Goal: Task Accomplishment & Management: Complete application form

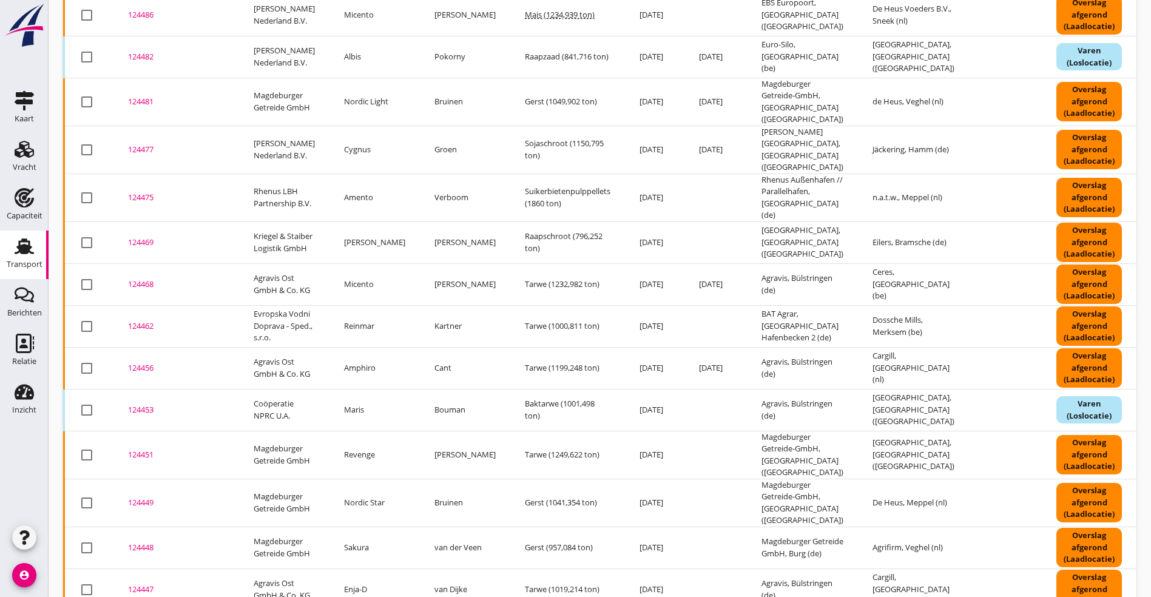
scroll to position [455, 0]
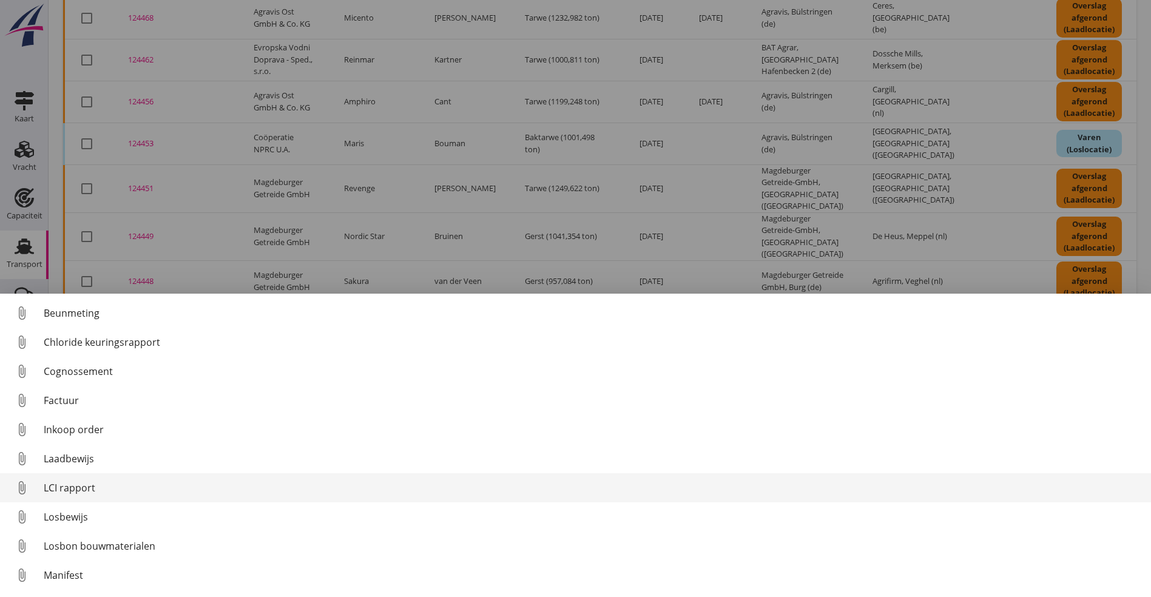
click at [91, 489] on div "LCI rapport" at bounding box center [593, 488] width 1098 height 15
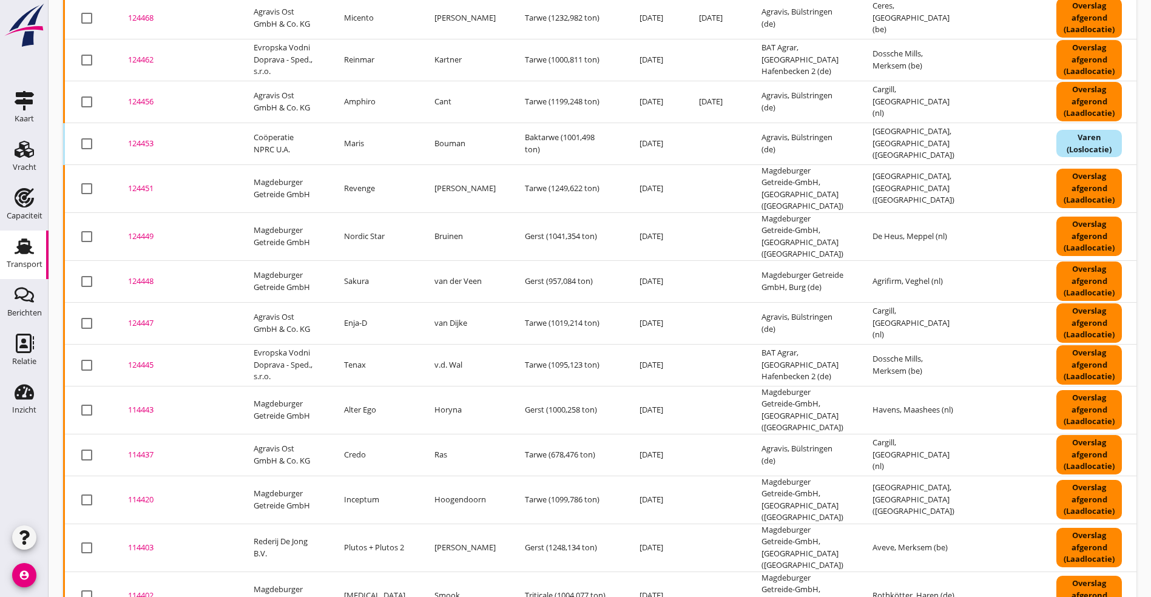
scroll to position [0, 0]
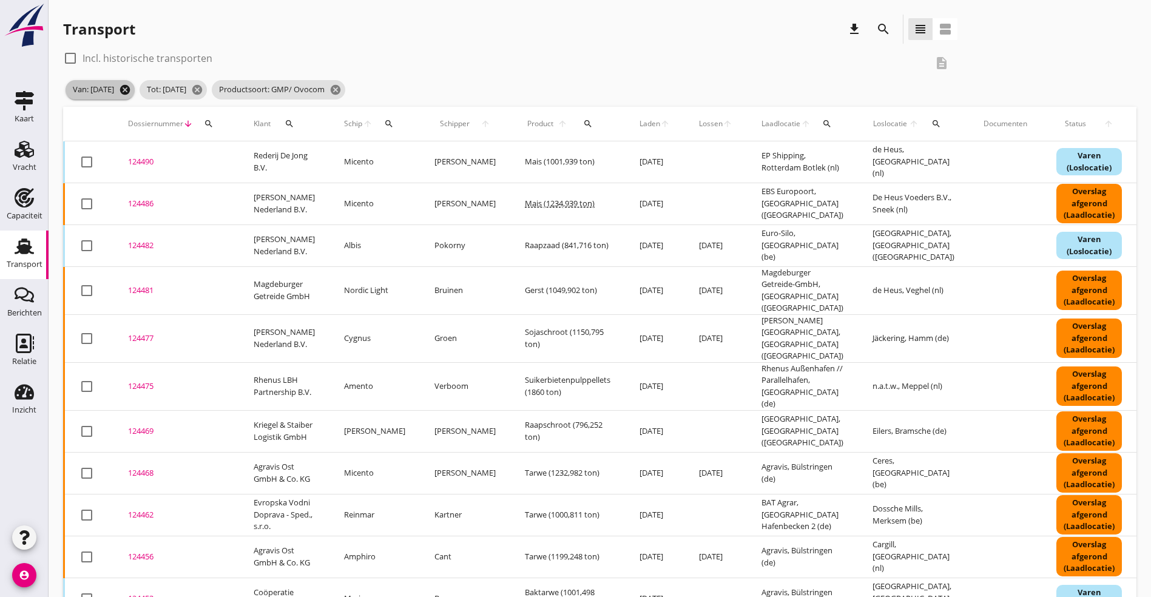
click at [131, 87] on icon "cancel" at bounding box center [125, 90] width 12 height 12
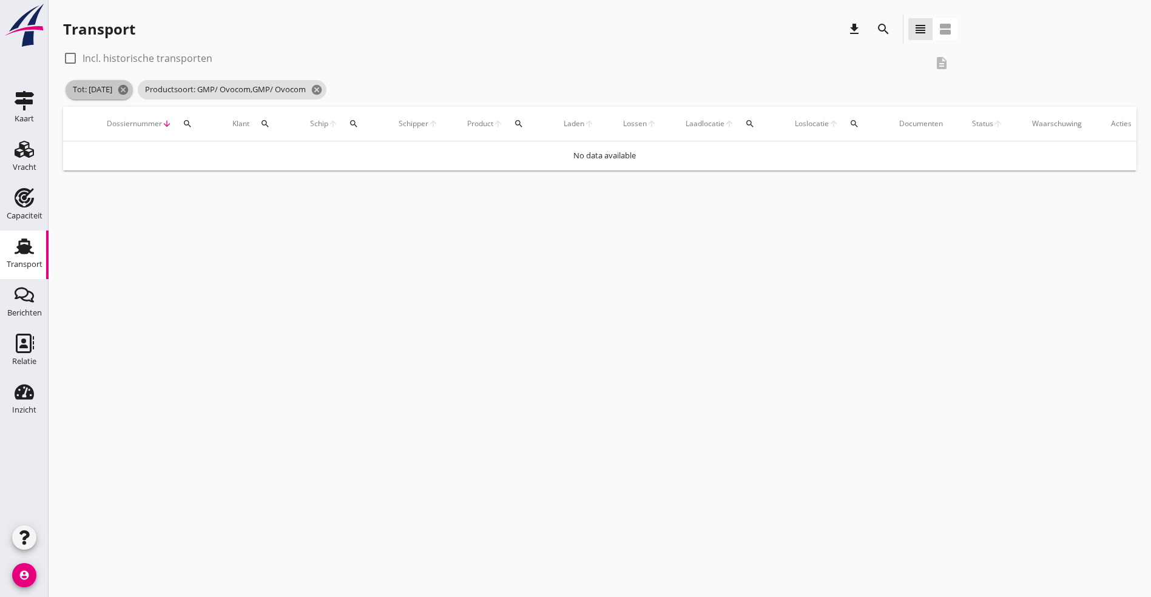
click at [129, 87] on icon "cancel" at bounding box center [123, 90] width 12 height 12
click at [876, 24] on icon "search" at bounding box center [883, 29] width 15 height 15
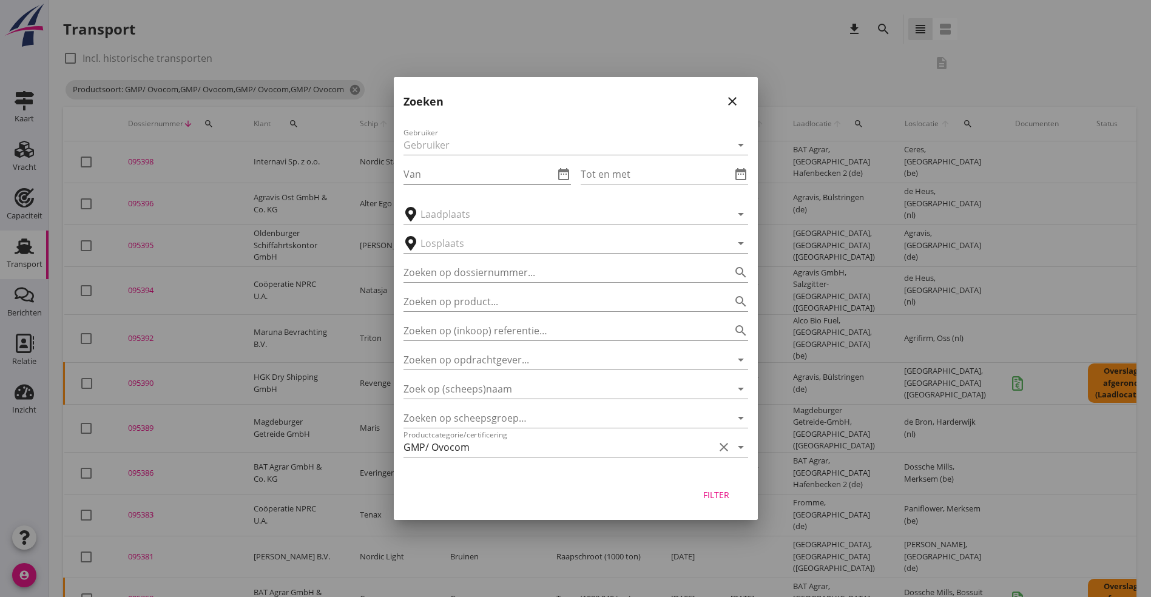
click at [564, 175] on icon "date_range" at bounding box center [563, 174] width 15 height 15
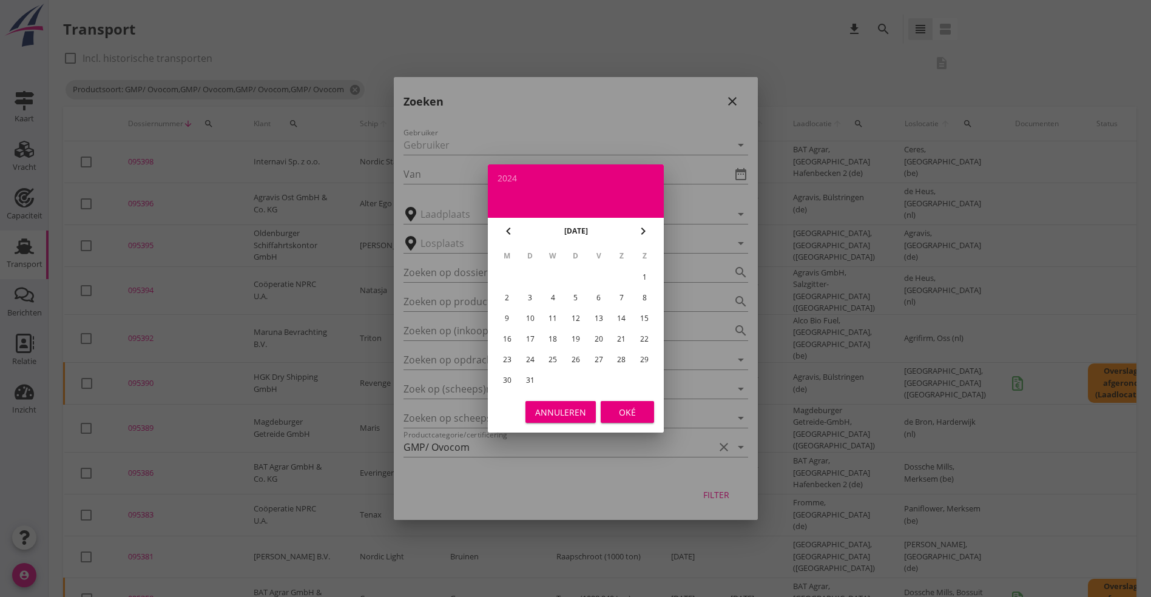
click at [644, 231] on icon "chevron_right" at bounding box center [643, 231] width 15 height 15
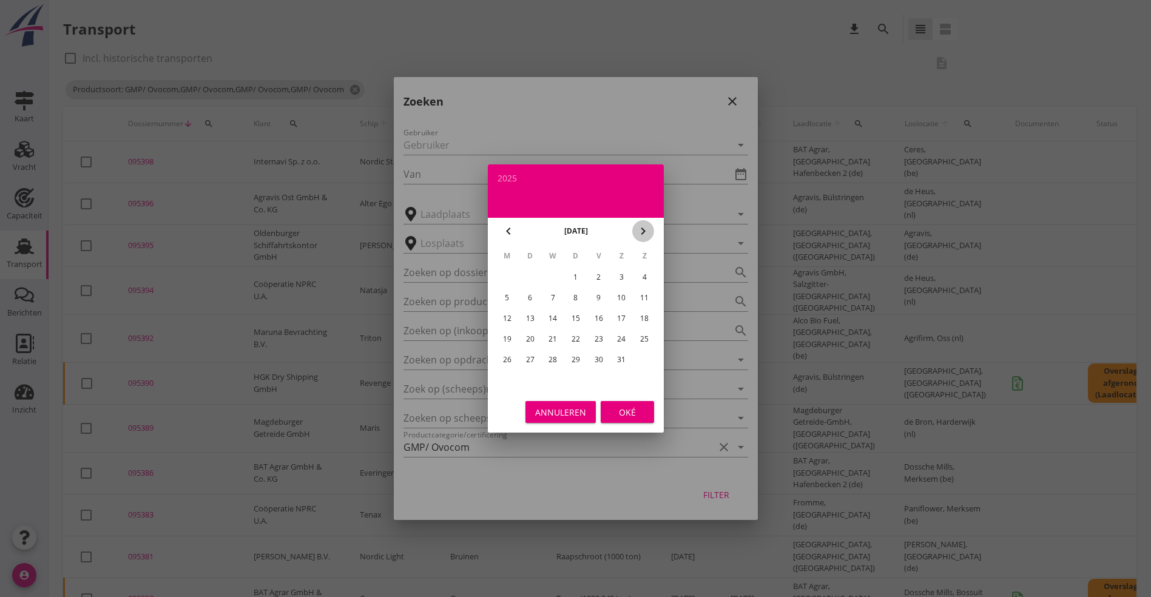
click at [644, 231] on icon "chevron_right" at bounding box center [643, 231] width 15 height 15
click at [598, 272] on div "1" at bounding box center [598, 277] width 19 height 19
type input "[DATE]"
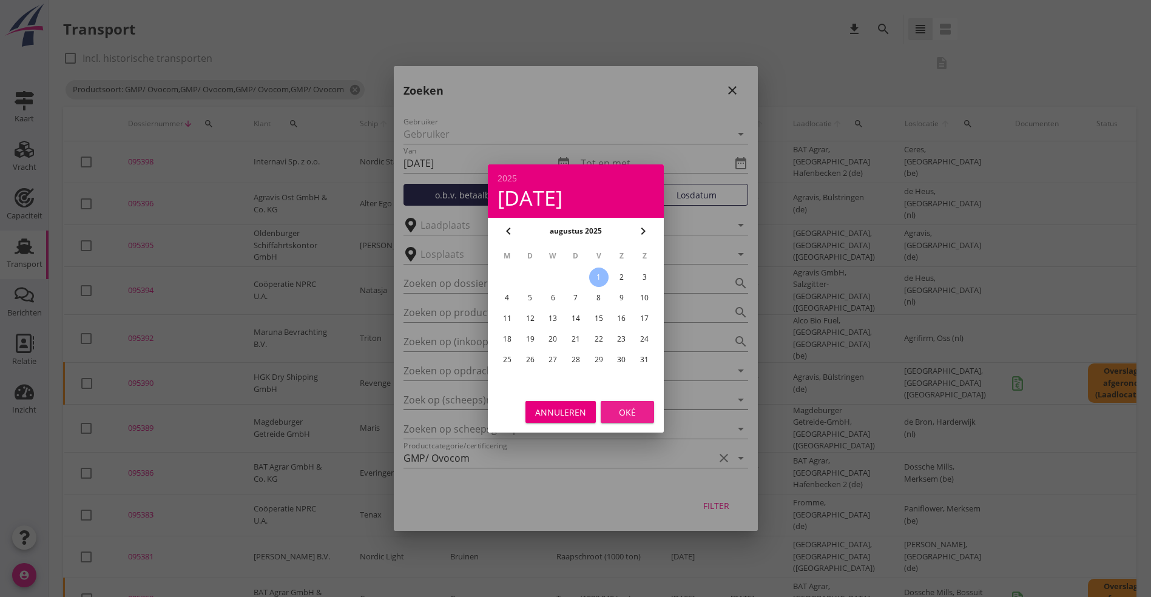
drag, startPoint x: 624, startPoint y: 414, endPoint x: 635, endPoint y: 393, distance: 24.2
click at [624, 414] on div "Oké" at bounding box center [627, 412] width 34 height 13
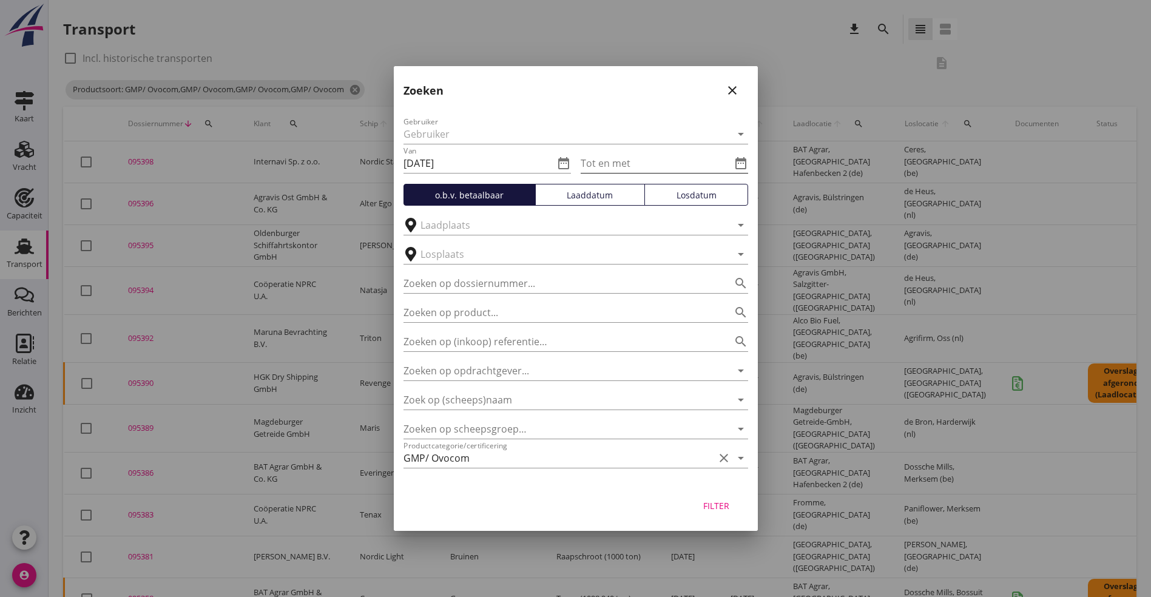
click at [741, 157] on icon "date_range" at bounding box center [741, 163] width 15 height 15
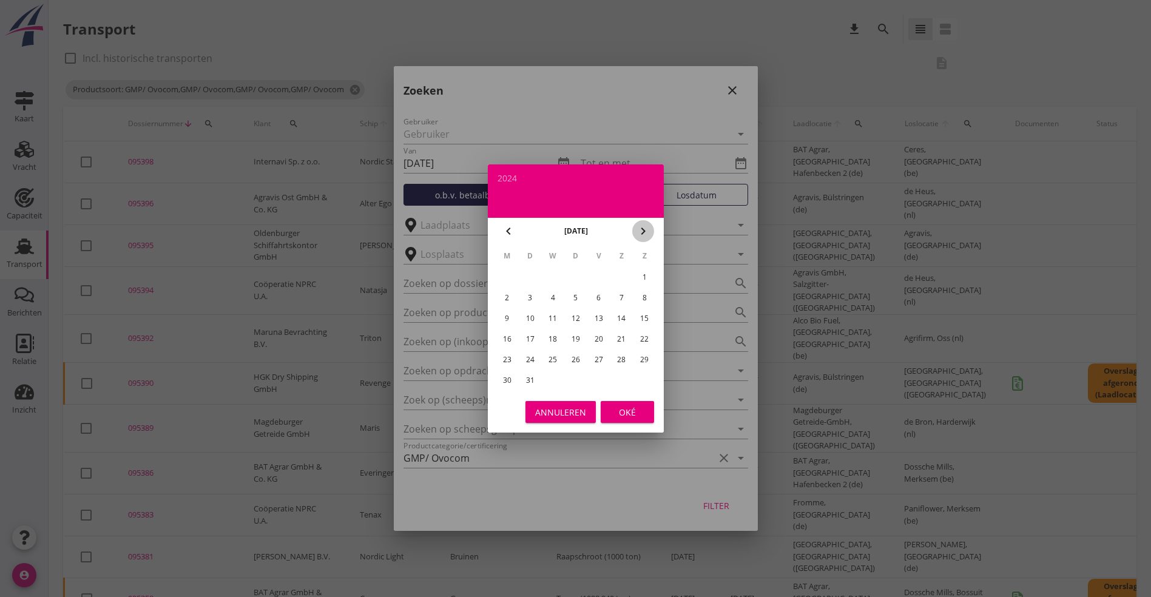
click at [646, 230] on icon "chevron_right" at bounding box center [643, 231] width 15 height 15
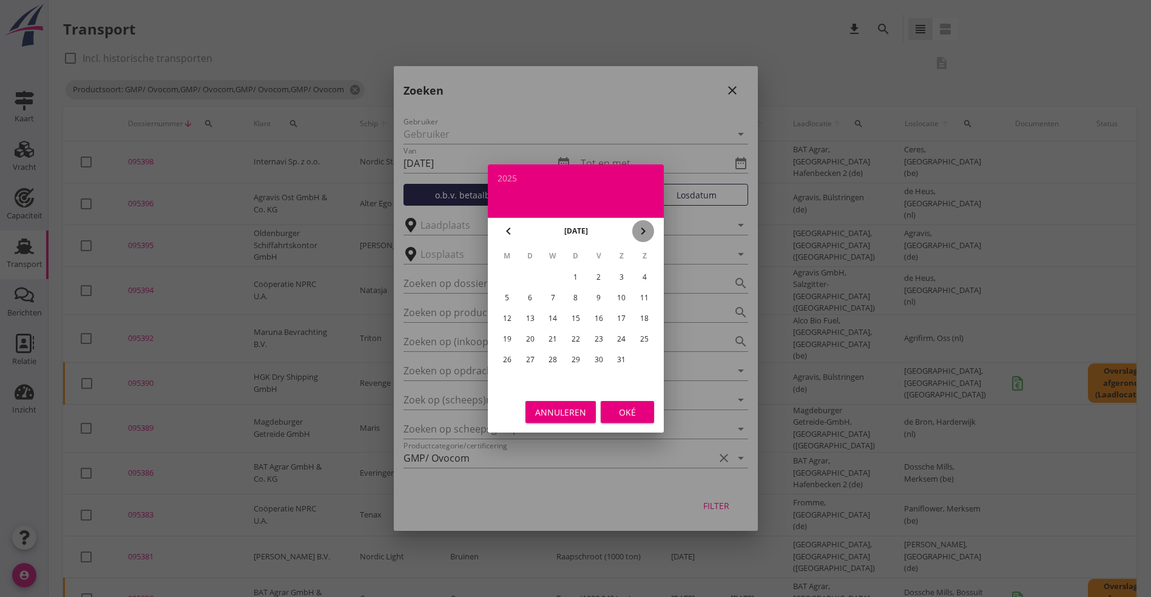
click at [646, 230] on icon "chevron_right" at bounding box center [643, 231] width 15 height 15
click at [647, 362] on div "31" at bounding box center [644, 359] width 19 height 19
type input "[DATE]"
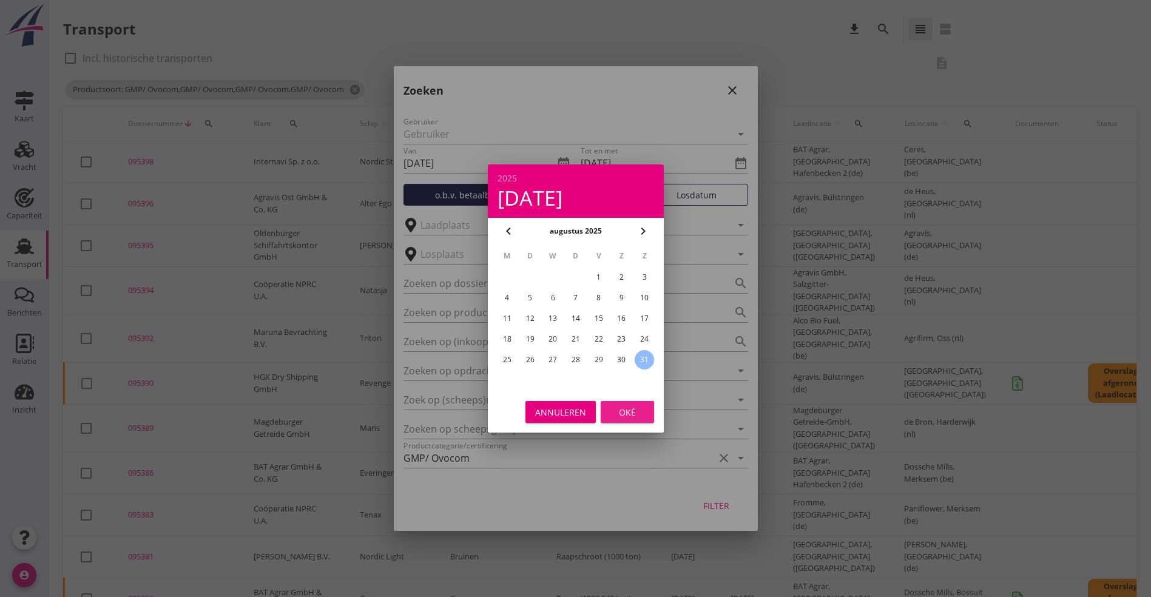
click at [636, 420] on button "Oké" at bounding box center [627, 412] width 53 height 22
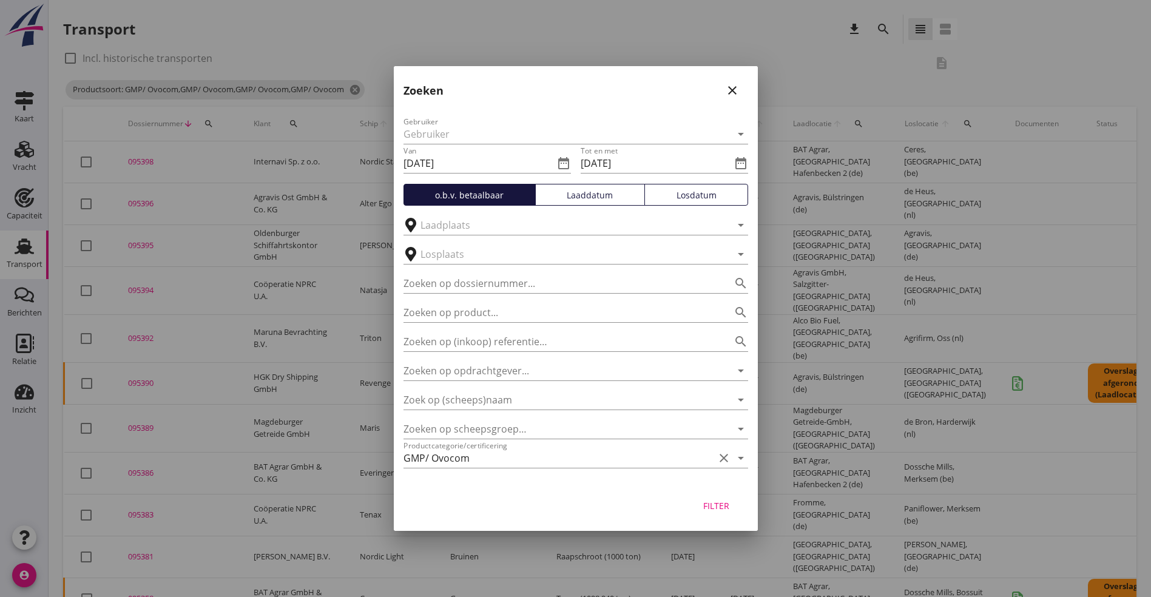
click at [724, 505] on div "Filter" at bounding box center [717, 505] width 34 height 13
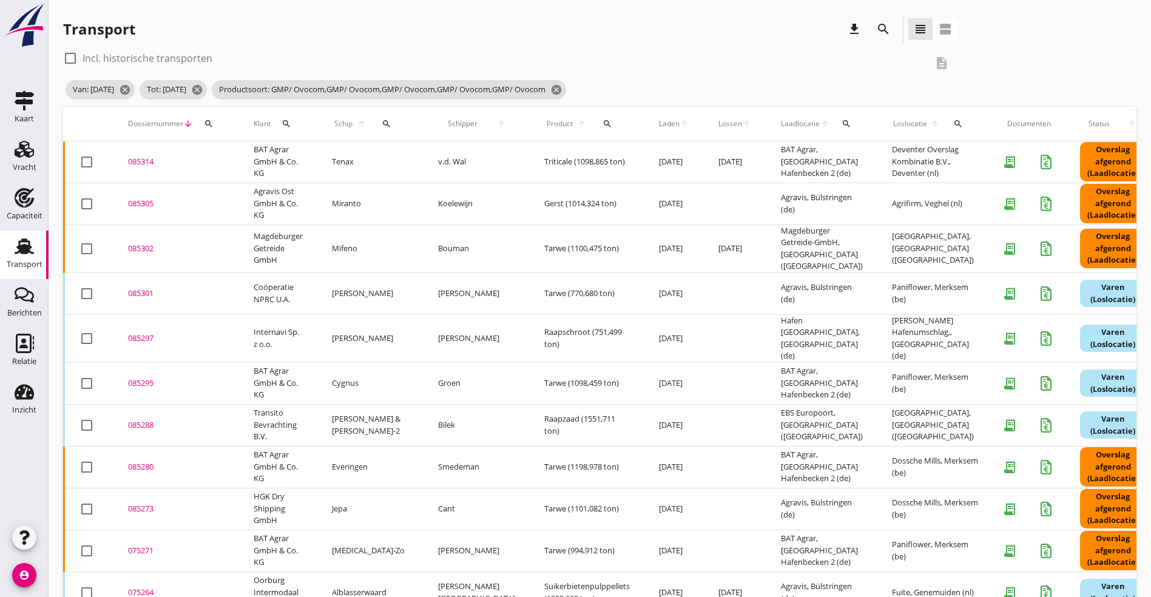
click at [143, 160] on div "085314" at bounding box center [176, 162] width 96 height 12
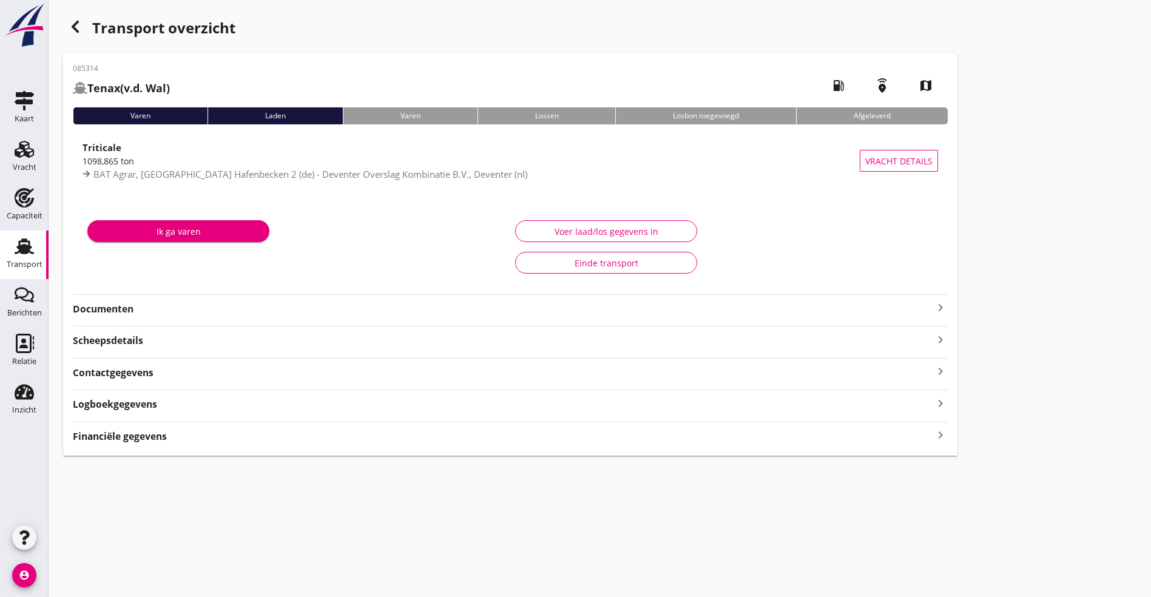
click at [566, 306] on strong "Documenten" at bounding box center [503, 309] width 860 height 14
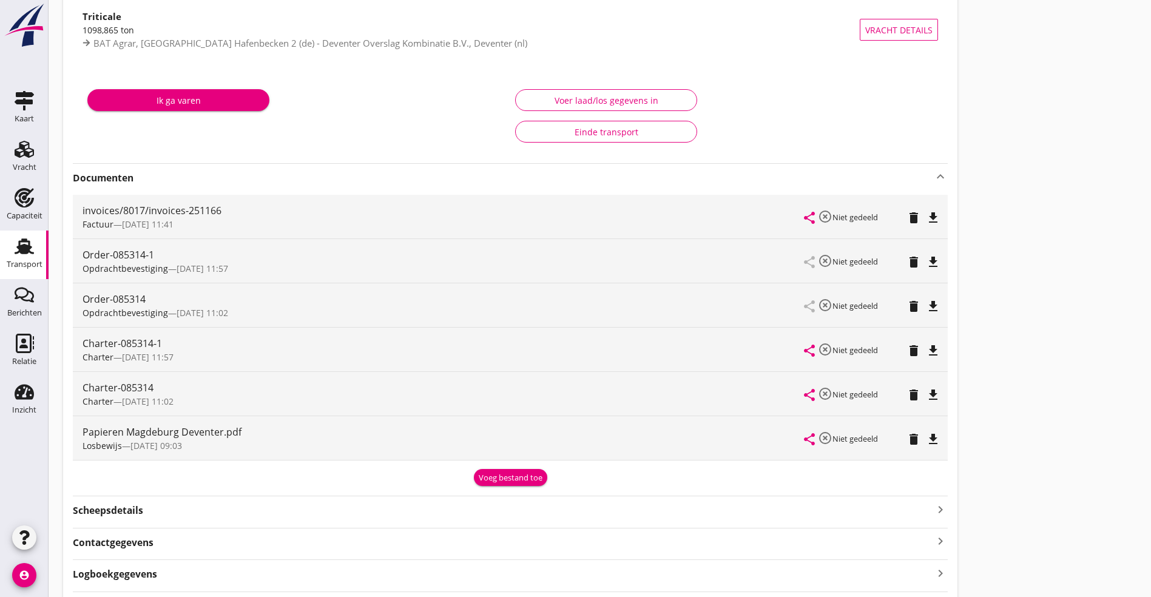
scroll to position [203, 0]
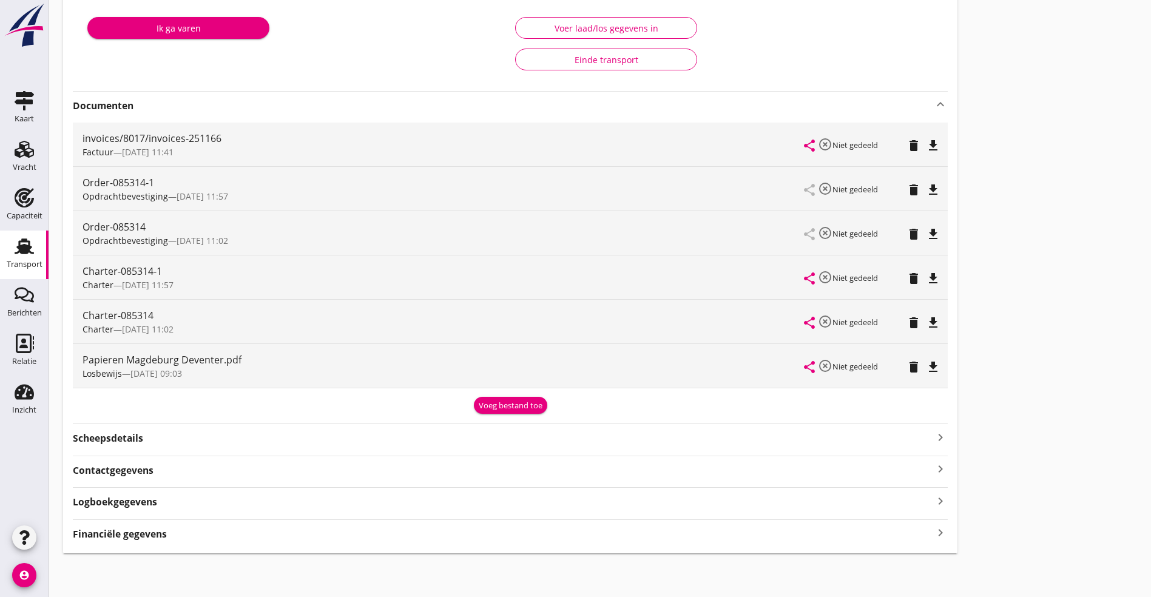
click at [926, 367] on icon "file_download" at bounding box center [933, 367] width 15 height 15
click at [926, 278] on icon "file_download" at bounding box center [933, 278] width 15 height 15
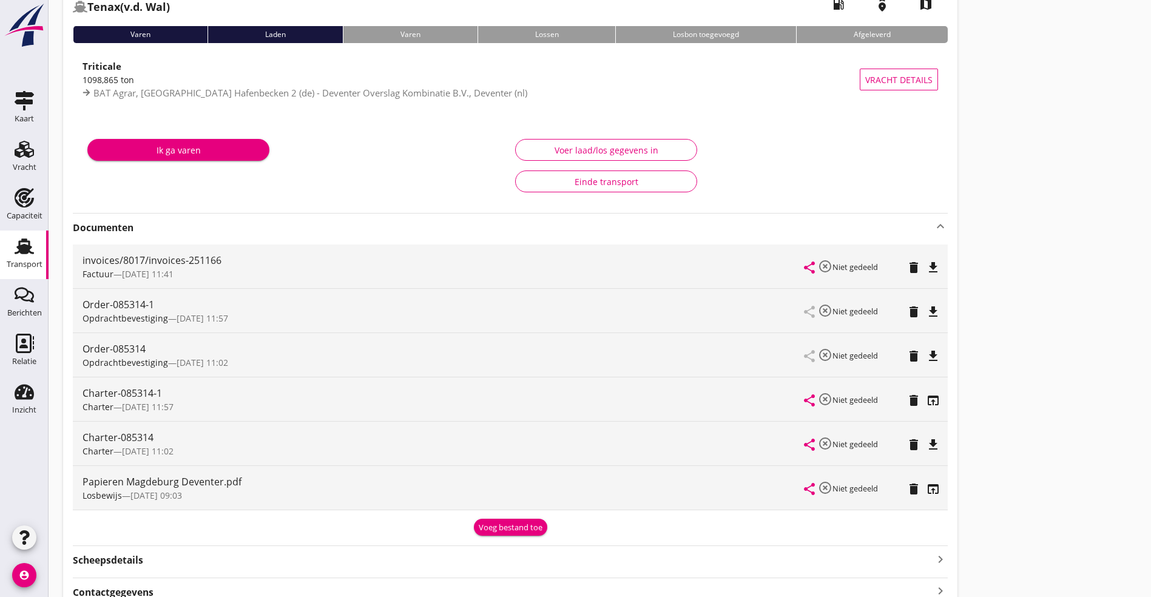
scroll to position [0, 0]
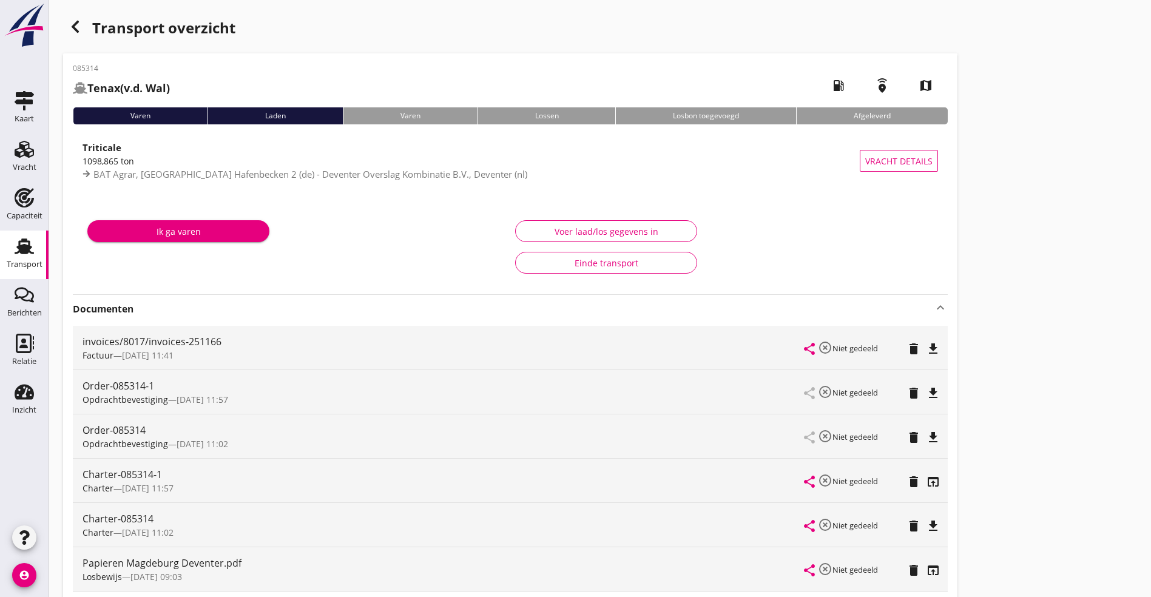
click at [75, 21] on icon "button" at bounding box center [75, 26] width 15 height 15
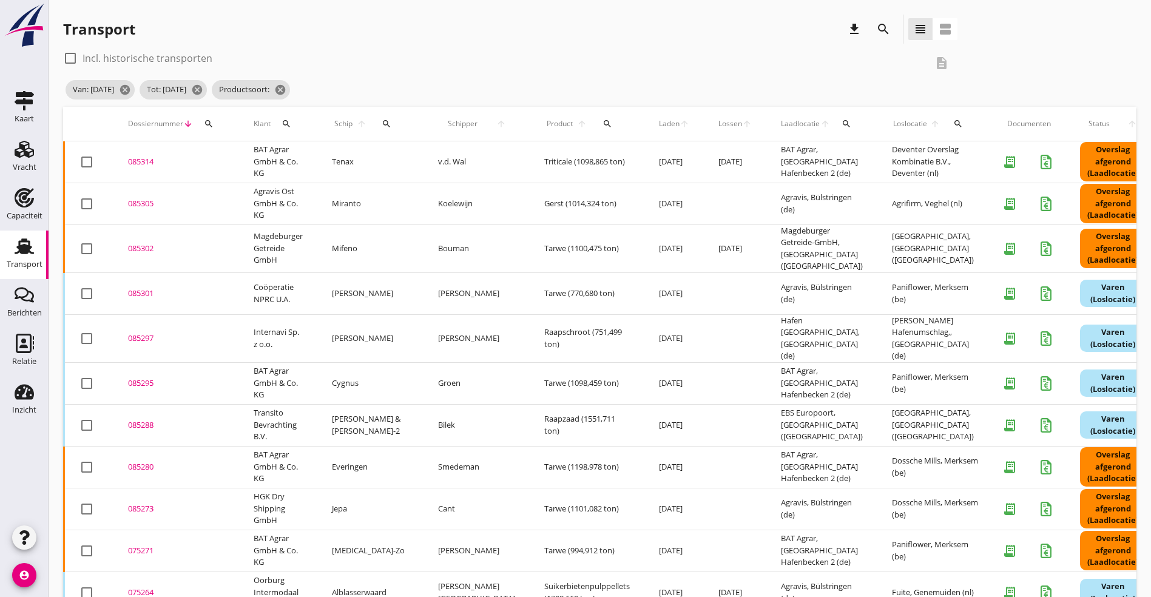
click at [138, 200] on div "085305" at bounding box center [176, 204] width 96 height 12
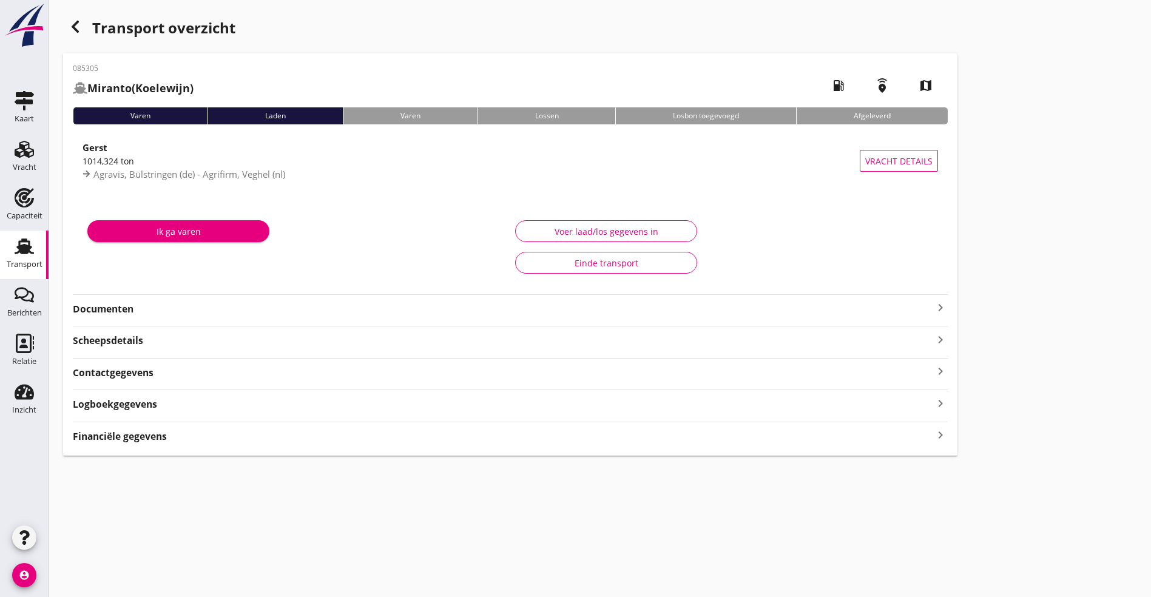
click at [195, 307] on strong "Documenten" at bounding box center [503, 309] width 860 height 14
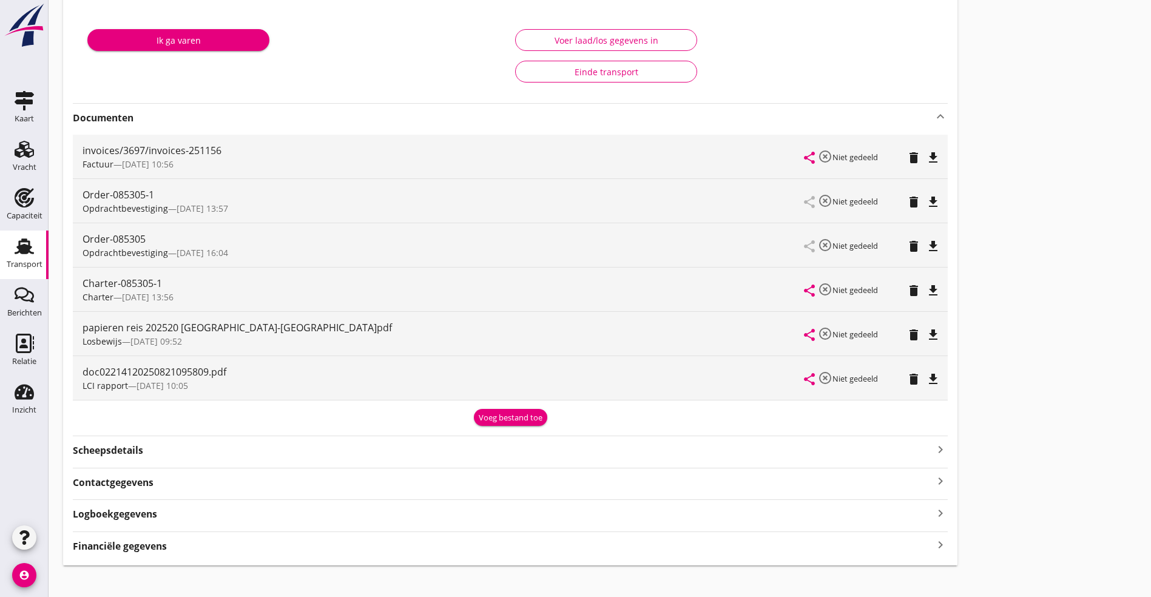
scroll to position [203, 0]
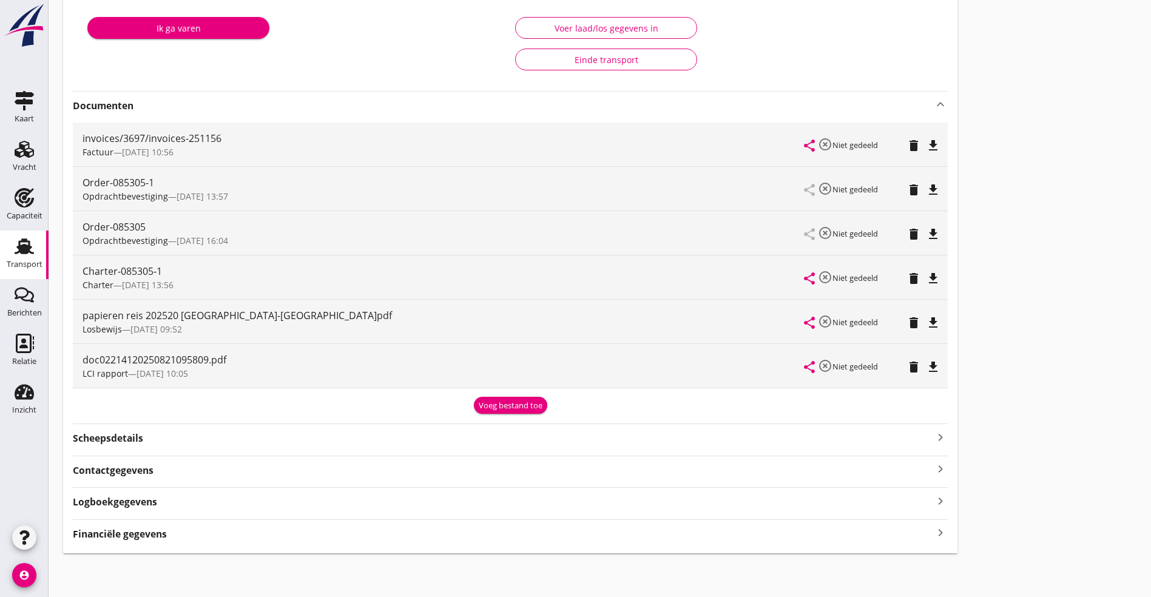
click at [926, 371] on icon "file_download" at bounding box center [933, 367] width 15 height 15
click at [926, 276] on icon "file_download" at bounding box center [933, 278] width 15 height 15
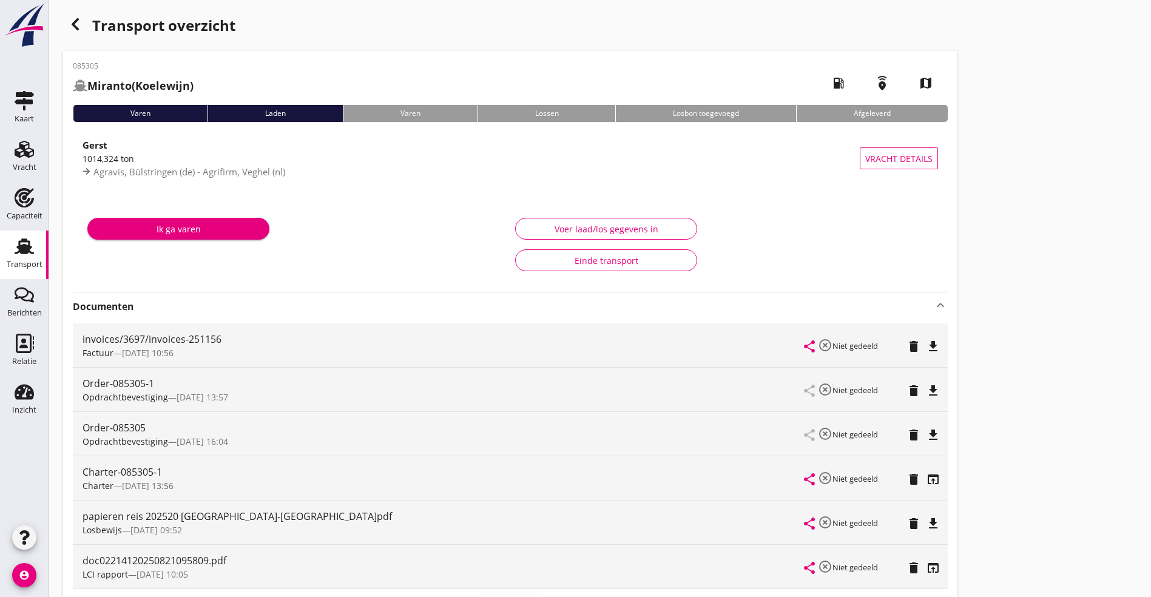
scroll to position [0, 0]
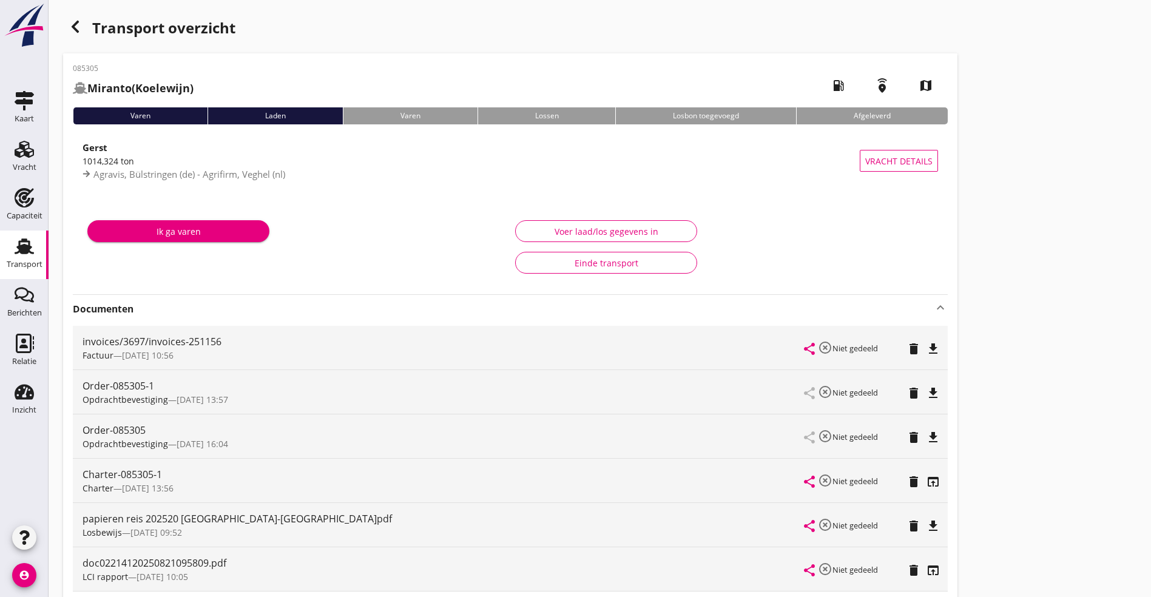
click at [76, 27] on icon "button" at bounding box center [75, 26] width 15 height 15
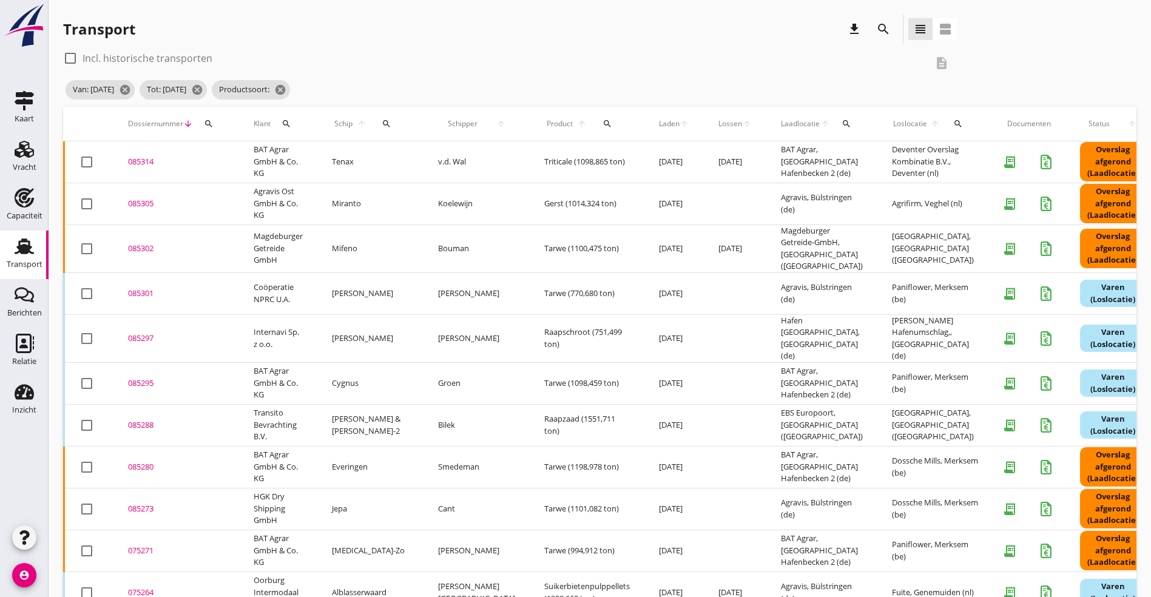
click at [138, 243] on div "085302" at bounding box center [176, 249] width 96 height 12
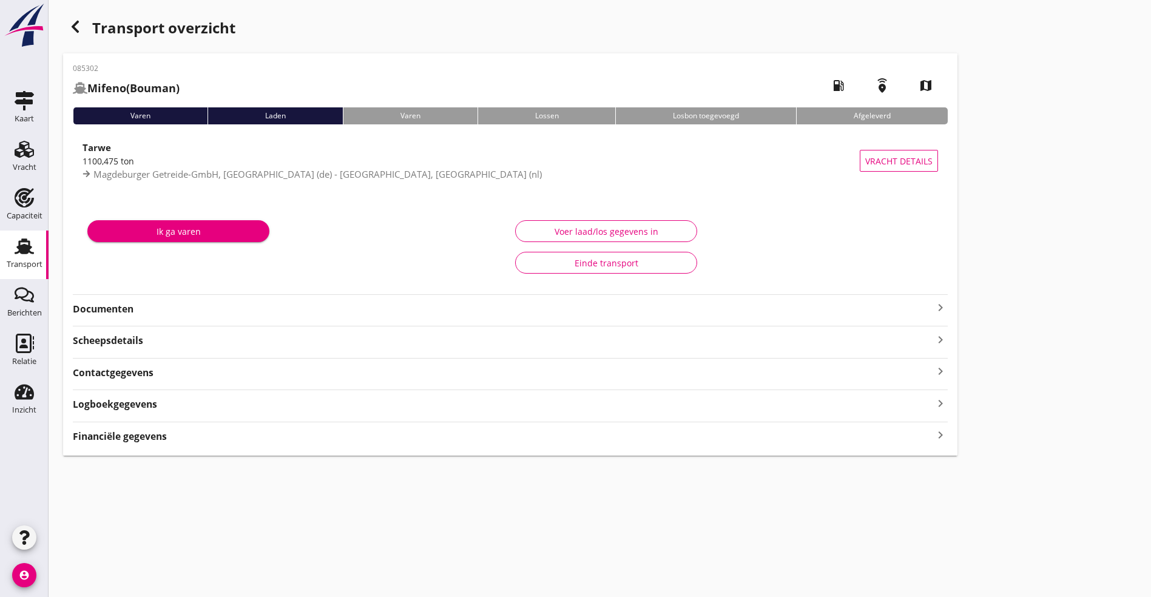
click at [212, 302] on div "Documenten keyboard_arrow_right" at bounding box center [510, 308] width 875 height 16
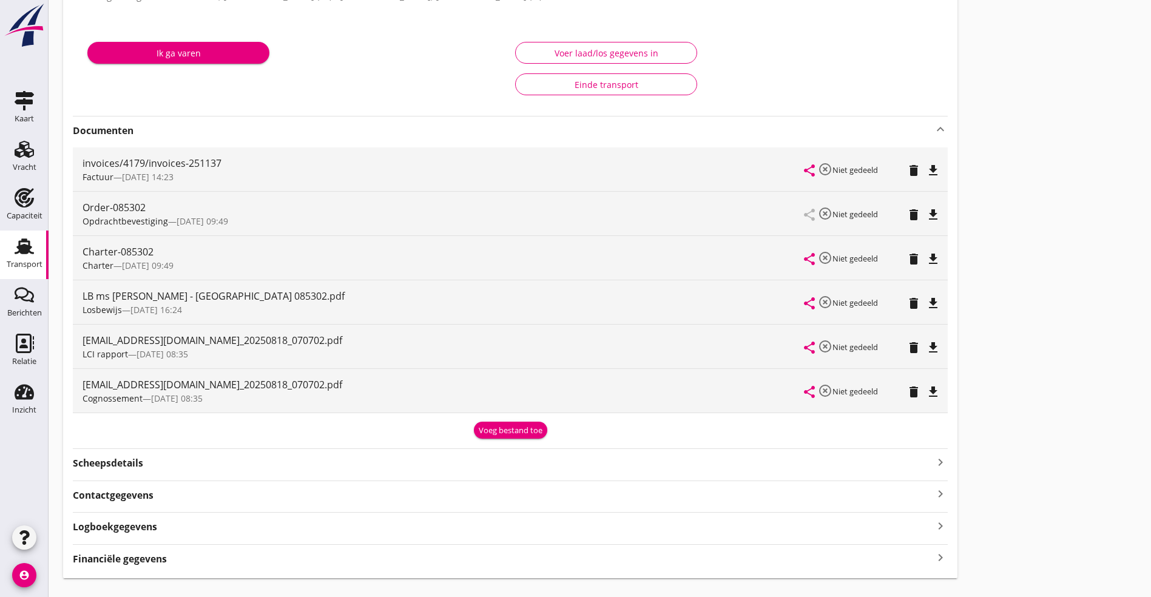
scroll to position [182, 0]
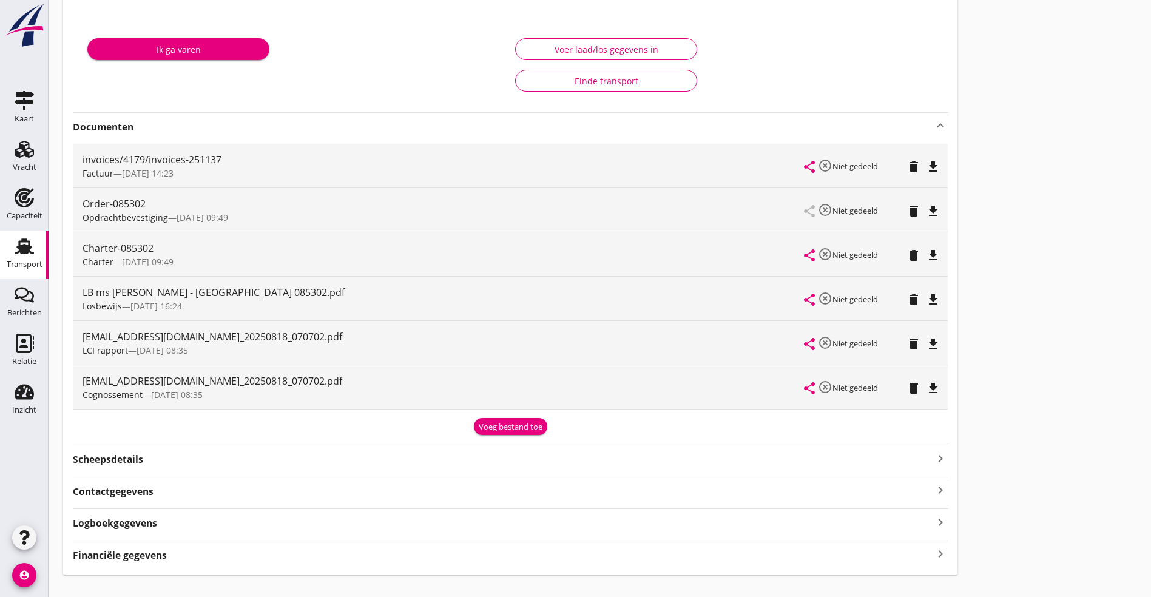
click at [926, 338] on icon "file_download" at bounding box center [933, 344] width 15 height 15
click at [926, 255] on icon "file_download" at bounding box center [933, 255] width 15 height 15
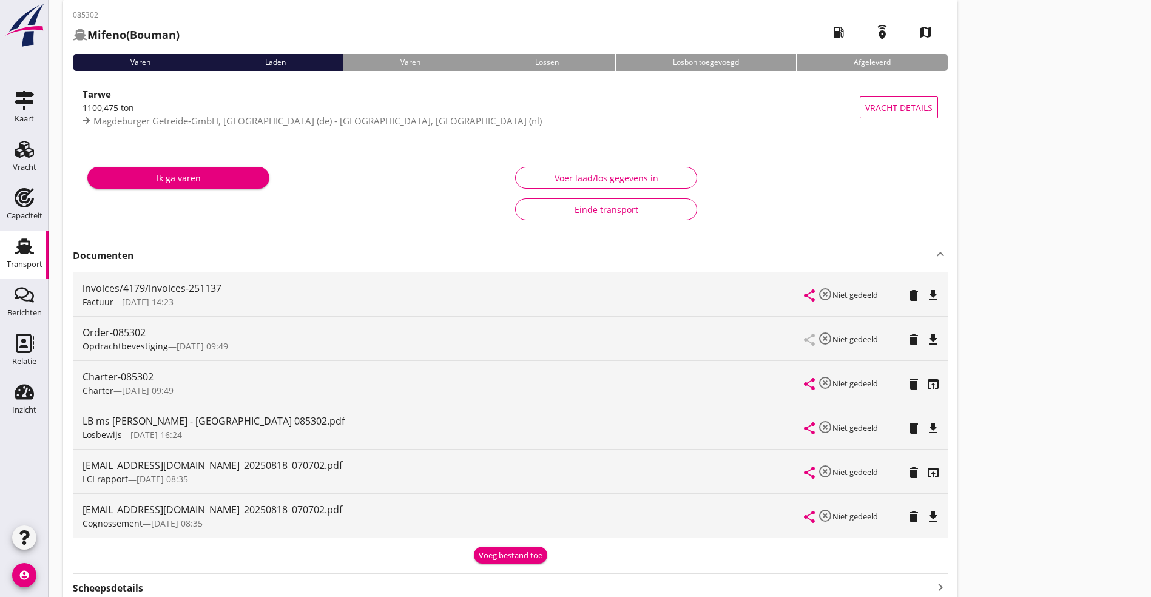
scroll to position [0, 0]
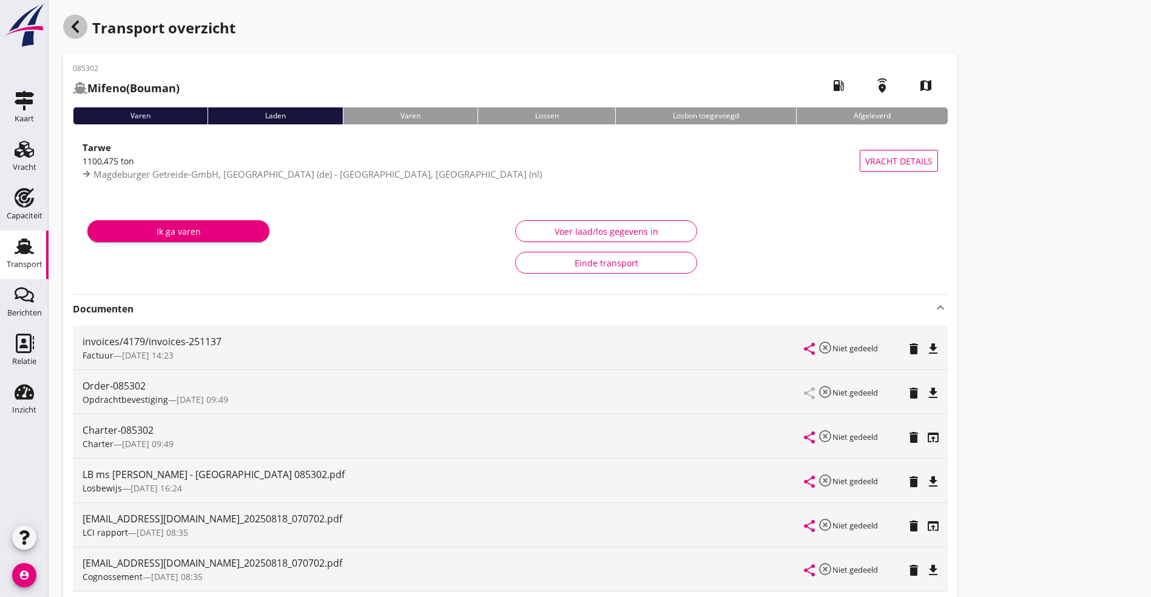
click at [77, 35] on div "button" at bounding box center [75, 27] width 24 height 24
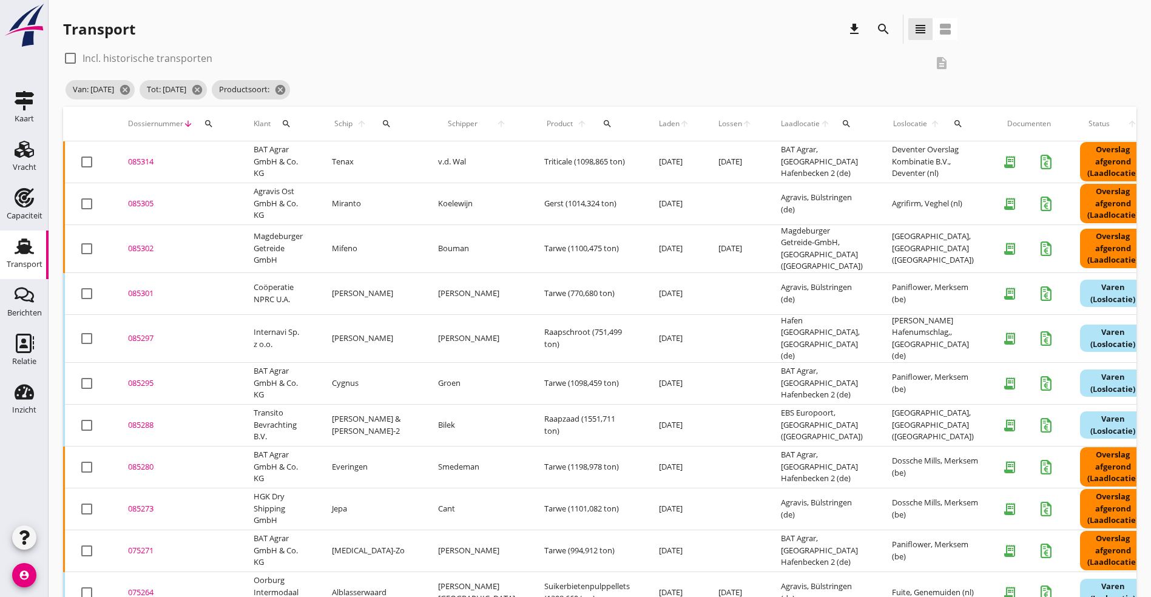
click at [143, 288] on div "085301" at bounding box center [176, 294] width 96 height 12
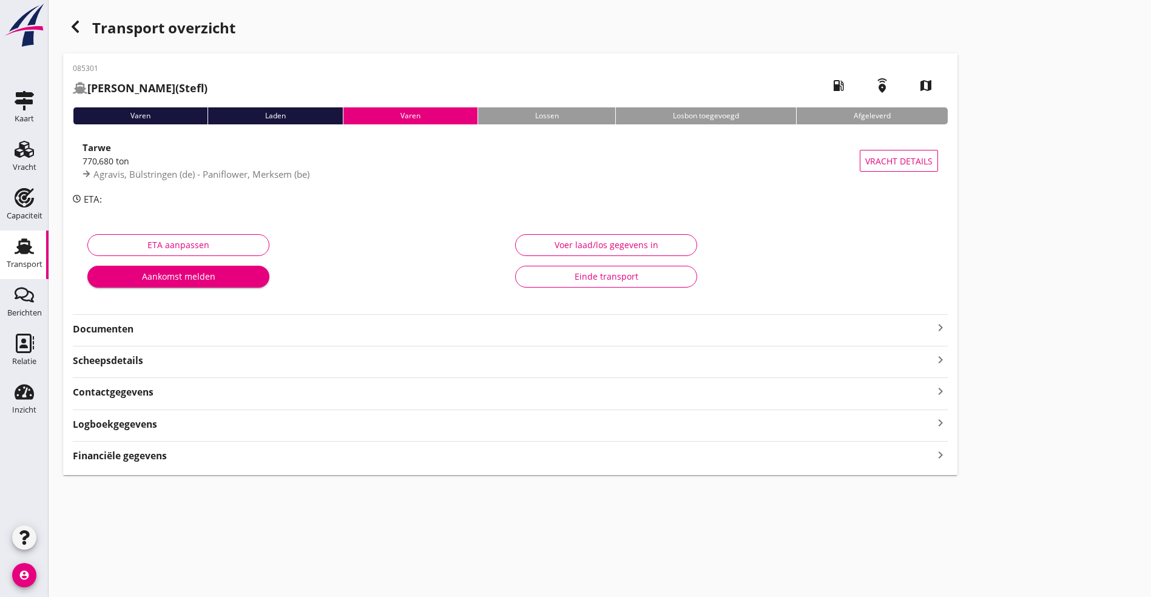
click at [135, 330] on strong "Documenten" at bounding box center [503, 329] width 860 height 14
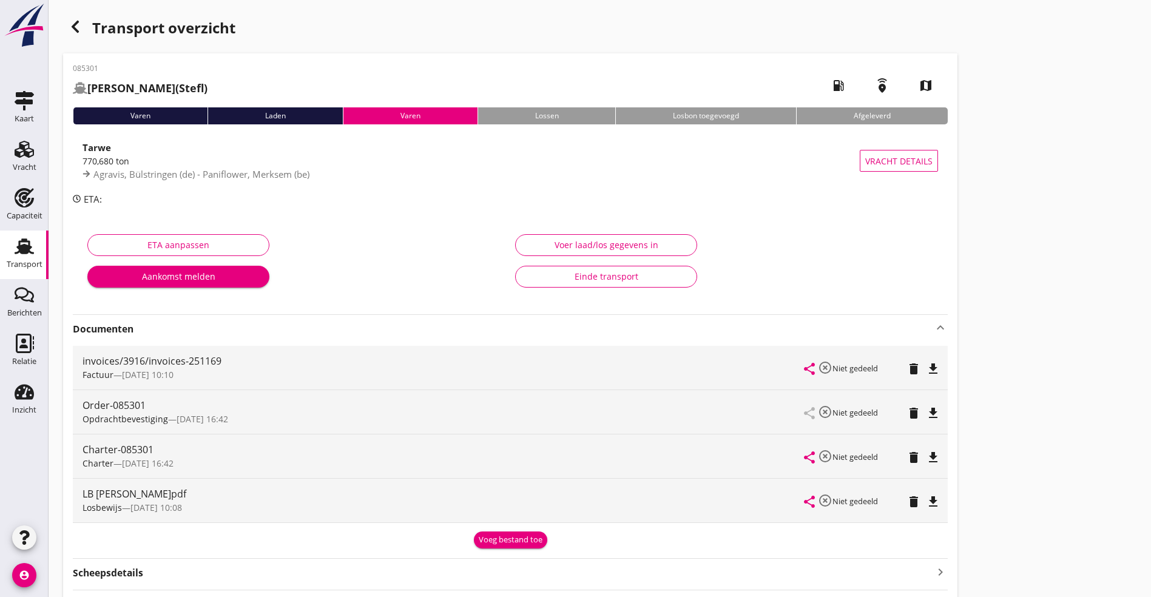
click at [926, 500] on icon "file_download" at bounding box center [933, 501] width 15 height 15
click at [926, 410] on icon "file_download" at bounding box center [933, 413] width 15 height 15
click at [66, 21] on div "button" at bounding box center [75, 27] width 24 height 24
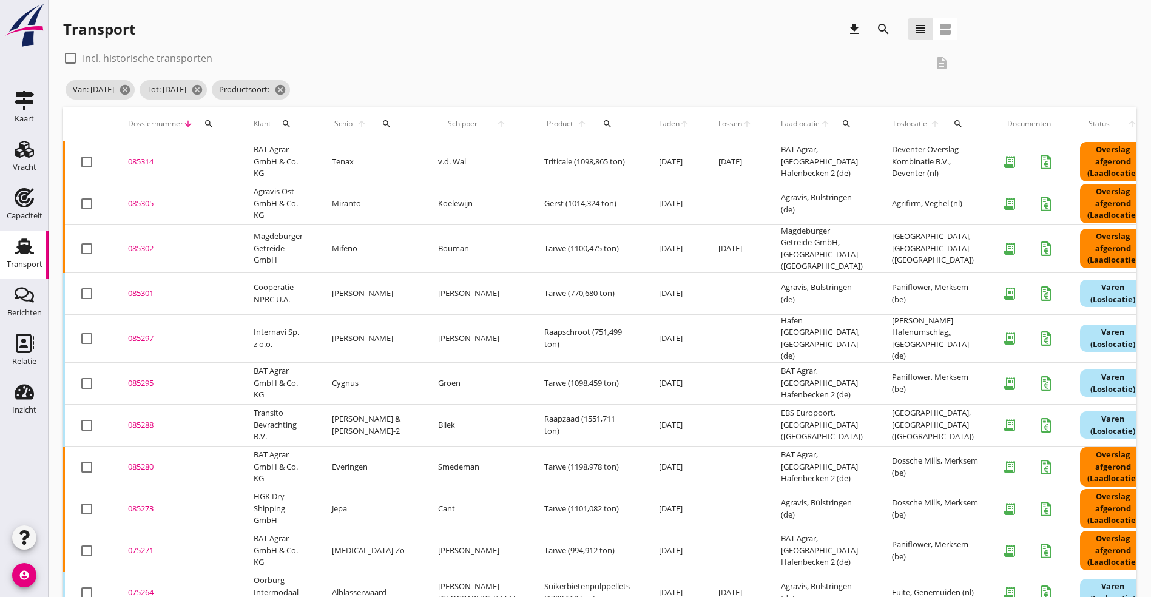
click at [147, 332] on div "085297" at bounding box center [176, 338] width 96 height 12
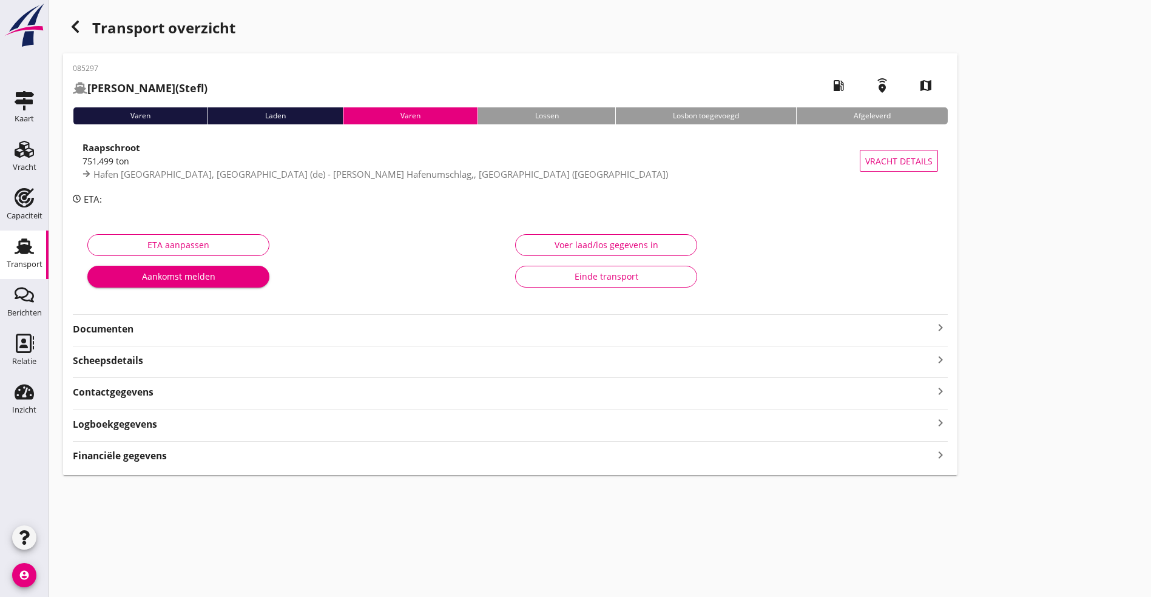
click at [206, 327] on strong "Documenten" at bounding box center [503, 329] width 860 height 14
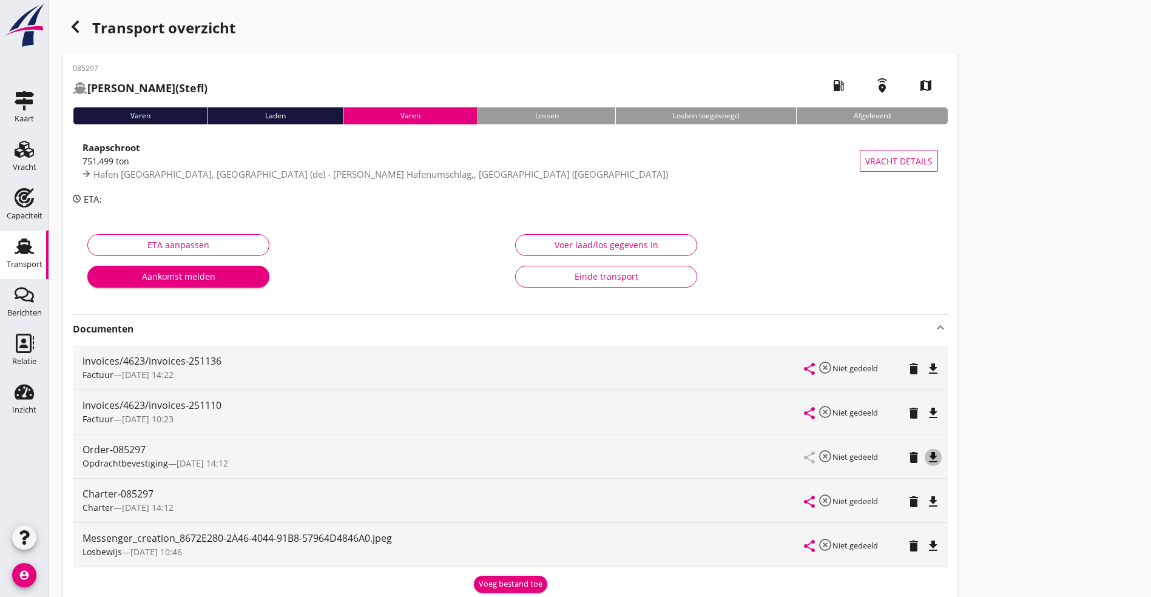
click at [926, 453] on icon "file_download" at bounding box center [933, 457] width 15 height 15
click at [926, 548] on icon "file_download" at bounding box center [933, 546] width 15 height 15
click at [926, 459] on icon "open_in_browser" at bounding box center [933, 457] width 15 height 15
click at [69, 17] on div "button" at bounding box center [75, 27] width 24 height 24
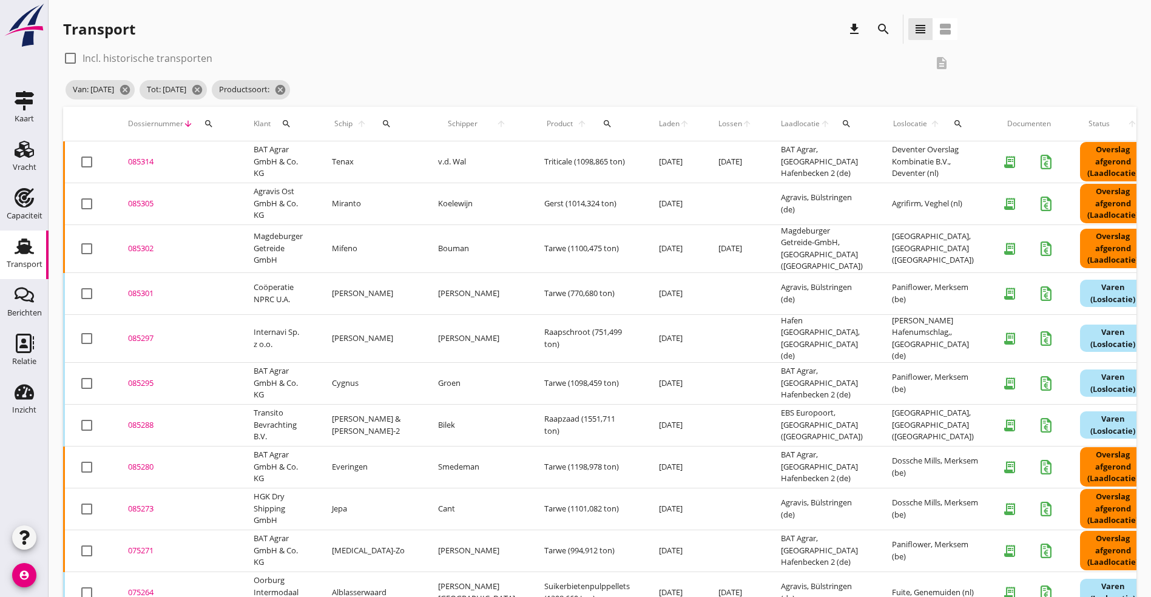
click at [138, 377] on div "085295" at bounding box center [176, 383] width 96 height 12
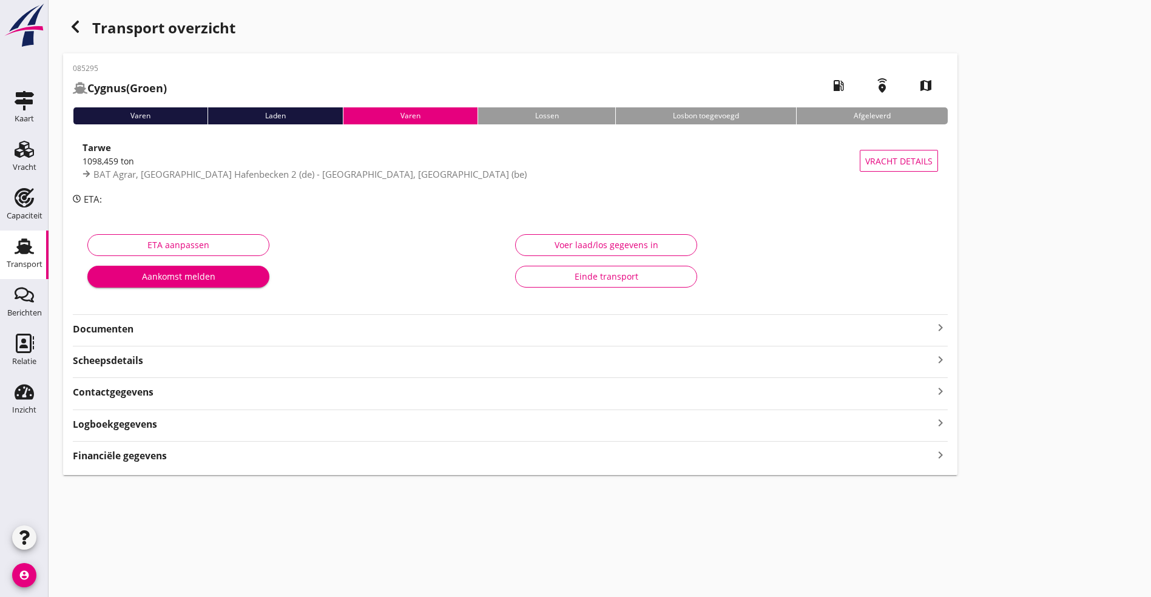
click at [573, 320] on div "Documenten keyboard_arrow_right" at bounding box center [510, 325] width 875 height 22
click at [933, 327] on icon "keyboard_arrow_right" at bounding box center [940, 327] width 15 height 15
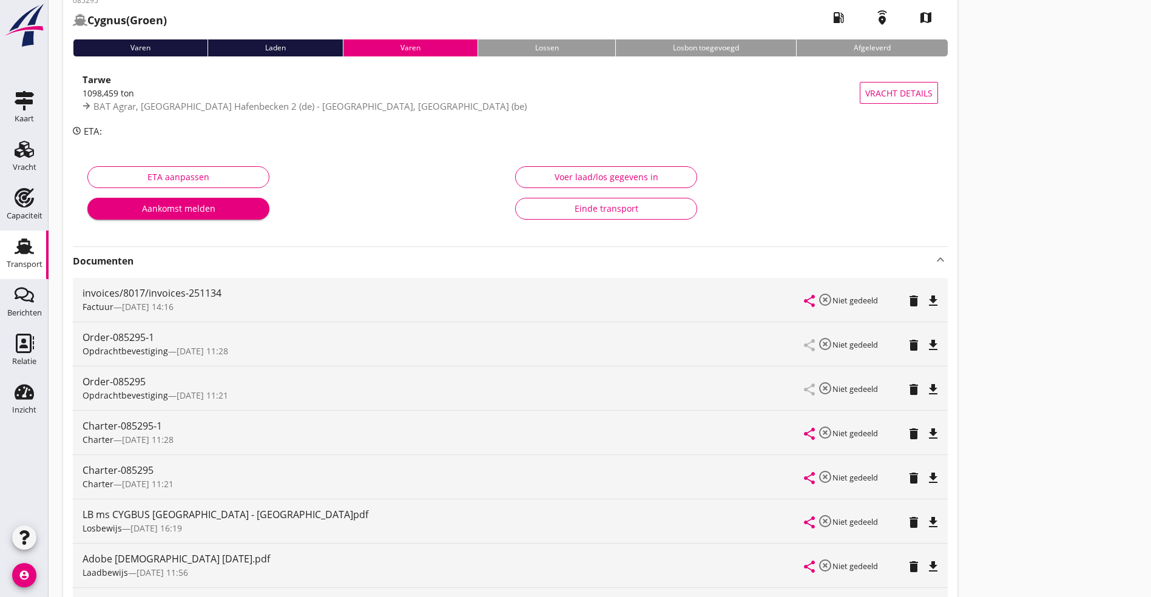
scroll to position [273, 0]
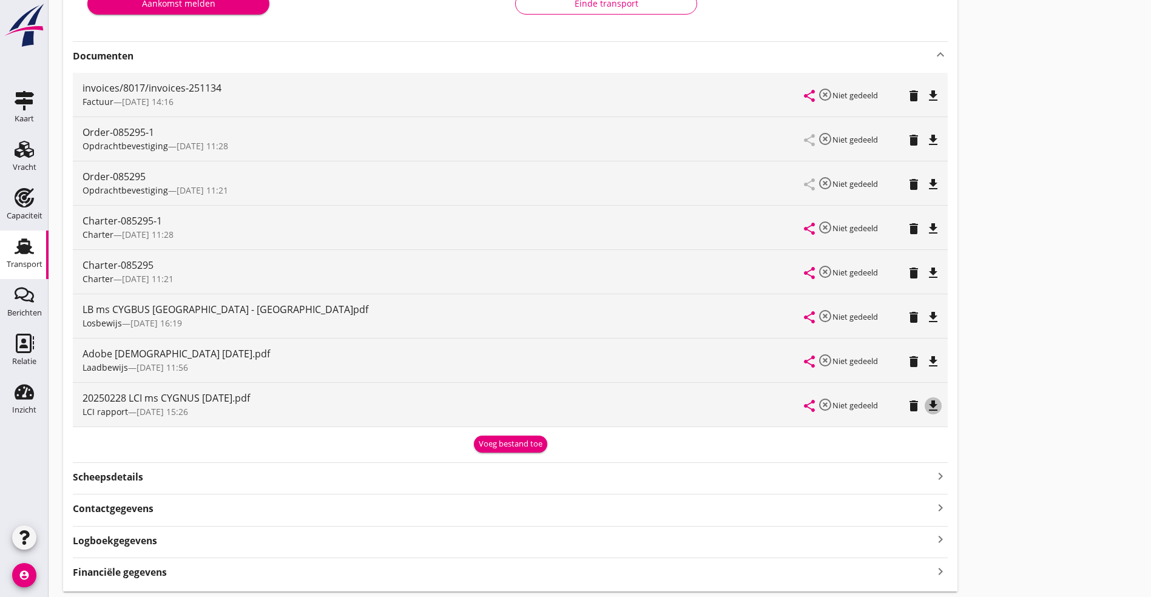
click at [926, 406] on icon "file_download" at bounding box center [933, 406] width 15 height 15
click at [926, 275] on icon "file_download" at bounding box center [933, 273] width 15 height 15
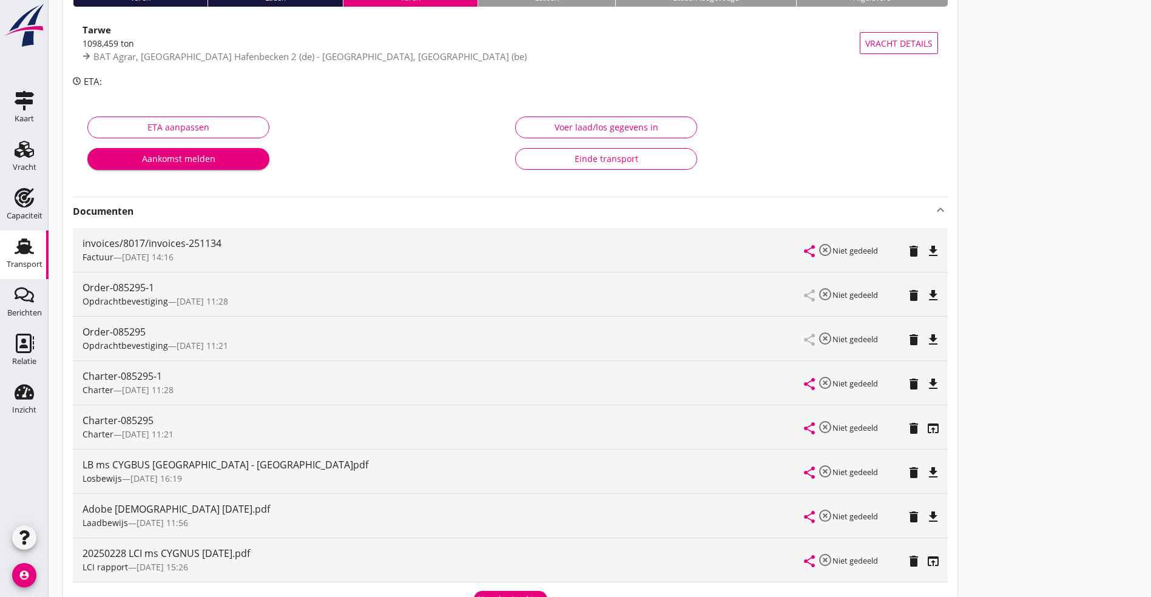
scroll to position [0, 0]
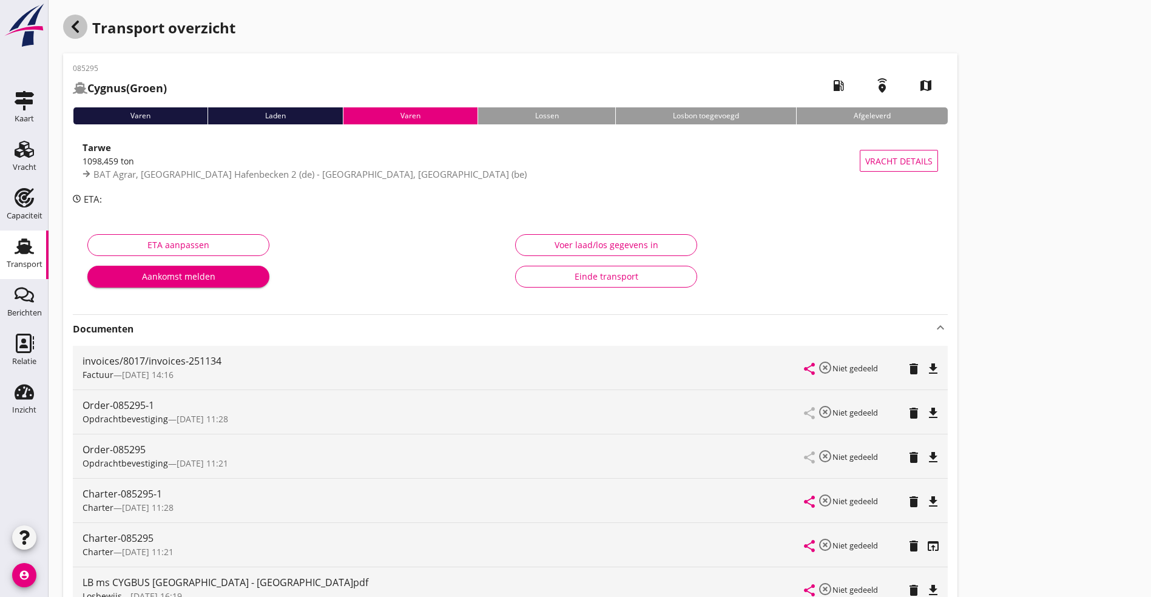
click at [83, 23] on div "button" at bounding box center [75, 27] width 24 height 24
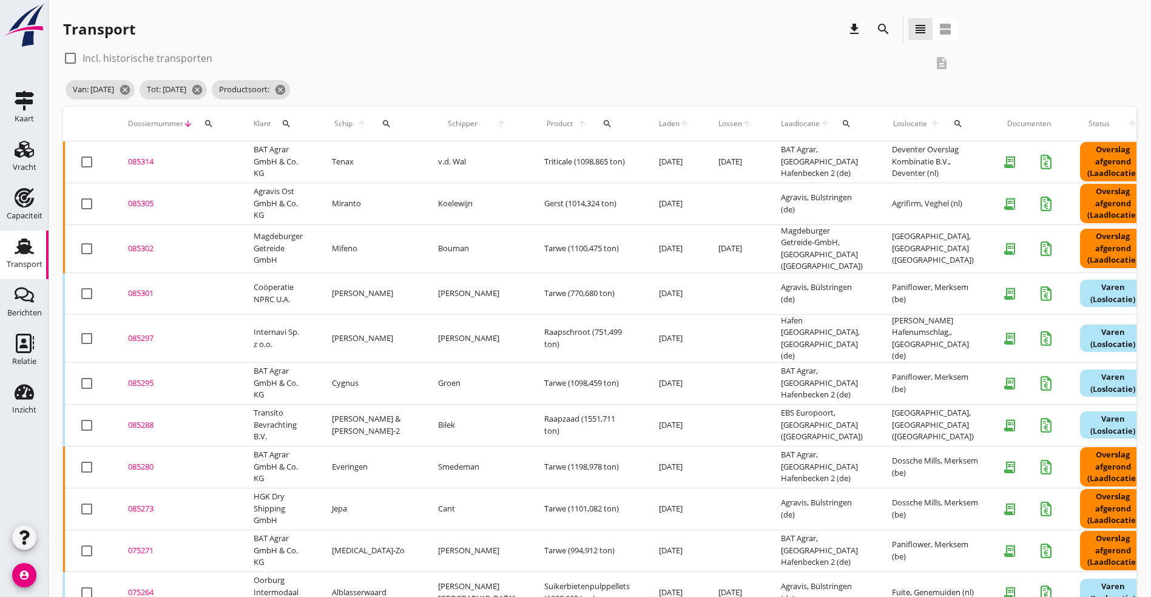
click at [140, 419] on div "085288" at bounding box center [176, 425] width 96 height 12
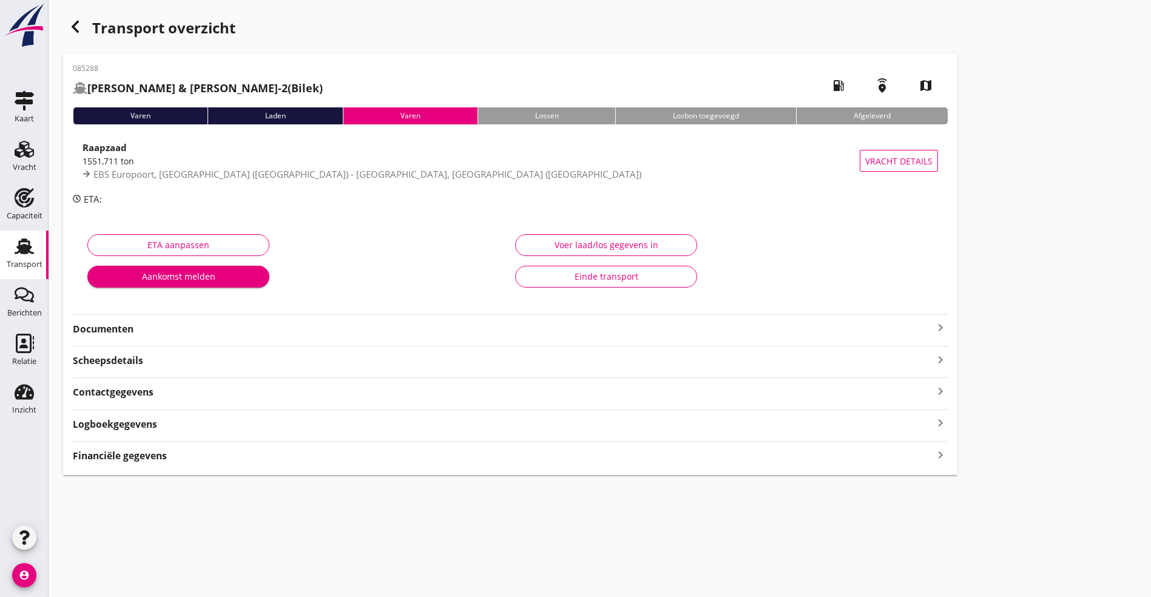
click at [178, 320] on div "Documenten keyboard_arrow_right" at bounding box center [510, 328] width 875 height 16
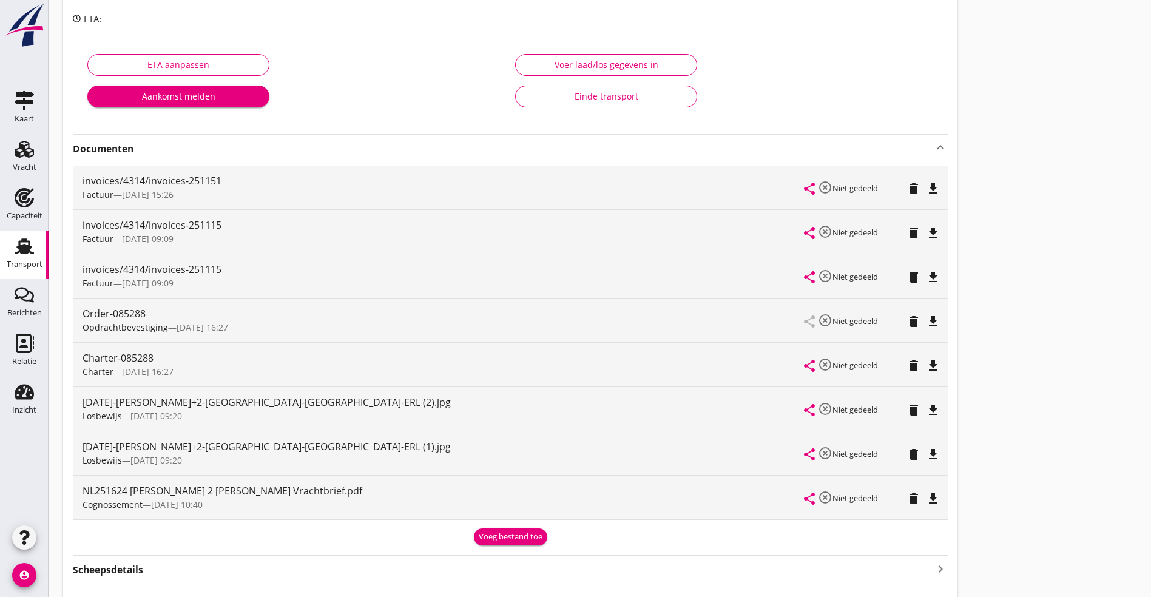
scroll to position [182, 0]
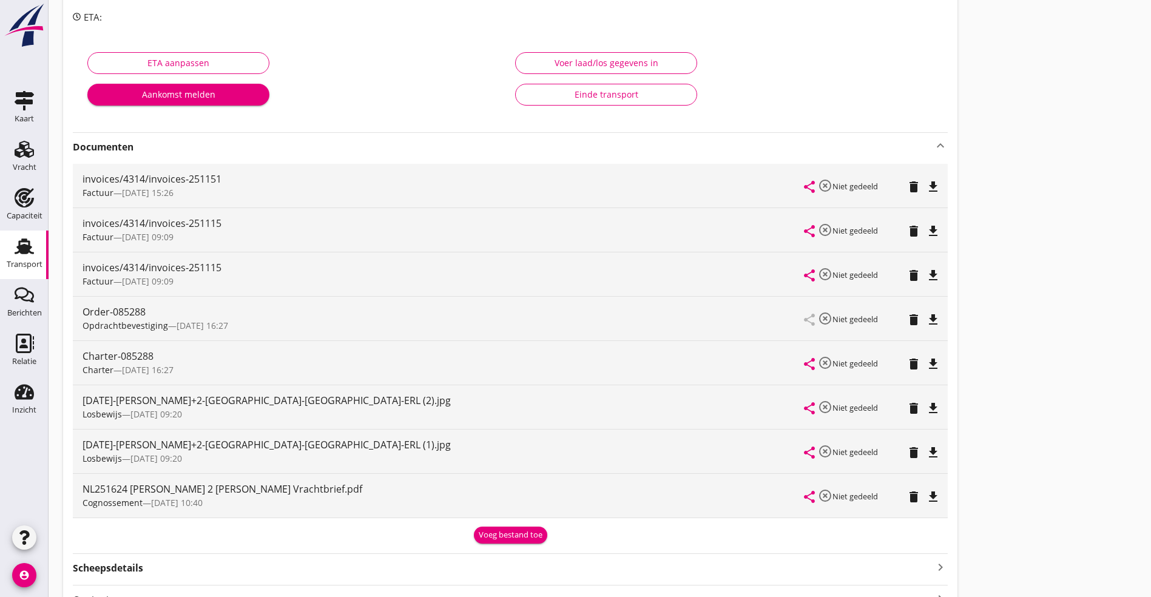
click at [926, 408] on icon "file_download" at bounding box center [933, 408] width 15 height 15
click at [926, 451] on icon "file_download" at bounding box center [933, 452] width 15 height 15
click at [926, 492] on icon "file_download" at bounding box center [933, 497] width 15 height 15
click at [926, 325] on icon "file_download" at bounding box center [933, 319] width 15 height 15
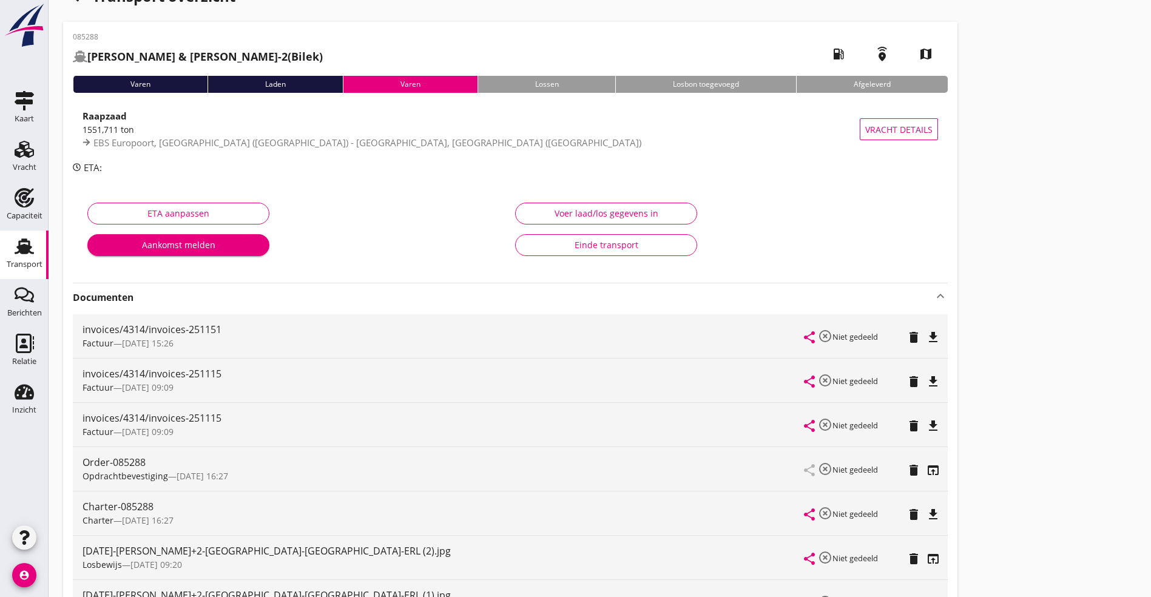
scroll to position [0, 0]
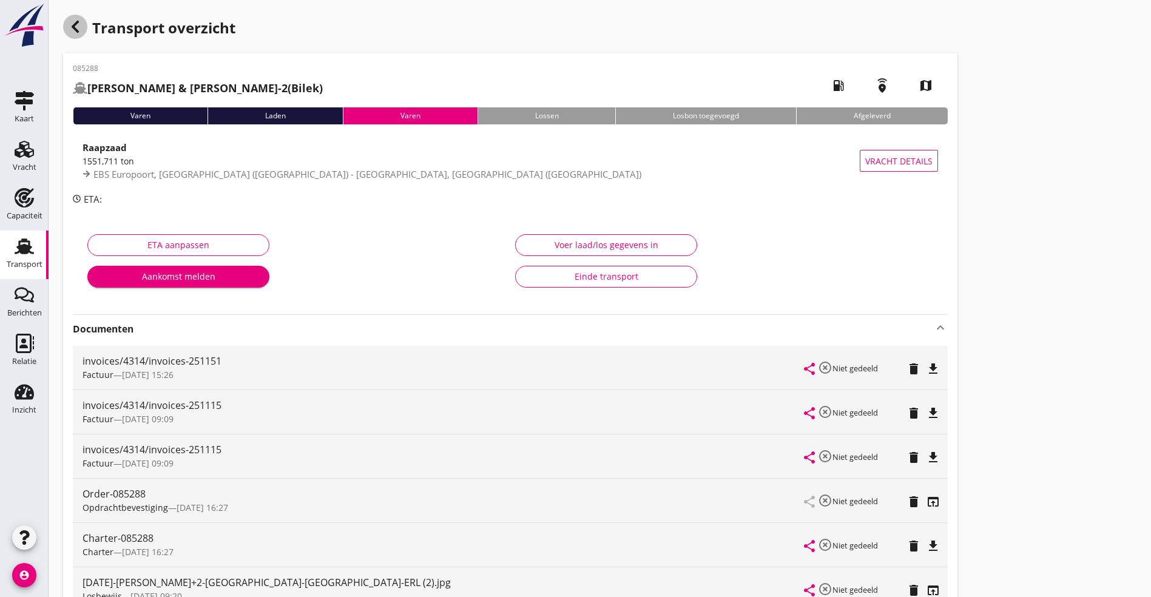
click at [81, 19] on div "button" at bounding box center [75, 27] width 24 height 24
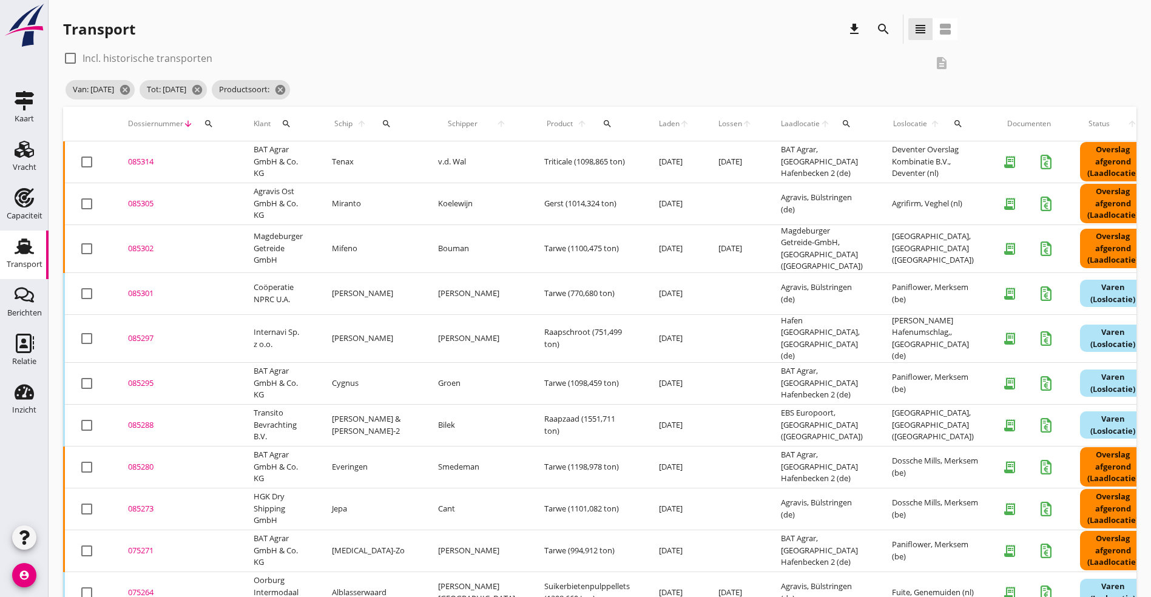
drag, startPoint x: 158, startPoint y: 453, endPoint x: 146, endPoint y: 458, distance: 12.5
click at [155, 461] on div "085280" at bounding box center [176, 467] width 96 height 12
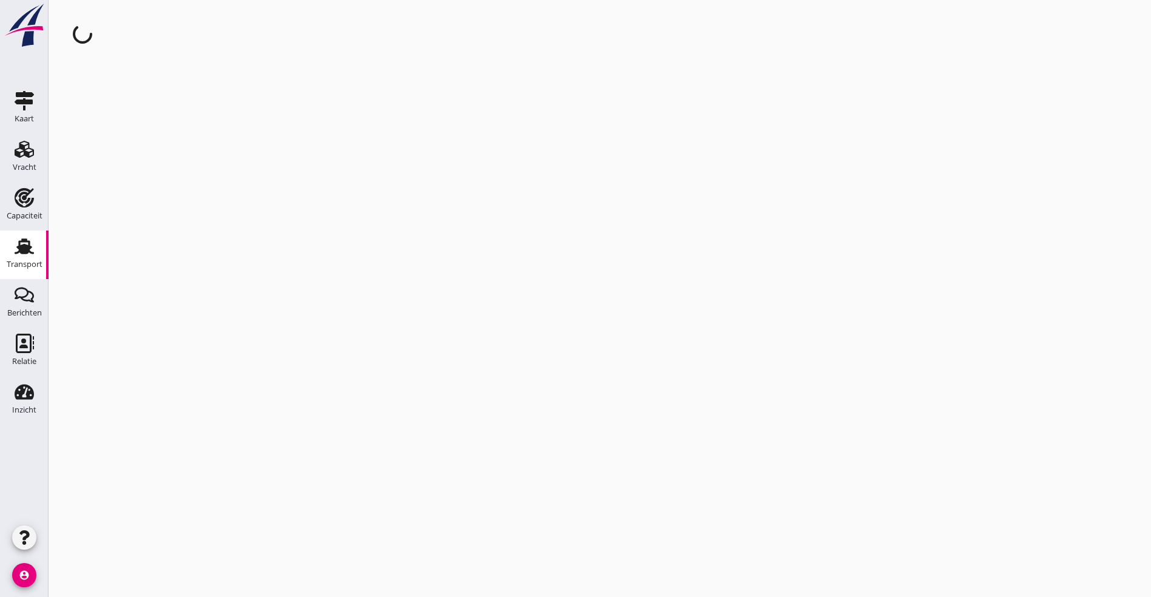
click at [146, 458] on div "cancel You are impersonating another user." at bounding box center [600, 298] width 1102 height 597
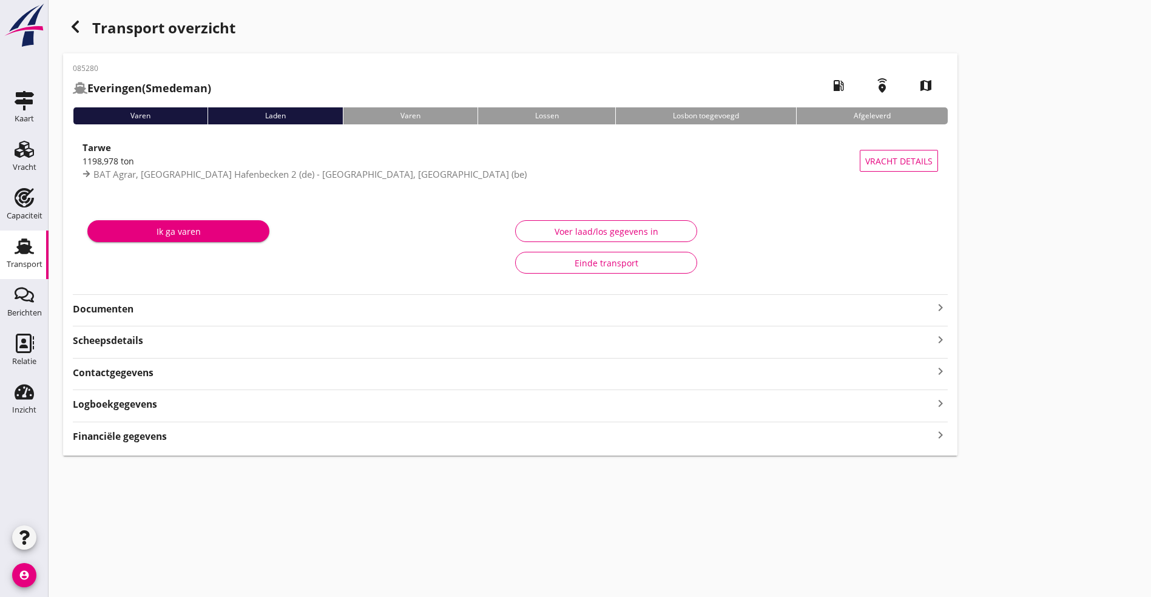
click at [298, 299] on div "Documenten keyboard_arrow_right" at bounding box center [510, 305] width 875 height 22
click at [933, 305] on icon "keyboard_arrow_right" at bounding box center [940, 307] width 15 height 15
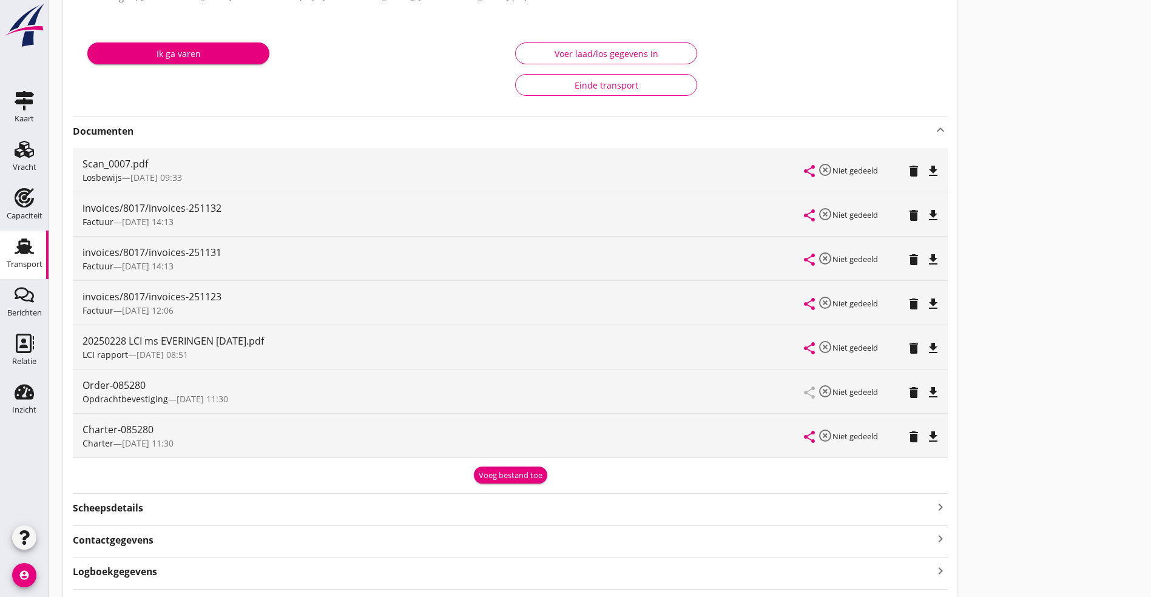
scroll to position [182, 0]
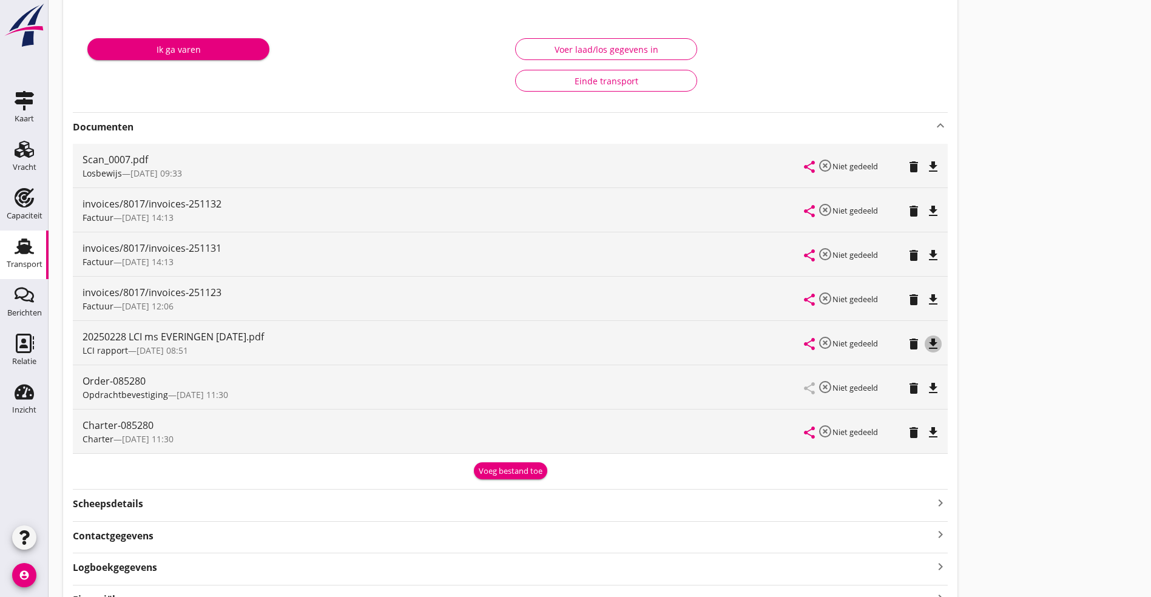
click at [926, 345] on icon "file_download" at bounding box center [933, 344] width 15 height 15
click at [926, 427] on icon "file_download" at bounding box center [933, 432] width 15 height 15
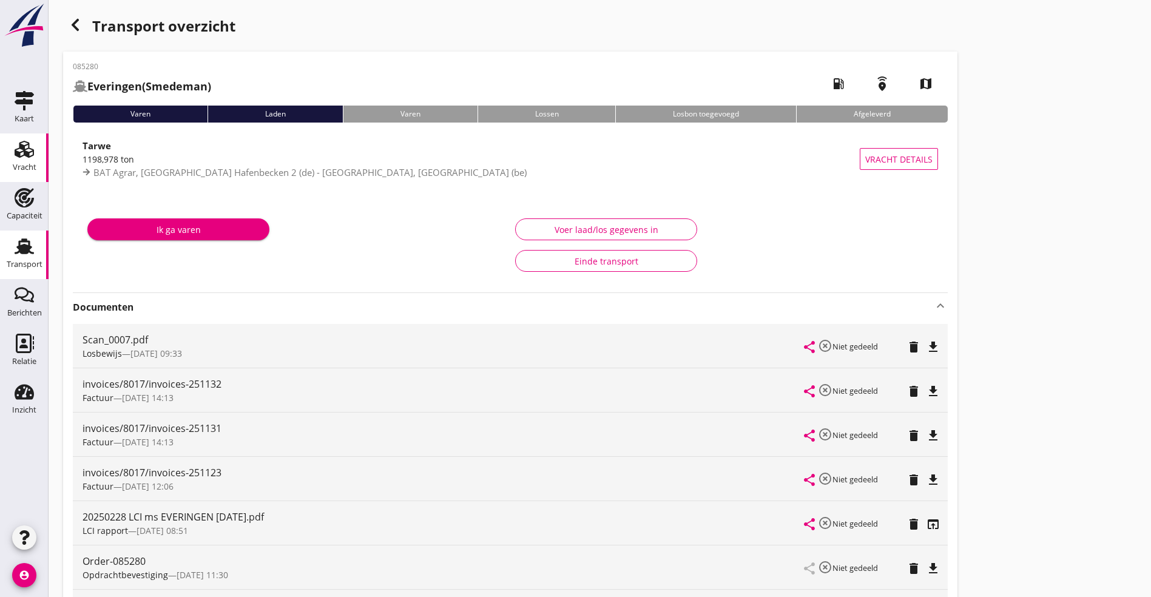
scroll to position [0, 0]
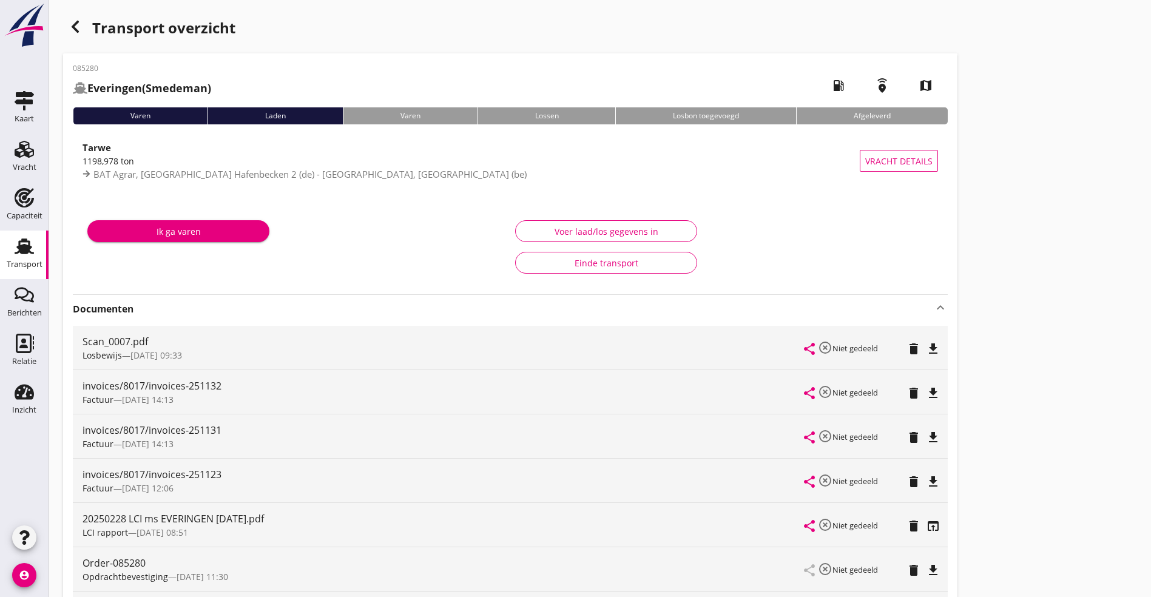
click at [78, 20] on icon "button" at bounding box center [75, 26] width 15 height 15
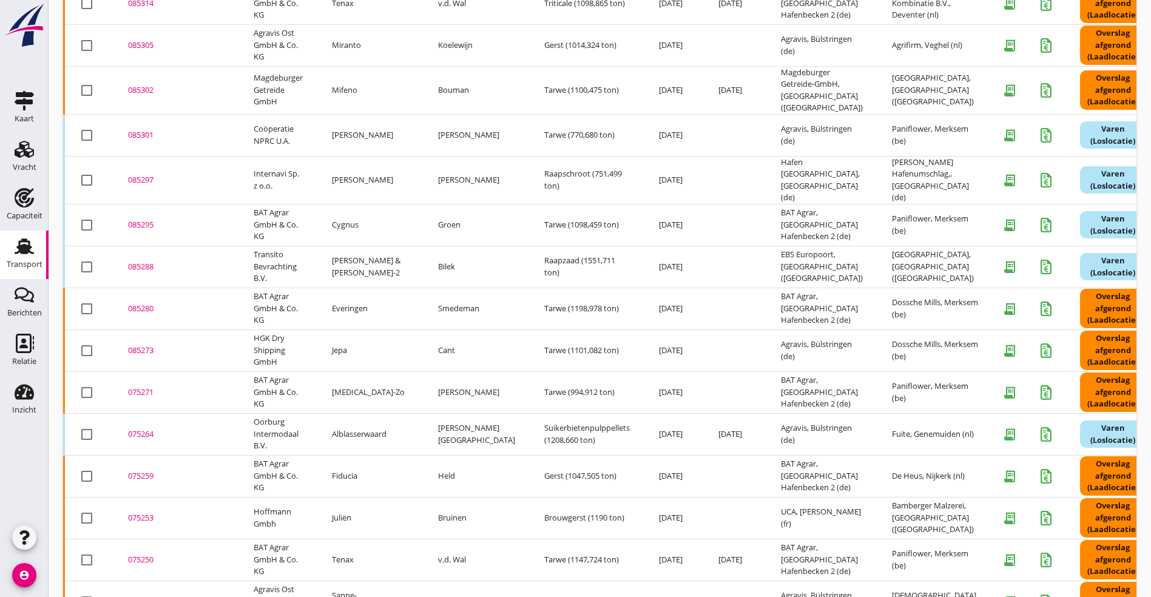
scroll to position [248, 0]
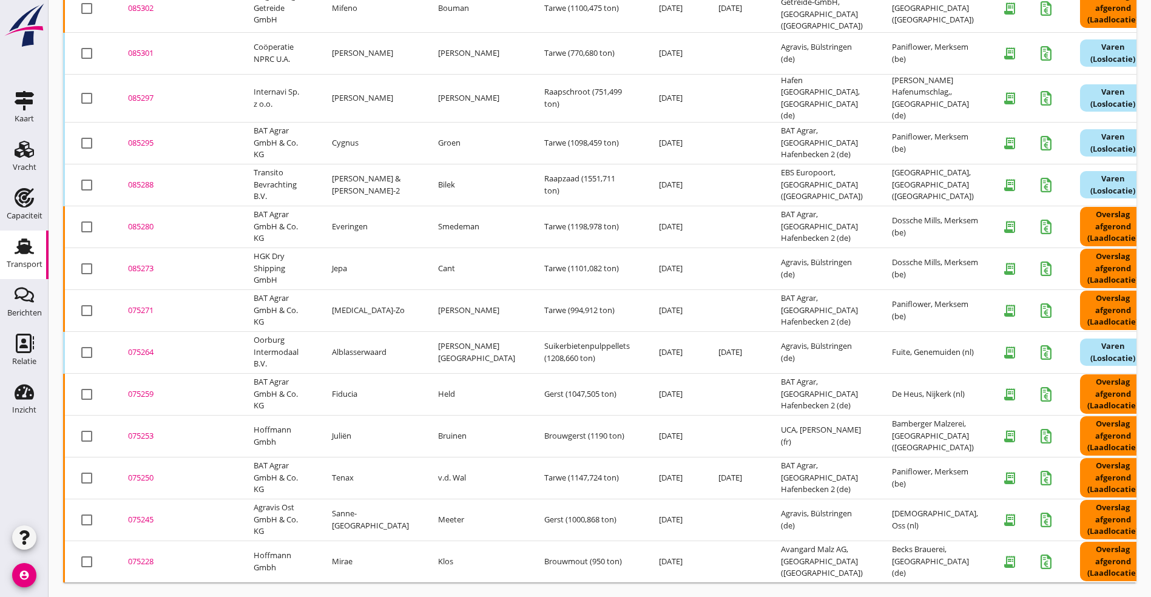
click at [141, 263] on div "085273" at bounding box center [176, 269] width 96 height 12
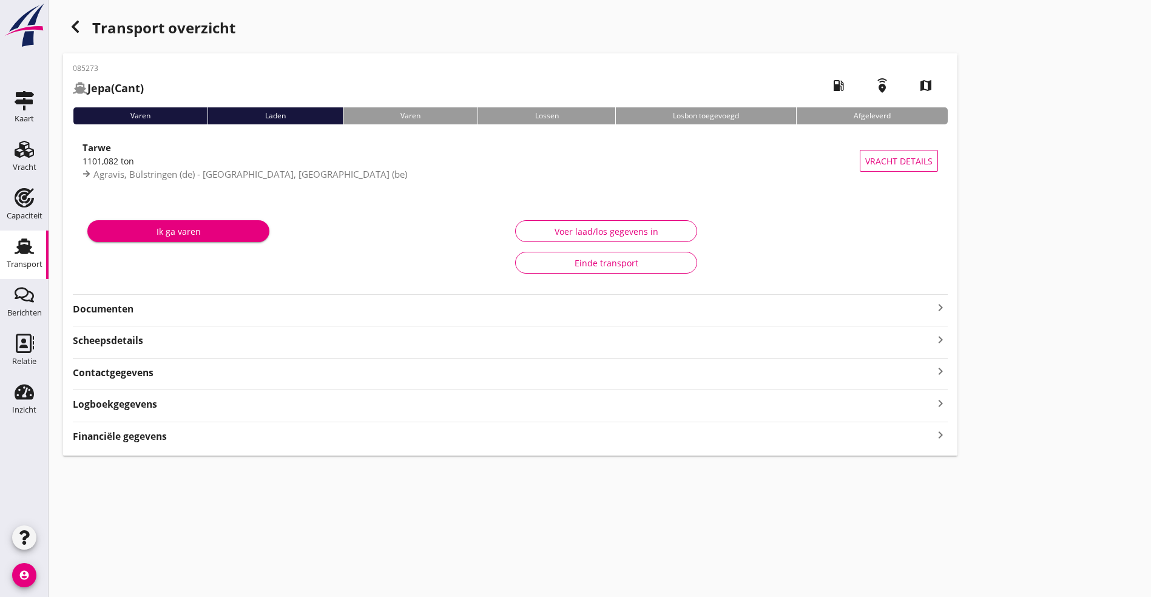
click at [133, 314] on strong "Documenten" at bounding box center [503, 309] width 860 height 14
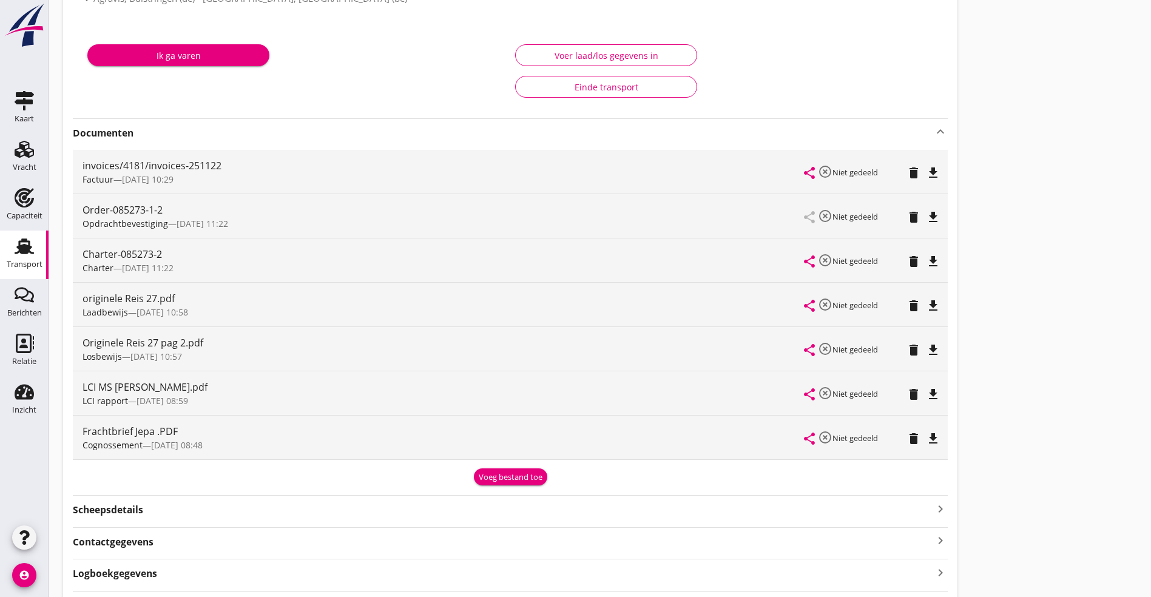
scroll to position [182, 0]
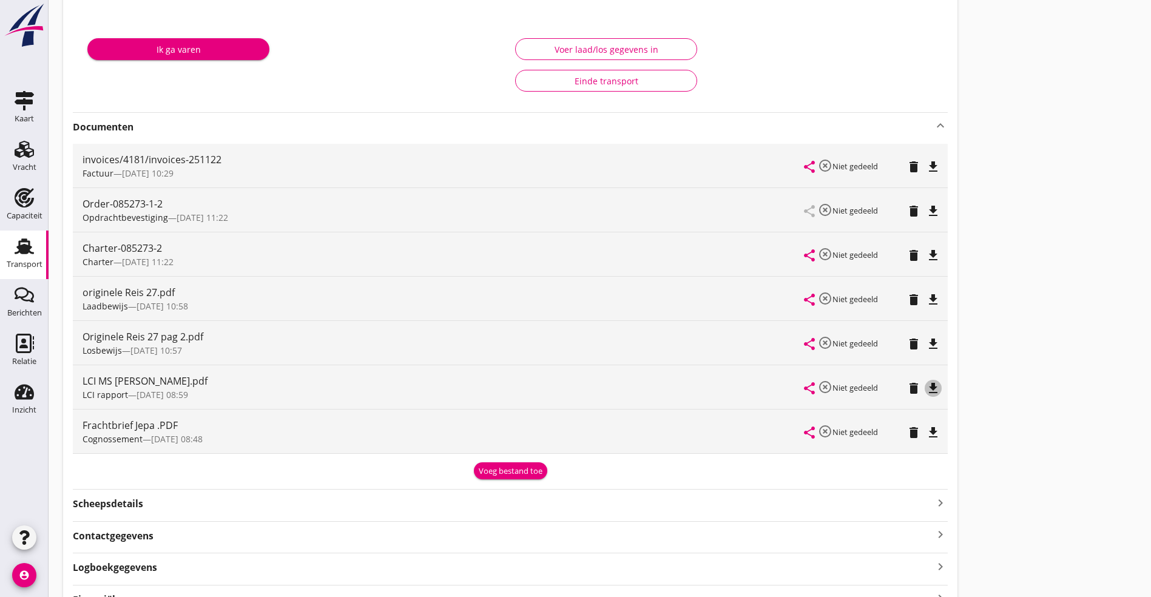
click at [926, 385] on icon "file_download" at bounding box center [933, 388] width 15 height 15
click at [926, 254] on icon "file_download" at bounding box center [933, 255] width 15 height 15
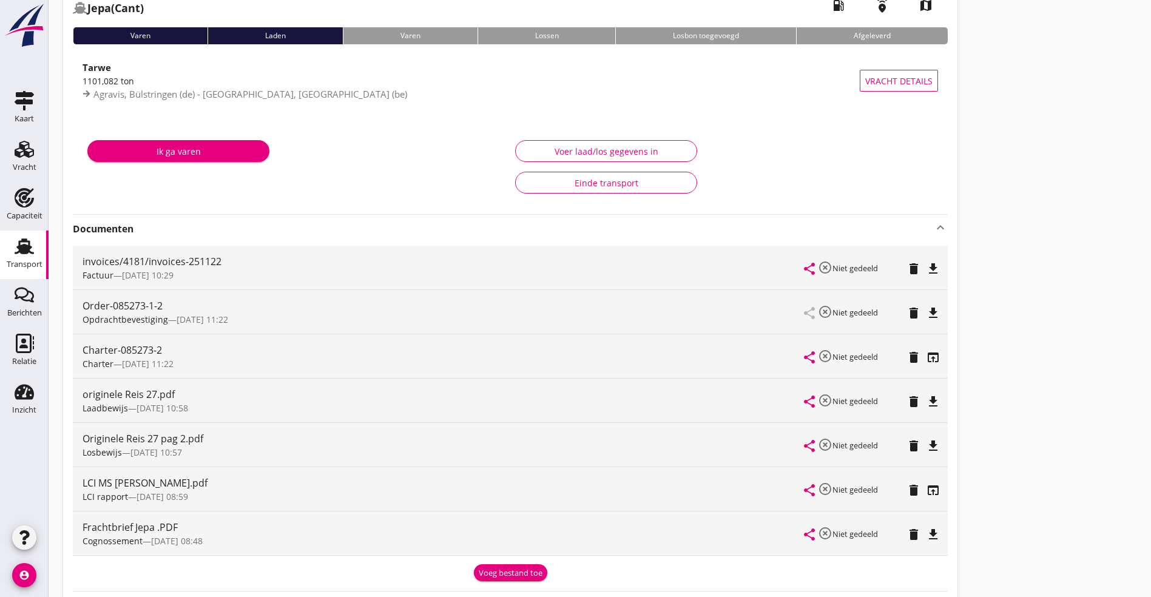
scroll to position [0, 0]
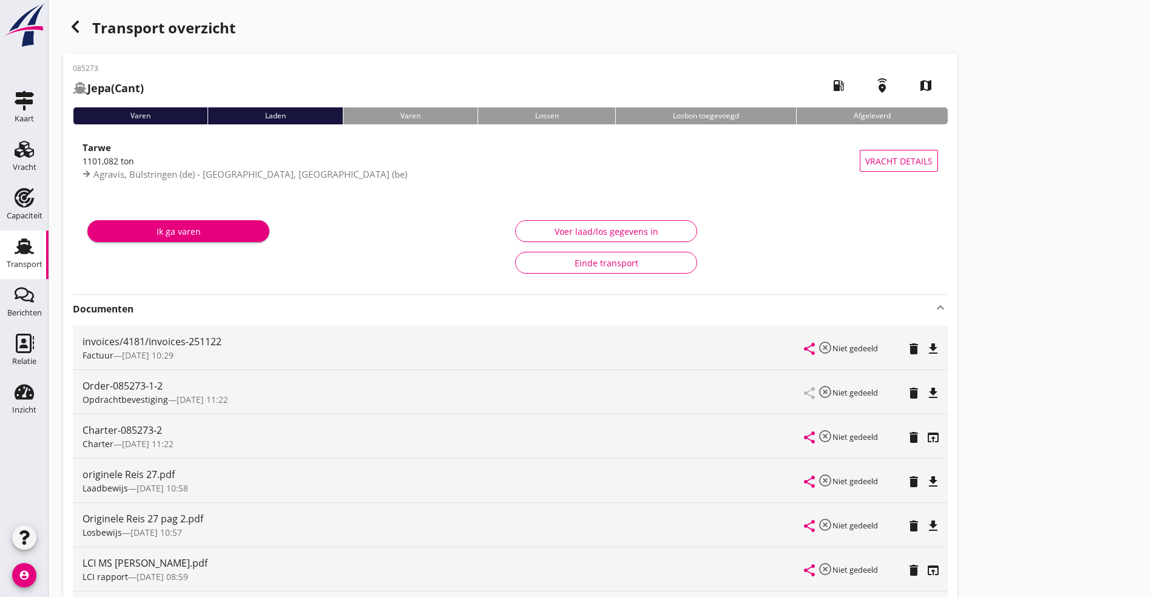
click at [70, 30] on icon "button" at bounding box center [75, 26] width 15 height 15
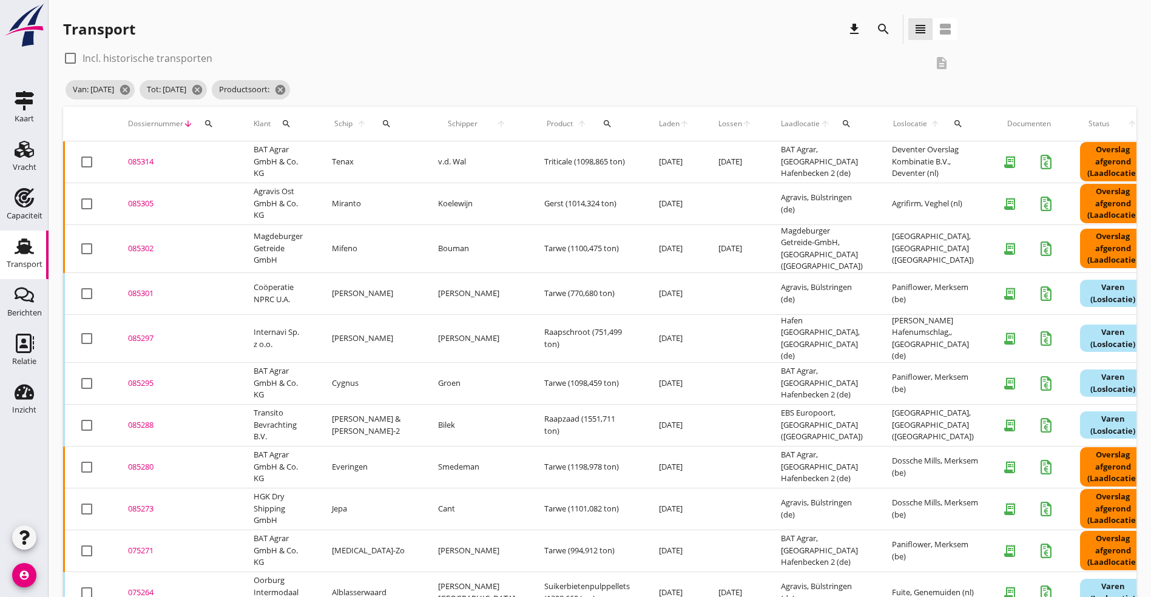
click at [147, 545] on div "075271" at bounding box center [176, 551] width 96 height 12
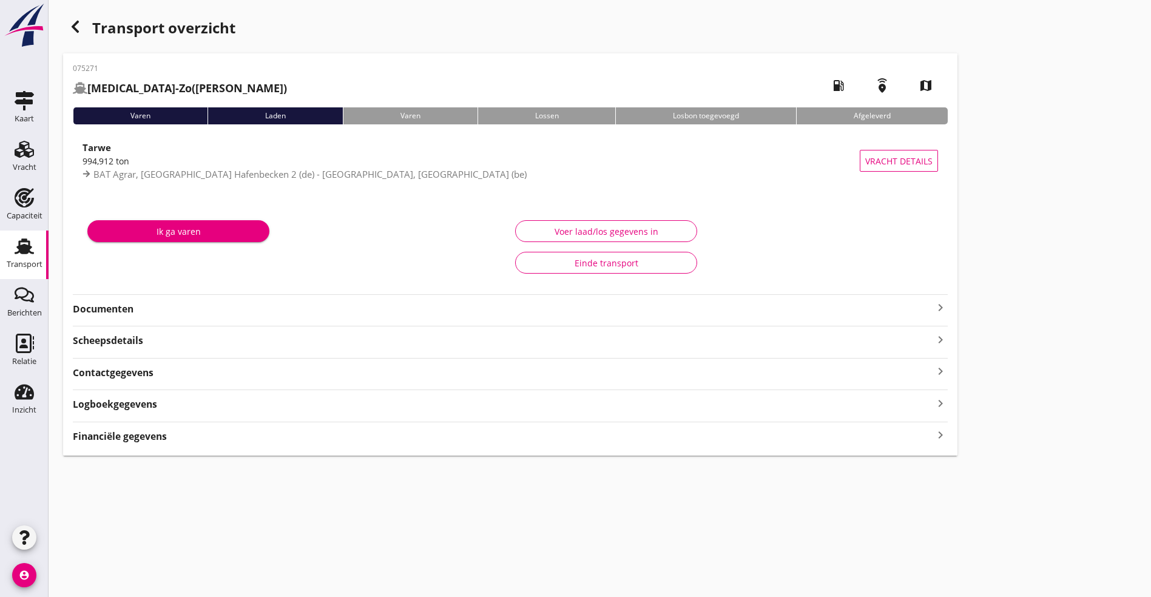
click at [151, 315] on strong "Documenten" at bounding box center [503, 309] width 860 height 14
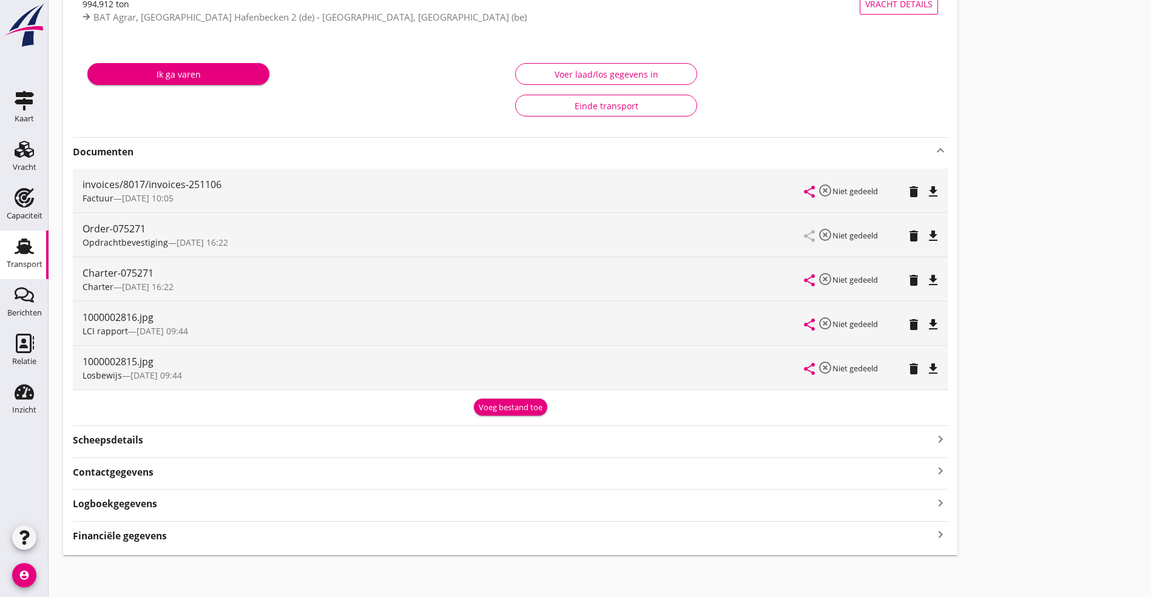
scroll to position [159, 0]
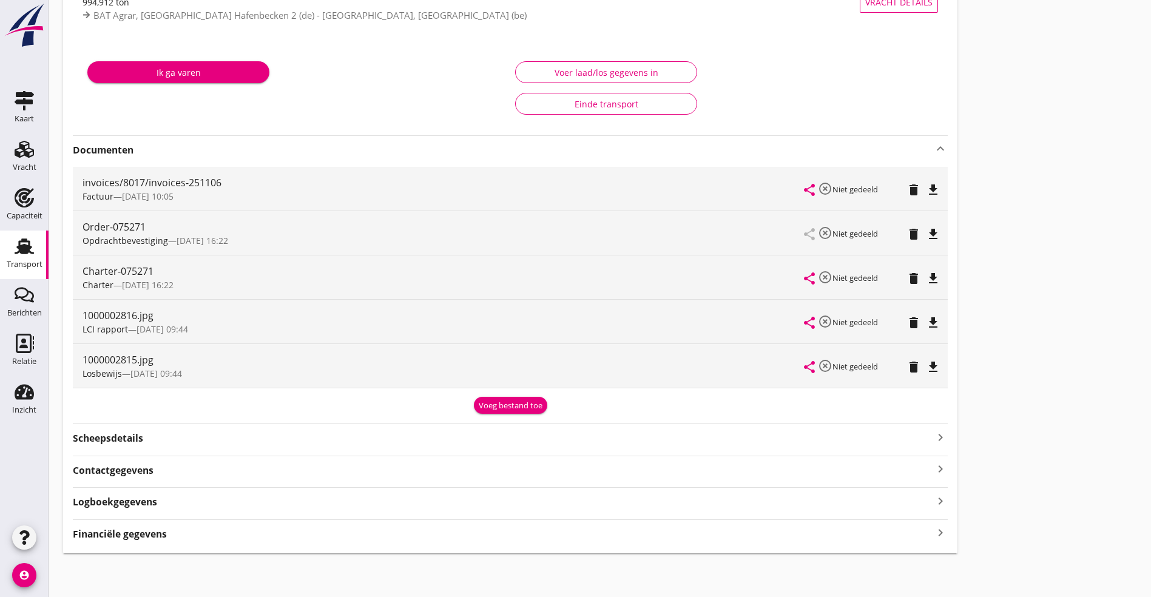
click at [926, 322] on icon "file_download" at bounding box center [933, 323] width 15 height 15
click at [926, 277] on icon "file_download" at bounding box center [933, 278] width 15 height 15
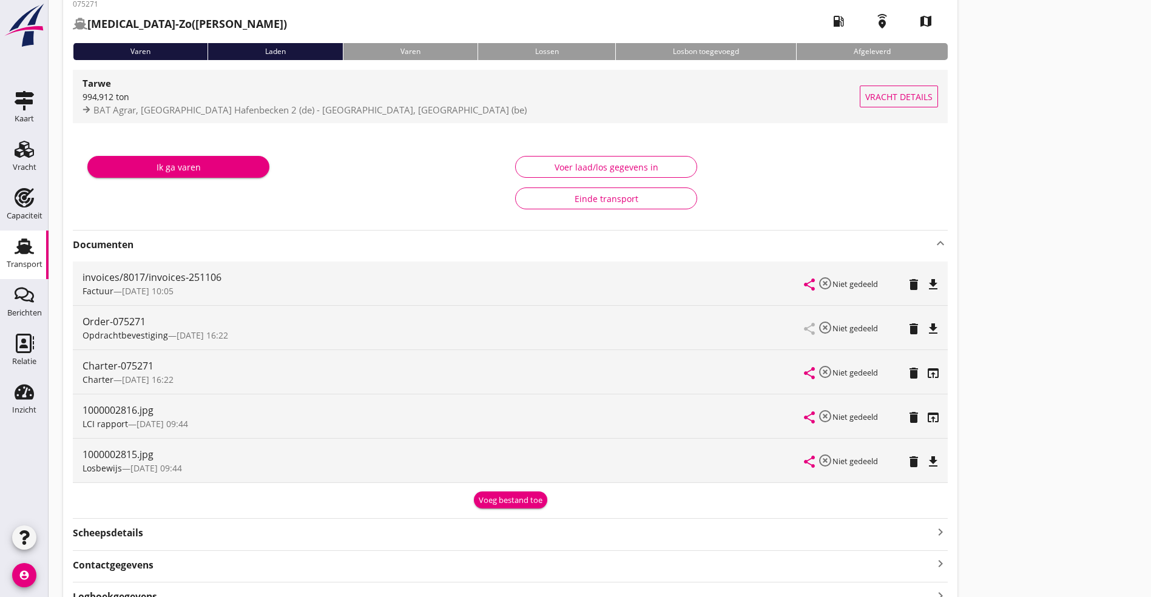
scroll to position [0, 0]
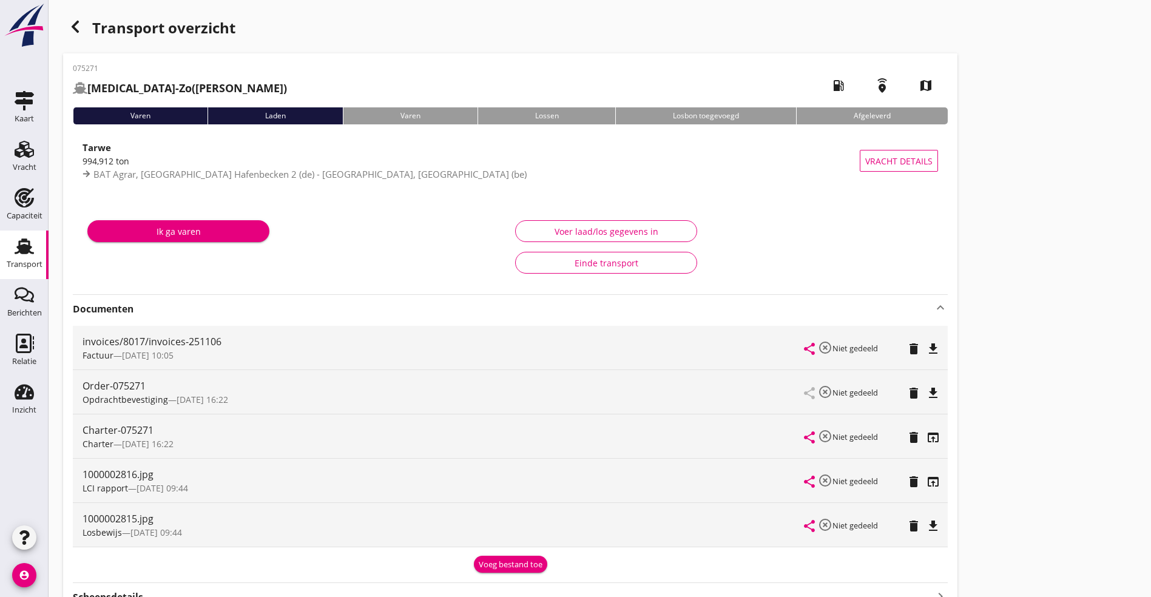
click at [71, 19] on icon "button" at bounding box center [75, 26] width 15 height 15
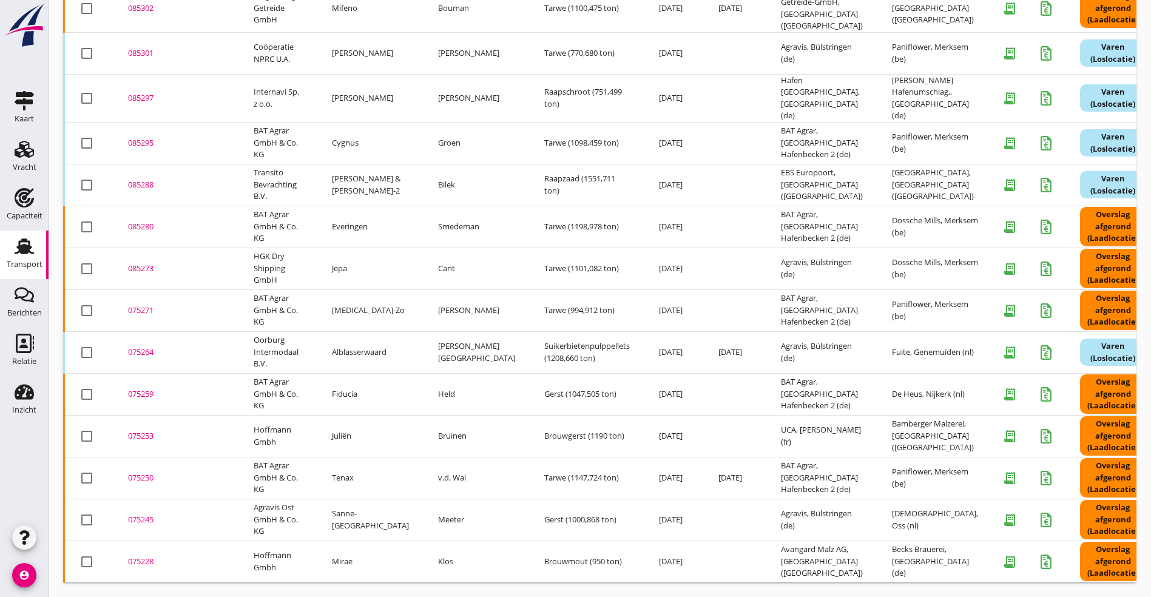
scroll to position [248, 0]
click at [135, 346] on div "075264" at bounding box center [176, 352] width 96 height 12
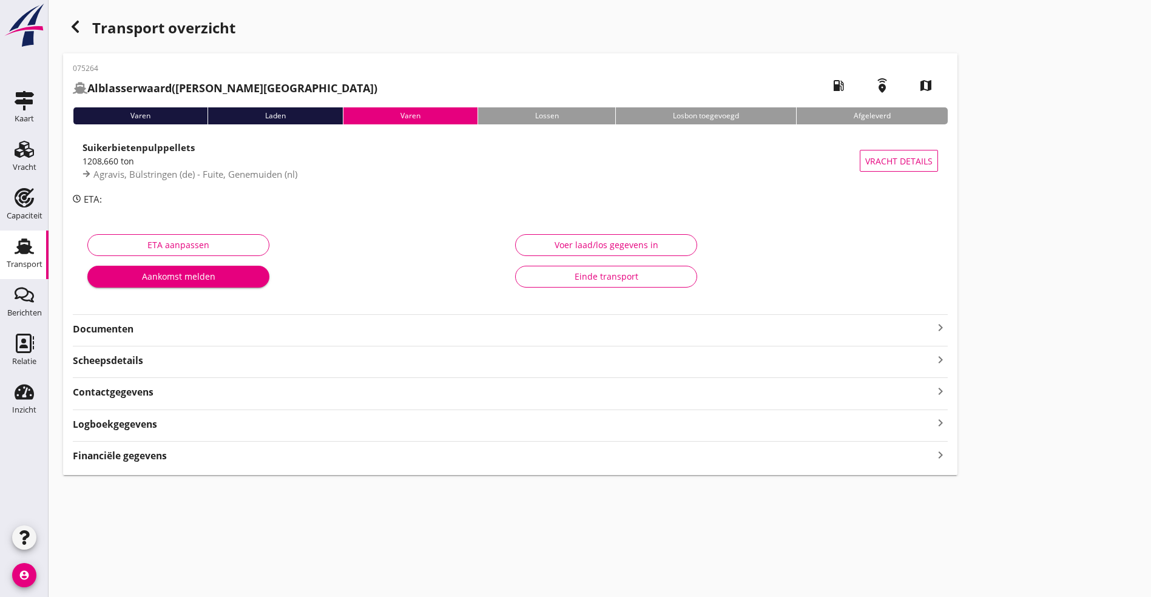
click at [133, 337] on div "075264 [GEOGRAPHIC_DATA] ([PERSON_NAME]) local_gas_station emergency_share map …" at bounding box center [510, 264] width 894 height 422
click at [149, 326] on strong "Documenten" at bounding box center [503, 329] width 860 height 14
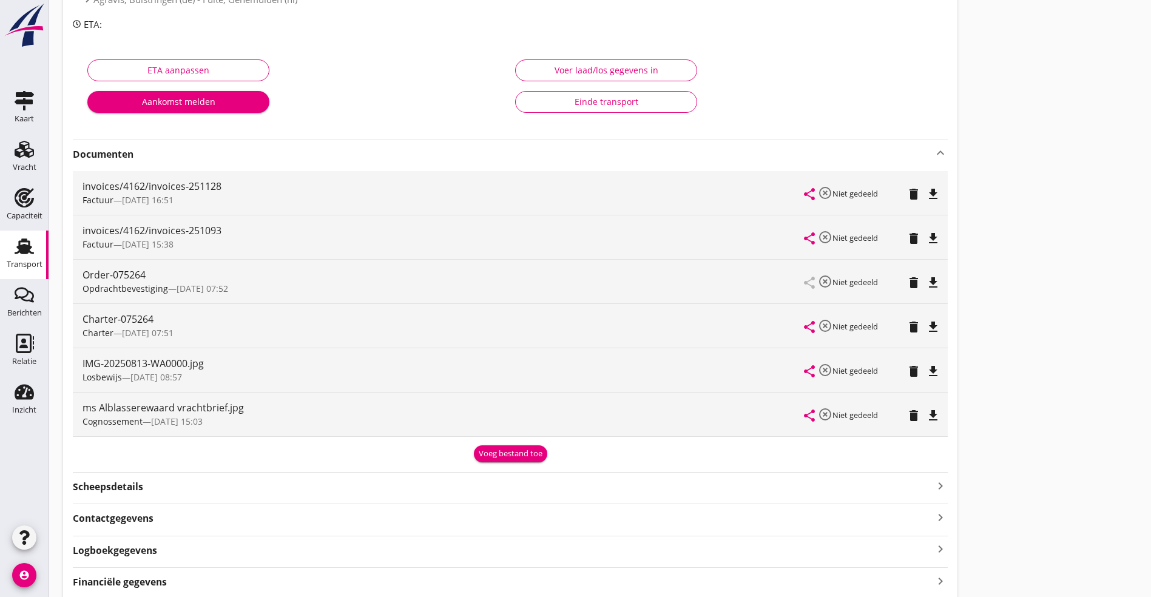
scroll to position [182, 0]
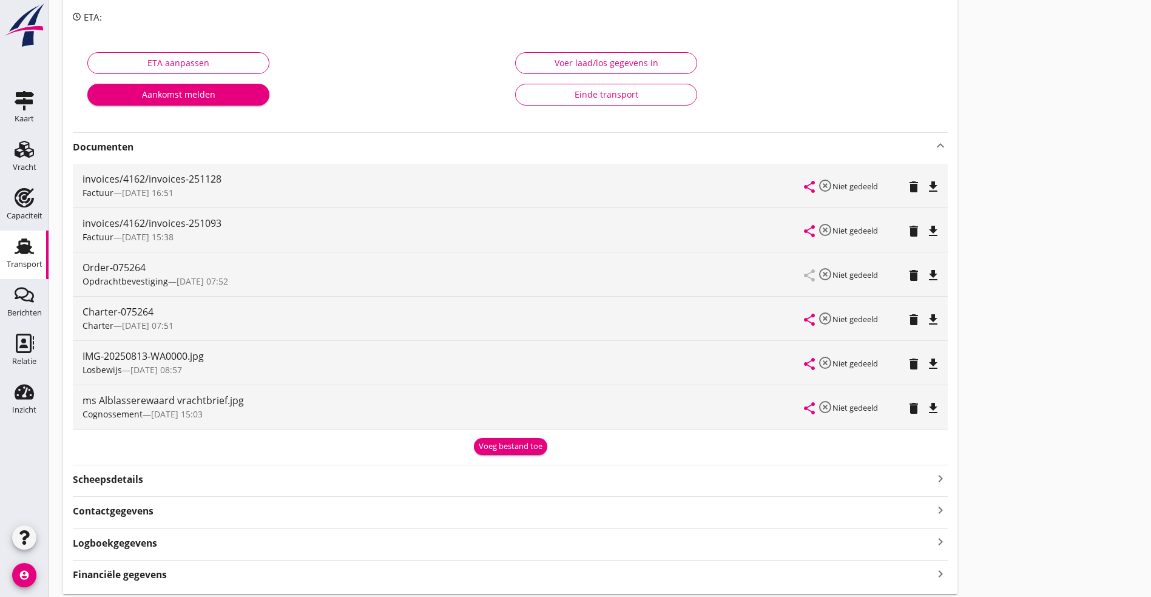
click at [926, 362] on icon "file_download" at bounding box center [933, 364] width 15 height 15
click at [926, 408] on icon "file_download" at bounding box center [933, 408] width 15 height 15
click at [926, 269] on icon "file_download" at bounding box center [933, 275] width 15 height 15
click at [926, 271] on icon "open_in_browser" at bounding box center [933, 275] width 15 height 15
click at [926, 360] on icon "open_in_browser" at bounding box center [933, 364] width 15 height 15
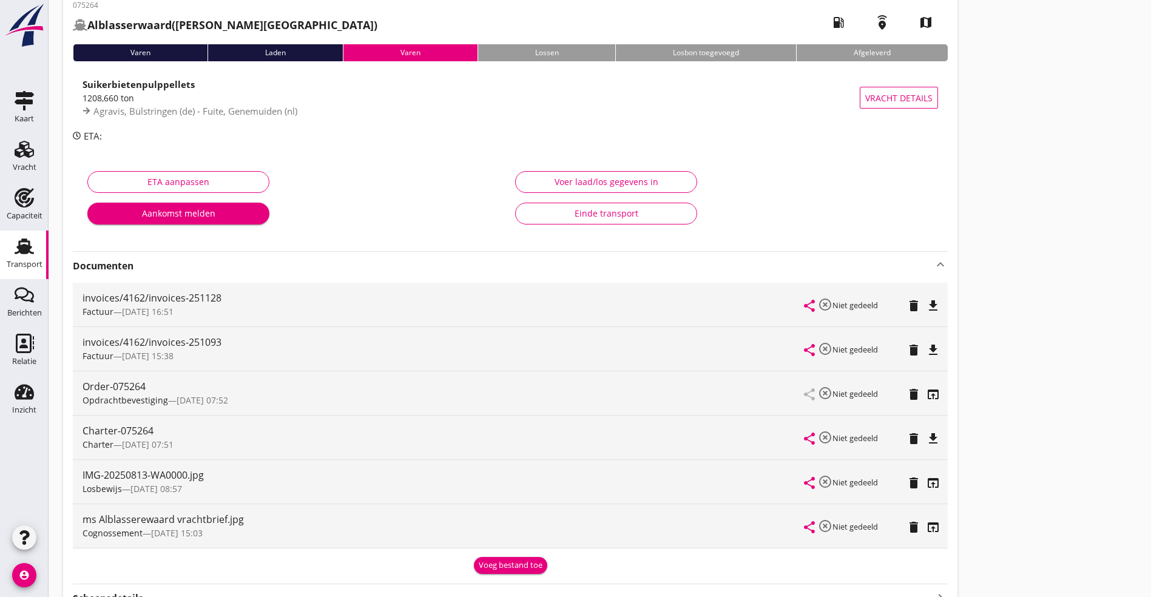
scroll to position [0, 0]
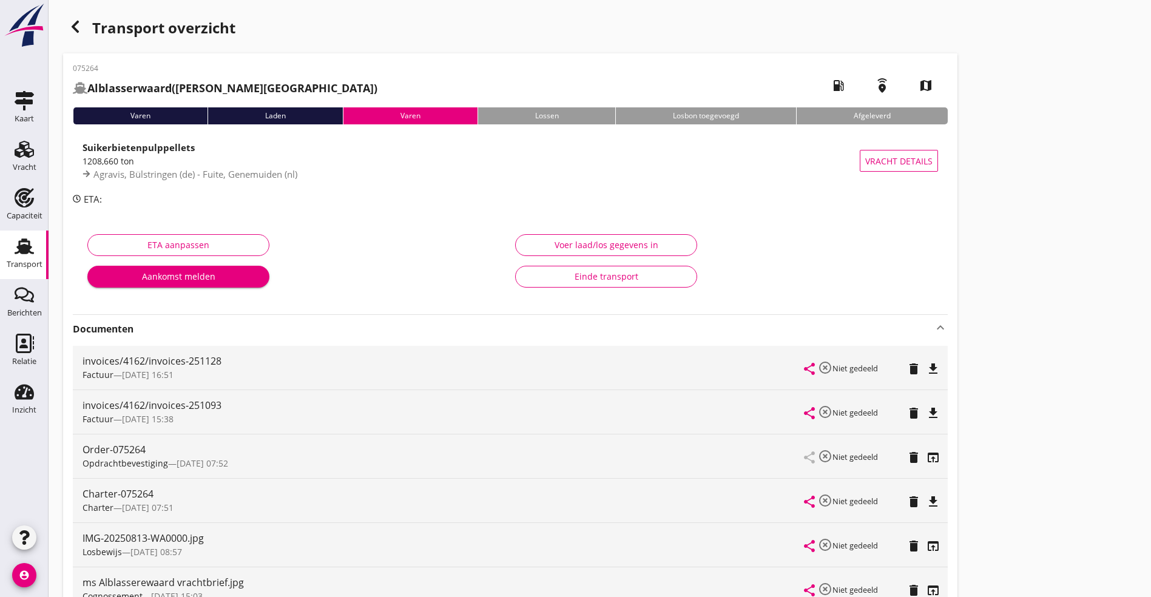
click at [78, 18] on div "button" at bounding box center [75, 27] width 24 height 24
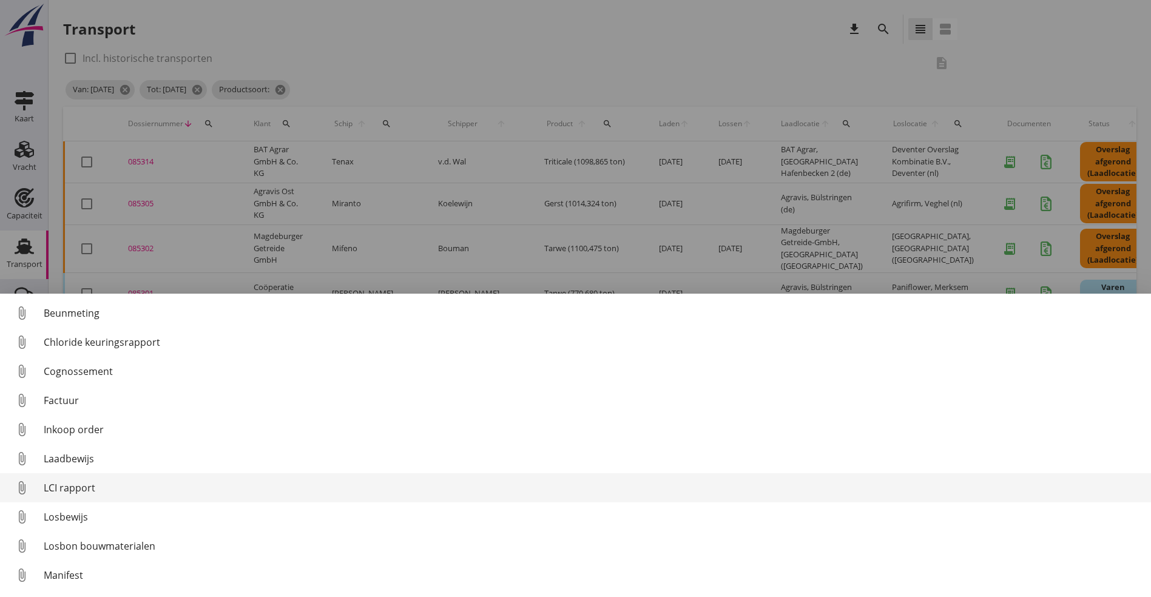
click at [82, 489] on div "LCI rapport" at bounding box center [593, 488] width 1098 height 15
click at [95, 485] on div "LCI rapport" at bounding box center [593, 488] width 1098 height 15
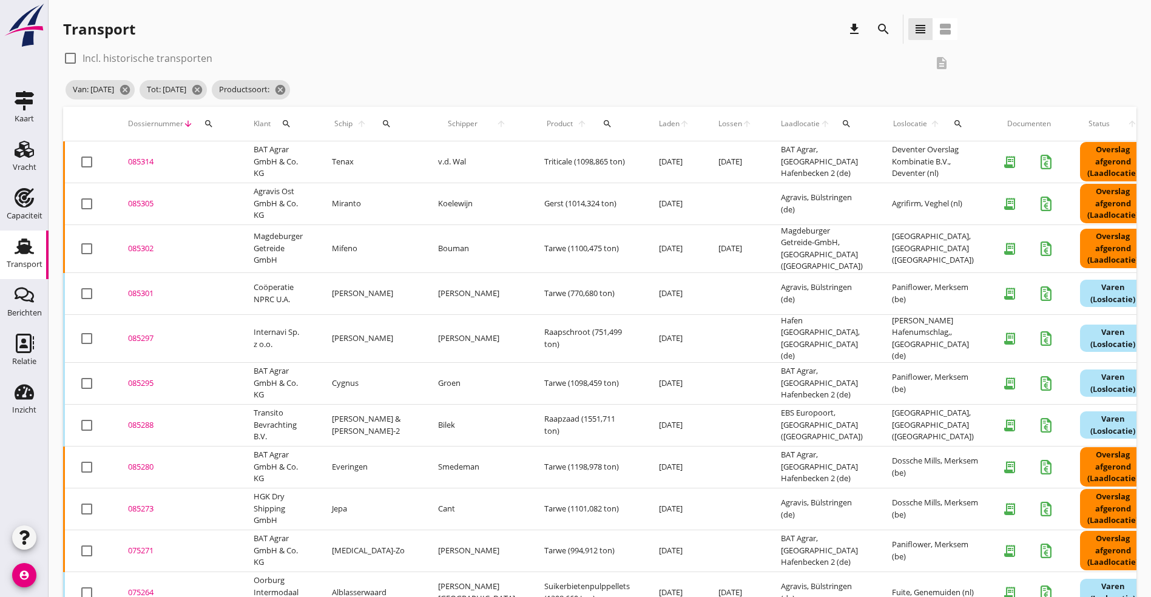
click at [155, 545] on div "075271" at bounding box center [176, 551] width 96 height 12
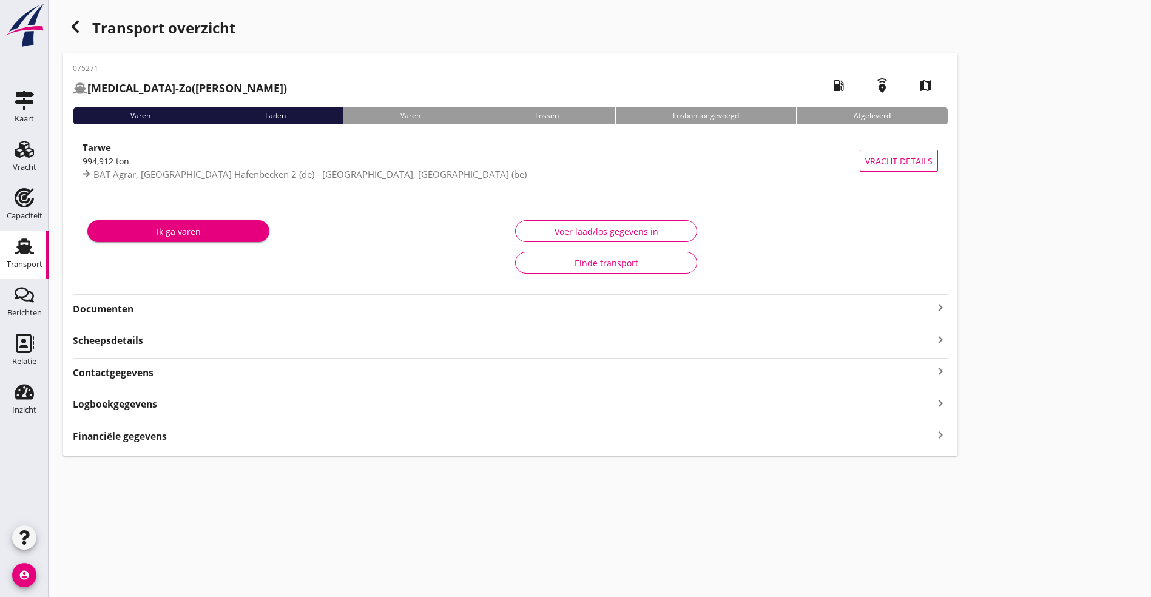
click at [145, 292] on div "075271 [MEDICAL_DATA]-Zo (van Hoeylandt) local_gas_station emergency_share map …" at bounding box center [510, 254] width 894 height 402
click at [137, 314] on strong "Documenten" at bounding box center [503, 309] width 860 height 14
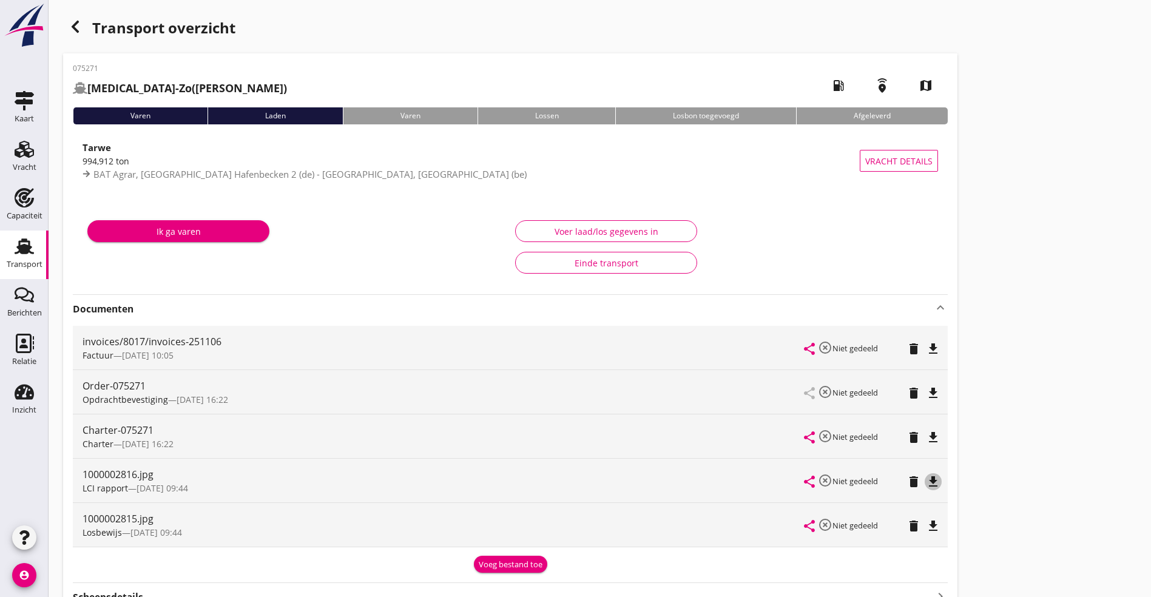
click at [925, 479] on div "file_download" at bounding box center [933, 481] width 17 height 15
drag, startPoint x: 589, startPoint y: 386, endPoint x: 581, endPoint y: 388, distance: 7.5
click at [586, 388] on div "Order-075271 Opdrachtbevestiging — [DATE] 16:22 share highlight_off Niet gedeel…" at bounding box center [510, 392] width 875 height 44
click at [926, 388] on icon "file_download" at bounding box center [933, 393] width 15 height 15
click at [87, 24] on div "Transport overzicht" at bounding box center [510, 29] width 894 height 29
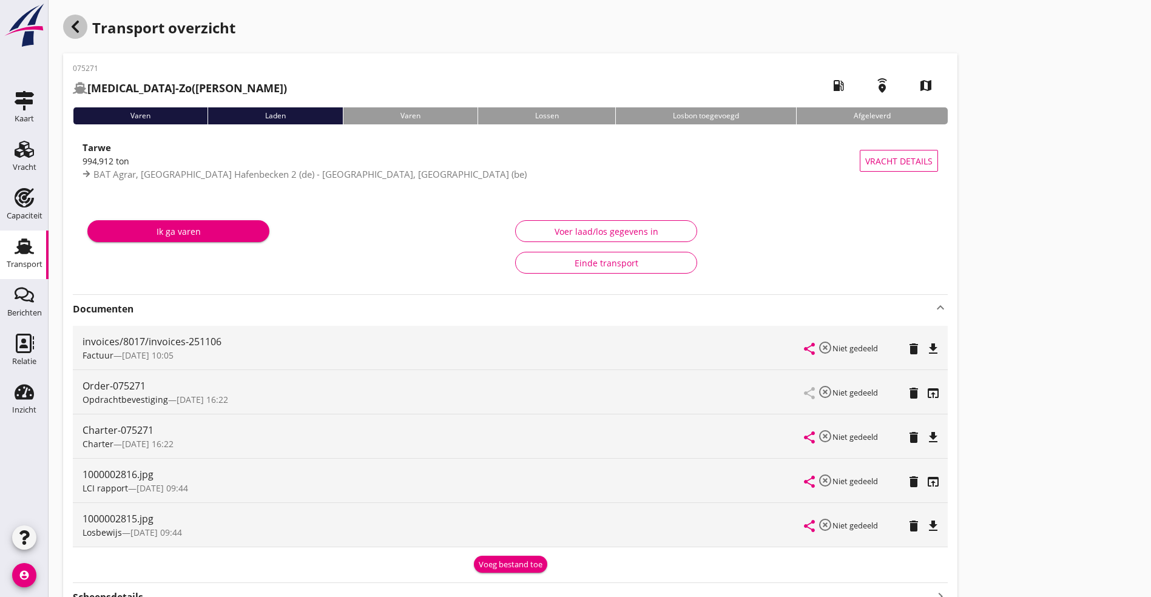
click at [80, 24] on icon "button" at bounding box center [75, 26] width 15 height 15
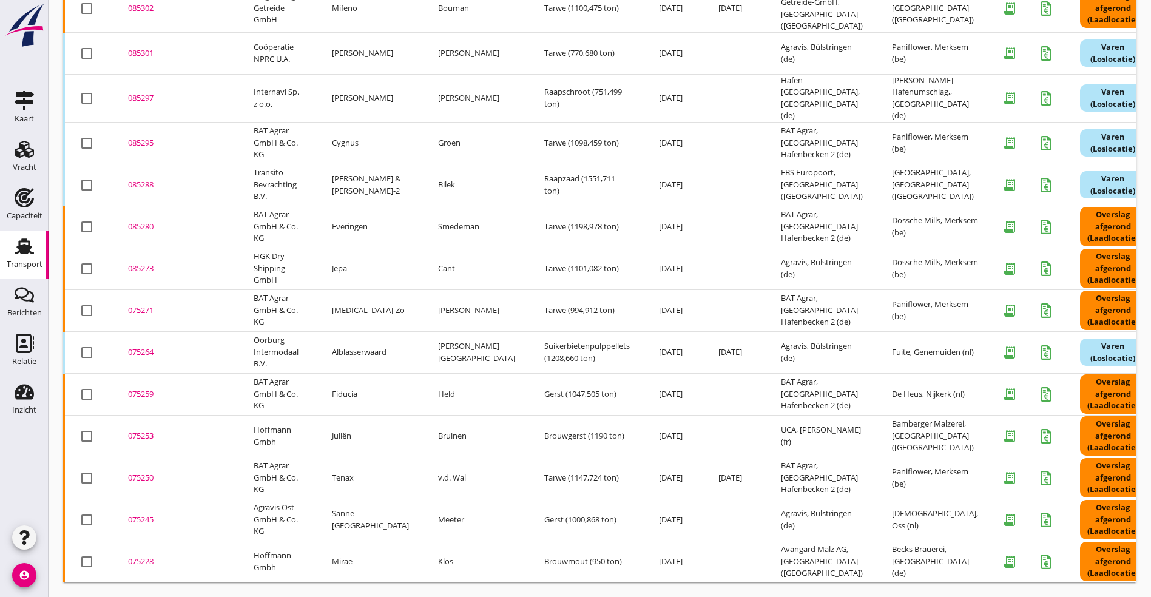
scroll to position [248, 0]
click at [140, 388] on div "075259" at bounding box center [176, 394] width 96 height 12
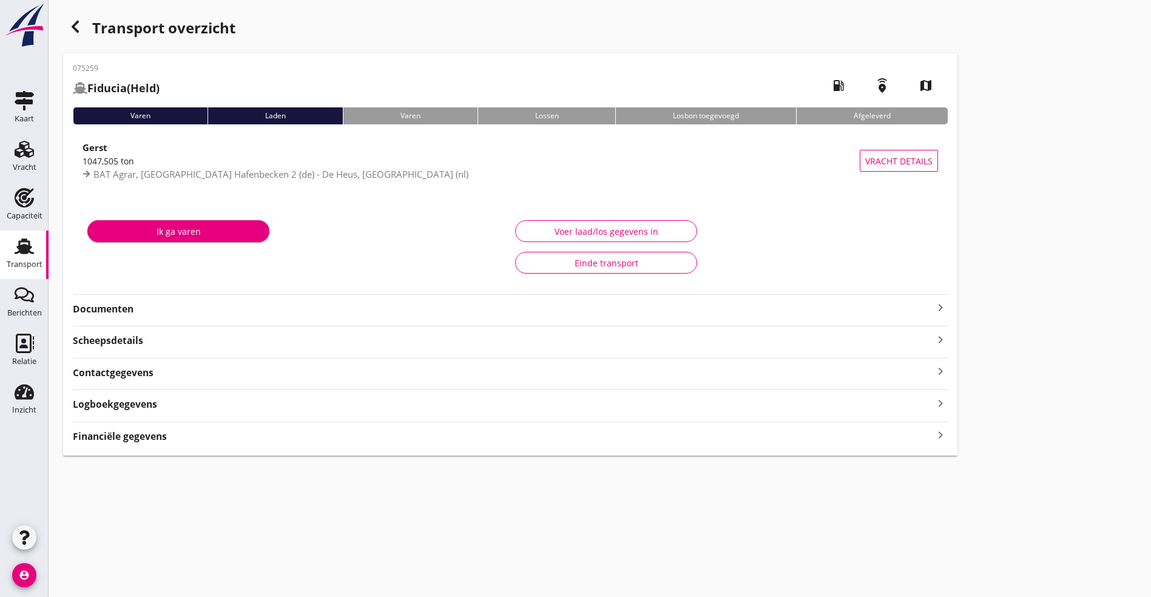
click at [133, 310] on strong "Documenten" at bounding box center [503, 309] width 860 height 14
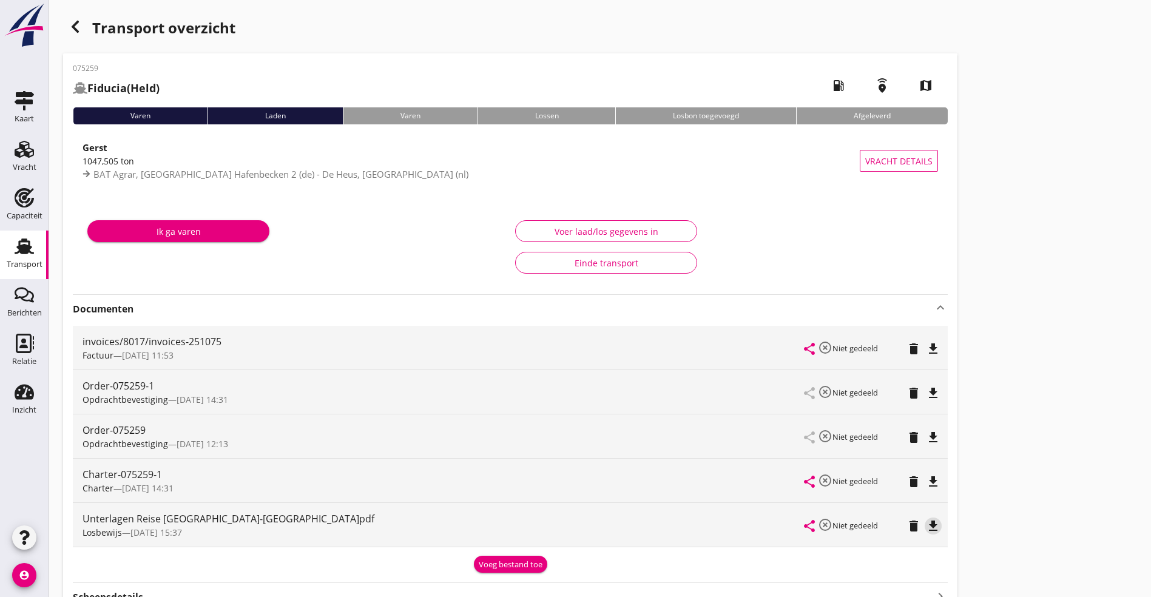
click at [926, 525] on icon "file_download" at bounding box center [933, 526] width 15 height 15
click at [926, 437] on icon "file_download" at bounding box center [933, 437] width 15 height 15
click at [581, 518] on div "Unterlagen Reise [GEOGRAPHIC_DATA]-[GEOGRAPHIC_DATA]pdf Losbewijs — [DATE] 15:3…" at bounding box center [510, 525] width 875 height 44
click at [926, 521] on icon "open_in_browser" at bounding box center [933, 526] width 15 height 15
click at [926, 436] on icon "open_in_browser" at bounding box center [933, 437] width 15 height 15
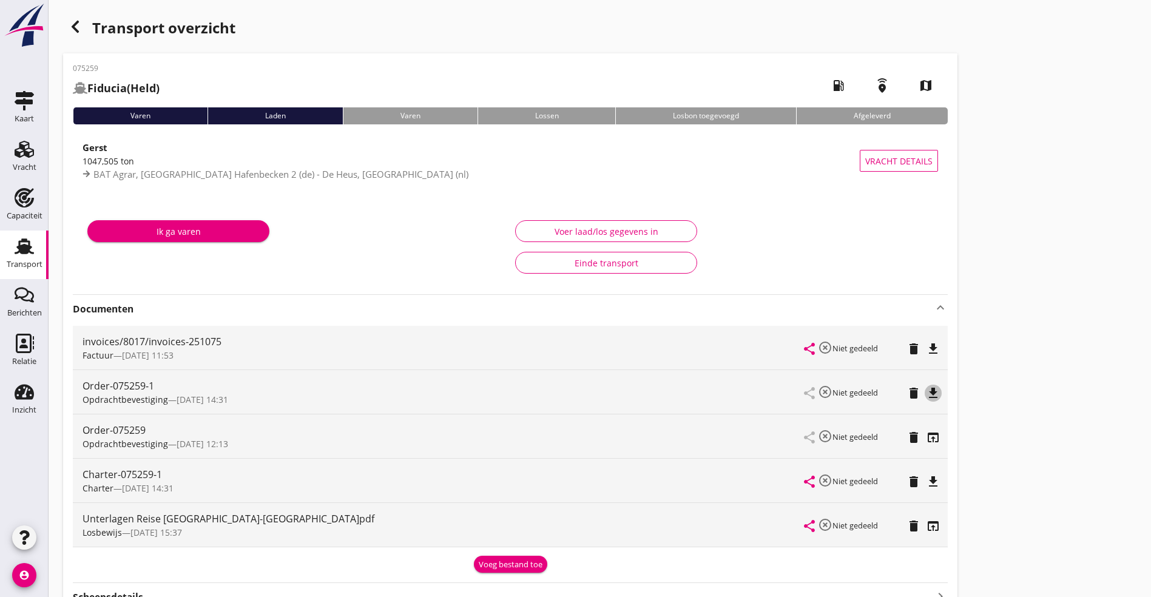
click at [925, 393] on div "file_download" at bounding box center [933, 393] width 17 height 15
click at [906, 435] on icon "delete" at bounding box center [913, 437] width 15 height 15
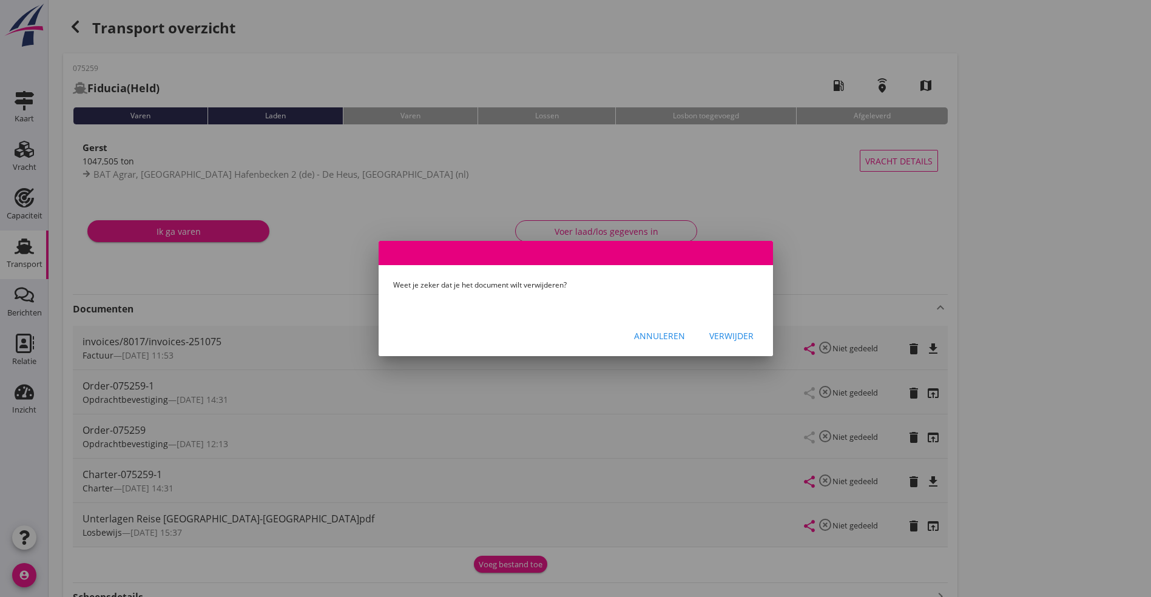
click at [725, 337] on div "Verwijder" at bounding box center [731, 335] width 44 height 13
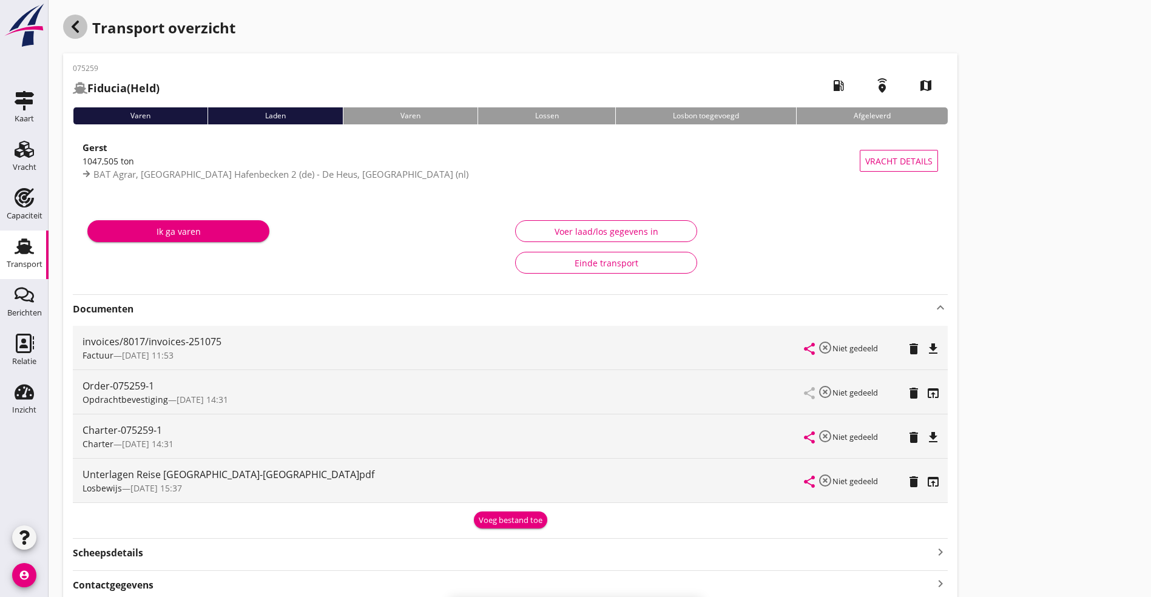
click at [80, 29] on icon "button" at bounding box center [75, 26] width 15 height 15
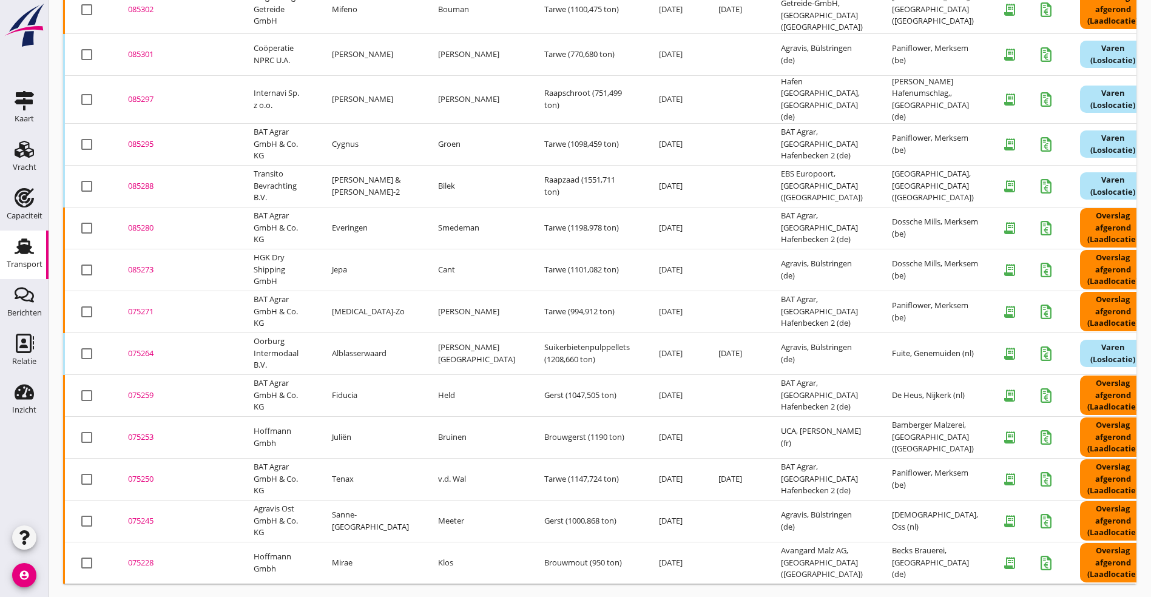
scroll to position [248, 0]
click at [140, 430] on div "075253" at bounding box center [176, 436] width 96 height 12
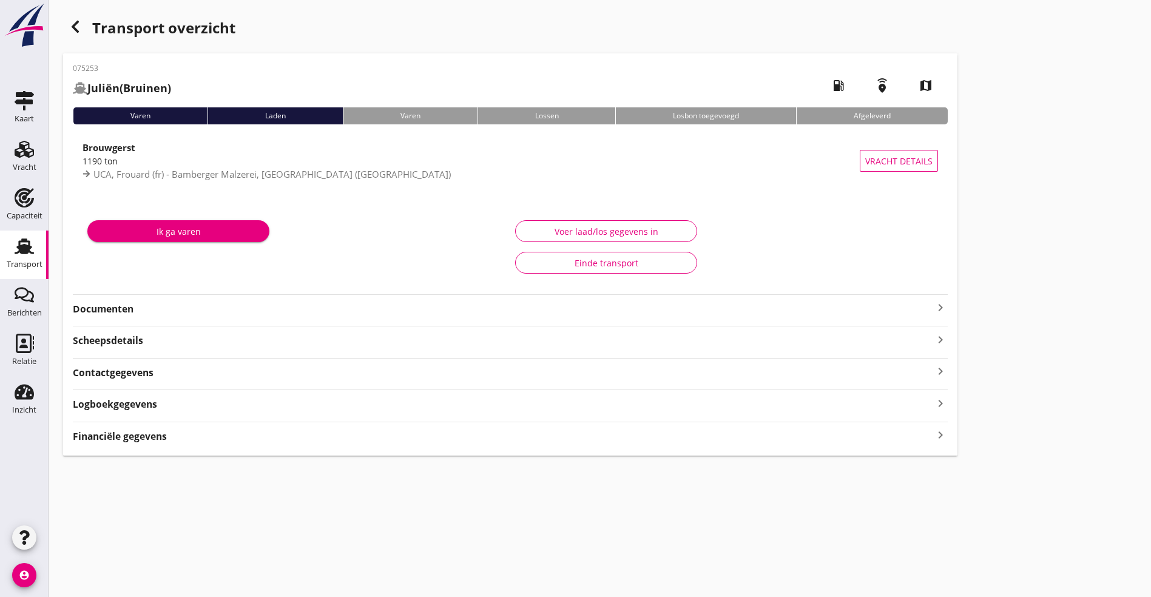
click at [141, 305] on strong "Documenten" at bounding box center [503, 309] width 860 height 14
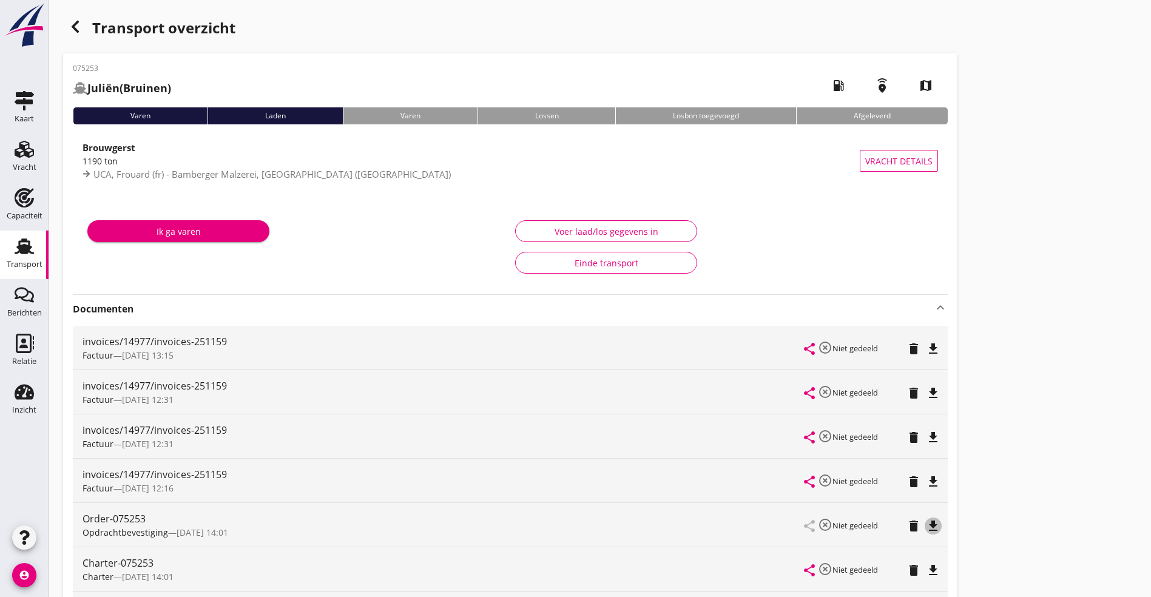
click at [926, 524] on icon "file_download" at bounding box center [933, 526] width 15 height 15
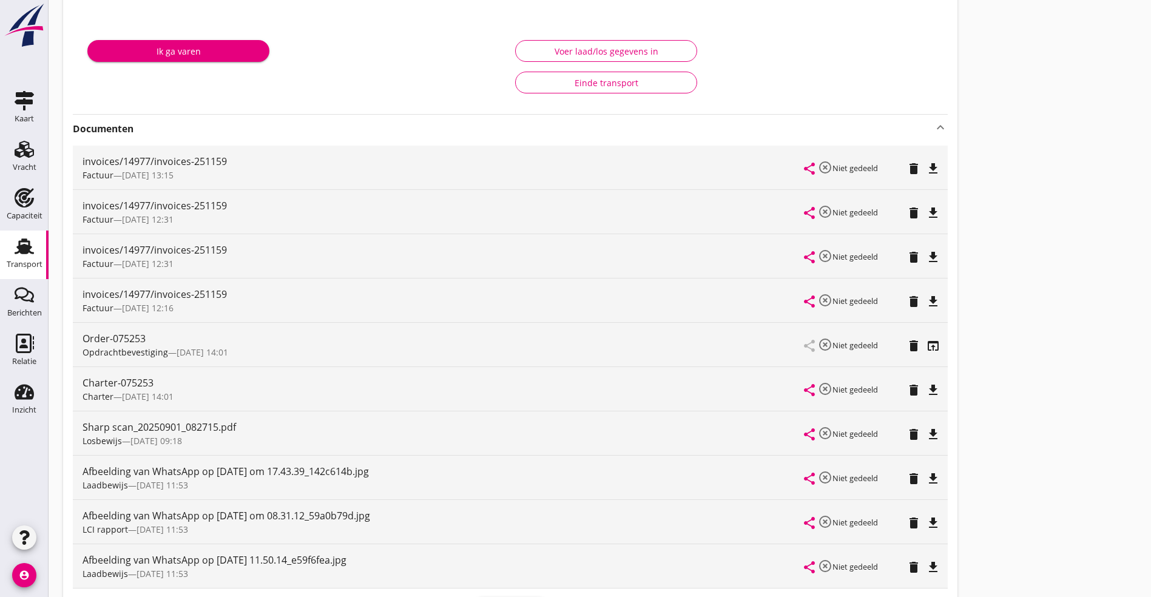
scroll to position [182, 0]
click at [926, 519] on icon "file_download" at bounding box center [933, 521] width 15 height 15
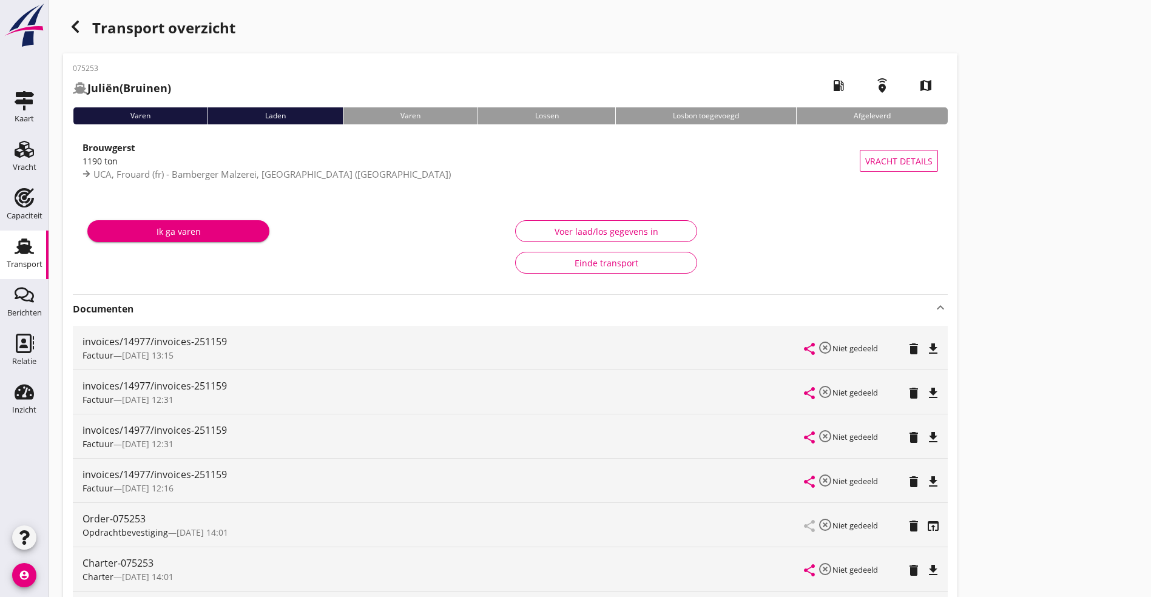
click at [80, 29] on icon "button" at bounding box center [75, 26] width 15 height 15
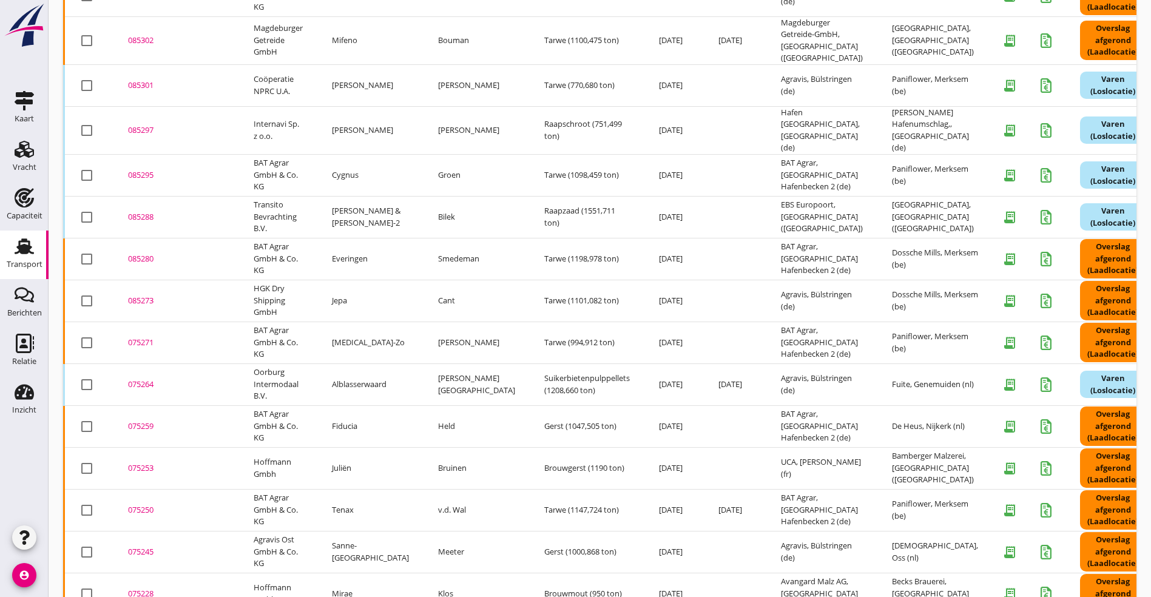
scroll to position [248, 0]
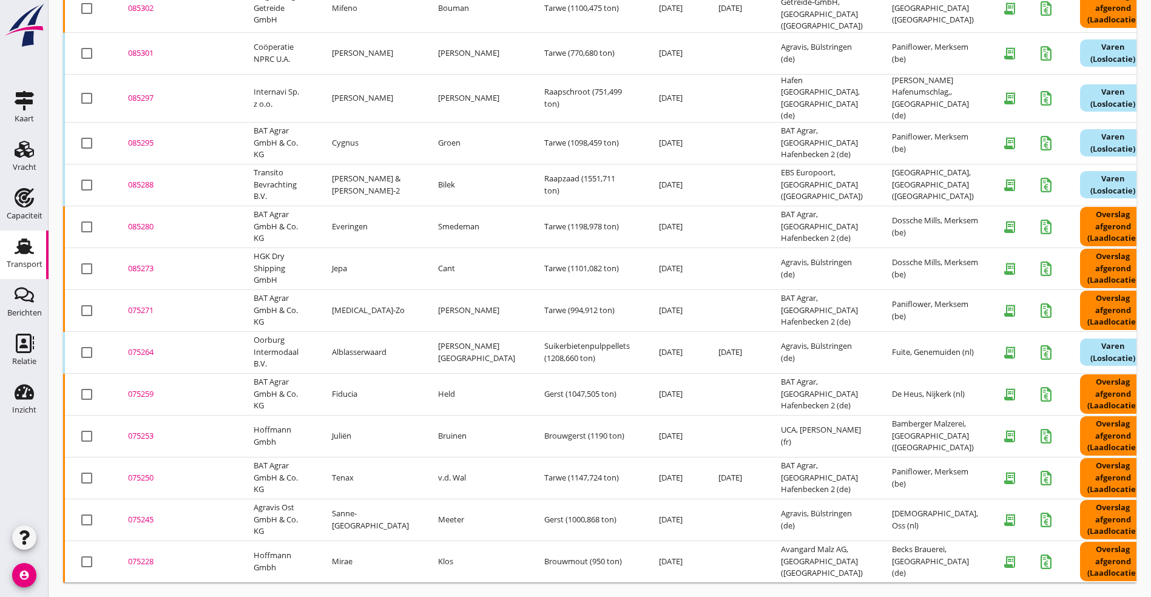
click at [140, 457] on td "075250 upload_file Drop hier uw bestand om het aan het dossier toe te voegen" at bounding box center [176, 478] width 126 height 42
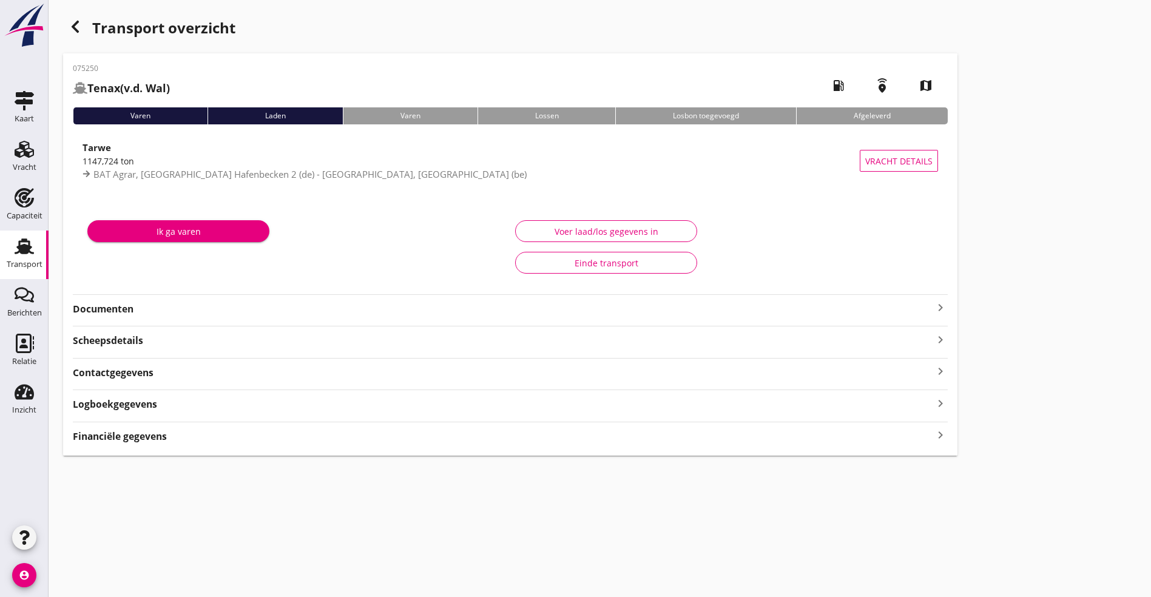
click at [140, 310] on strong "Documenten" at bounding box center [503, 309] width 860 height 14
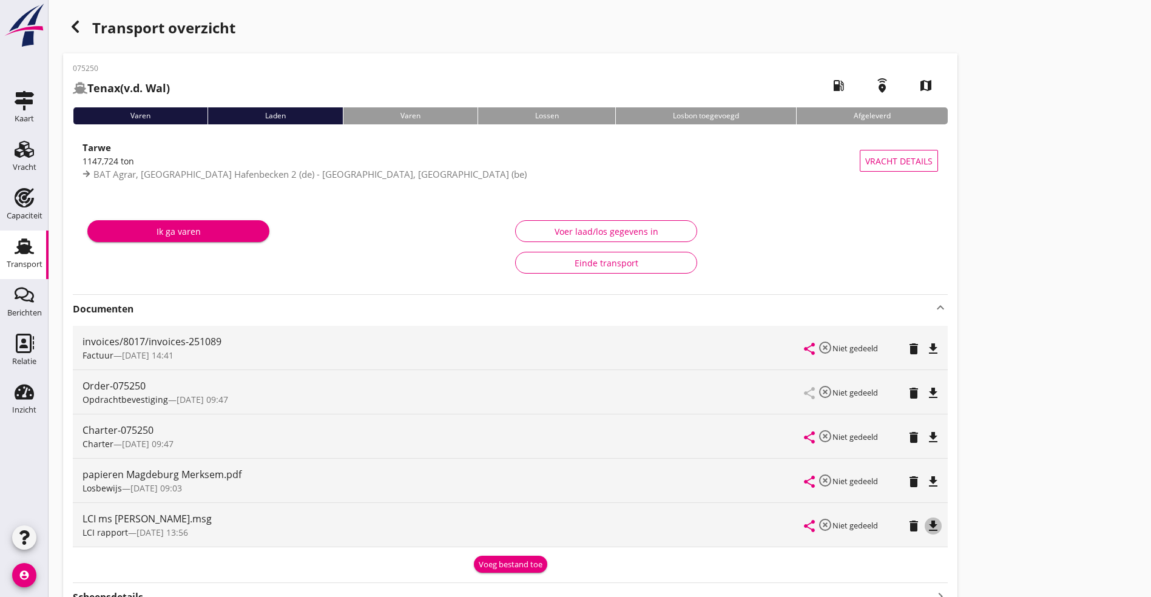
click at [926, 528] on icon "file_download" at bounding box center [933, 526] width 15 height 15
click at [926, 526] on icon "open_in_browser" at bounding box center [933, 526] width 15 height 15
click at [926, 482] on icon "file_download" at bounding box center [933, 481] width 15 height 15
click at [926, 525] on icon "open_in_browser" at bounding box center [933, 526] width 15 height 15
click at [584, 382] on div "Order-075250 Opdrachtbevestiging — [DATE] 09:47 share highlight_off Niet gedeel…" at bounding box center [510, 392] width 875 height 44
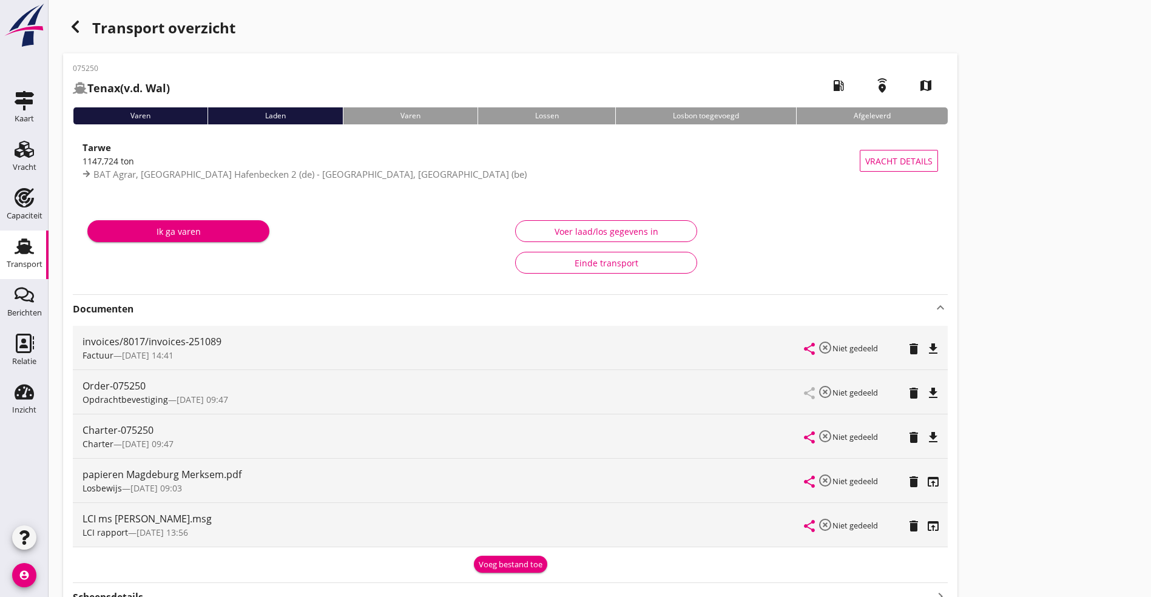
click at [928, 385] on div "file_download" at bounding box center [933, 392] width 10 height 15
click at [926, 386] on icon "file_download" at bounding box center [933, 393] width 15 height 15
click at [87, 31] on div "Transport overzicht" at bounding box center [510, 29] width 894 height 29
click at [76, 29] on use "button" at bounding box center [75, 27] width 7 height 12
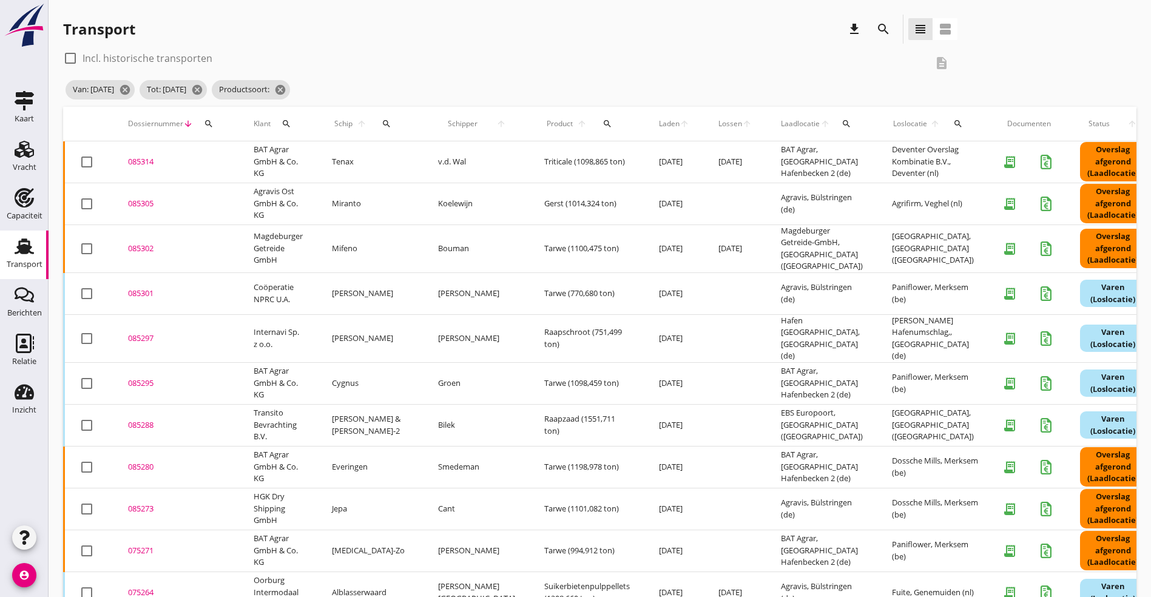
scroll to position [248, 0]
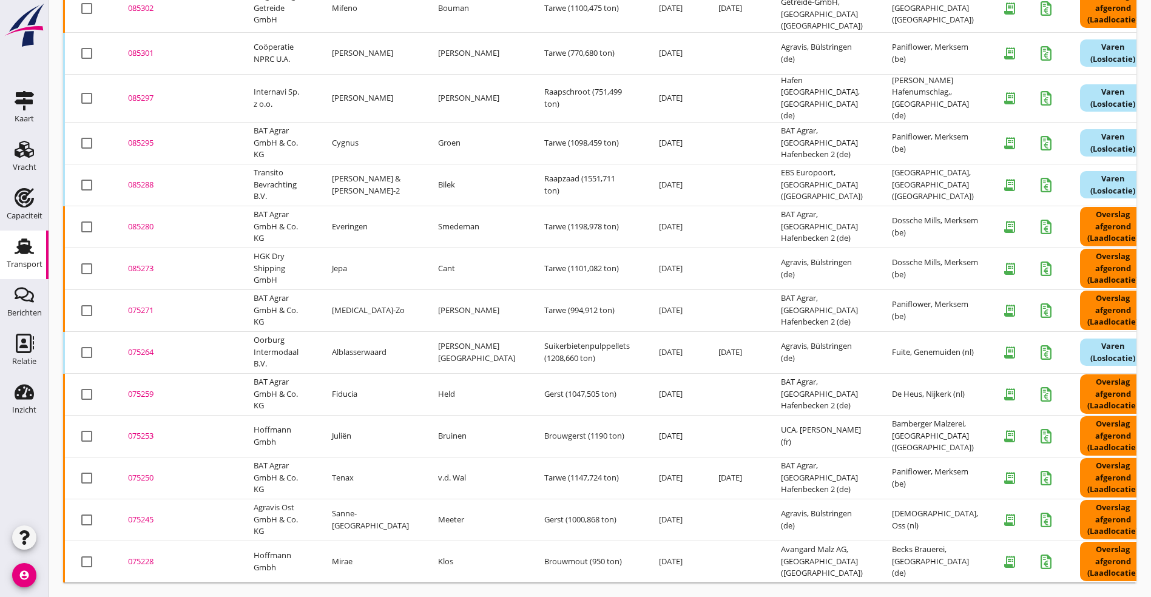
click at [150, 514] on div "075245" at bounding box center [176, 520] width 96 height 12
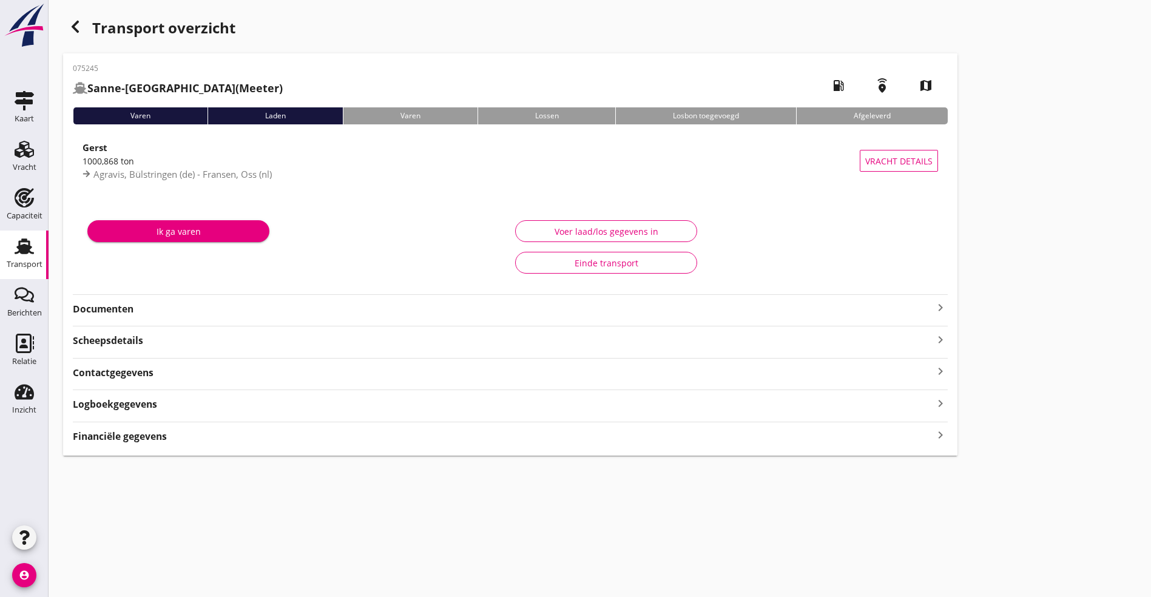
click at [292, 304] on strong "Documenten" at bounding box center [503, 309] width 860 height 14
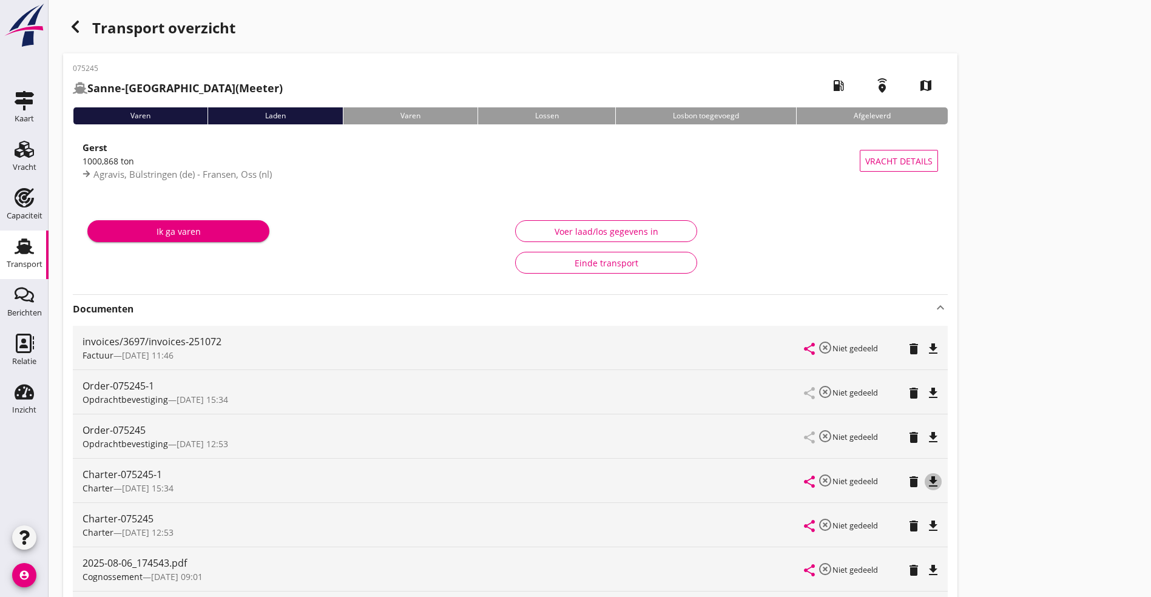
click at [925, 474] on button "file_download" at bounding box center [933, 481] width 17 height 17
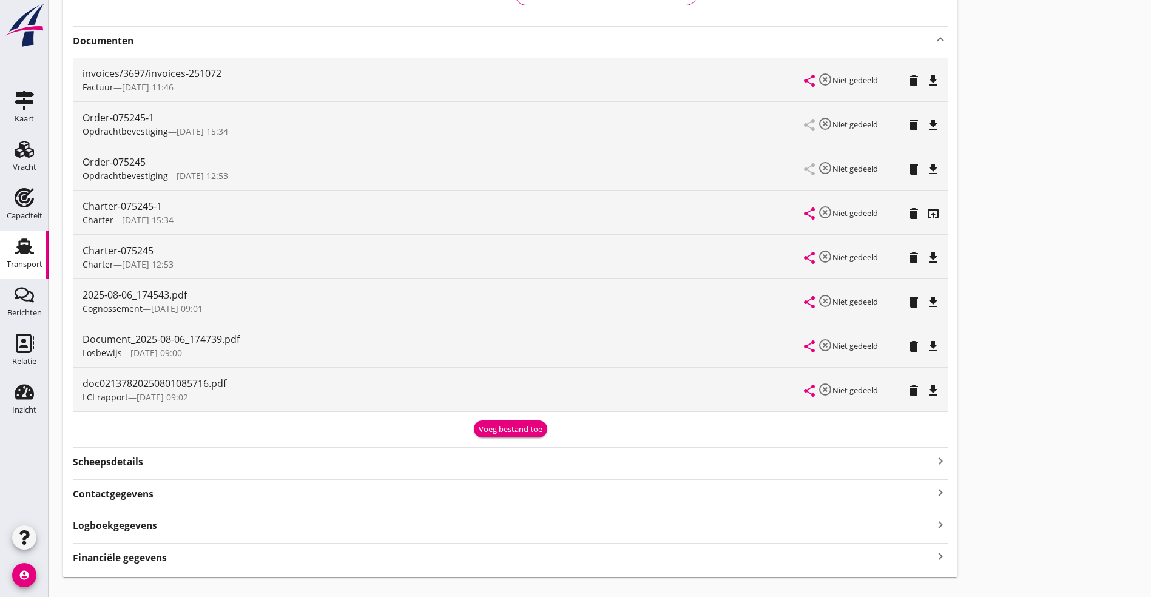
scroll to position [273, 0]
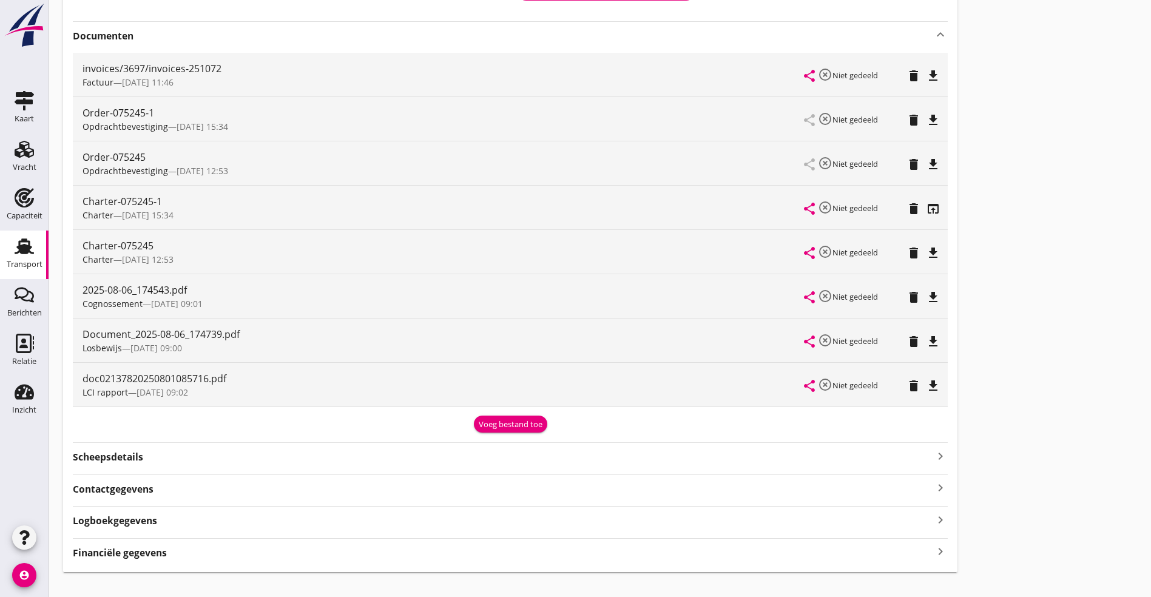
click at [926, 385] on icon "file_download" at bounding box center [933, 386] width 15 height 15
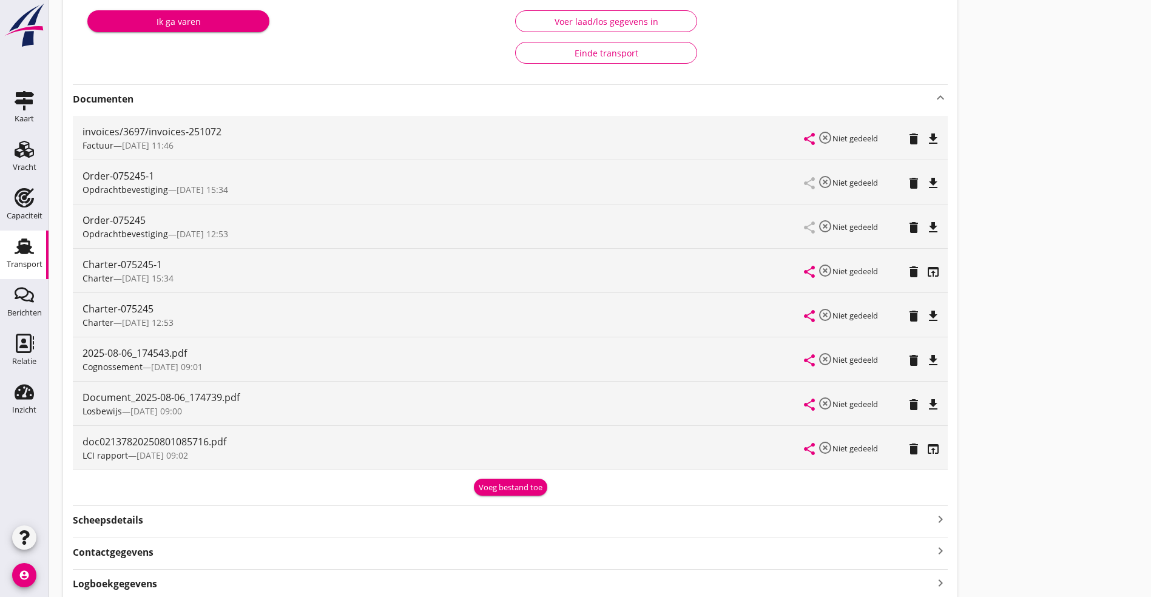
scroll to position [0, 0]
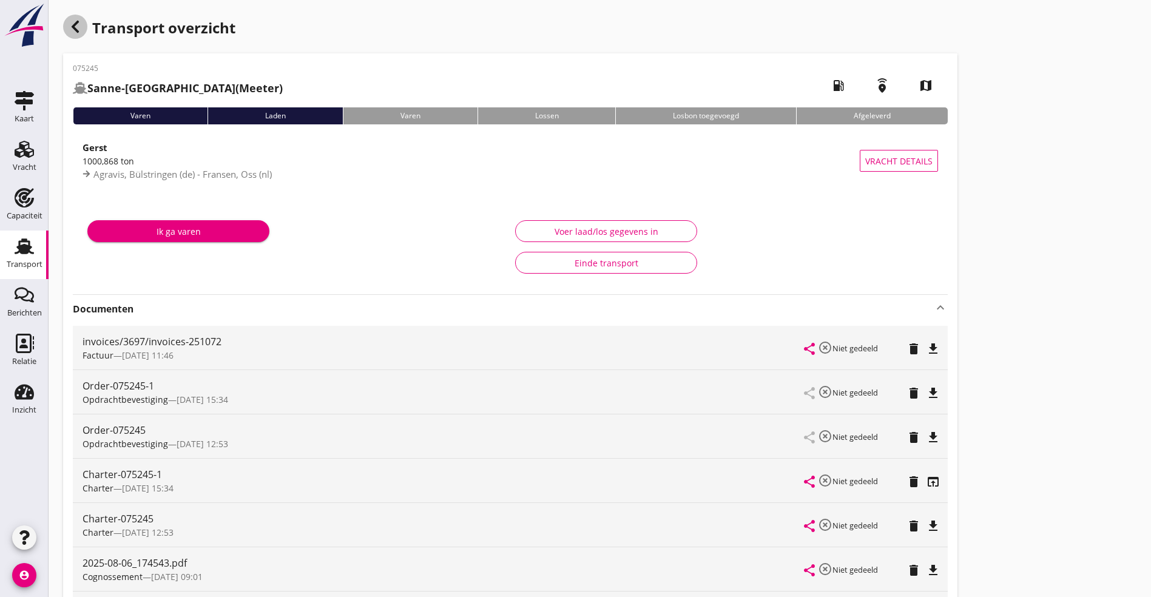
click at [76, 32] on icon "button" at bounding box center [75, 26] width 15 height 15
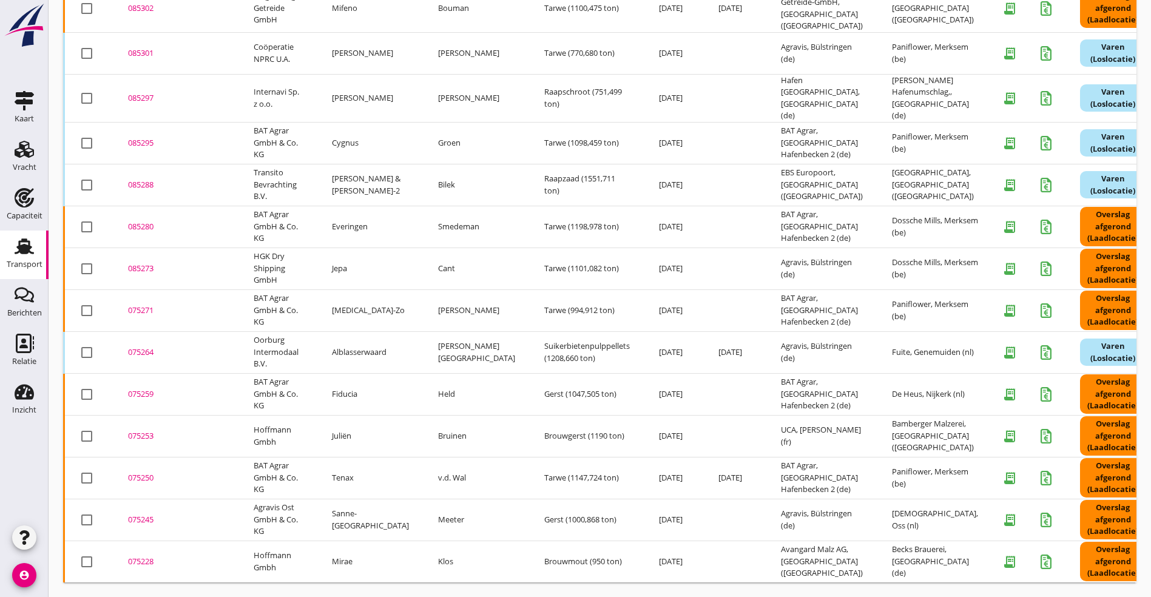
scroll to position [248, 0]
click at [135, 541] on td "075228 upload_file Drop hier uw bestand om het aan het dossier toe te voegen" at bounding box center [176, 562] width 126 height 42
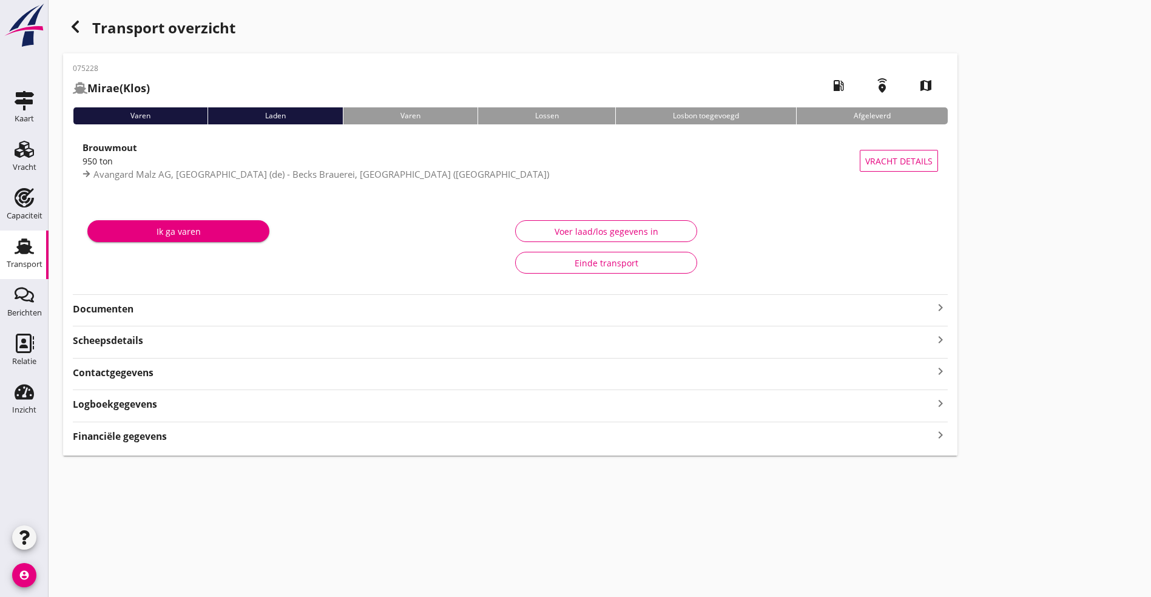
click at [120, 308] on strong "Documenten" at bounding box center [503, 309] width 860 height 14
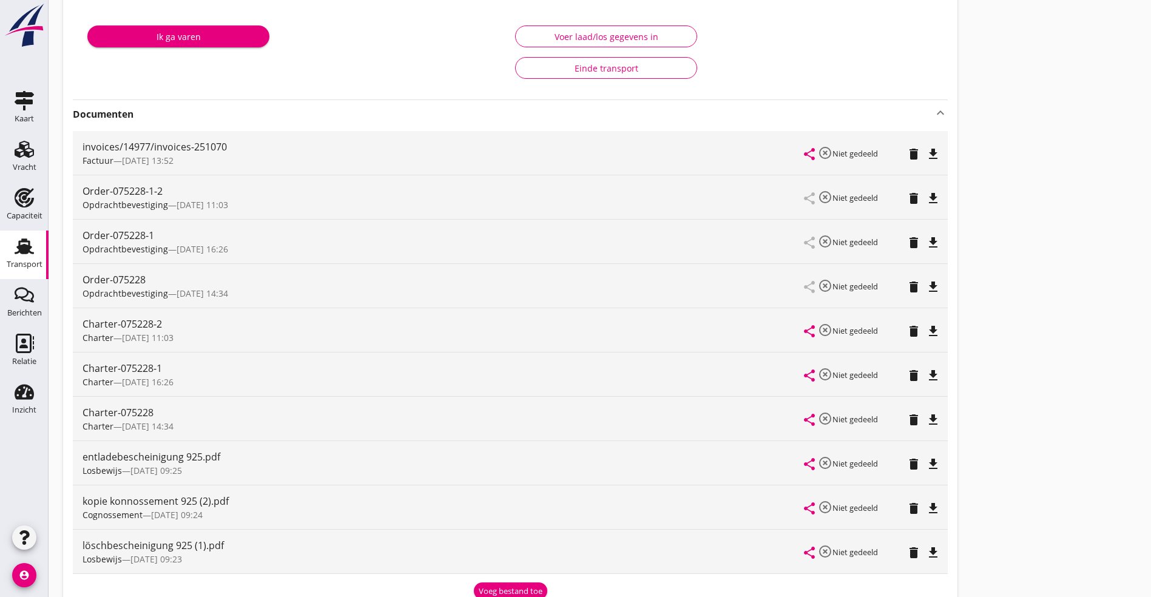
scroll to position [273, 0]
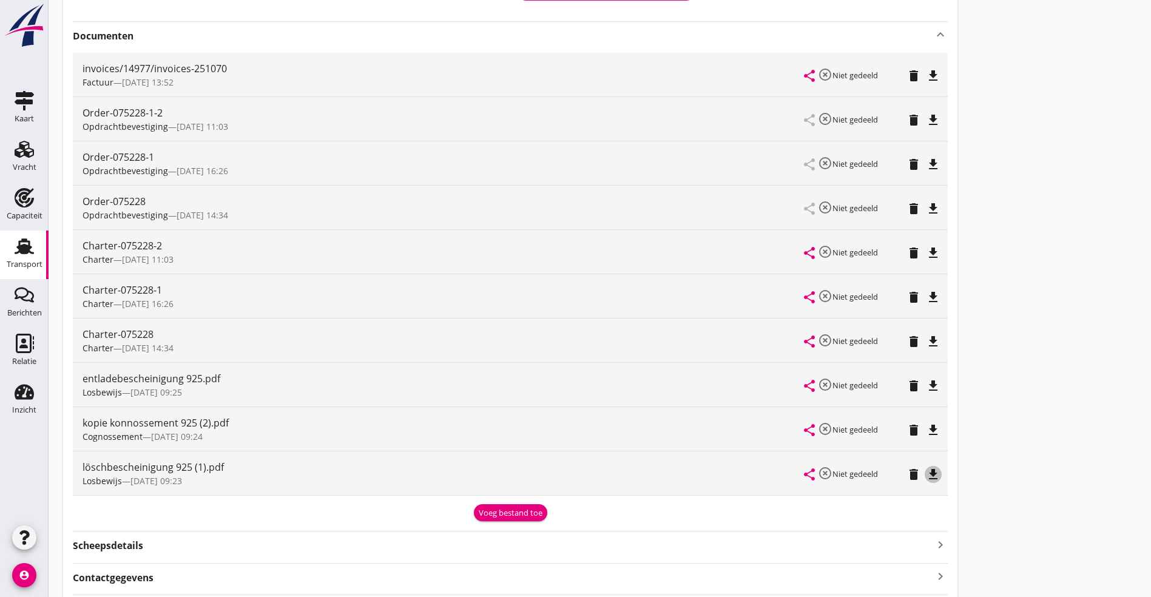
click at [926, 471] on icon "file_download" at bounding box center [933, 474] width 15 height 15
click at [586, 381] on div "entladebescheinigung 925.pdf Losbewijs — [DATE] 09:25 share highlight_off Niet …" at bounding box center [510, 385] width 875 height 44
click at [926, 380] on icon "file_download" at bounding box center [933, 386] width 15 height 15
click at [805, 419] on div "share highlight_off Niet gedeeld delete file_download" at bounding box center [871, 429] width 133 height 44
click at [926, 431] on icon "file_download" at bounding box center [933, 430] width 15 height 15
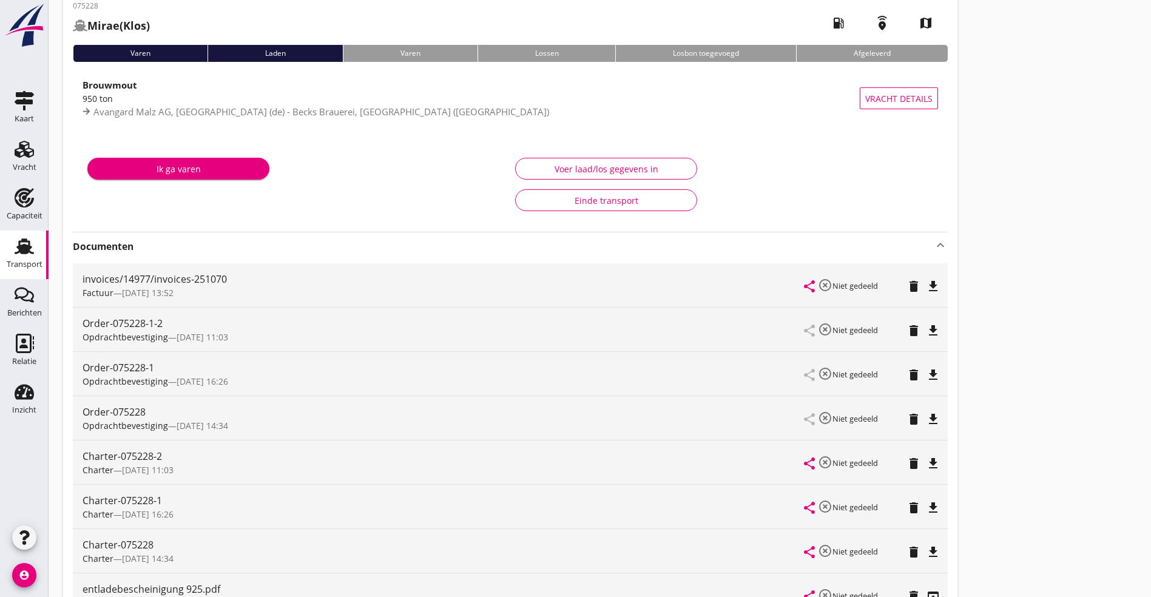
scroll to position [91, 0]
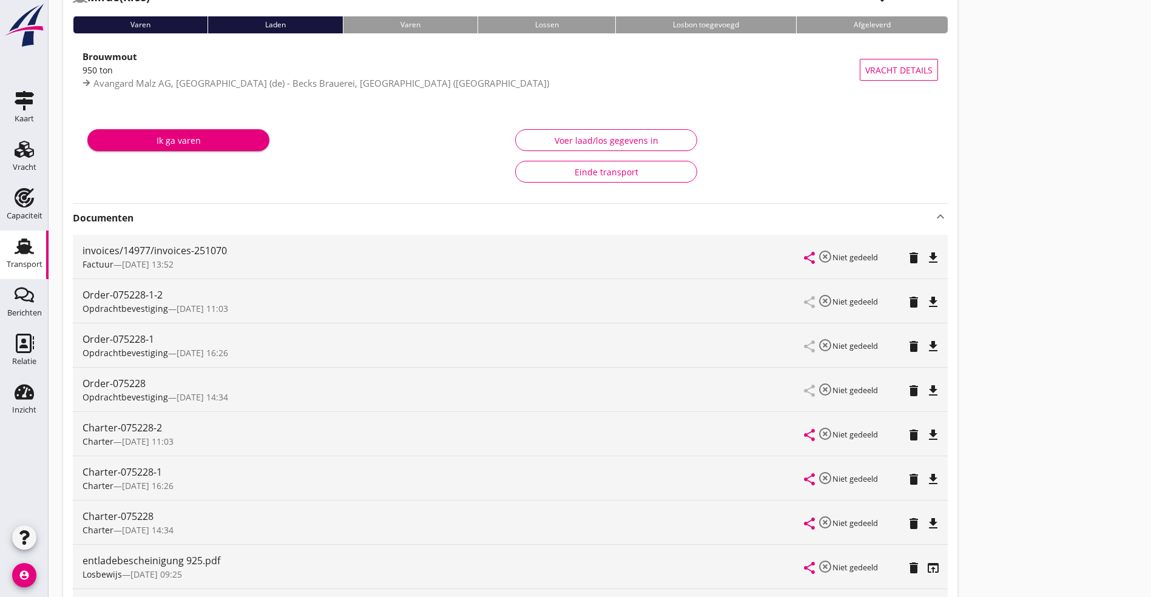
click at [926, 389] on icon "file_download" at bounding box center [933, 390] width 15 height 15
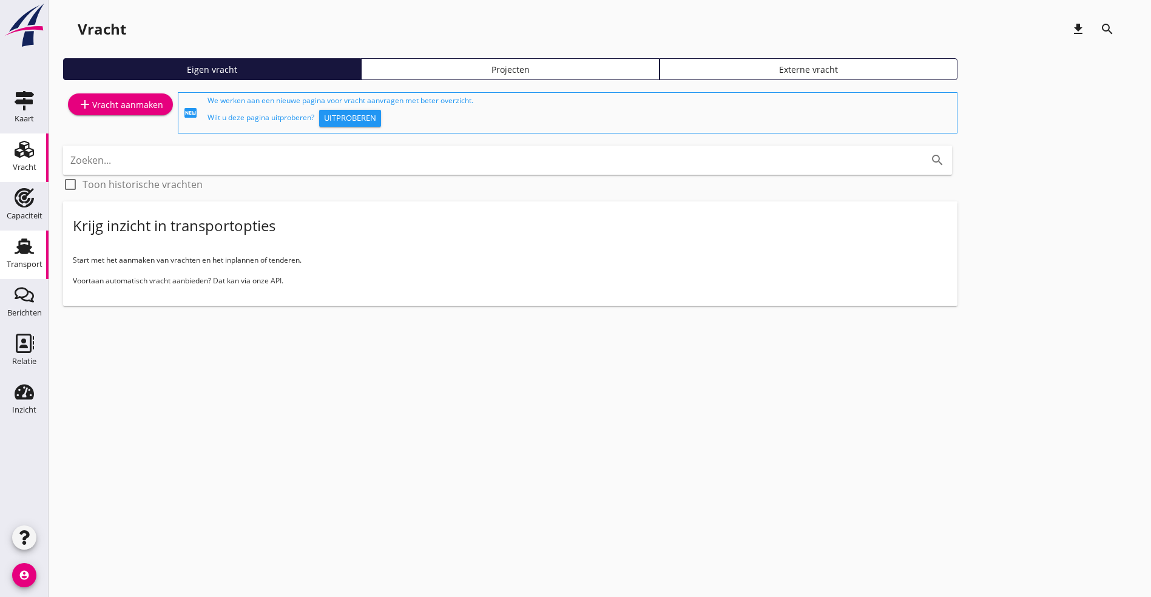
click at [22, 246] on use at bounding box center [24, 246] width 19 height 16
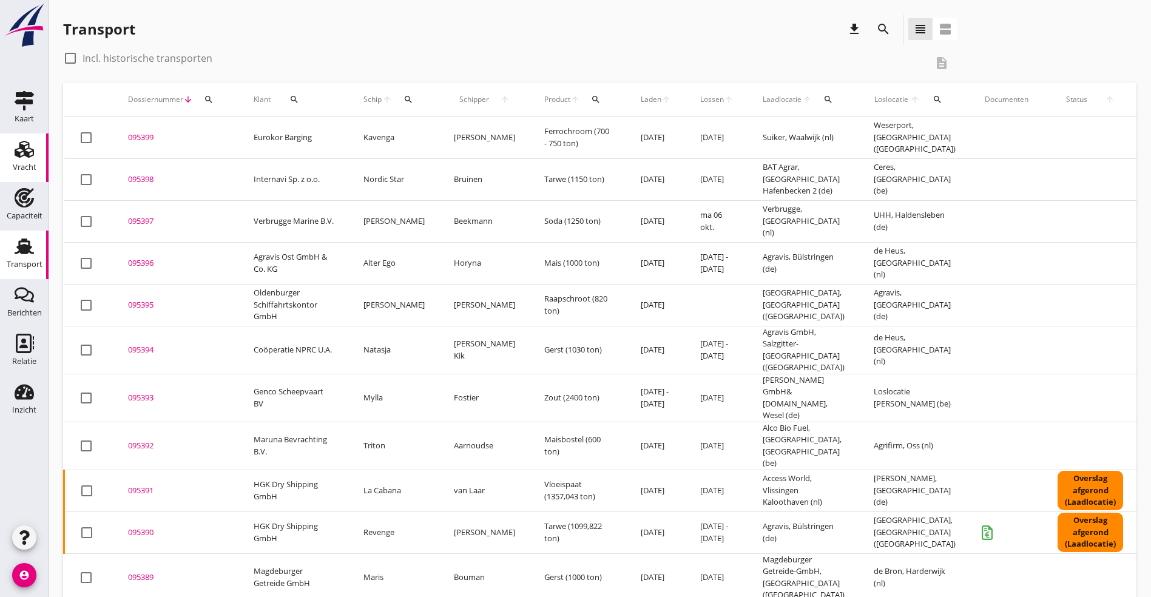
click at [21, 152] on use at bounding box center [24, 149] width 19 height 17
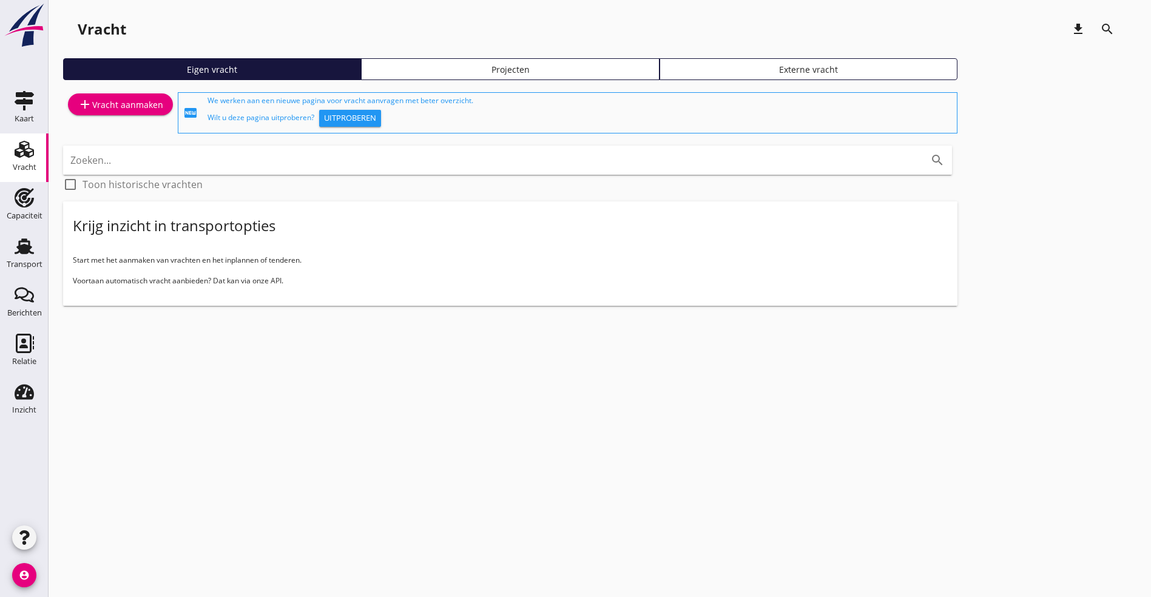
click at [121, 111] on div "add Vracht aanmaken" at bounding box center [121, 104] width 86 height 15
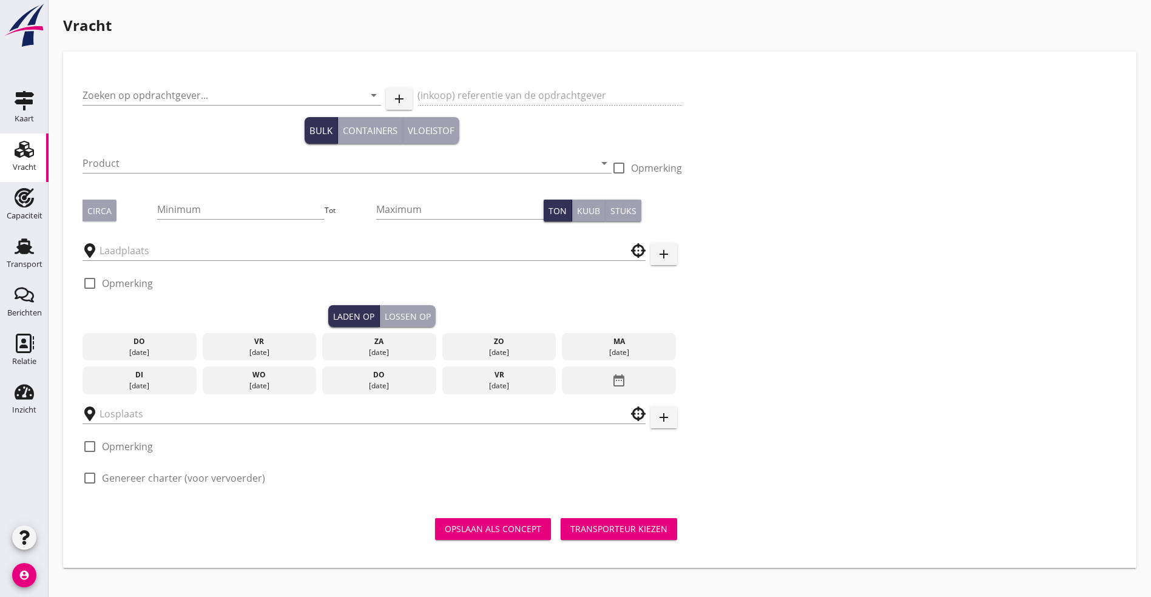
drag, startPoint x: 127, startPoint y: 94, endPoint x: 854, endPoint y: 163, distance: 730.7
click at [131, 93] on input "Zoeken op opdrachtgever..." at bounding box center [215, 95] width 265 height 19
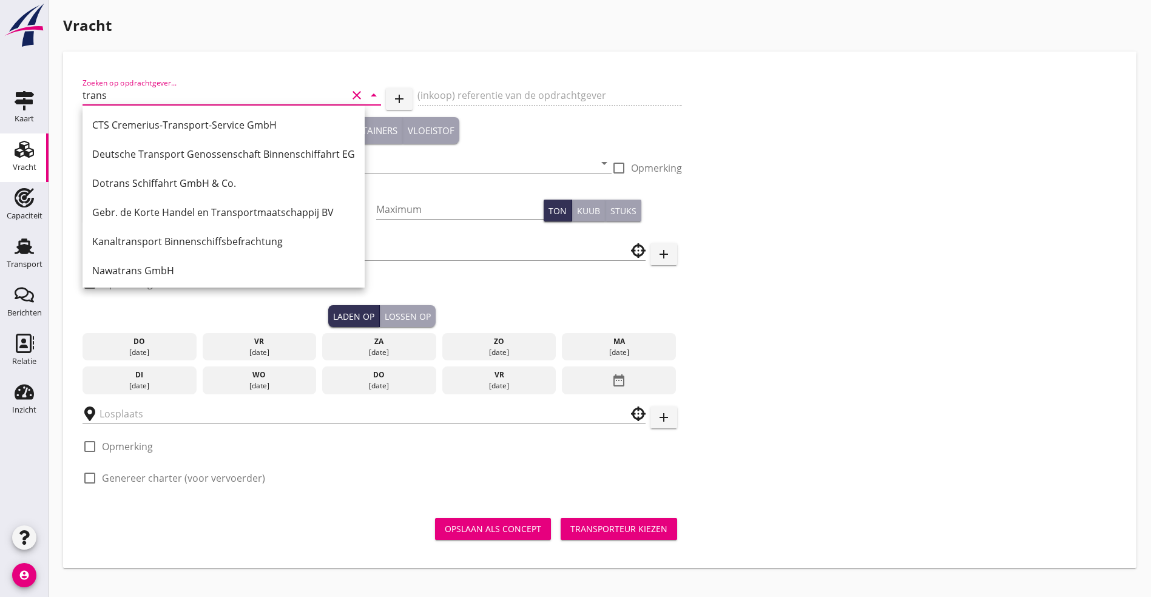
type input "trans"
click at [610, 76] on div "Zoeken op opdrachtgever... trans clear arrow_drop_down add (inkoop) referentie …" at bounding box center [600, 285] width 1044 height 429
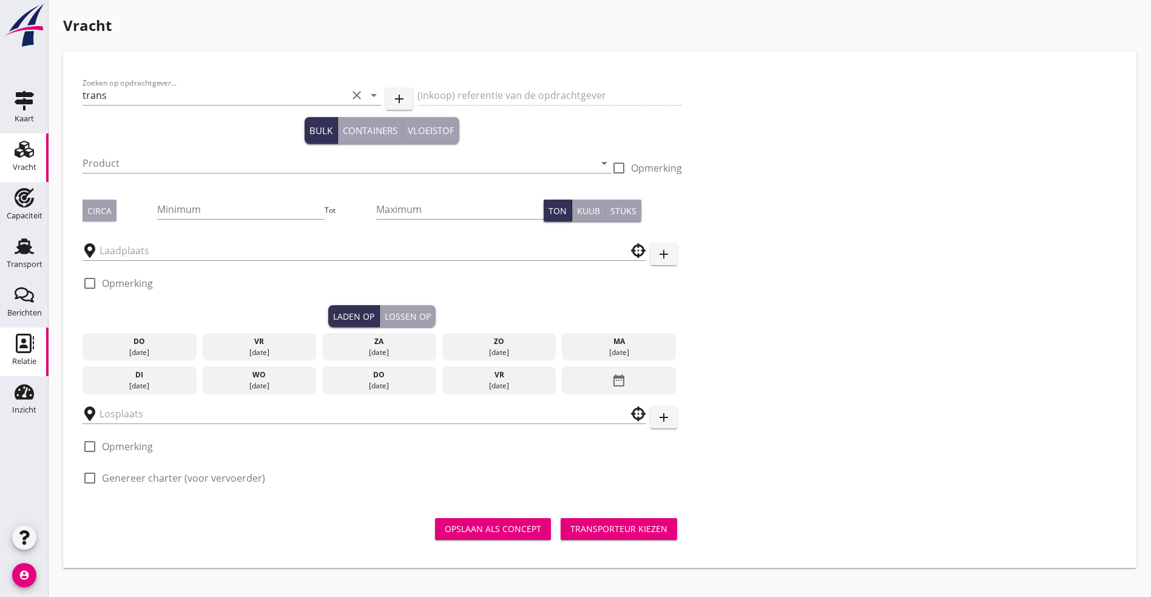
click at [28, 337] on icon "Relatie" at bounding box center [24, 343] width 19 height 19
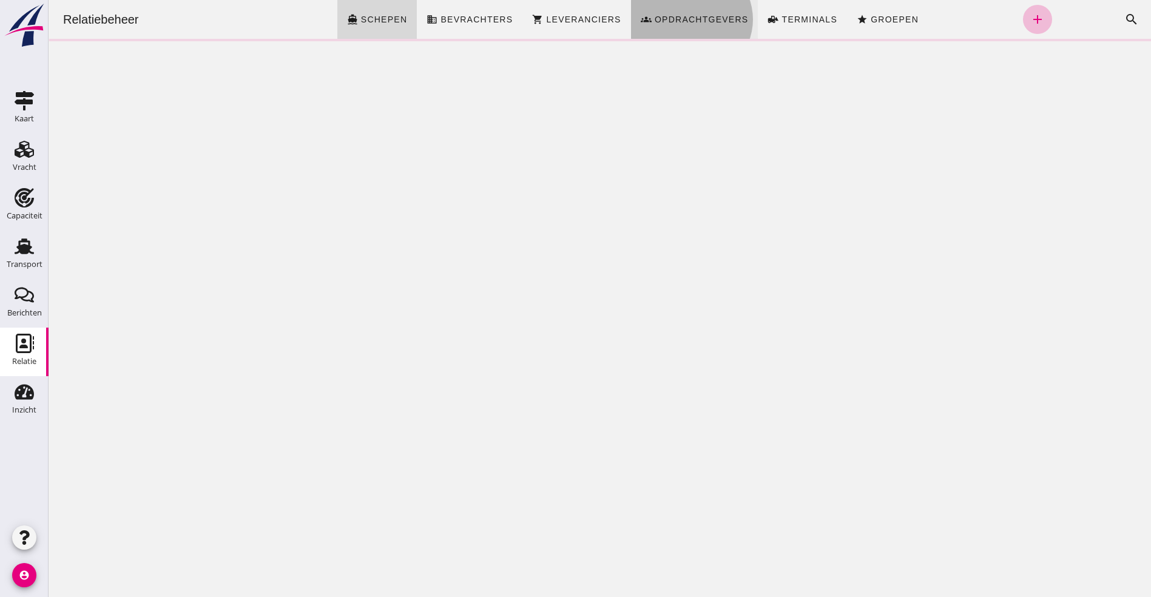
click at [684, 15] on span "Opdrachtgevers" at bounding box center [701, 20] width 95 height 10
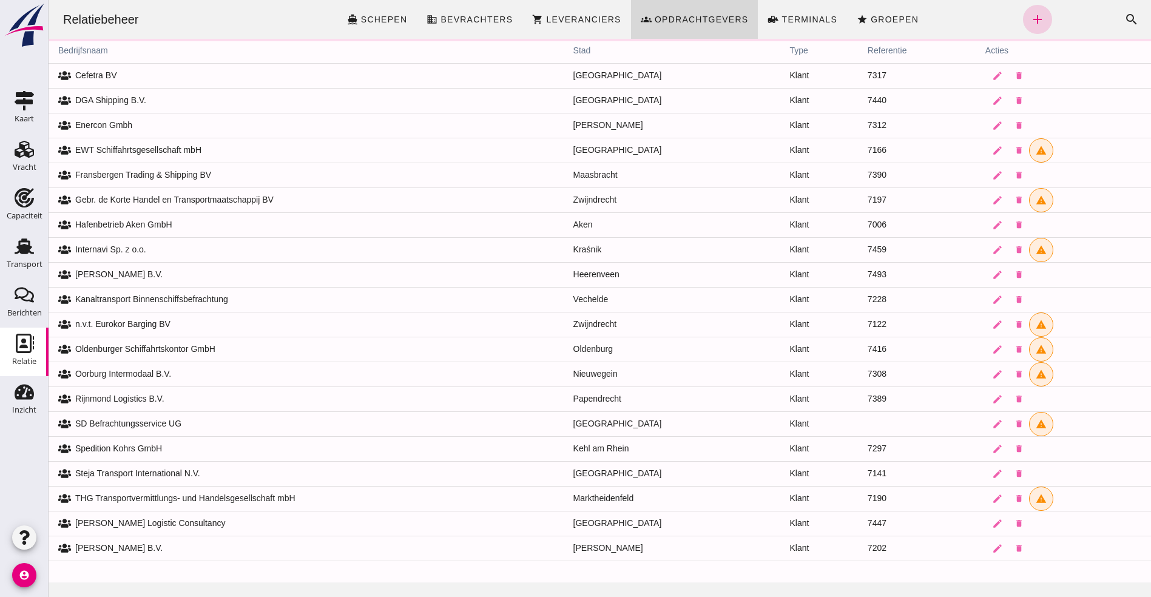
click at [1030, 18] on icon "add" at bounding box center [1037, 19] width 15 height 15
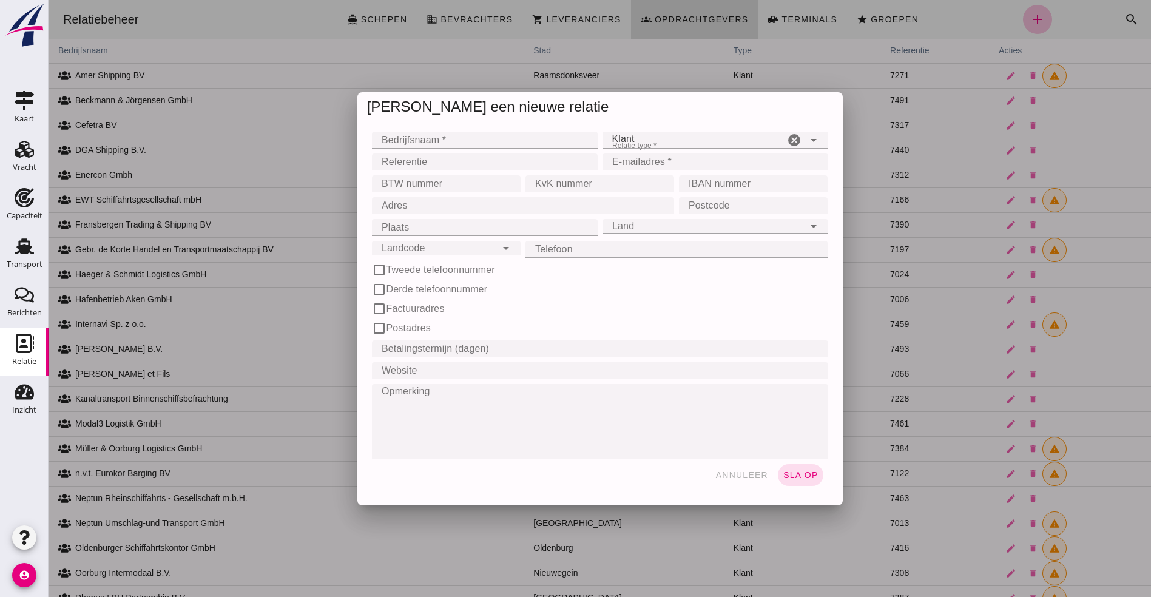
click at [404, 140] on input "Bedrijfsnaam *" at bounding box center [481, 140] width 218 height 17
type input "Transmatch"
click at [673, 138] on div "Klant client" at bounding box center [693, 140] width 182 height 17
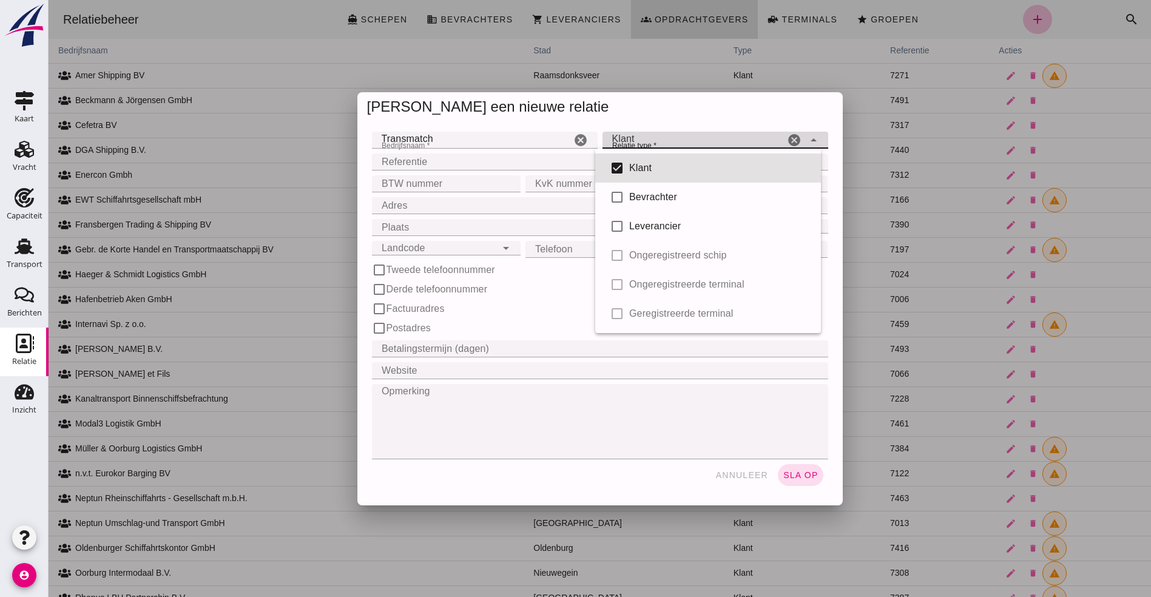
click at [431, 166] on input "Referentie" at bounding box center [481, 162] width 218 height 17
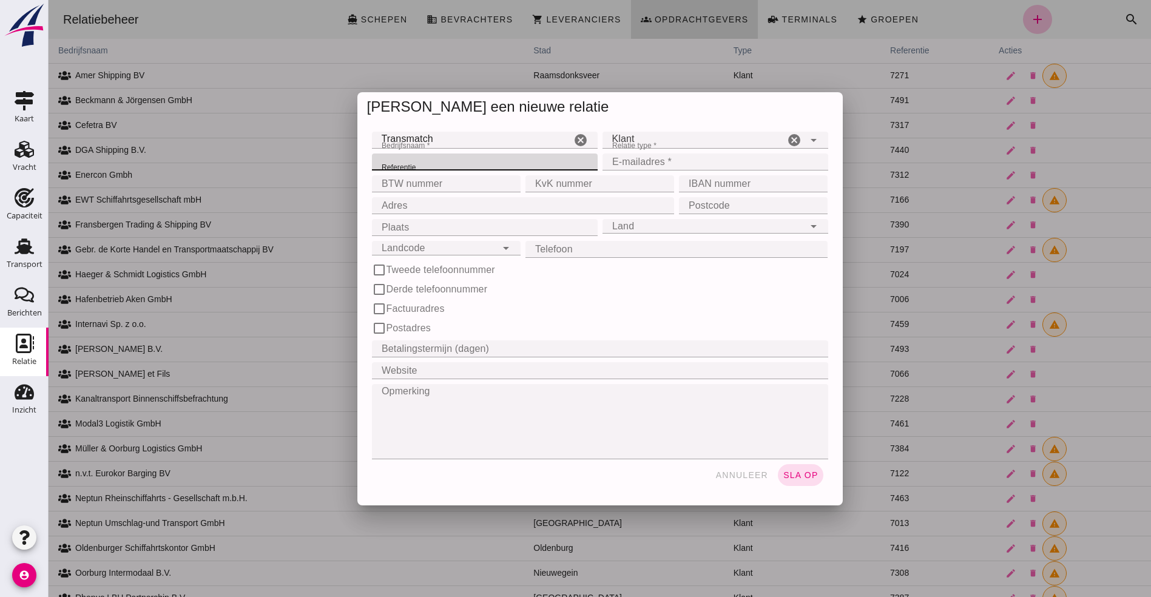
click at [423, 187] on input "BTW nummer" at bounding box center [442, 183] width 141 height 17
type input "BE0797487379"
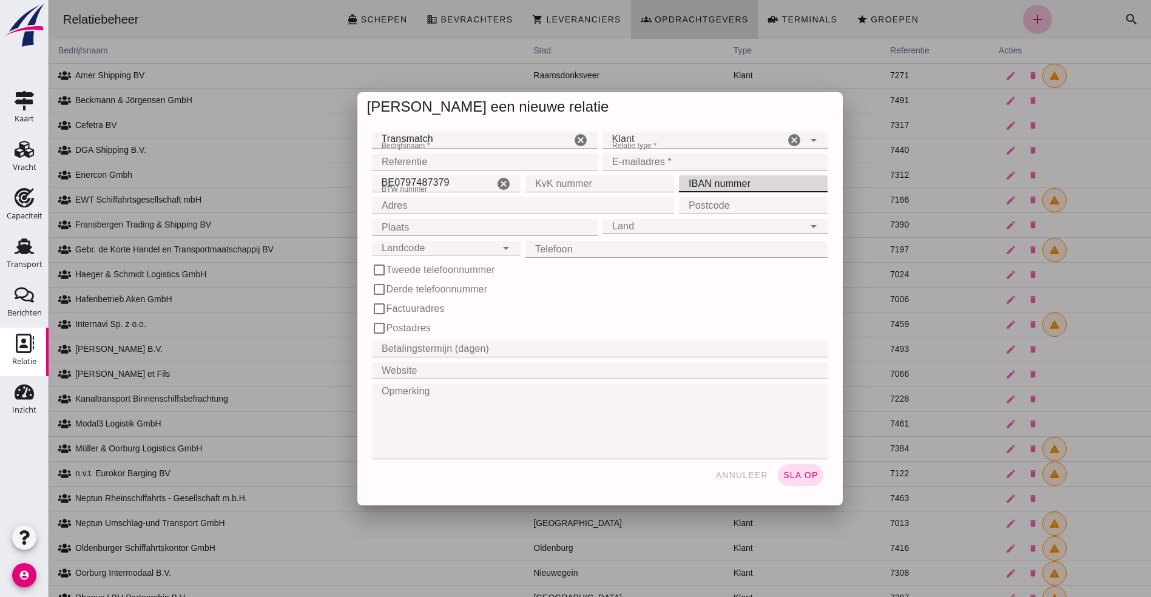
click at [749, 183] on input "IBAN nummer" at bounding box center [749, 183] width 141 height 17
type input "BE92645109191723"
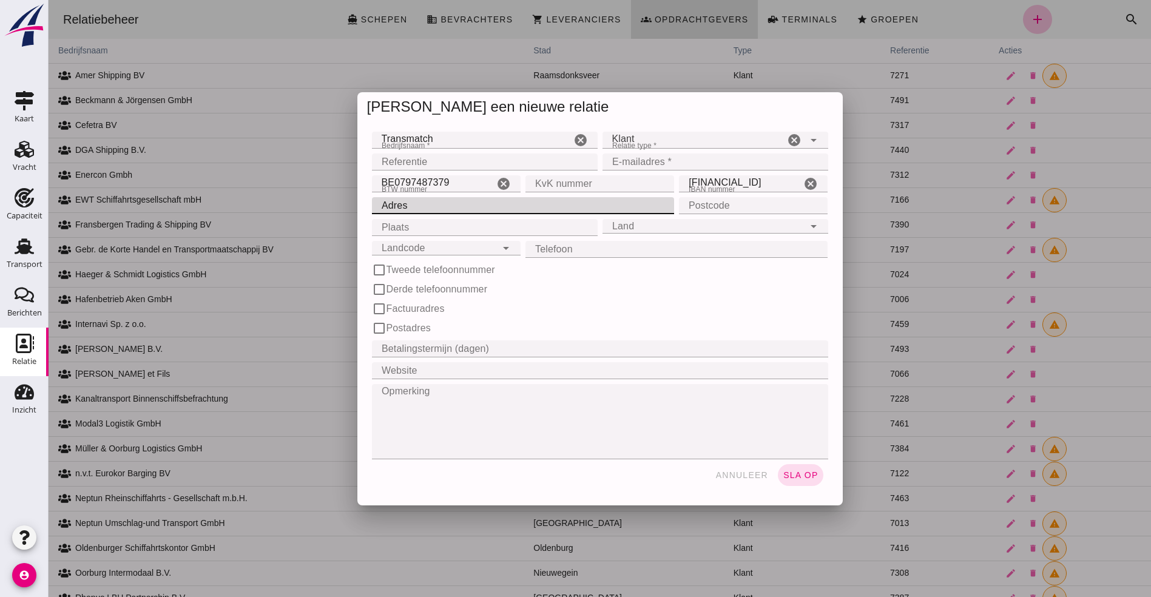
click at [403, 208] on input "Adres" at bounding box center [519, 205] width 295 height 17
type input "Oostkaai 23a"
click at [726, 199] on input "Postcode" at bounding box center [749, 205] width 141 height 17
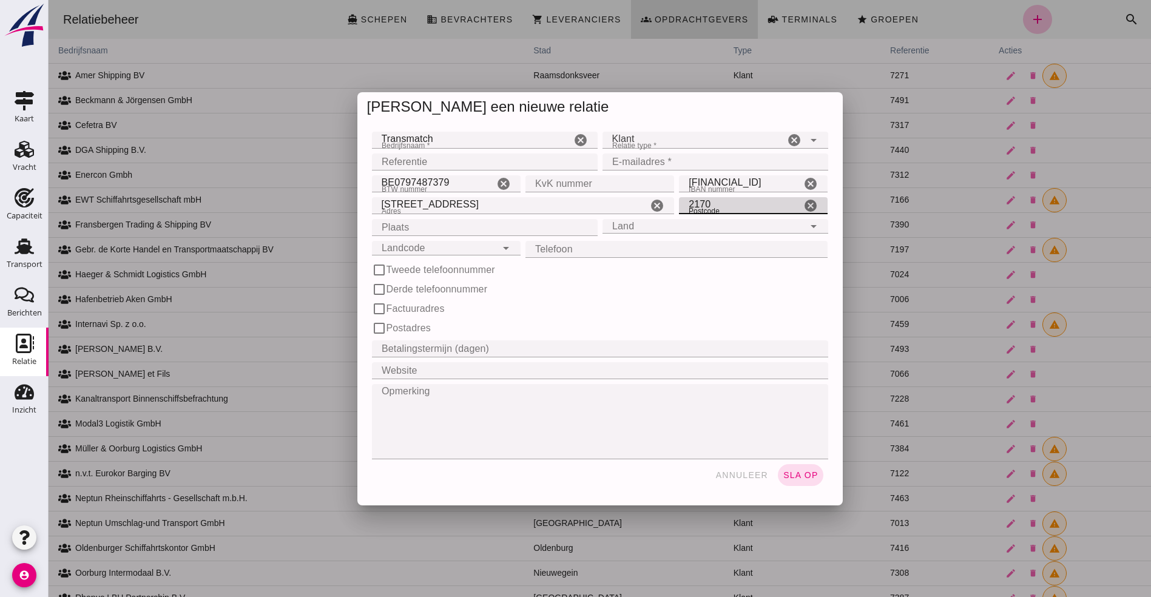
type input "2170"
click at [423, 229] on input "Plaats" at bounding box center [481, 227] width 218 height 17
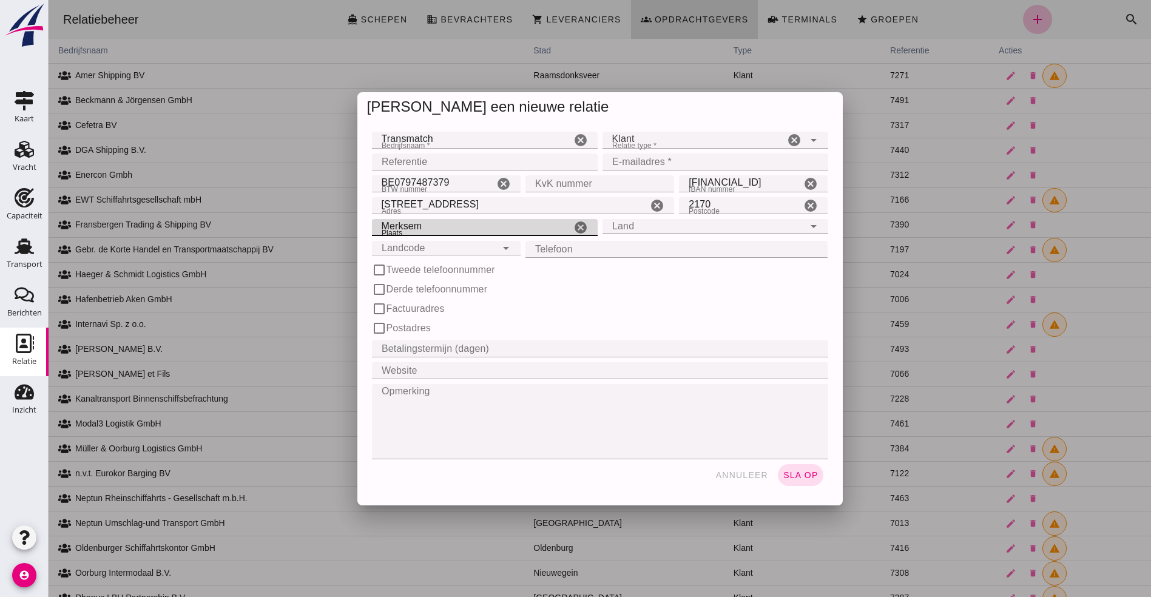
type input "Merksem"
click at [649, 229] on div "Land Land" at bounding box center [702, 226] width 201 height 15
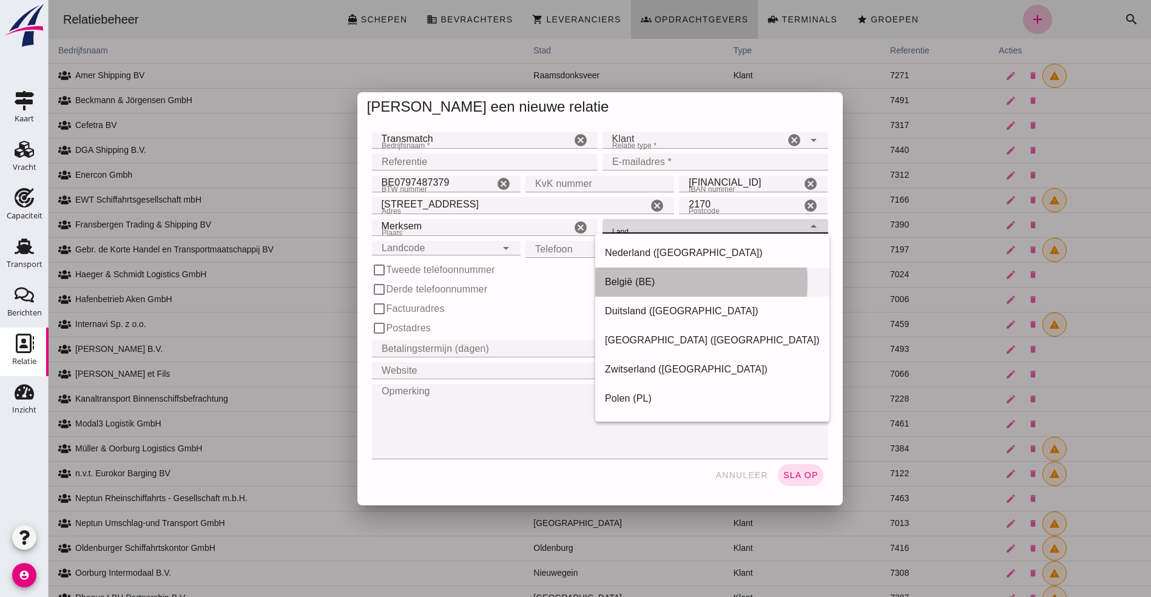
click at [641, 280] on div "België (BE)" at bounding box center [712, 282] width 215 height 15
type input "België (BE)"
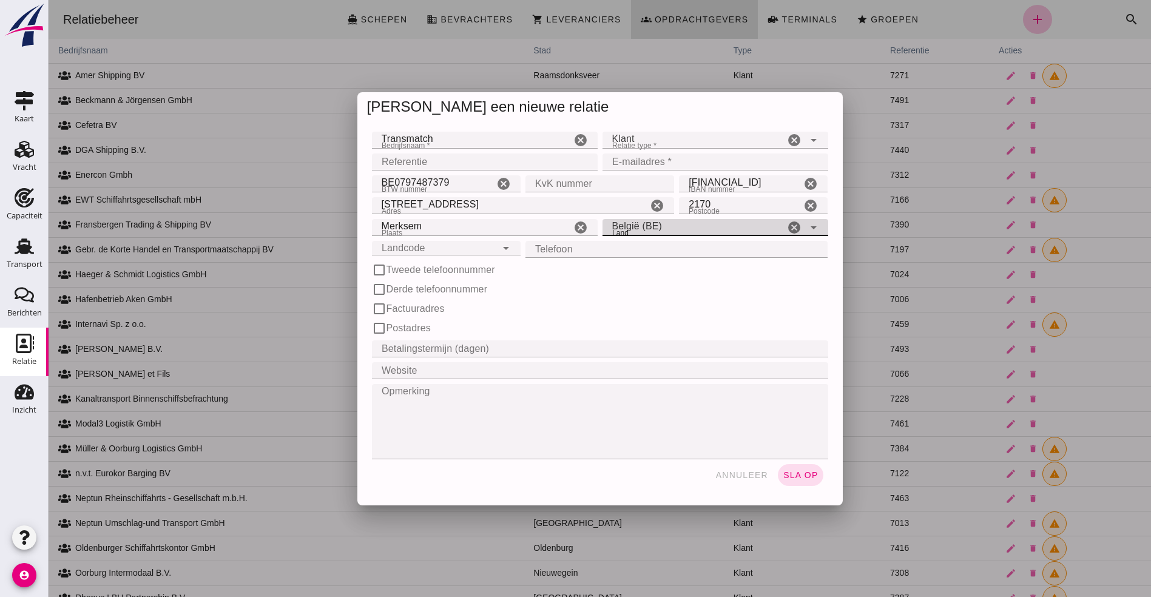
click at [433, 248] on div "Landcode Landcode" at bounding box center [434, 248] width 124 height 15
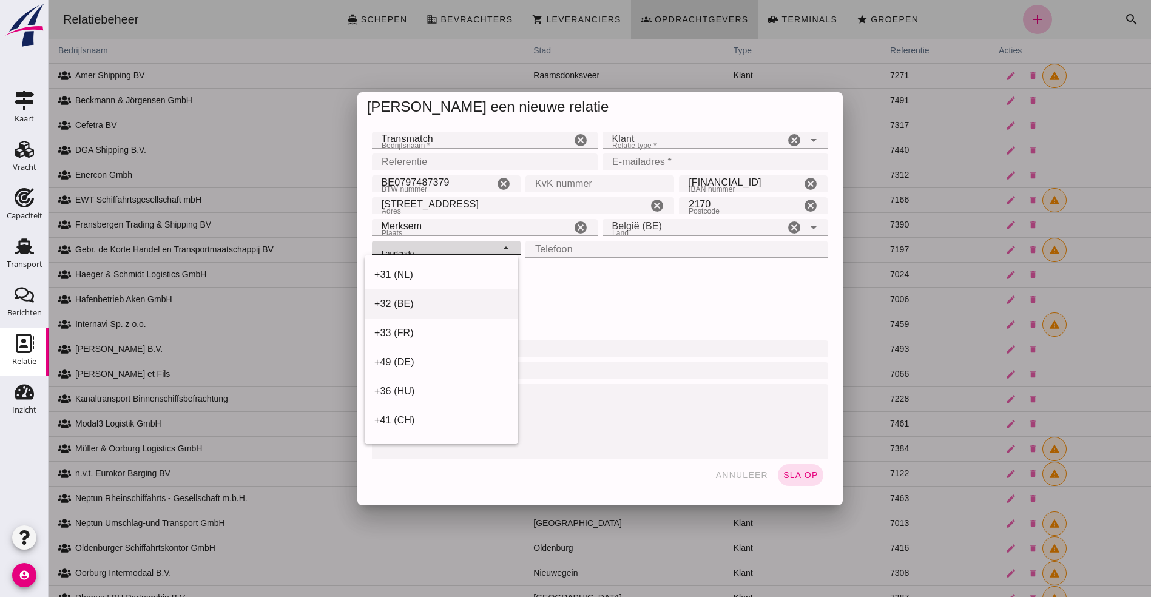
click at [412, 305] on div "+32 (BE)" at bounding box center [441, 304] width 134 height 15
type input "+32 (BE)"
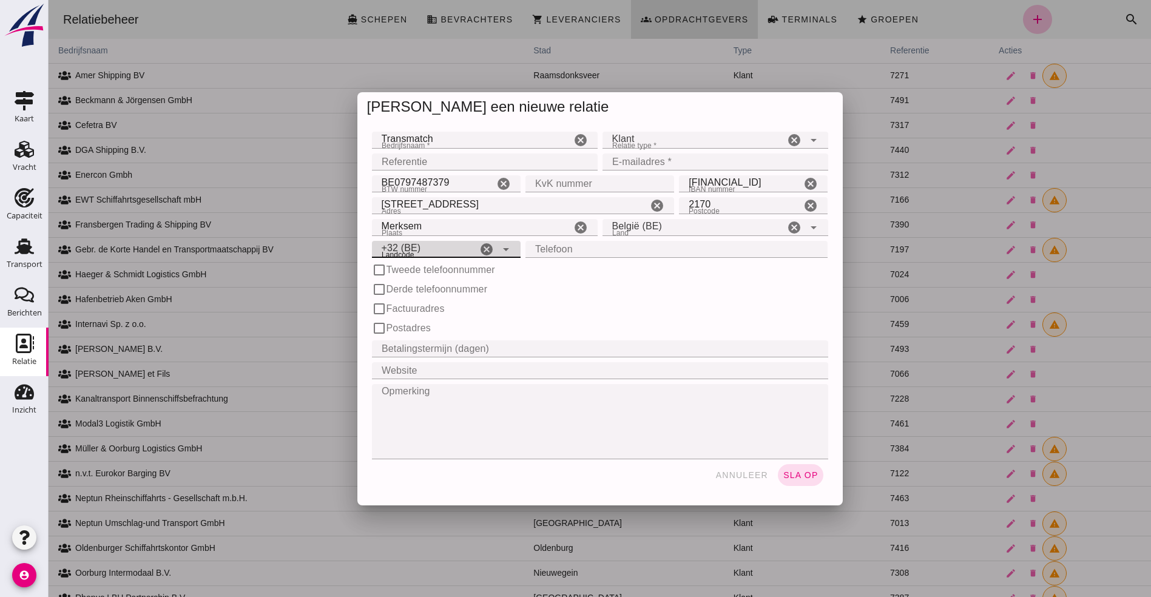
click at [587, 242] on input "Telefoon" at bounding box center [672, 249] width 295 height 17
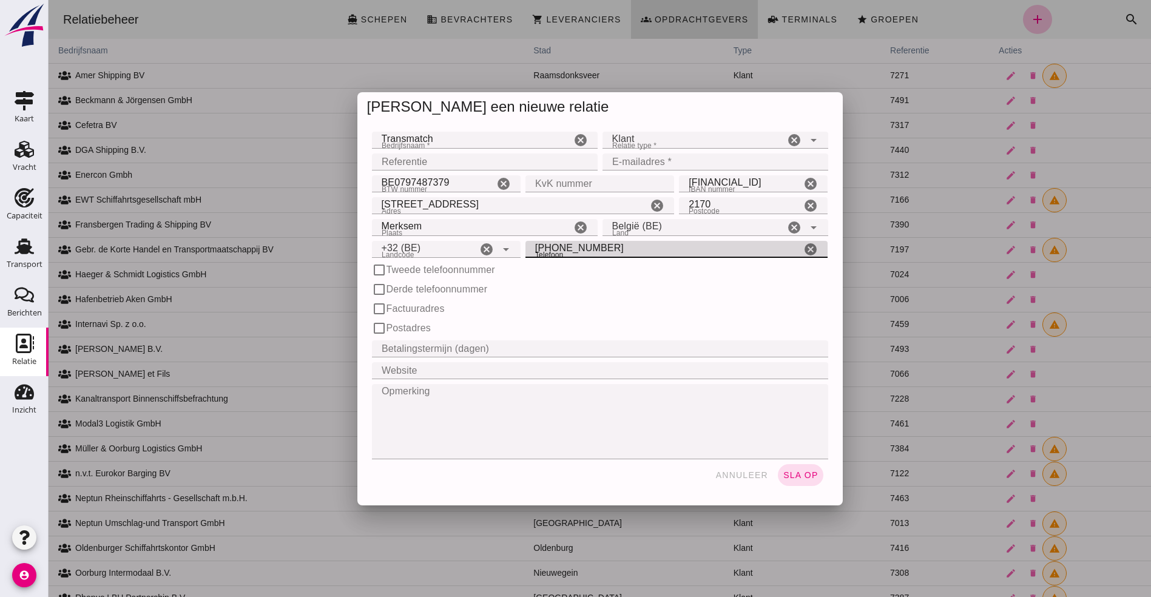
type input "(0)3-4460594"
click at [669, 155] on input "E-mailadres *" at bounding box center [711, 162] width 218 height 17
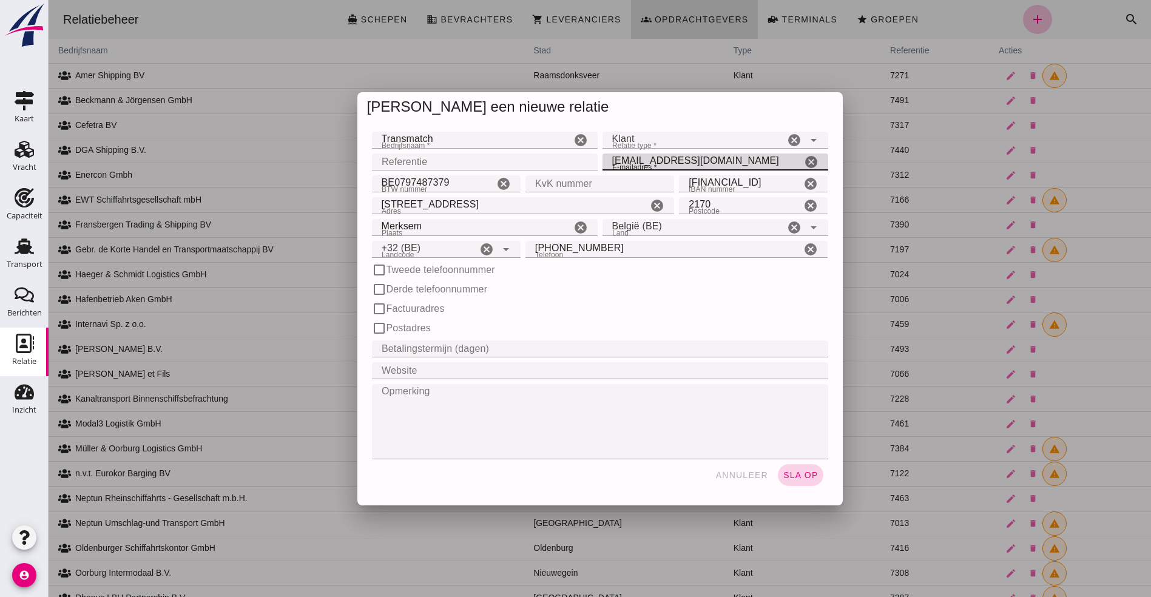
type input "info@transmatch.be"
click at [806, 471] on span "sla op" at bounding box center [801, 475] width 36 height 10
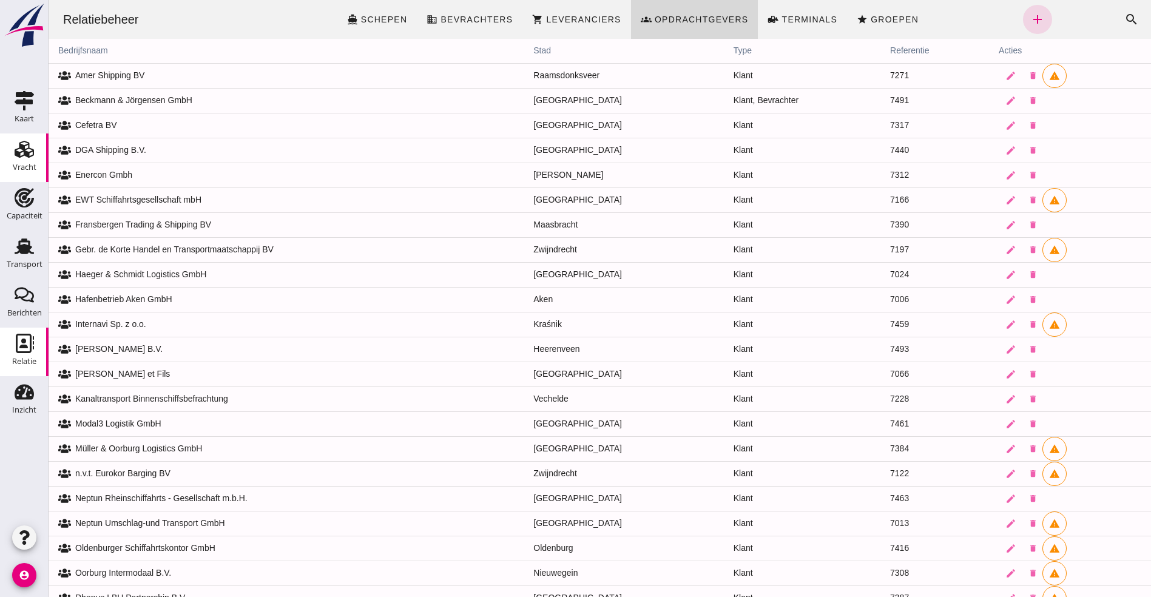
click at [16, 149] on use at bounding box center [24, 149] width 19 height 17
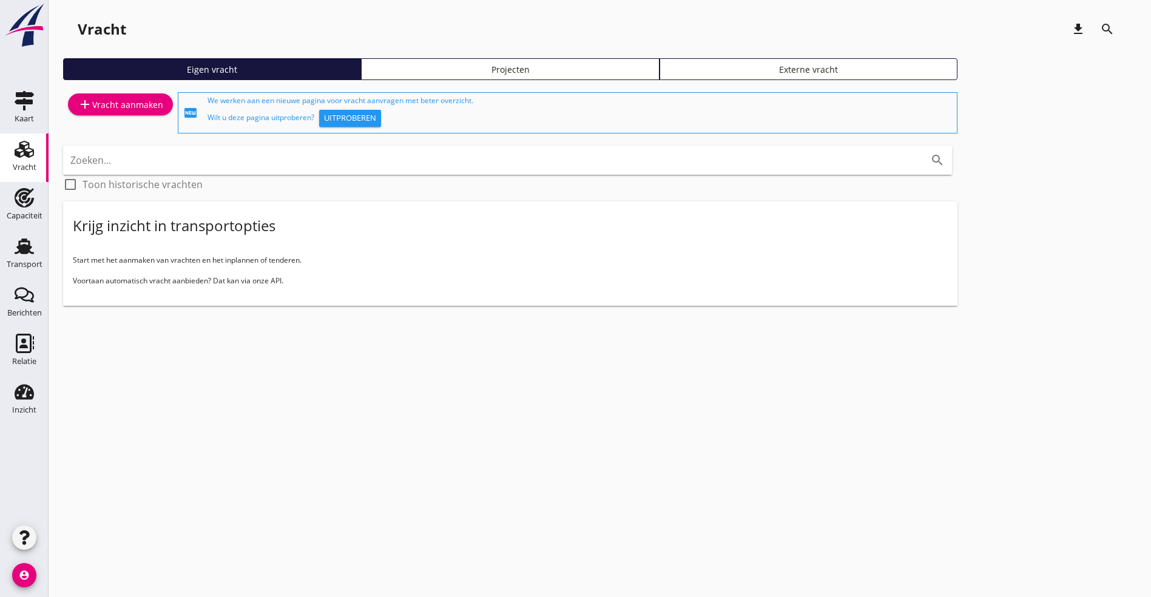
click at [119, 100] on div "add Vracht aanmaken" at bounding box center [121, 104] width 86 height 15
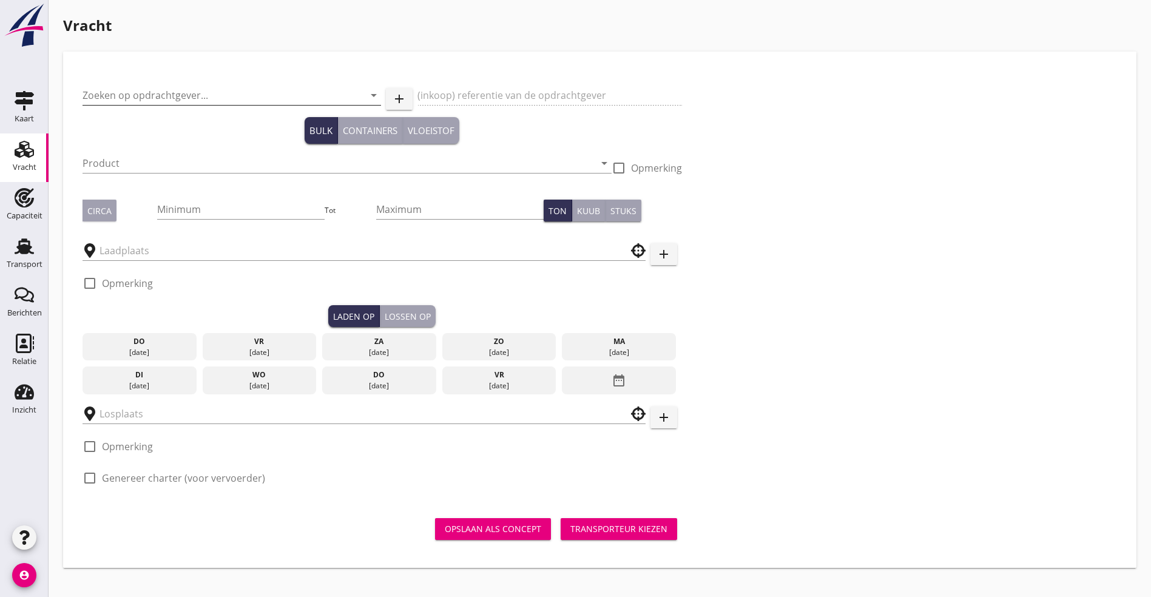
click at [130, 93] on input "Zoeken op opdrachtgever..." at bounding box center [215, 95] width 265 height 19
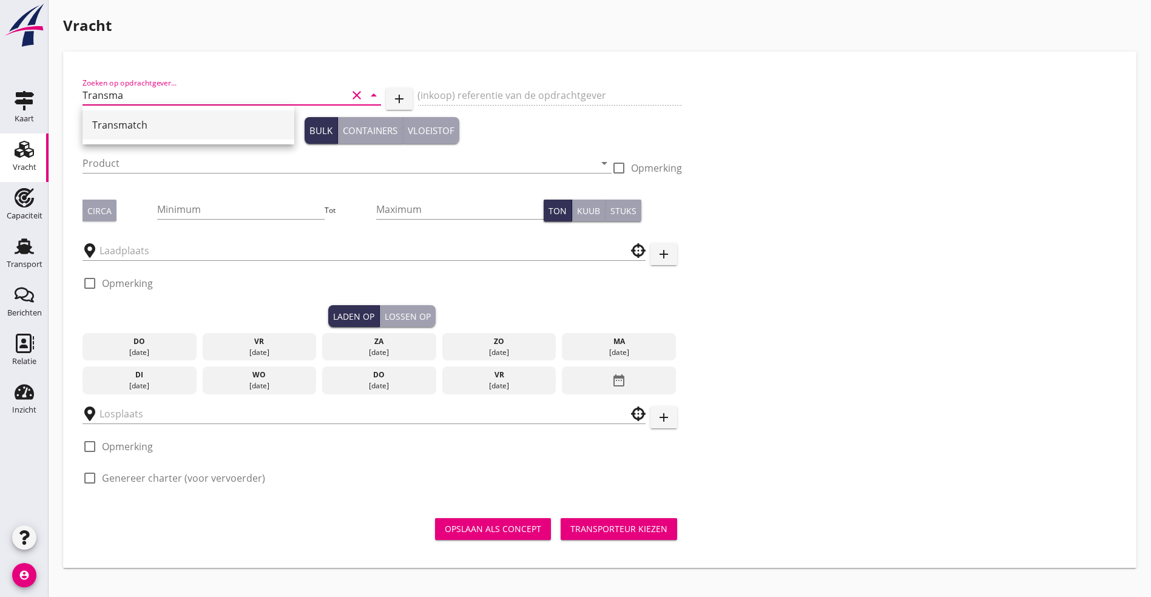
click at [144, 123] on div "Transmatch" at bounding box center [188, 125] width 192 height 15
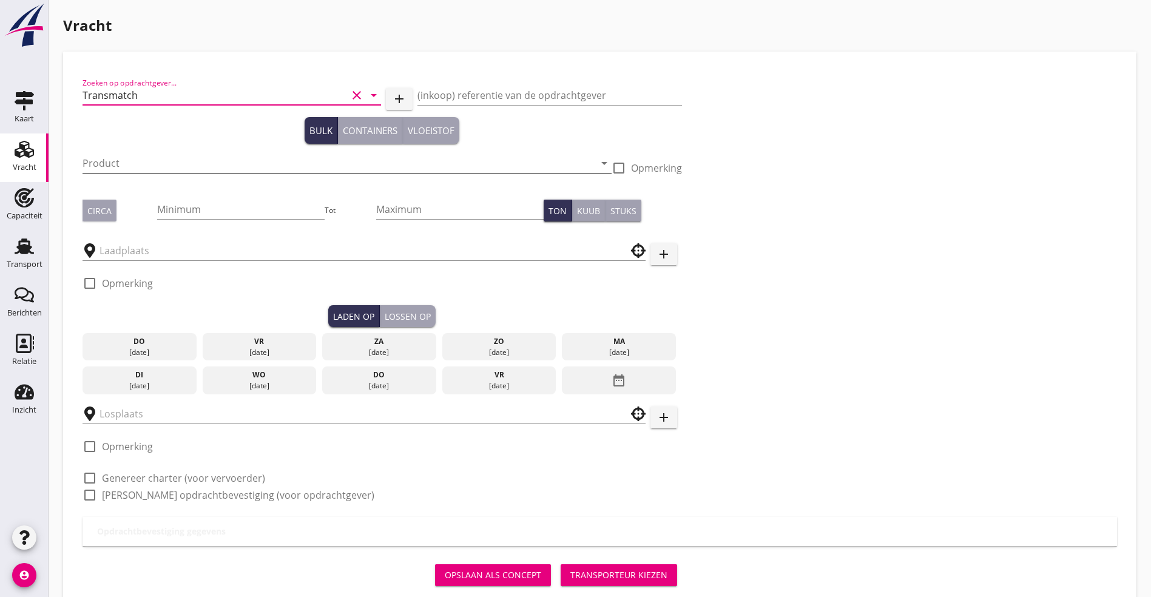
type input "Transmatch"
click at [187, 154] on input "Product" at bounding box center [339, 163] width 512 height 19
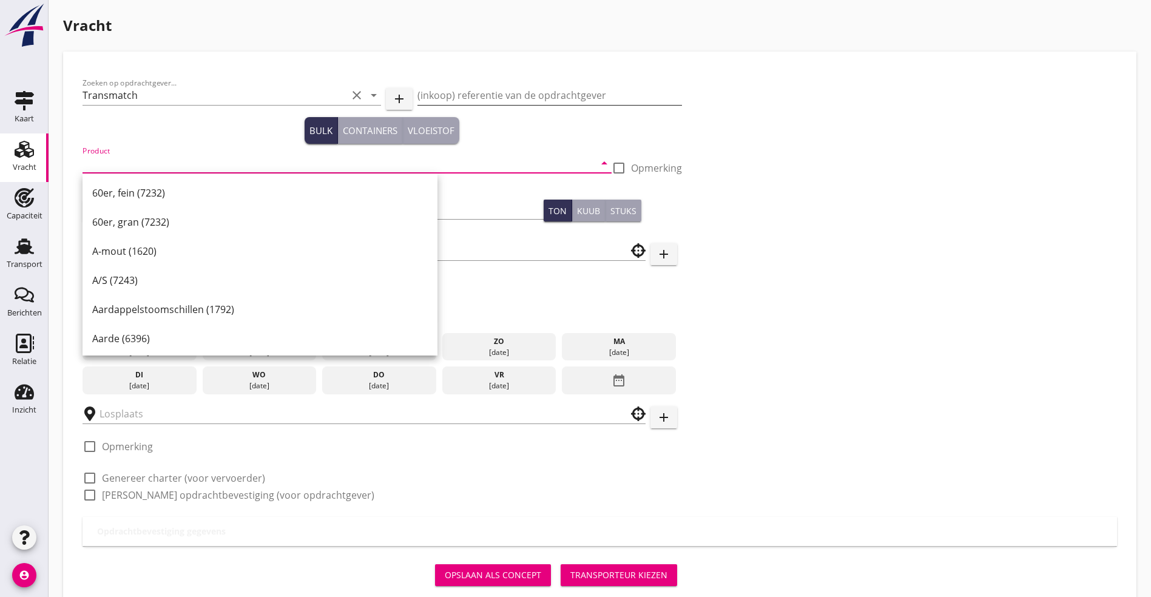
click at [417, 95] on input "(inkoop) referentie van de opdrachtgever" at bounding box center [549, 95] width 265 height 19
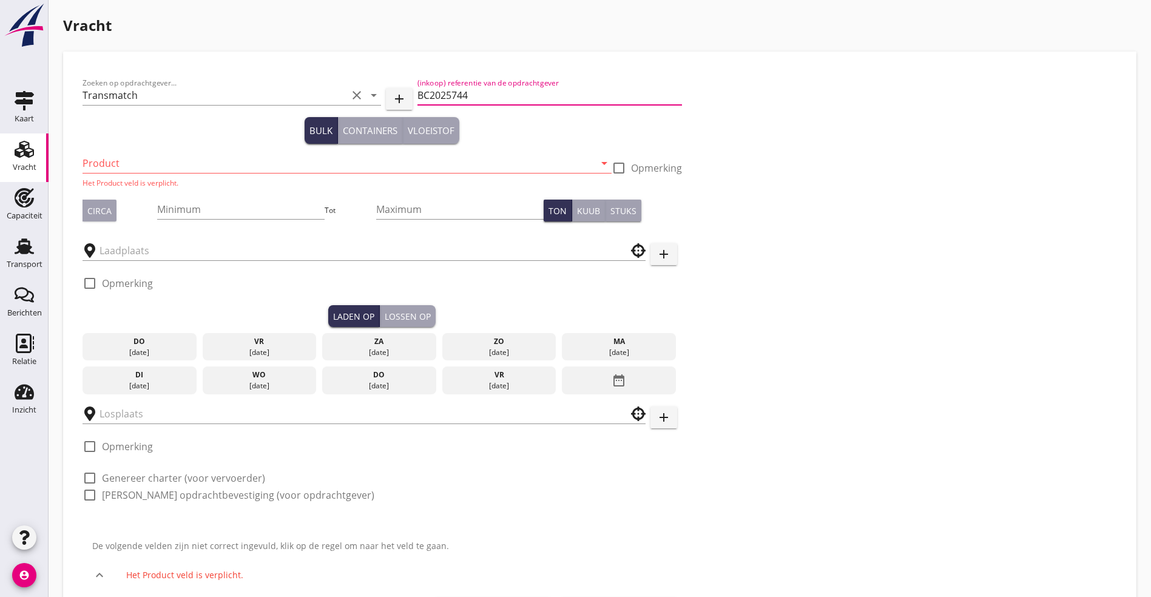
type input "BC2025744"
click at [139, 169] on input "Product" at bounding box center [339, 163] width 512 height 19
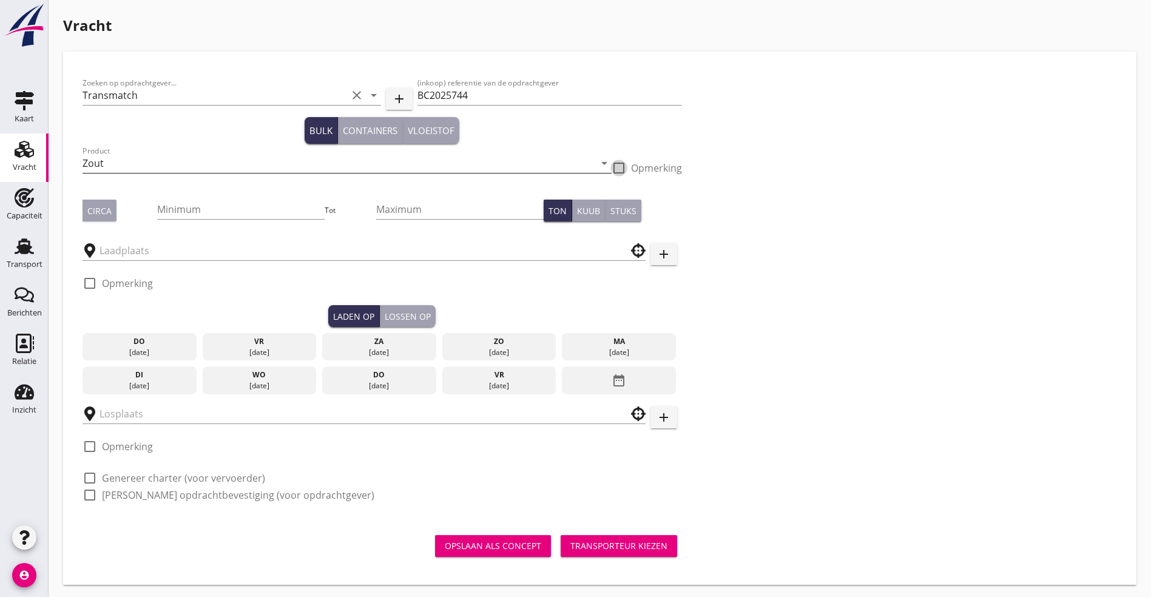
click at [114, 156] on input "Zout" at bounding box center [339, 163] width 512 height 19
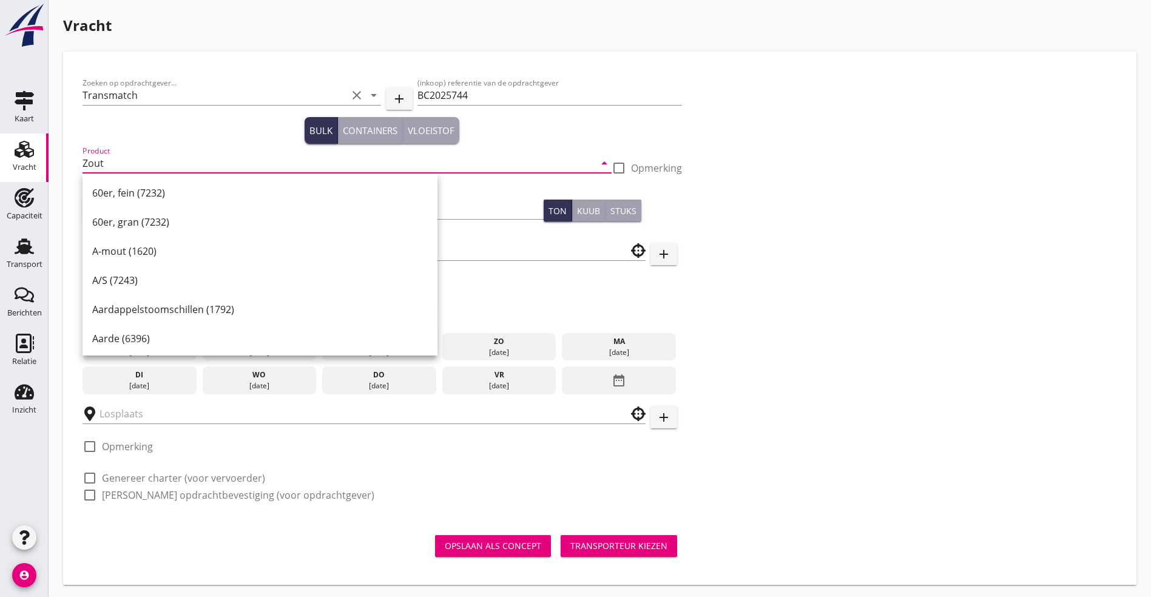
click at [123, 151] on div "Product Zout arrow_drop_down" at bounding box center [347, 165] width 529 height 39
click at [110, 161] on input "Zout" at bounding box center [339, 163] width 512 height 19
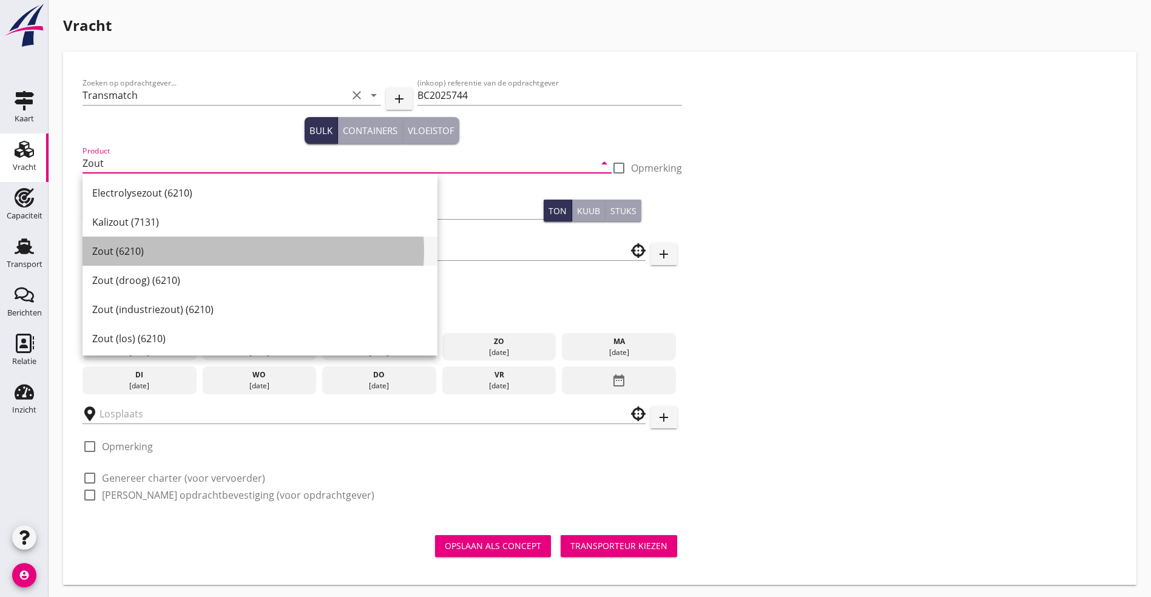
click at [127, 241] on div "Zout (6210)" at bounding box center [260, 251] width 336 height 29
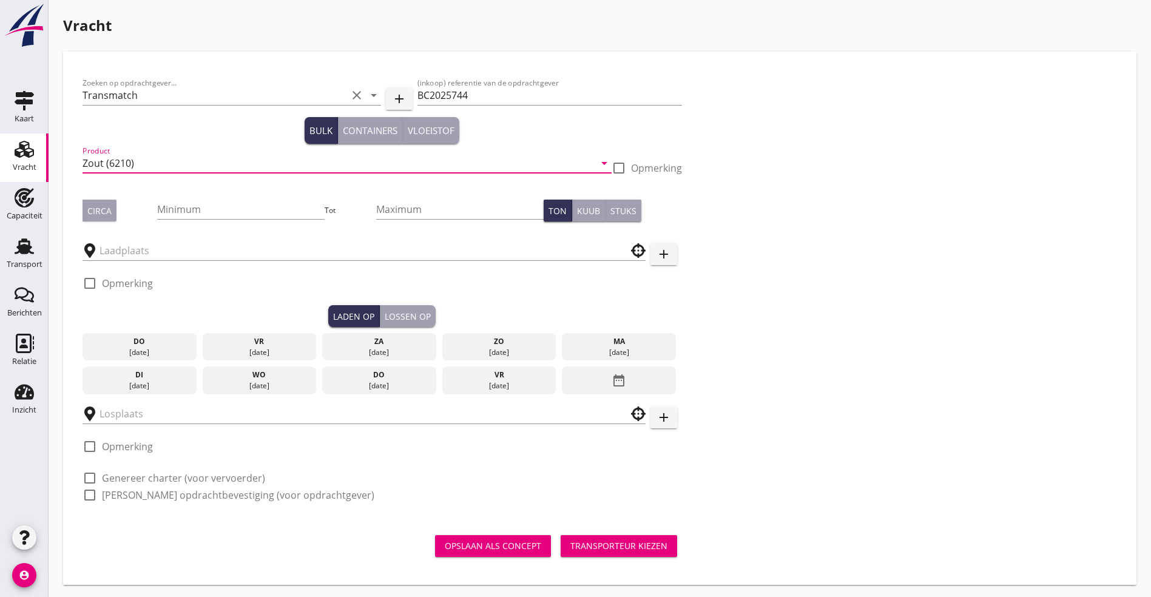
type input "Zout (6210)"
click at [99, 219] on button "Circa" at bounding box center [100, 211] width 34 height 22
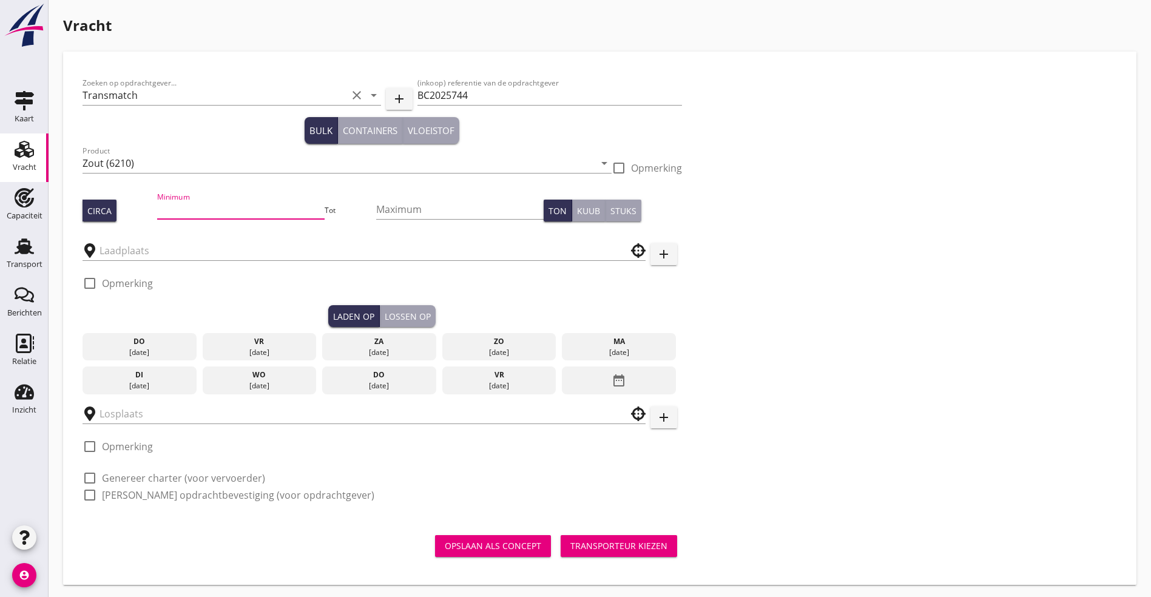
click at [167, 212] on input "Minimum" at bounding box center [240, 209] width 167 height 19
type input "2000"
click at [143, 257] on input "text" at bounding box center [356, 250] width 512 height 19
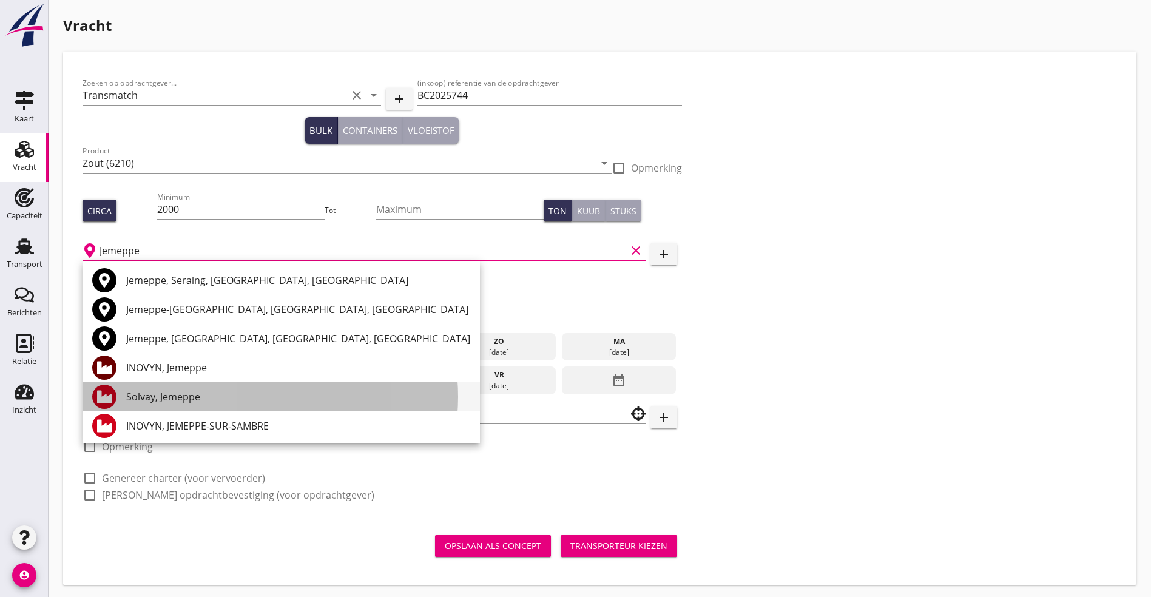
click at [190, 390] on div "Solvay, Jemeppe" at bounding box center [298, 397] width 344 height 15
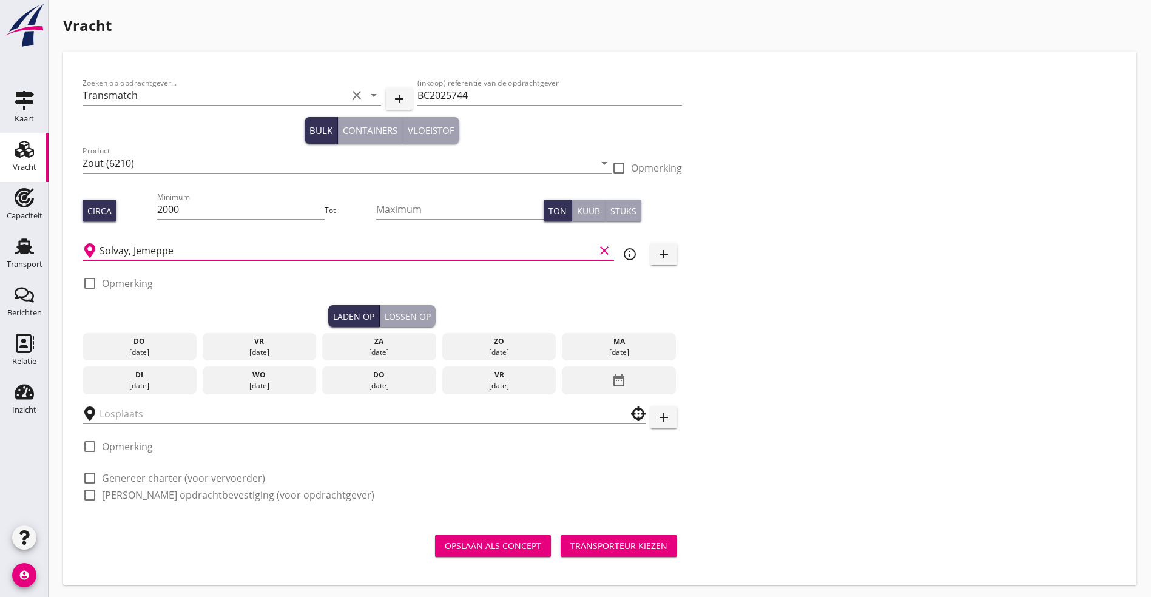
type input "Solvay, Jemeppe"
click at [656, 254] on icon "add" at bounding box center [663, 254] width 15 height 15
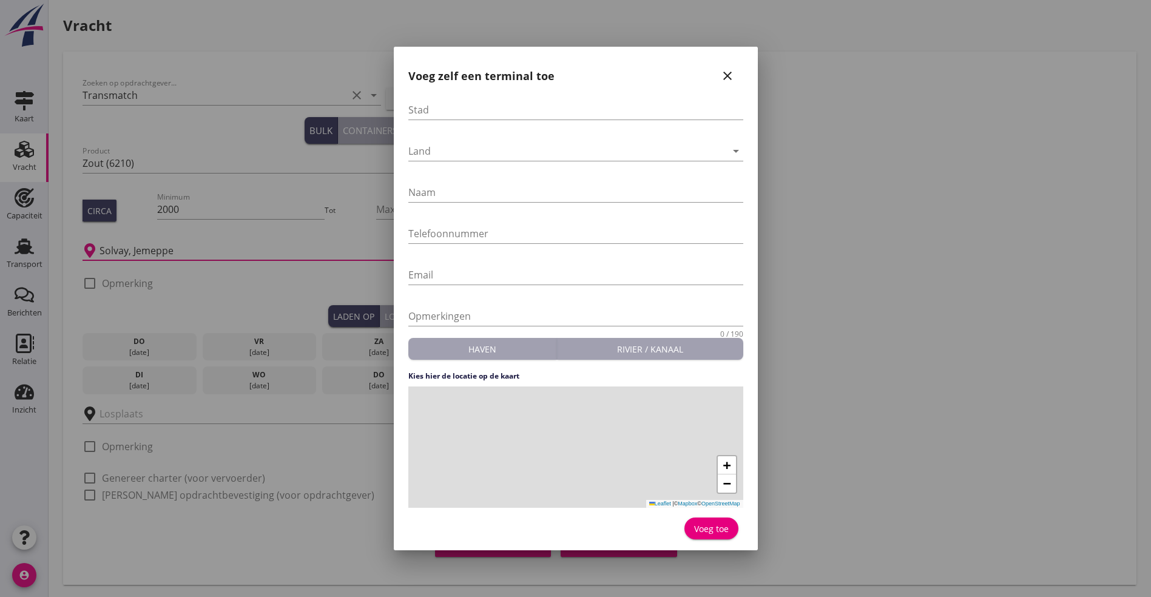
click at [729, 73] on icon "close" at bounding box center [727, 76] width 15 height 15
click at [623, 254] on icon "info_outline" at bounding box center [630, 254] width 15 height 15
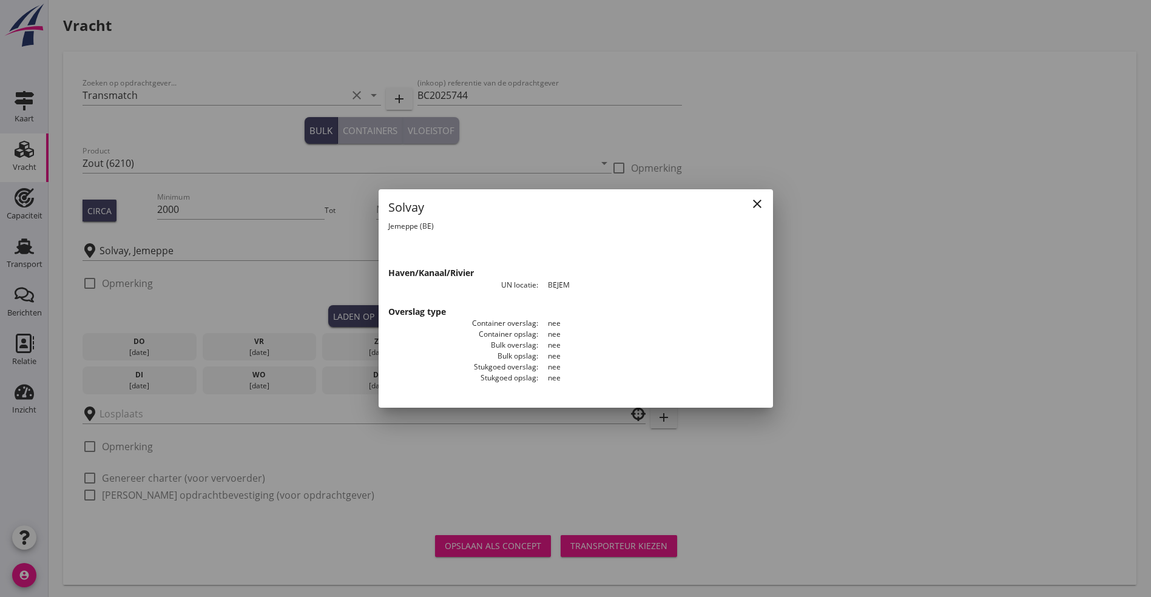
click at [755, 201] on icon "close" at bounding box center [757, 204] width 15 height 15
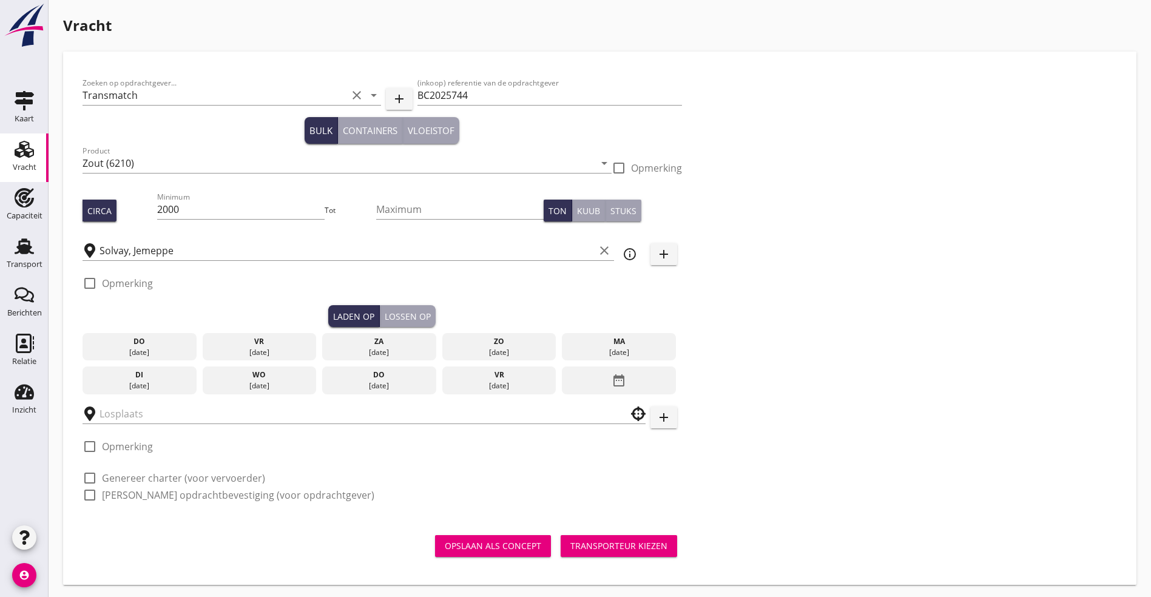
click at [656, 254] on icon "add" at bounding box center [663, 254] width 15 height 15
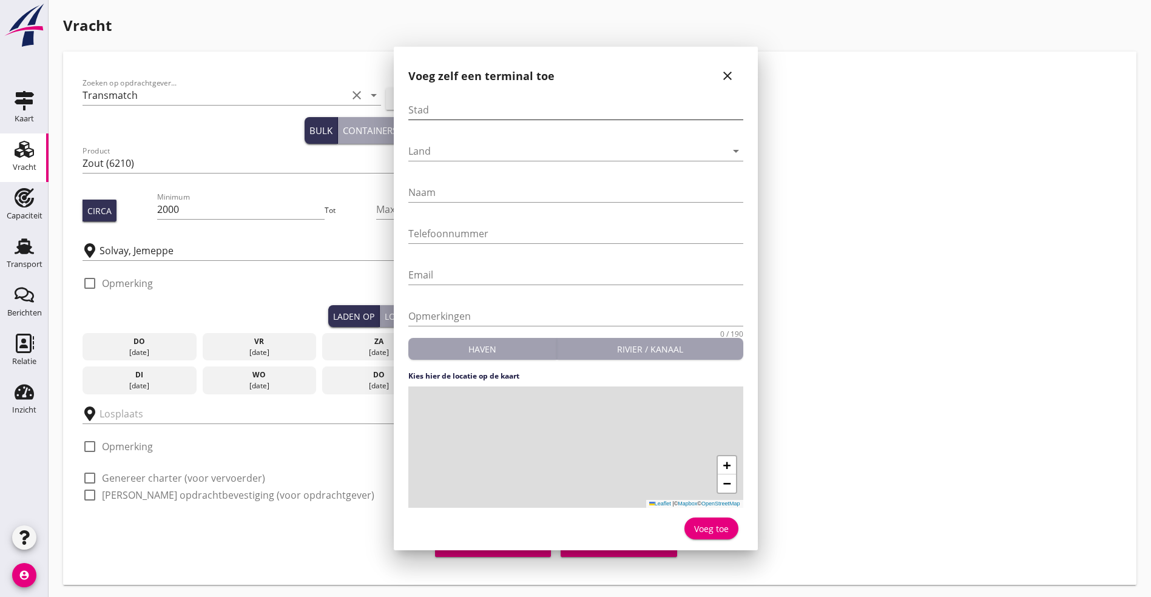
click at [460, 133] on form "Stad Land arrow_drop_down Naam Telefoonnummer Email Opmerkingen 0 / 190 Haven R…" at bounding box center [575, 318] width 335 height 450
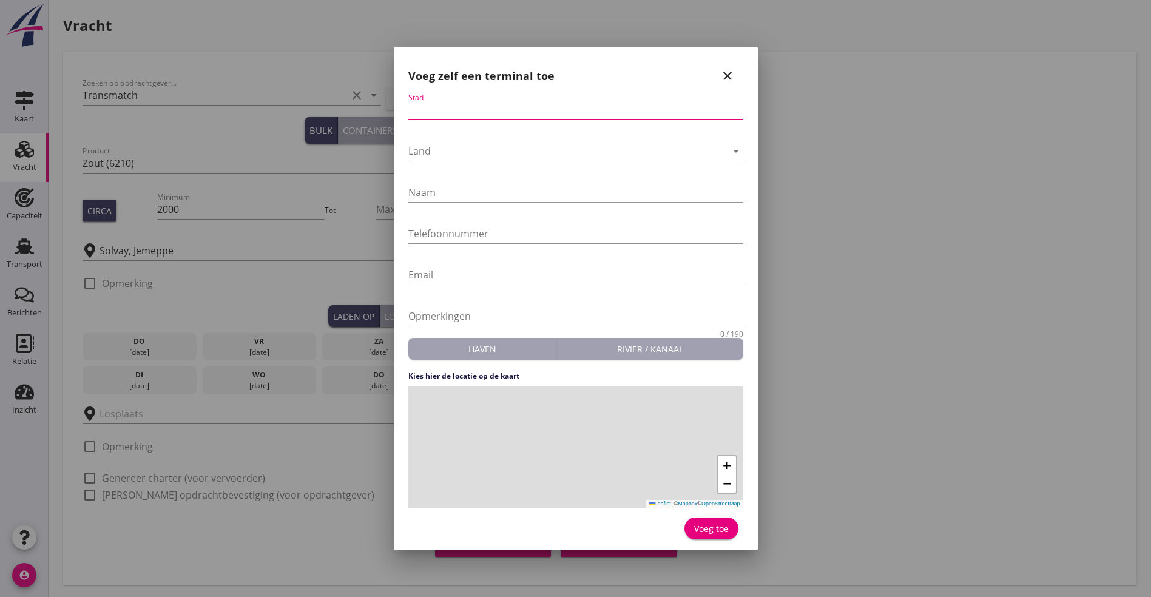
drag, startPoint x: 457, startPoint y: 110, endPoint x: 463, endPoint y: 107, distance: 7.1
click at [458, 110] on input "Stad" at bounding box center [575, 109] width 335 height 19
type input "Jemeppe"
type input "0473235756"
click at [427, 150] on div at bounding box center [567, 150] width 318 height 19
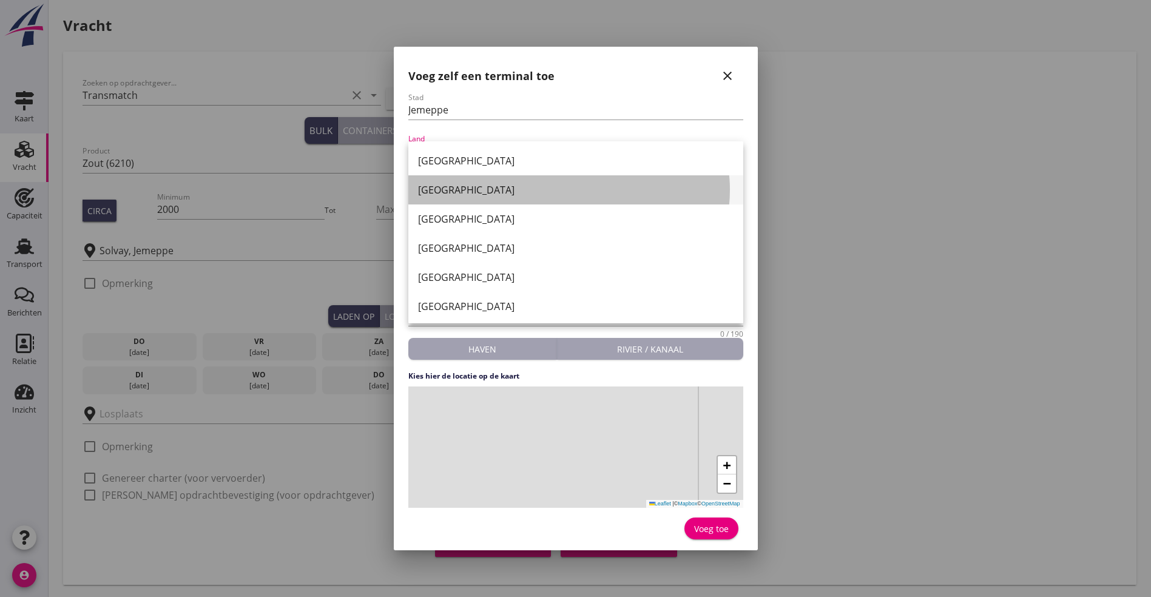
click at [457, 196] on div "België" at bounding box center [576, 190] width 316 height 15
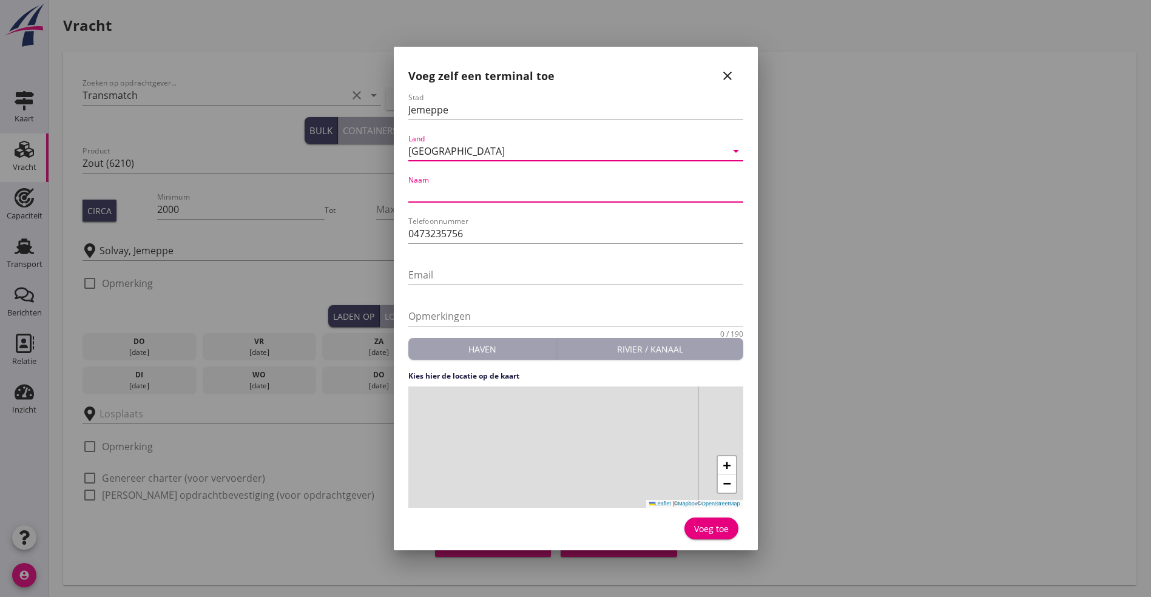
click at [457, 196] on input "Naam" at bounding box center [575, 192] width 335 height 19
type input "Solvay"
drag, startPoint x: 561, startPoint y: 440, endPoint x: 672, endPoint y: 354, distance: 140.2
click at [672, 354] on form "Stad Jemeppe Land België arrow_drop_down Naam Solvay Telefoonnummer 0473235756 …" at bounding box center [575, 318] width 335 height 450
drag, startPoint x: 520, startPoint y: 448, endPoint x: 735, endPoint y: 407, distance: 218.8
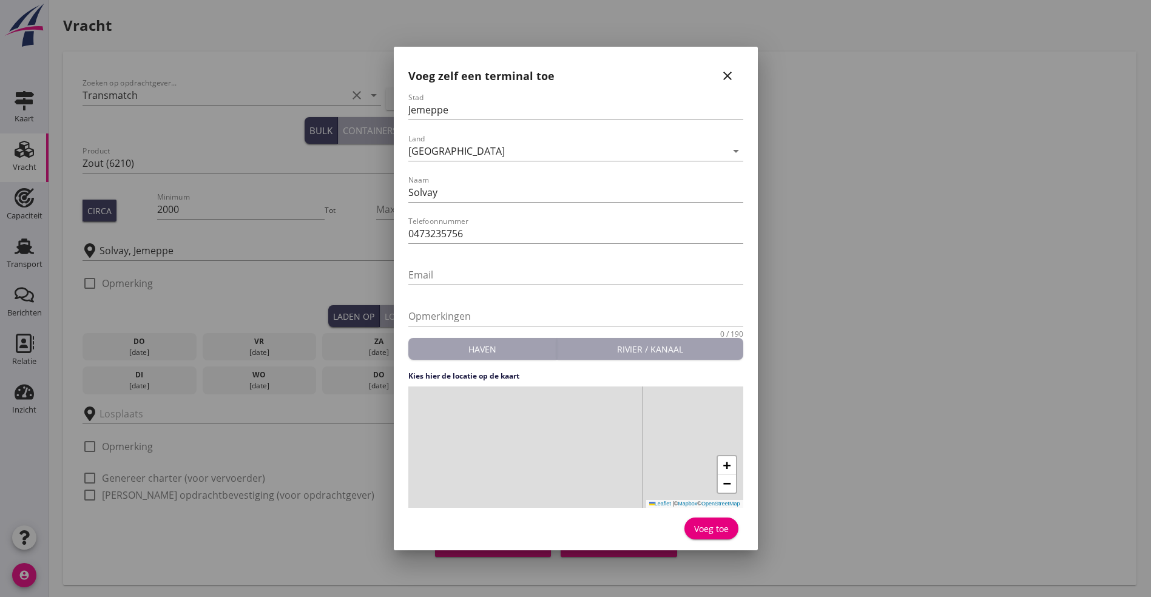
click at [735, 407] on div "+ − Leaflet | © Mapbox © OpenStreetMap" at bounding box center [575, 446] width 335 height 121
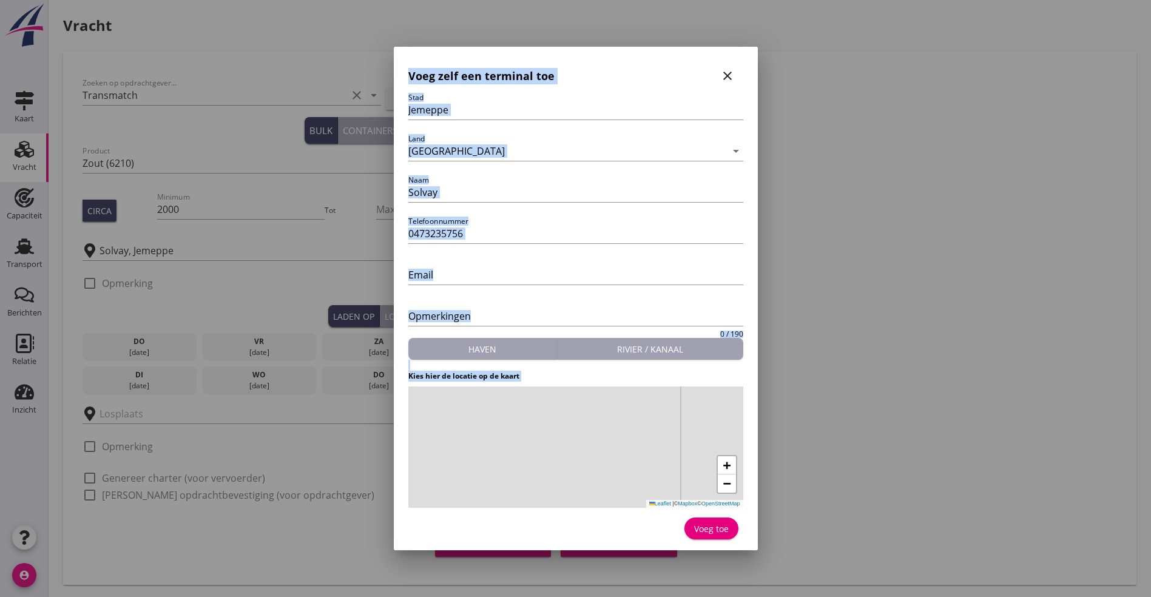
drag, startPoint x: 396, startPoint y: 481, endPoint x: 422, endPoint y: 474, distance: 27.4
click at [422, 474] on div "Nederland België Duitsland Frankrijk Zwitserland Polen Luxemburg Hongarije Roem…" at bounding box center [575, 299] width 1151 height 599
drag, startPoint x: 422, startPoint y: 474, endPoint x: 698, endPoint y: 417, distance: 281.3
click at [698, 417] on div "+ − Leaflet | © Mapbox © OpenStreetMap" at bounding box center [575, 446] width 335 height 121
drag, startPoint x: 550, startPoint y: 451, endPoint x: 684, endPoint y: 502, distance: 144.0
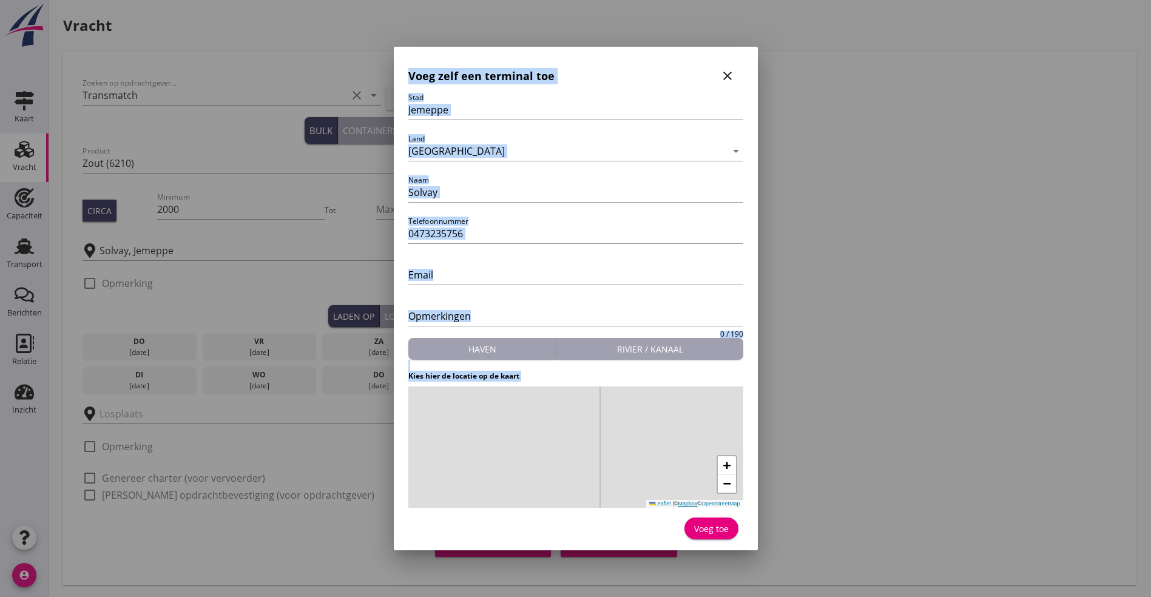
click at [684, 502] on div "+ − Leaflet | © Mapbox © OpenStreetMap" at bounding box center [575, 446] width 335 height 121
drag, startPoint x: 650, startPoint y: 438, endPoint x: 686, endPoint y: 400, distance: 52.4
click at [687, 400] on div "+ − Leaflet | © Mapbox © OpenStreetMap" at bounding box center [575, 446] width 335 height 121
click at [670, 416] on div "+ − Leaflet | © Mapbox © OpenStreetMap" at bounding box center [575, 446] width 335 height 121
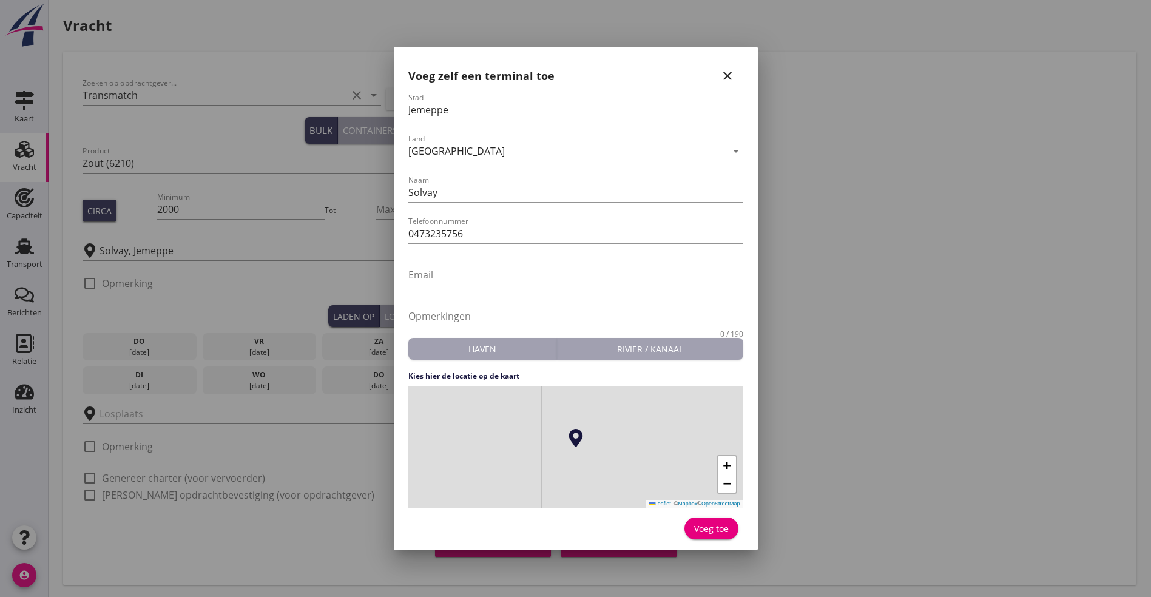
click at [718, 524] on div "Voeg toe" at bounding box center [711, 528] width 35 height 13
type input "Solvay"
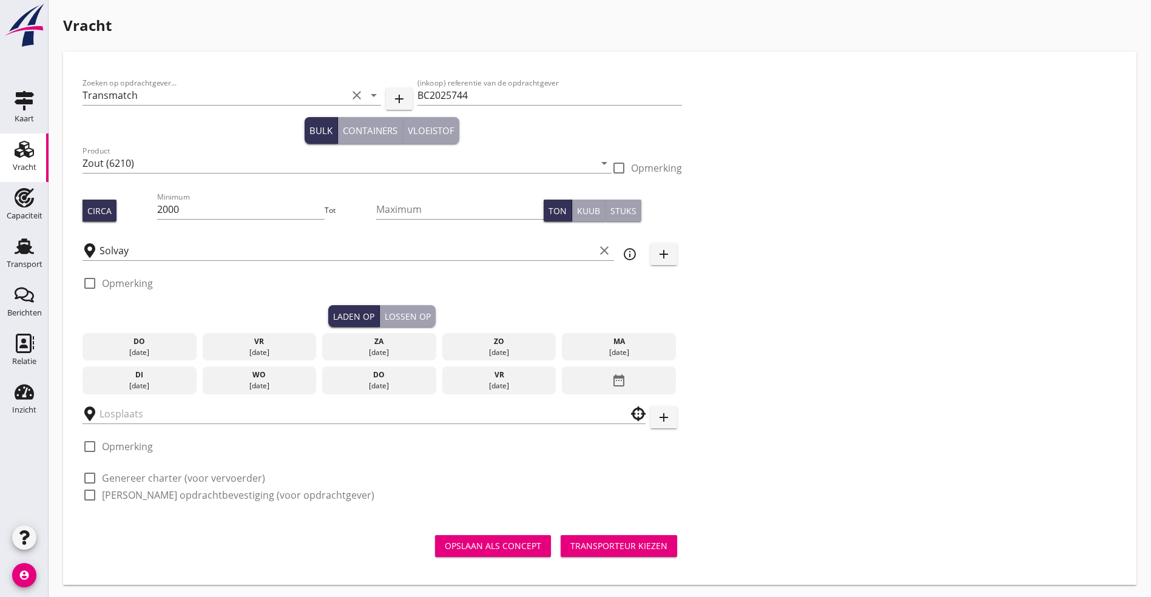
click at [612, 370] on icon "date_range" at bounding box center [619, 381] width 15 height 22
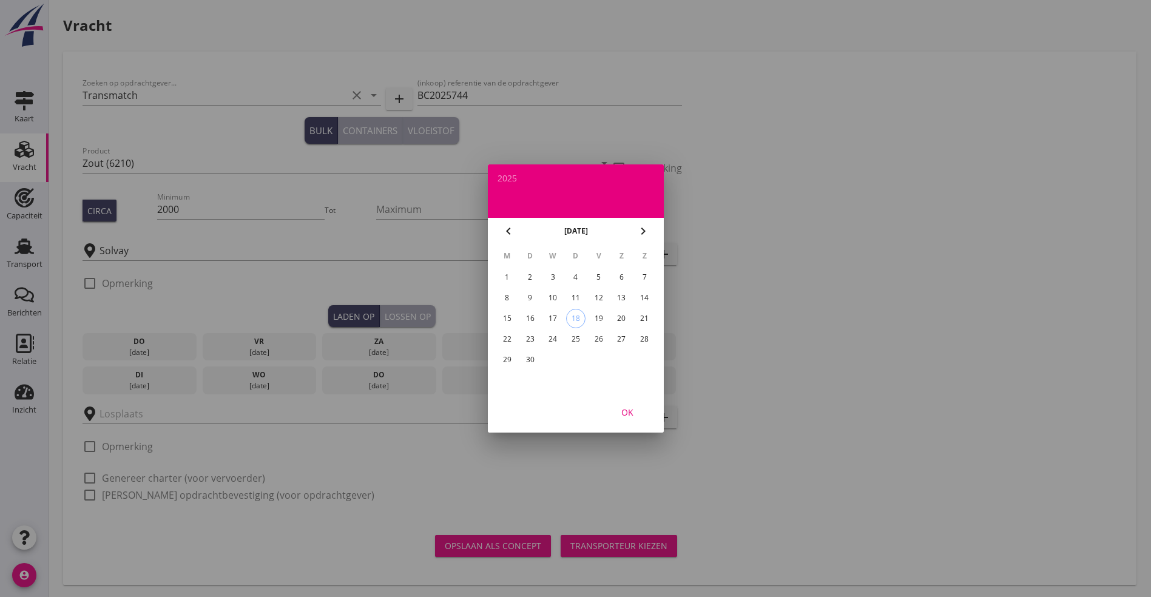
click at [643, 223] on button "chevron_right" at bounding box center [643, 231] width 22 height 22
click at [555, 274] on div "1" at bounding box center [552, 277] width 19 height 19
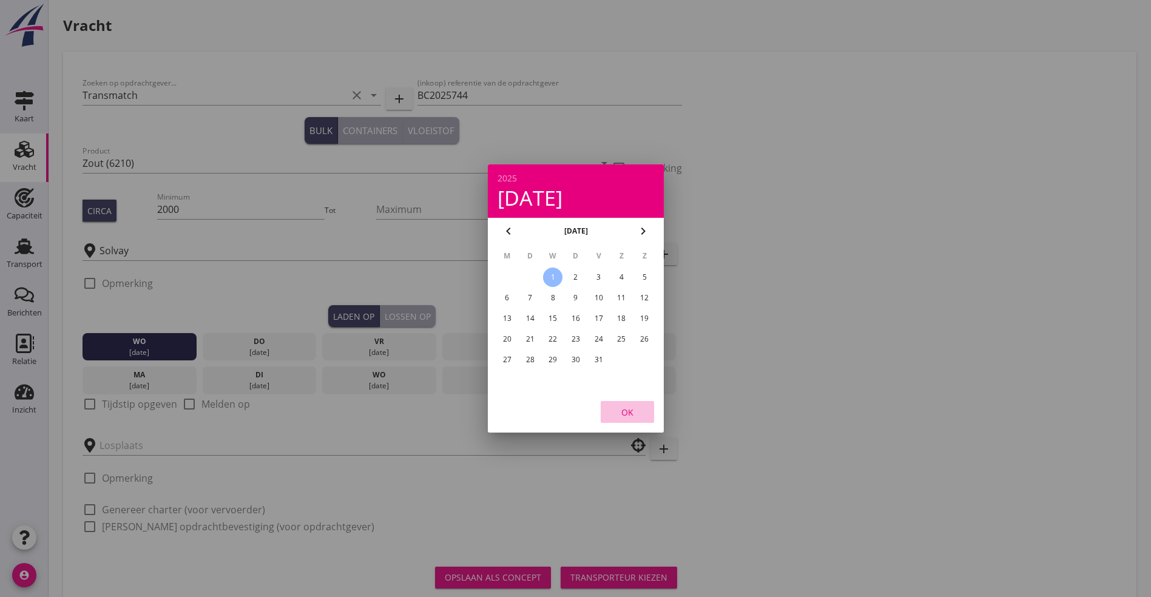
click at [629, 411] on div "OK" at bounding box center [627, 412] width 34 height 13
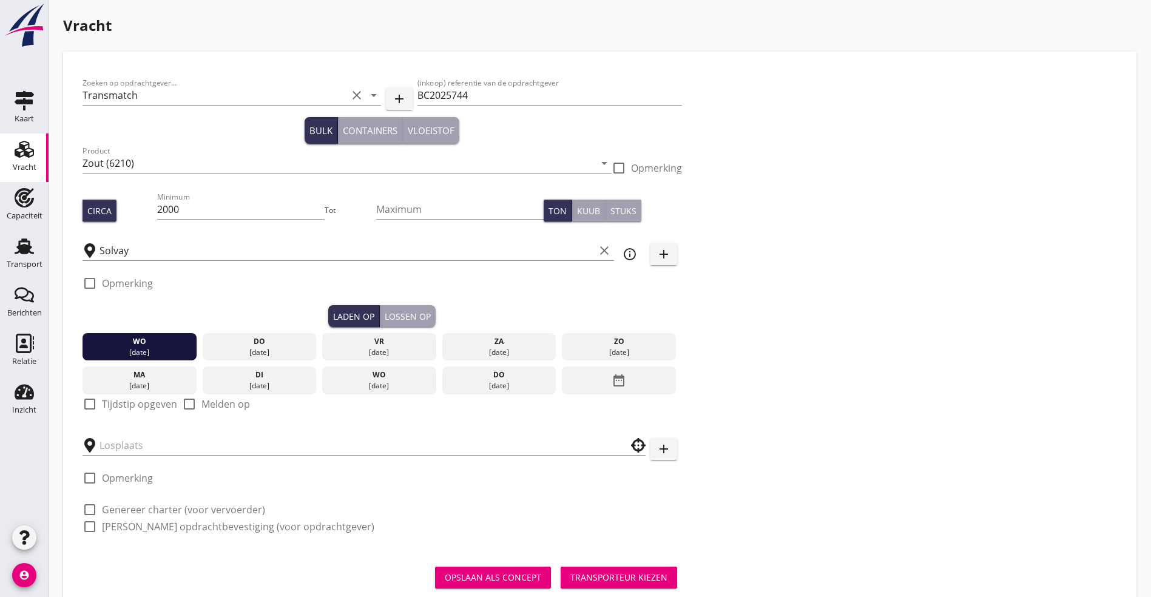
click at [122, 398] on label "Tijdstip opgeven" at bounding box center [139, 404] width 75 height 12
checkbox input "true"
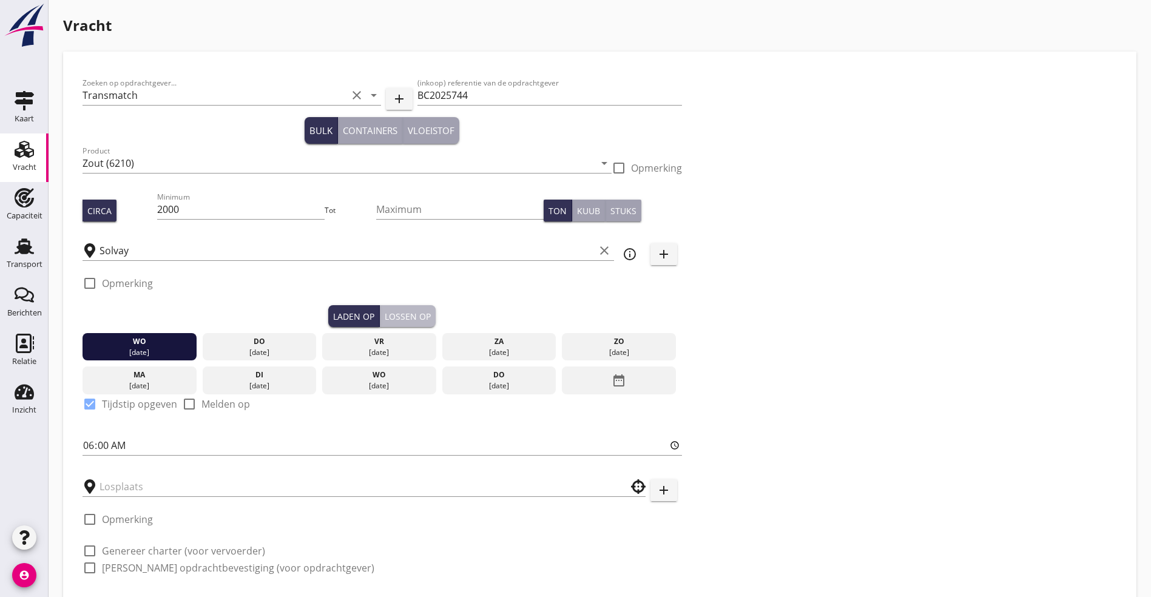
click at [385, 317] on div "Lossen op" at bounding box center [408, 316] width 46 height 13
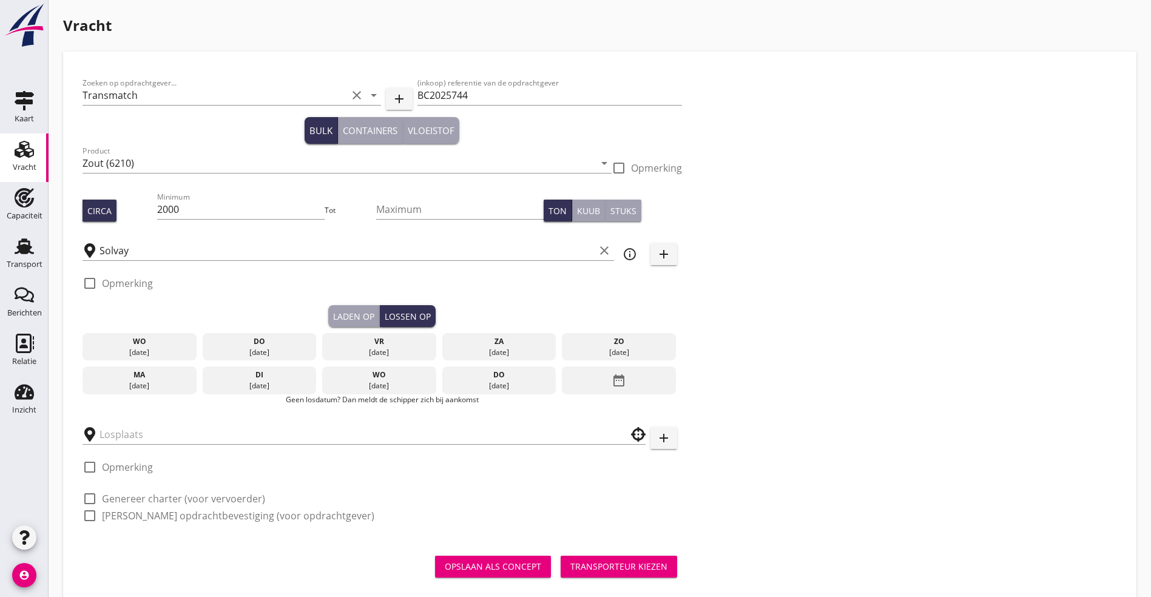
click at [612, 380] on icon "date_range" at bounding box center [619, 381] width 15 height 22
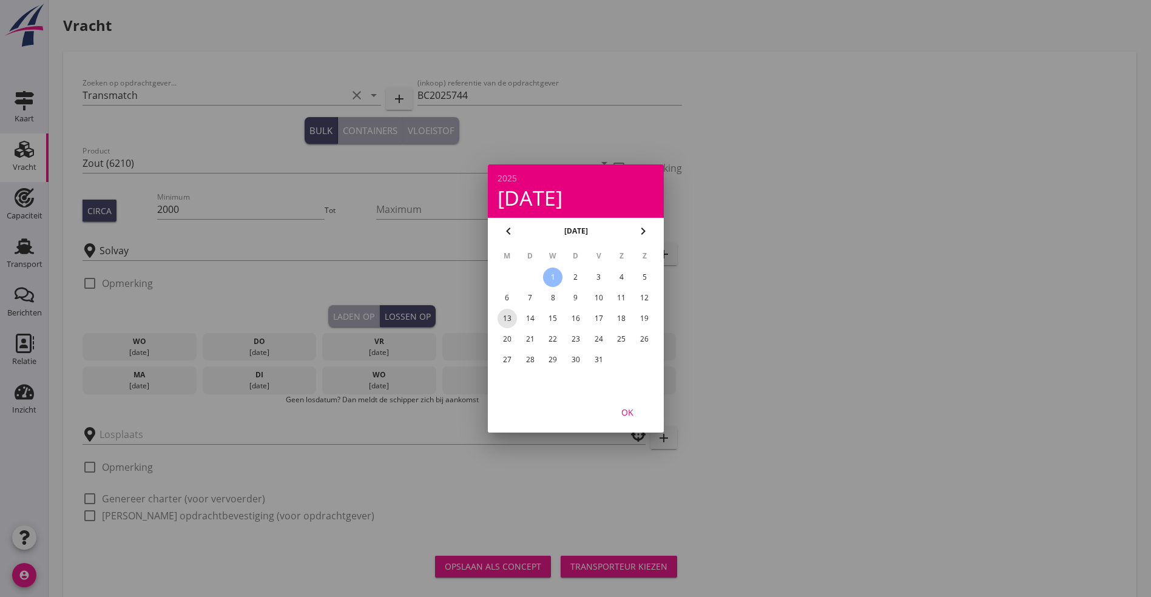
drag, startPoint x: 506, startPoint y: 319, endPoint x: 513, endPoint y: 336, distance: 18.8
click at [506, 320] on div "13" at bounding box center [506, 318] width 19 height 19
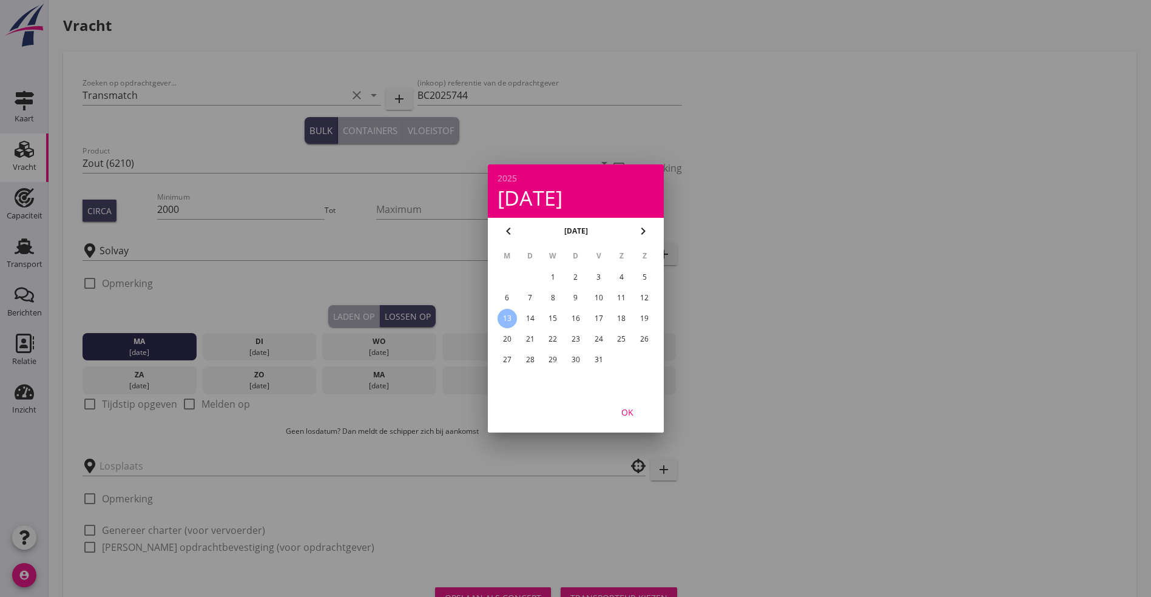
click at [629, 412] on div "OK" at bounding box center [627, 412] width 34 height 13
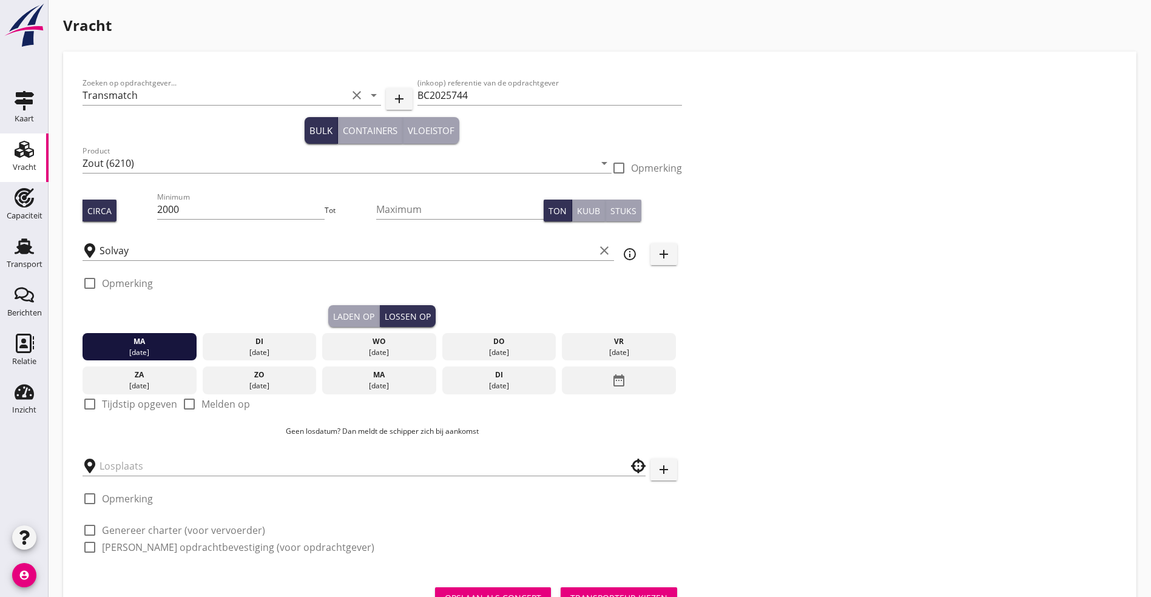
click at [120, 402] on label "Tijdstip opgeven" at bounding box center [139, 404] width 75 height 12
checkbox input "true"
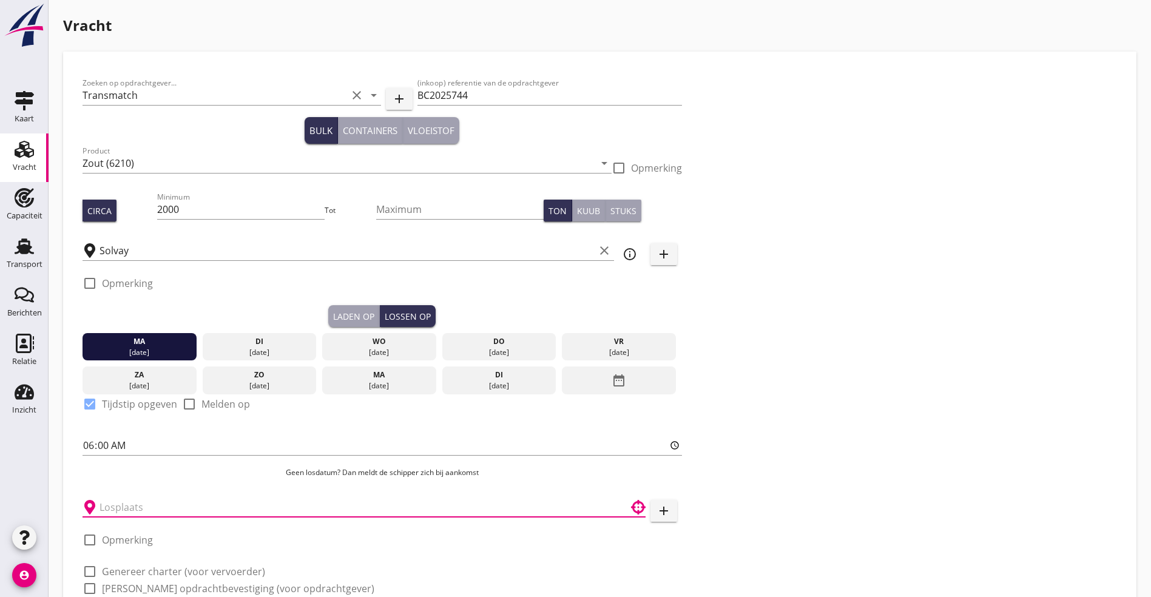
drag, startPoint x: 132, startPoint y: 503, endPoint x: 311, endPoint y: 509, distance: 179.1
click at [132, 503] on input "text" at bounding box center [356, 507] width 512 height 19
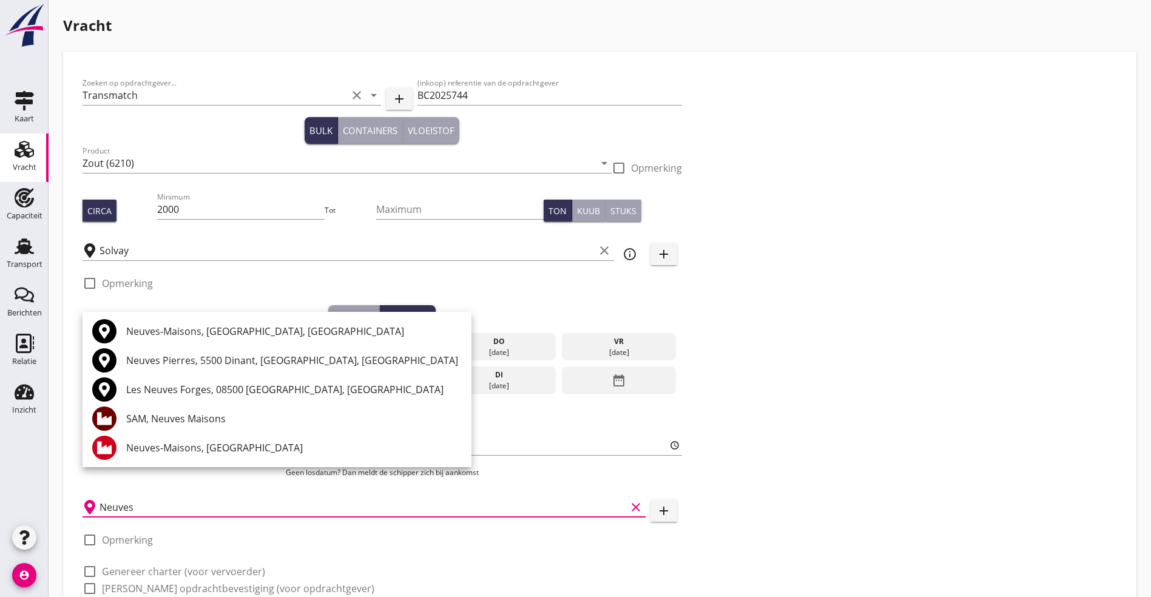
type input "Neuves"
click at [656, 509] on icon "add" at bounding box center [663, 511] width 15 height 15
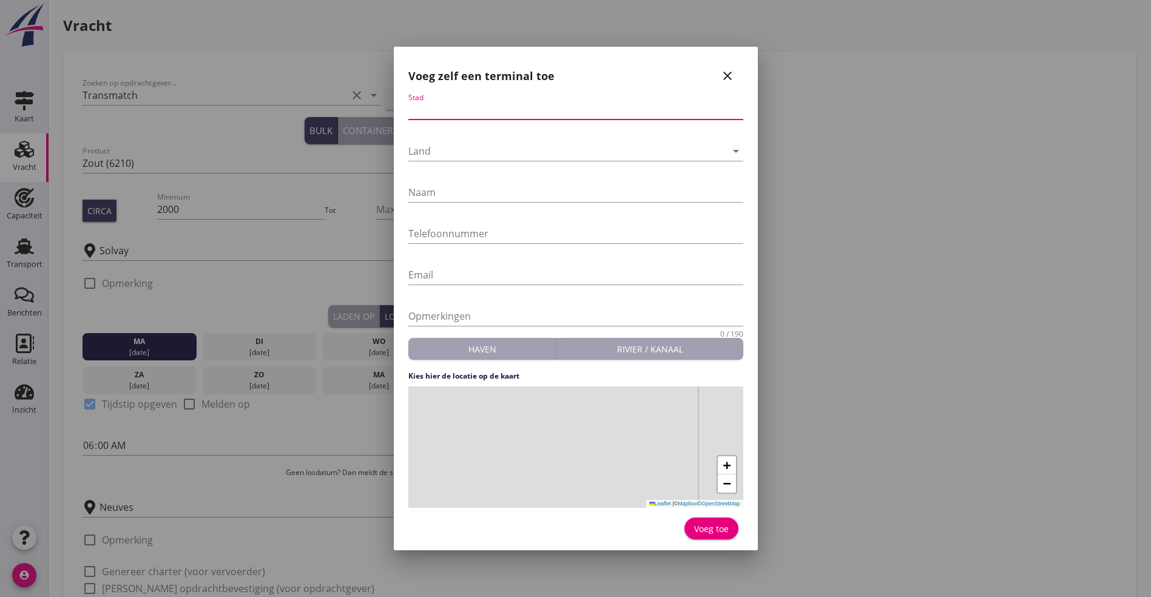
drag, startPoint x: 415, startPoint y: 104, endPoint x: 427, endPoint y: 107, distance: 12.5
click at [416, 104] on input "Stad" at bounding box center [575, 109] width 335 height 19
type input "Neuves Maisons"
drag, startPoint x: 428, startPoint y: 139, endPoint x: 441, endPoint y: 246, distance: 108.2
click at [428, 139] on div "Land arrow_drop_down" at bounding box center [575, 153] width 335 height 39
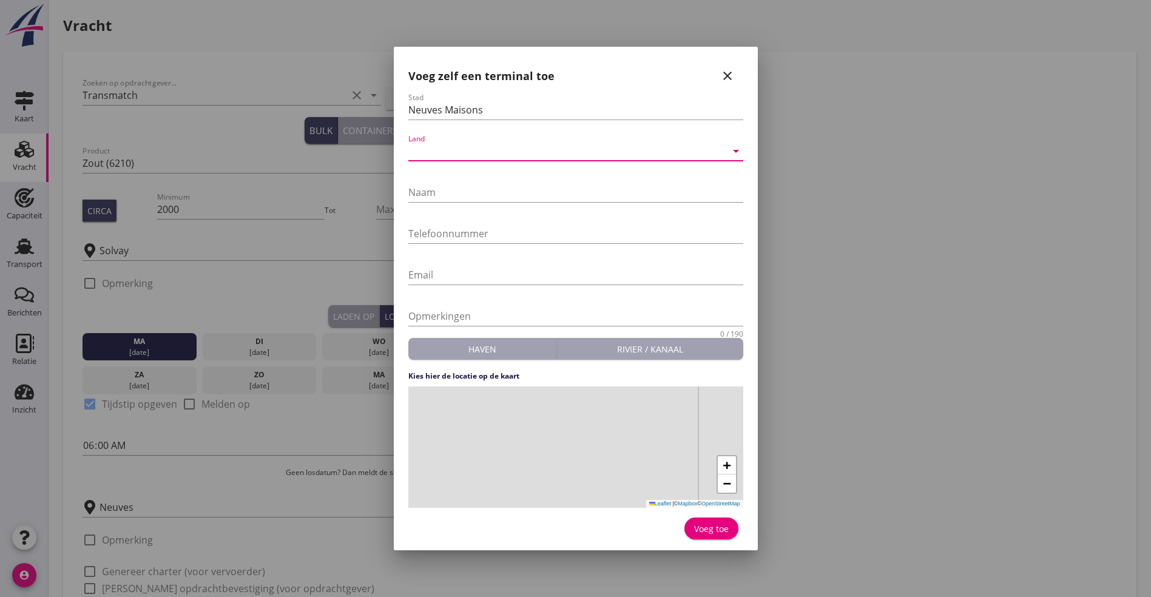
click at [446, 150] on div at bounding box center [567, 150] width 318 height 19
click at [0, 0] on div "Frankrijk" at bounding box center [0, 0] width 0 height 0
drag, startPoint x: 425, startPoint y: 188, endPoint x: 417, endPoint y: 203, distance: 16.9
click at [425, 188] on input "Naam" at bounding box center [575, 192] width 335 height 19
click at [425, 194] on input "Naam" at bounding box center [575, 192] width 335 height 19
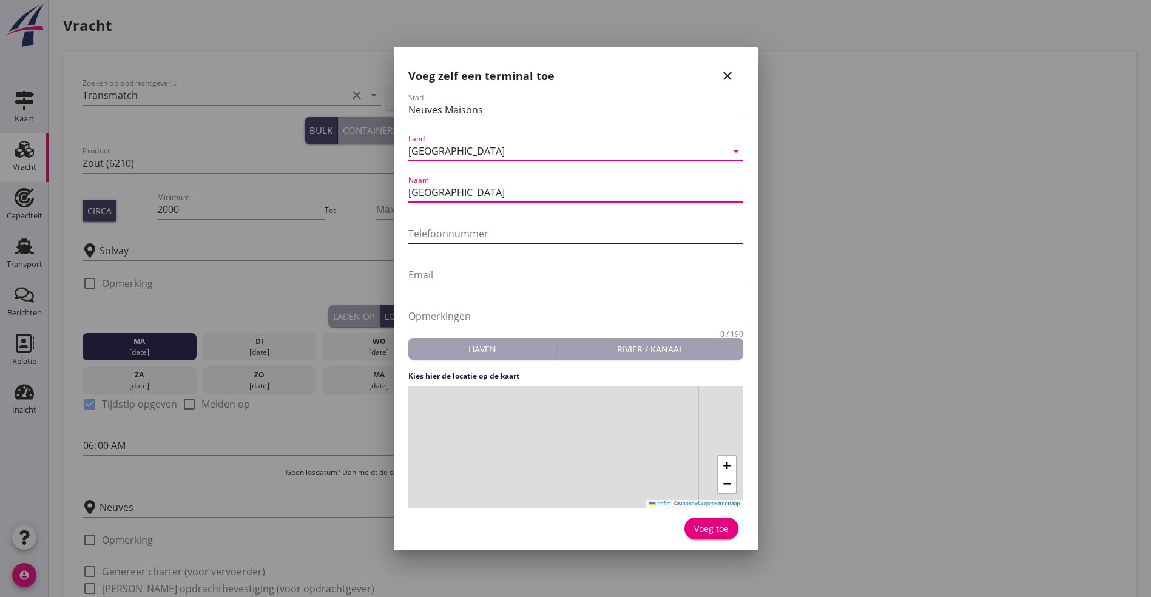
type input "Losplaats Neuves Maisons"
click at [423, 238] on input "Telefoonnummer" at bounding box center [575, 233] width 335 height 19
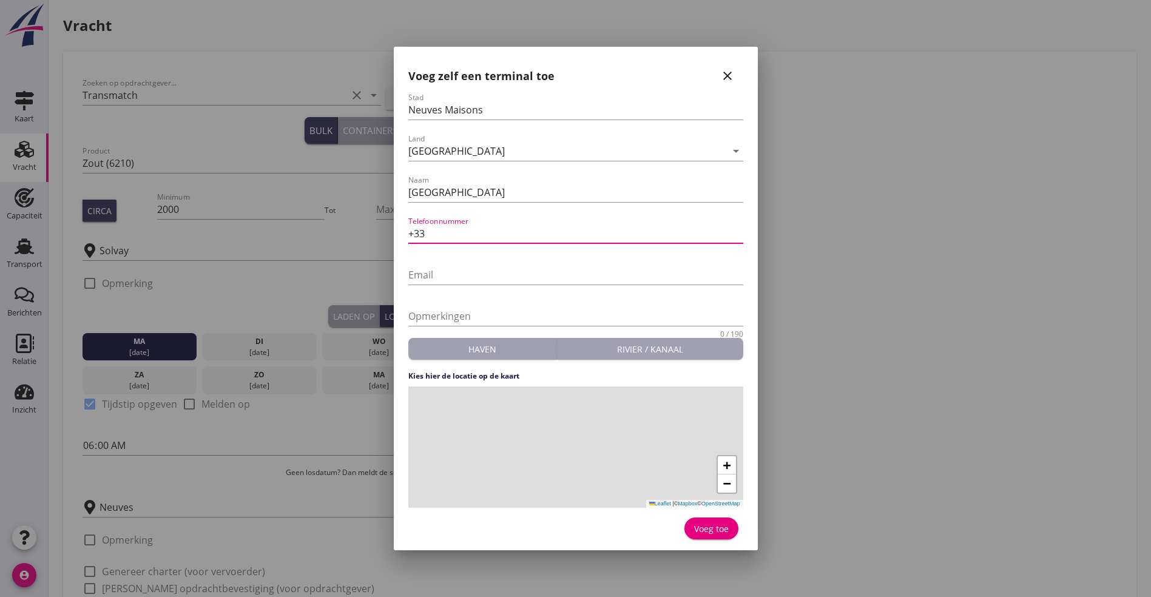
click at [465, 232] on input "+33" at bounding box center [575, 233] width 335 height 19
type input "+33 (0)383-878754"
drag, startPoint x: 590, startPoint y: 414, endPoint x: 578, endPoint y: 441, distance: 29.9
click at [578, 441] on div "+ − Leaflet | © Mapbox © OpenStreetMap" at bounding box center [575, 446] width 335 height 121
click at [531, 472] on div "+ − Leaflet | © Mapbox © OpenStreetMap" at bounding box center [575, 446] width 335 height 121
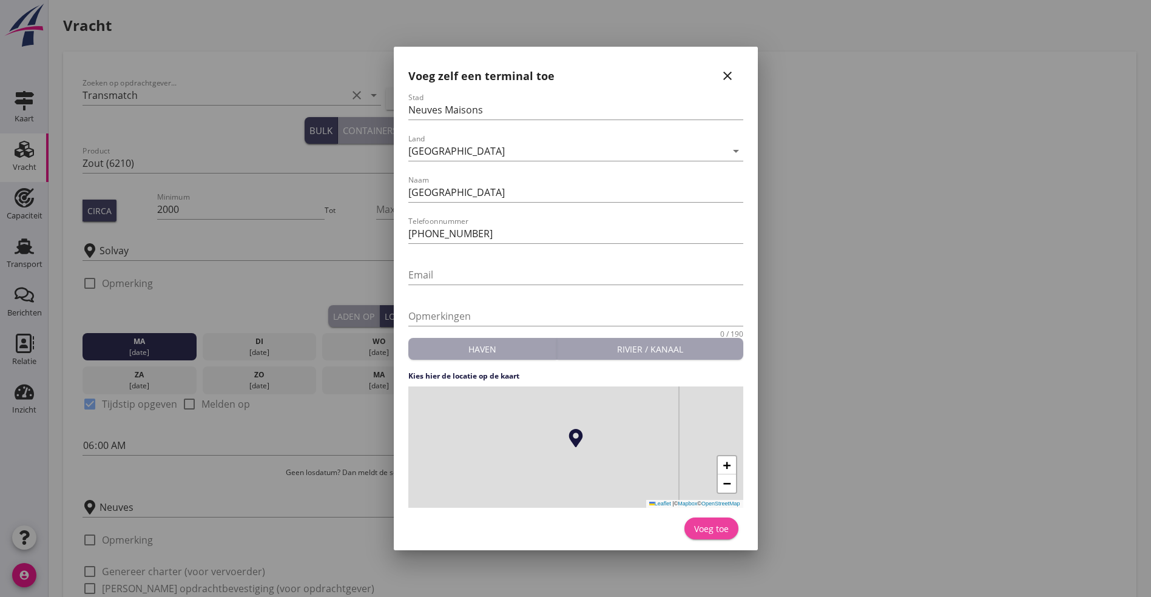
click at [708, 528] on div "Voeg toe" at bounding box center [711, 528] width 35 height 13
type input "Losplaats Neuves Maisons"
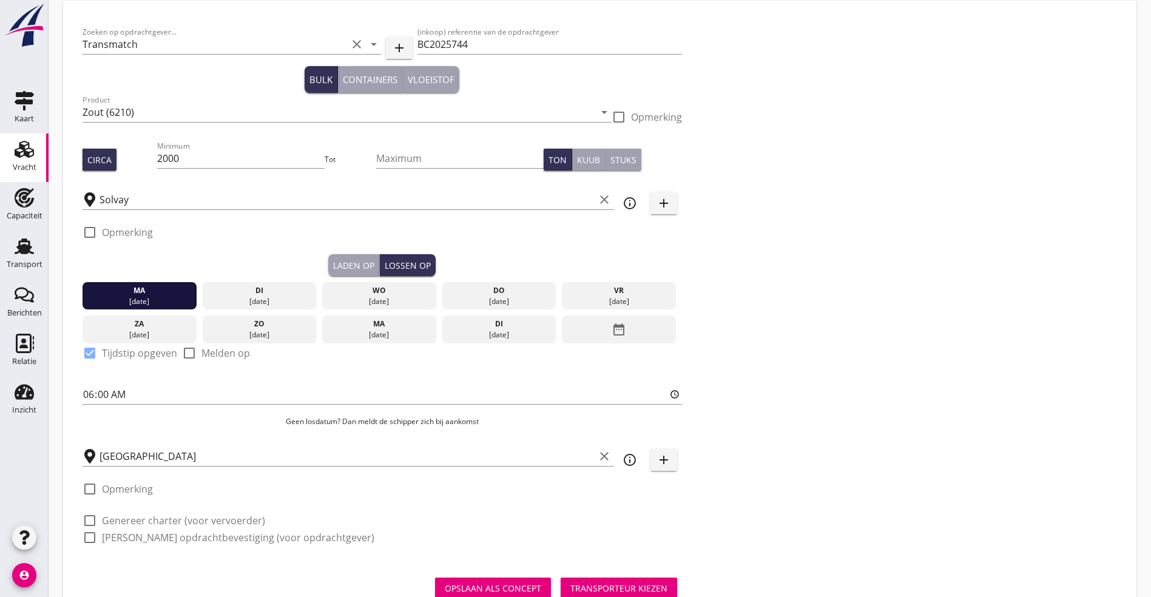
scroll to position [92, 0]
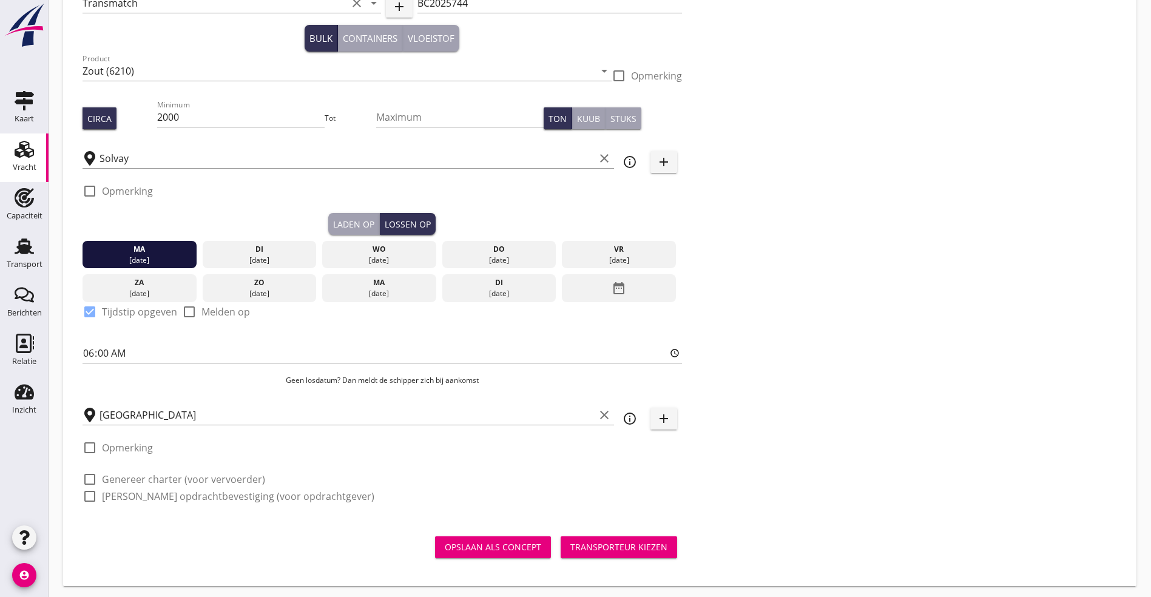
click at [135, 473] on label "Genereer charter (voor vervoerder)" at bounding box center [183, 479] width 163 height 12
checkbox input "true"
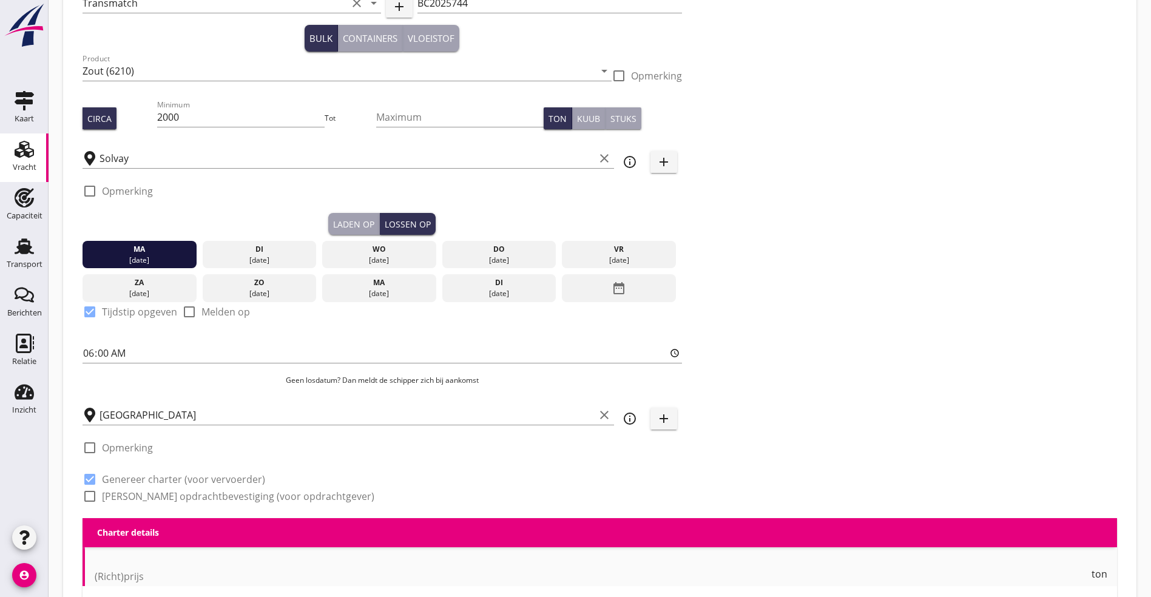
click at [132, 487] on div "check_box_outline_blank Genereer opdrachtbevestiging (voor opdrachtgever)" at bounding box center [382, 495] width 599 height 17
click at [133, 492] on label "Genereer opdrachtbevestiging (voor opdrachtgever)" at bounding box center [238, 496] width 272 height 12
checkbox input "true"
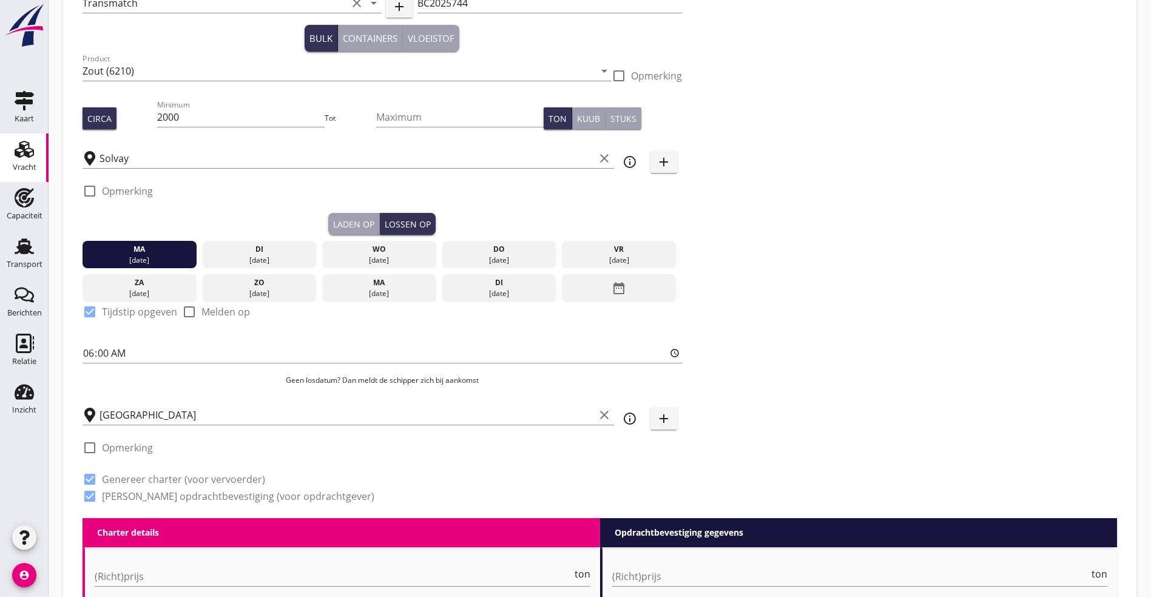
click at [710, 353] on div "Zoeken op opdrachtgever... Transmatch clear arrow_drop_down add (inkoop) refere…" at bounding box center [600, 248] width 1044 height 539
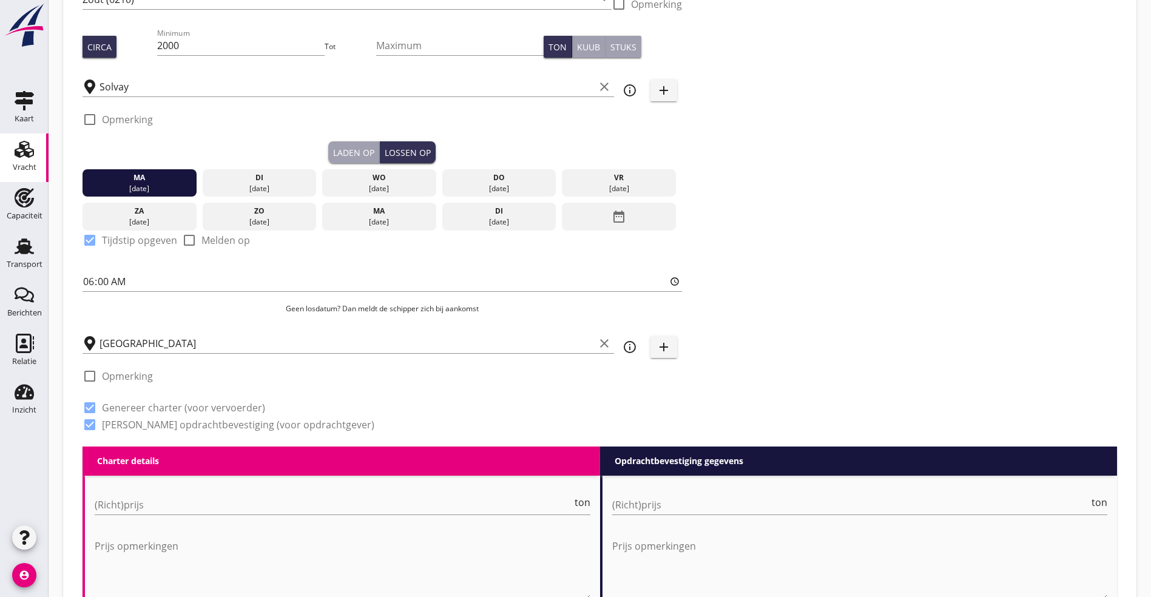
scroll to position [274, 0]
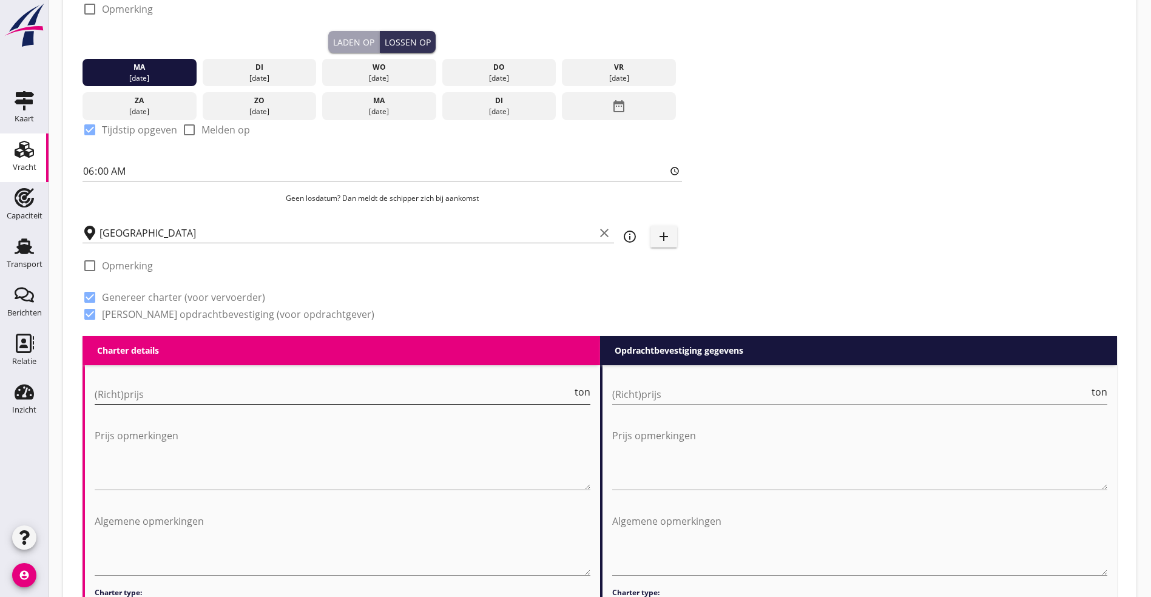
click at [181, 396] on input "(Richt)prijs" at bounding box center [334, 394] width 478 height 19
click at [264, 392] on input "(Richt)prijs" at bounding box center [334, 394] width 478 height 19
type input "17.25"
click at [681, 394] on input "(Richt)prijs" at bounding box center [851, 394] width 478 height 19
type input "17.25"
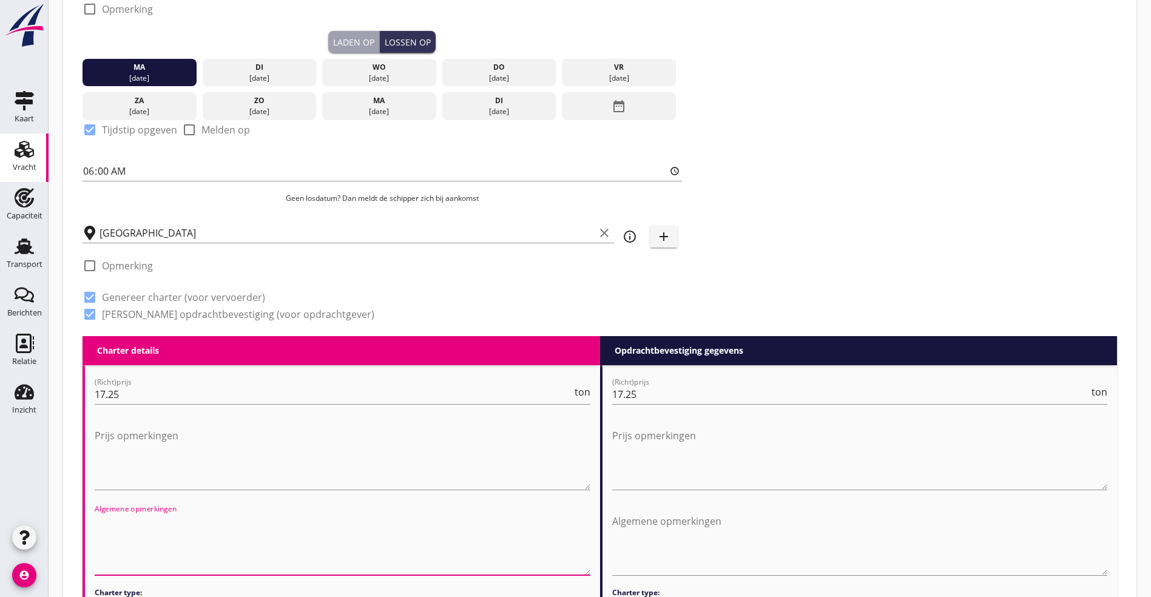
click at [166, 541] on textarea "Algemene opmerkingen" at bounding box center [343, 543] width 496 height 64
click at [0, 0] on div "Nederlands wettelijk 1991" at bounding box center [0, 0] width 0 height 0
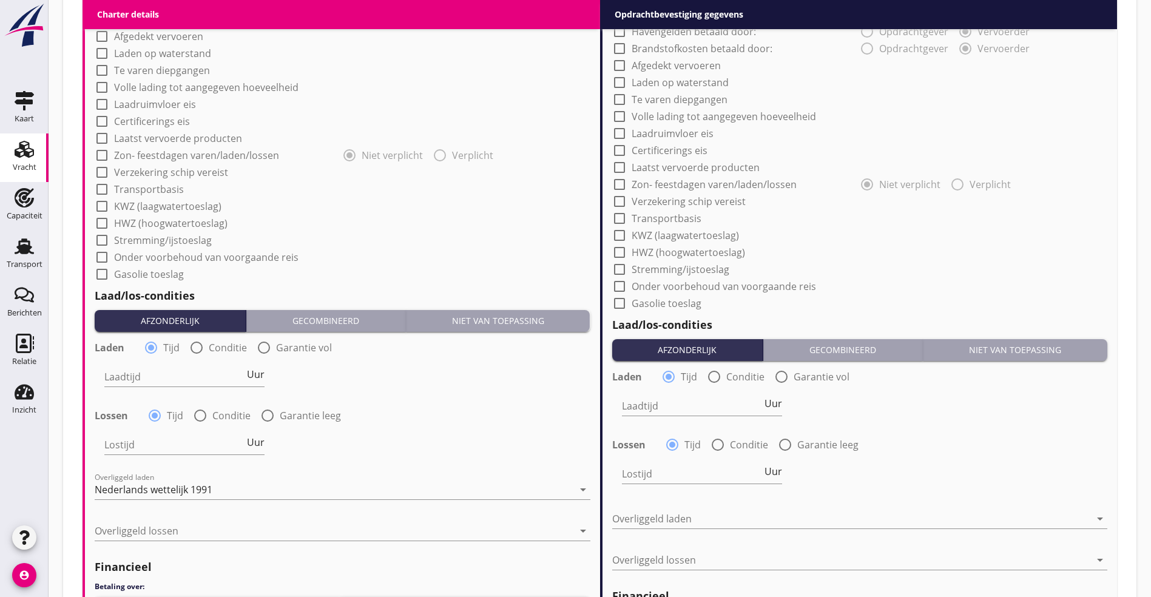
click at [183, 372] on input "Laadtijd" at bounding box center [174, 376] width 140 height 19
type input "36"
click at [157, 439] on input "Lostijd" at bounding box center [174, 444] width 140 height 19
type input "36"
click at [103, 47] on div at bounding box center [102, 36] width 21 height 21
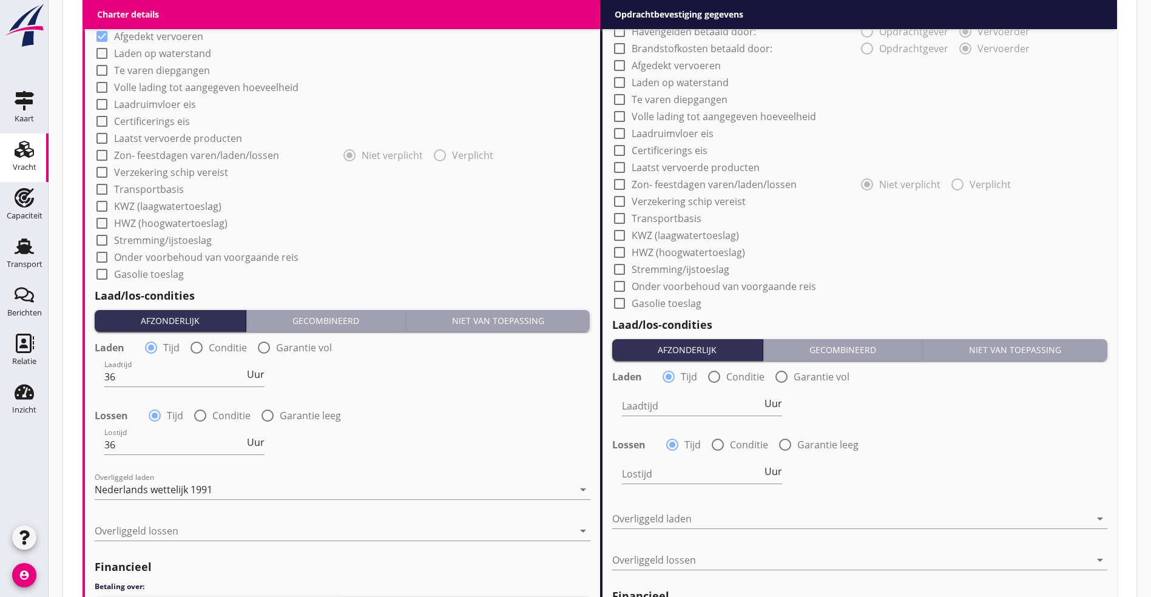
checkbox input "true"
click at [103, 98] on div at bounding box center [102, 87] width 21 height 21
checkbox input "true"
click at [101, 217] on div at bounding box center [102, 206] width 21 height 21
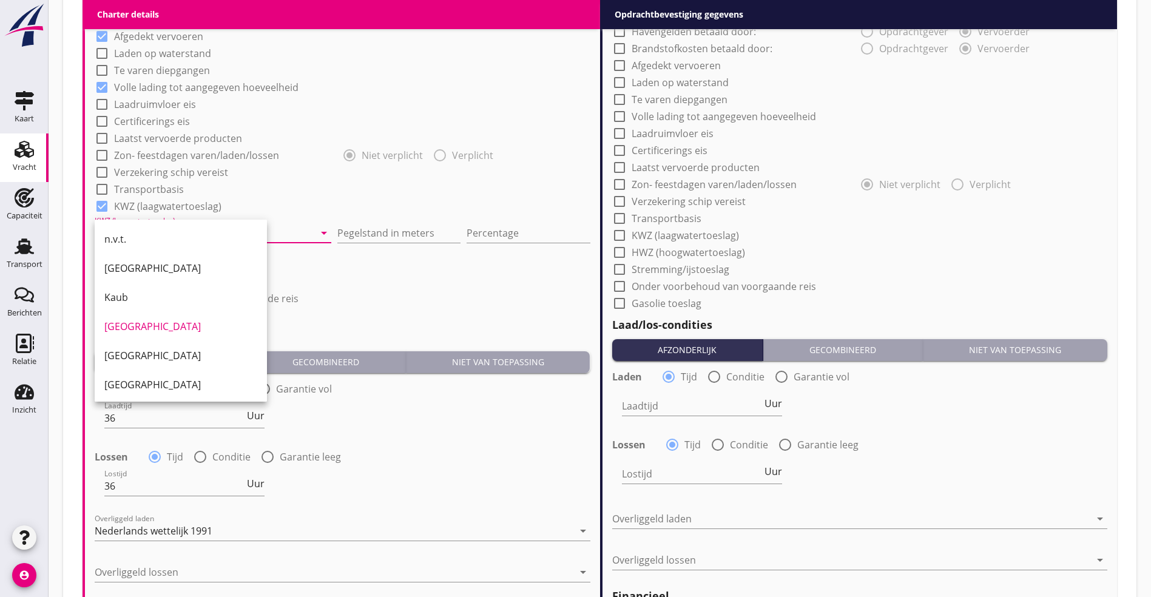
checkbox input "true"
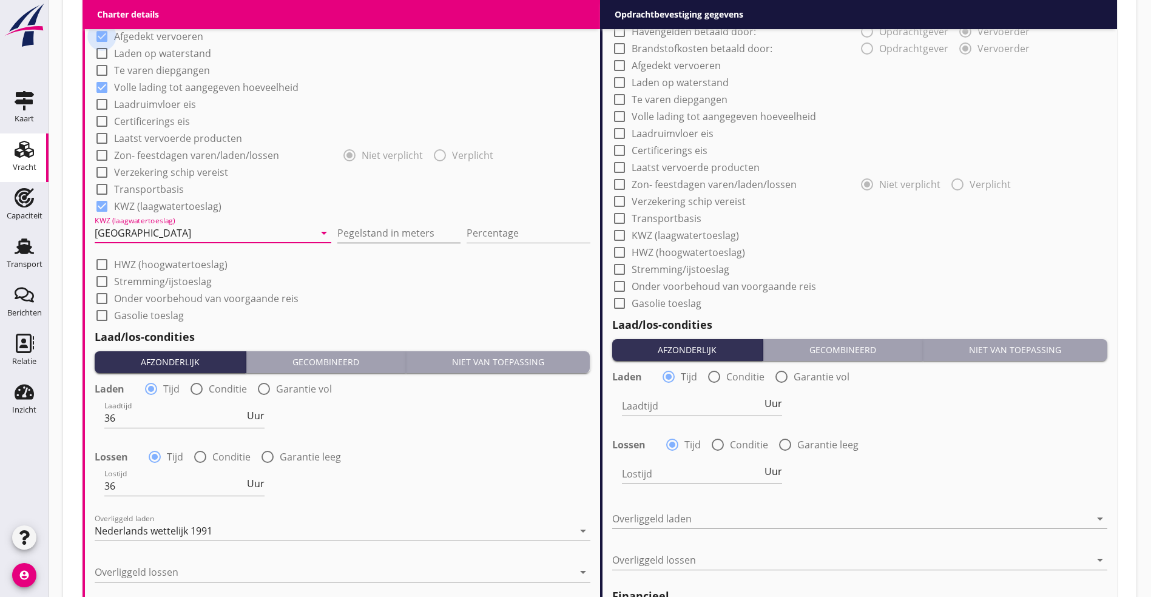
click at [337, 243] on input "Pegelstand in meters" at bounding box center [398, 232] width 123 height 19
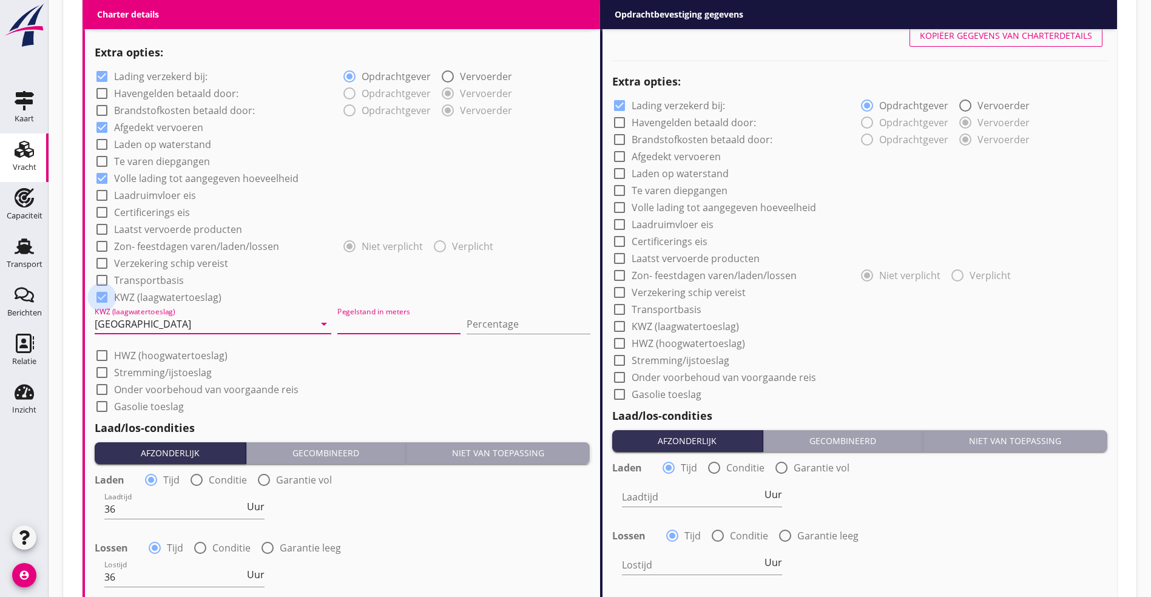
click at [338, 323] on input "Pegelstand in meters" at bounding box center [398, 323] width 123 height 19
type input "2.10"
click at [479, 314] on input "Percentage" at bounding box center [528, 323] width 123 height 19
type input "10"
click at [105, 276] on div at bounding box center [102, 280] width 21 height 21
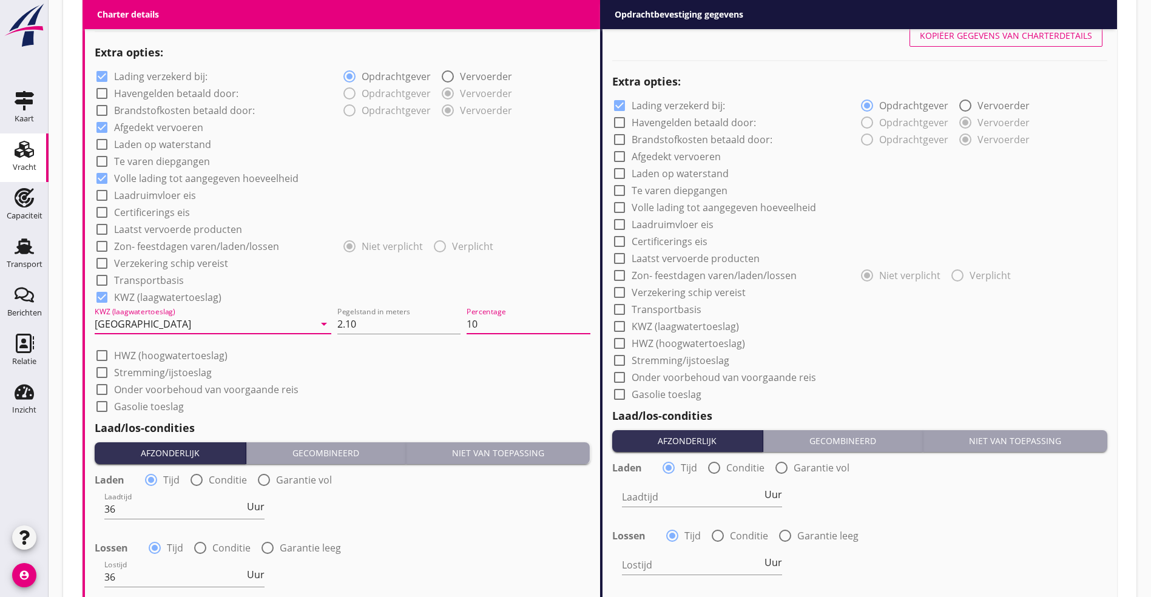
click at [0, 0] on div at bounding box center [0, 0] width 0 height 0
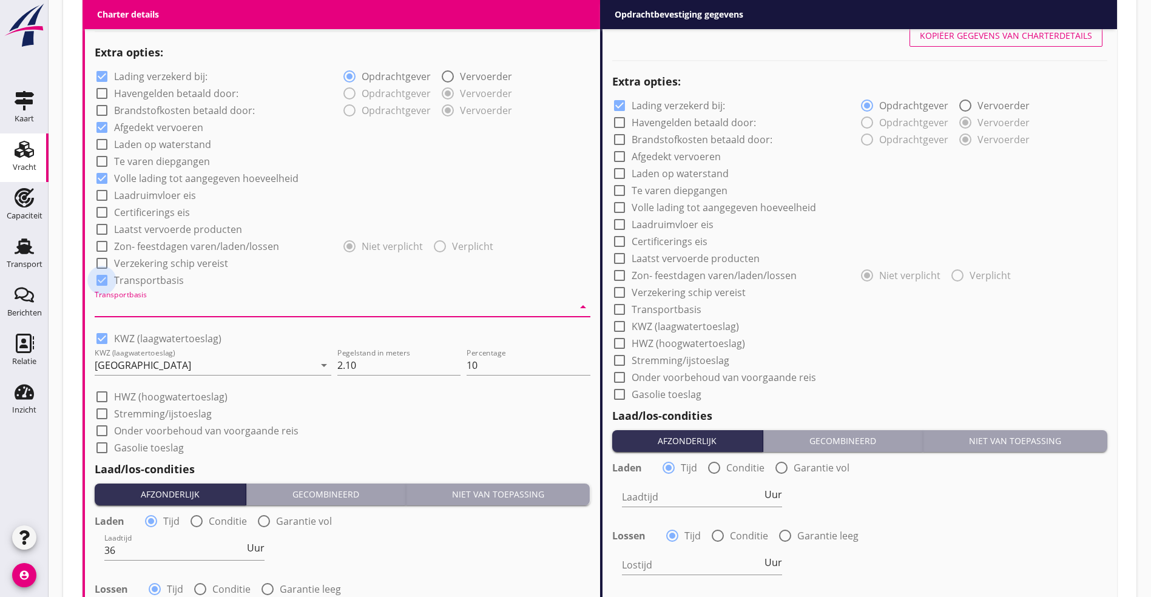
checkbox input "true"
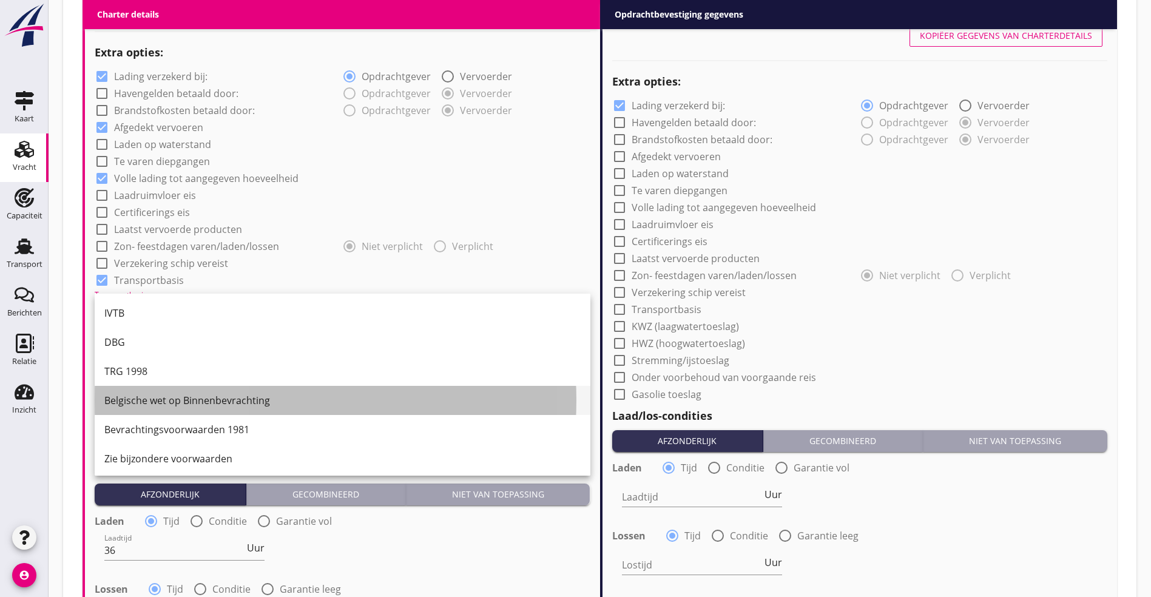
click at [209, 396] on div "Belgische wet op Binnenbevrachting" at bounding box center [342, 400] width 476 height 15
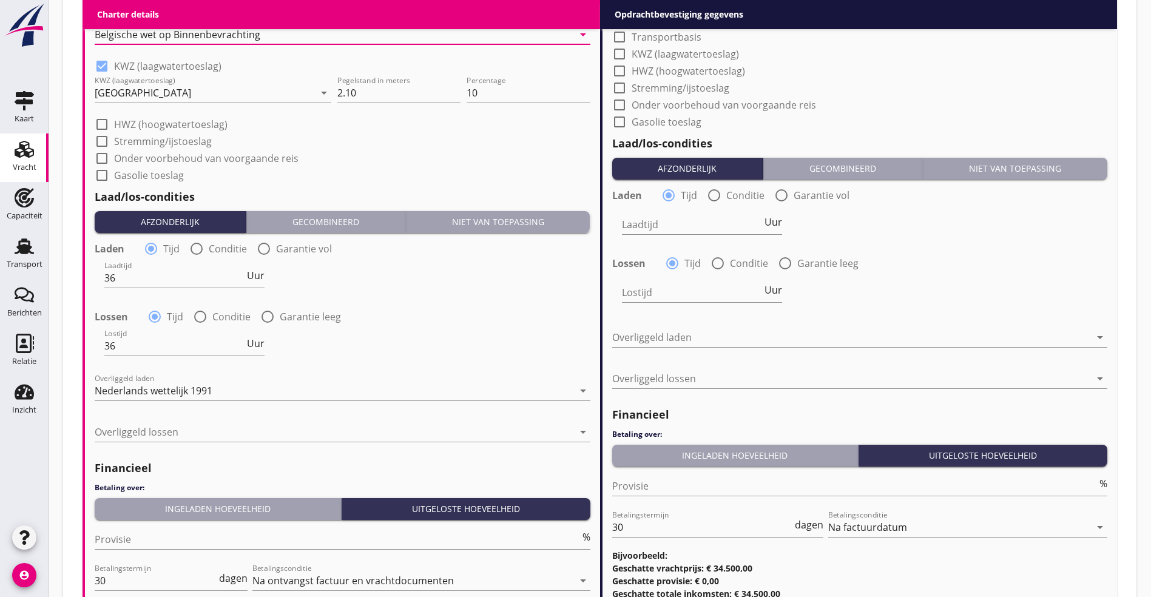
scroll to position [1156, 0]
click at [195, 391] on div "Nederlands wettelijk 1991" at bounding box center [154, 390] width 118 height 11
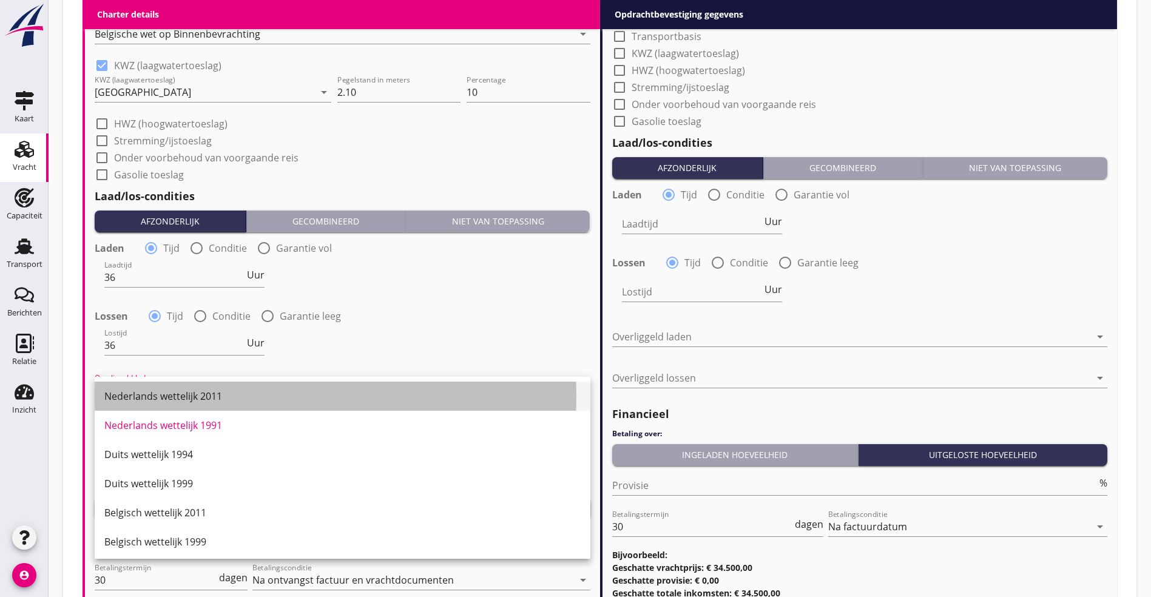
click at [229, 394] on div "Nederlands wettelijk 2011" at bounding box center [342, 396] width 476 height 15
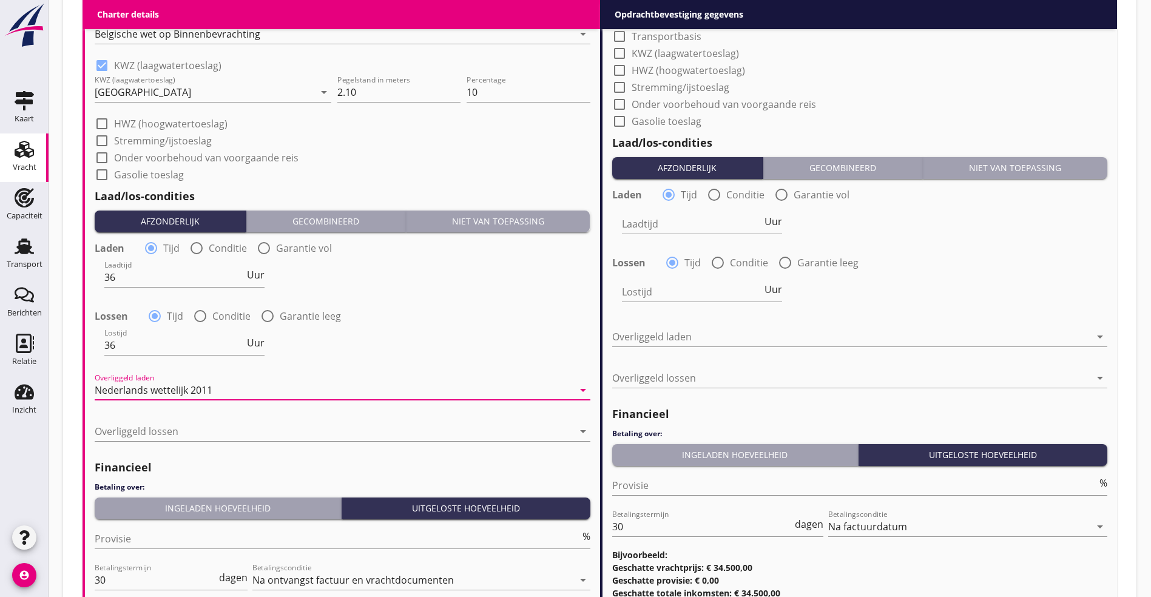
click at [226, 382] on div "Nederlands wettelijk 2011" at bounding box center [334, 389] width 479 height 19
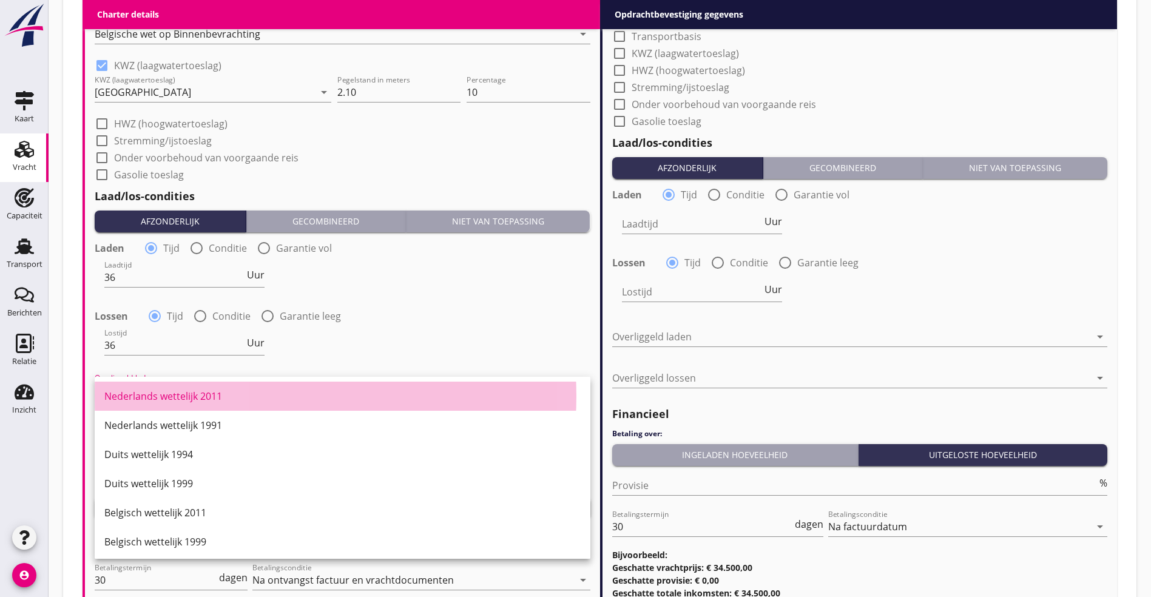
click at [226, 382] on div "Nederlands wettelijk 2011" at bounding box center [342, 396] width 476 height 29
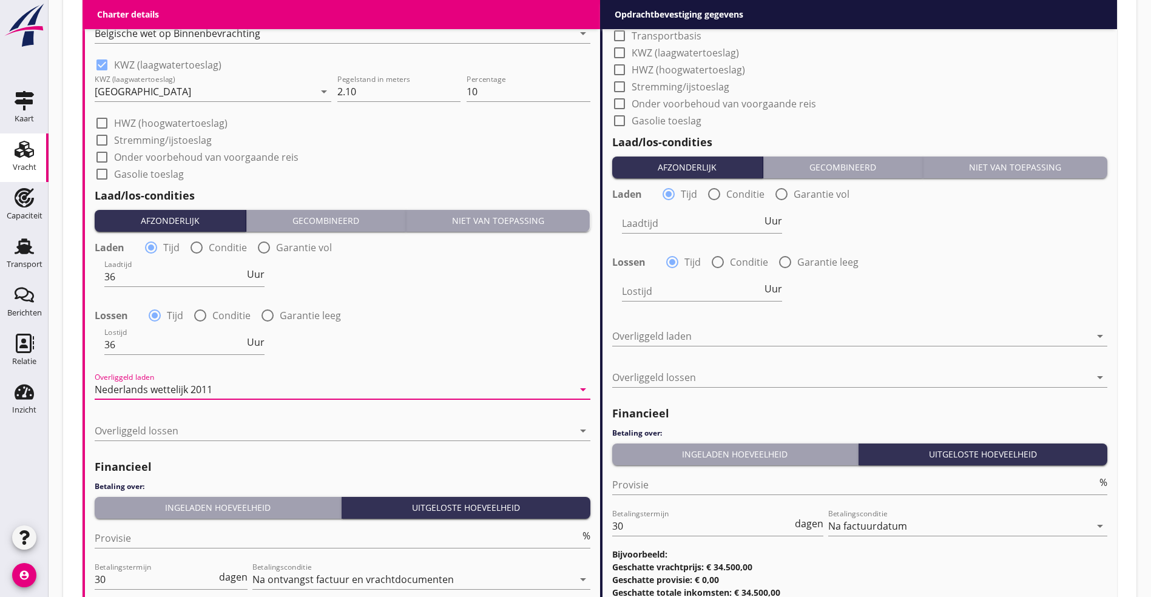
scroll to position [1027, 0]
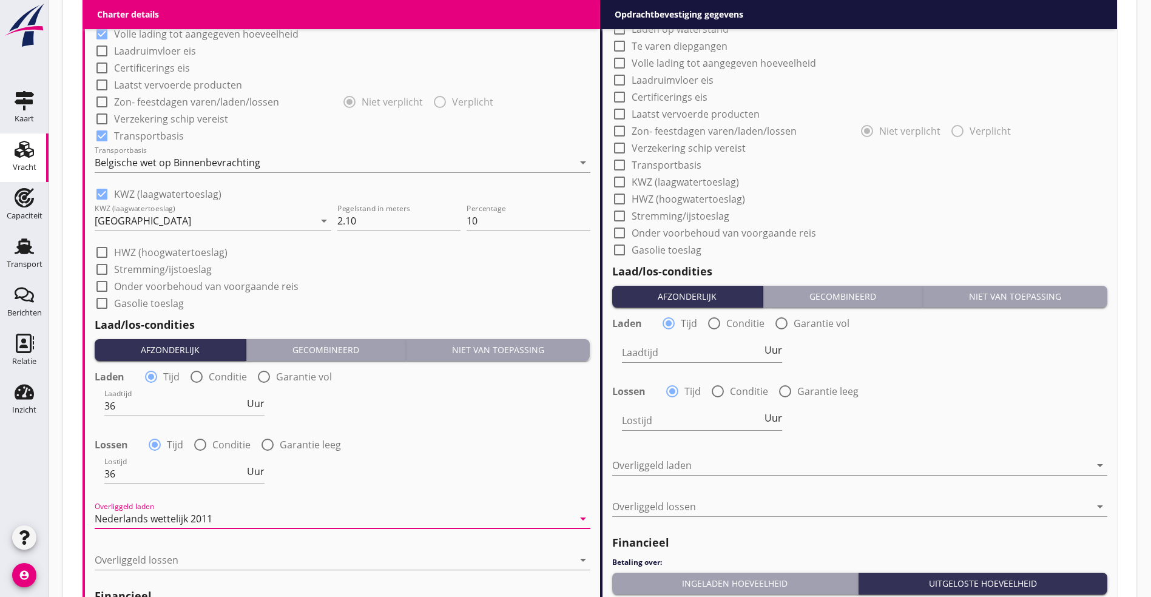
click at [226, 511] on div "Nederlands wettelijk 2011" at bounding box center [334, 518] width 479 height 19
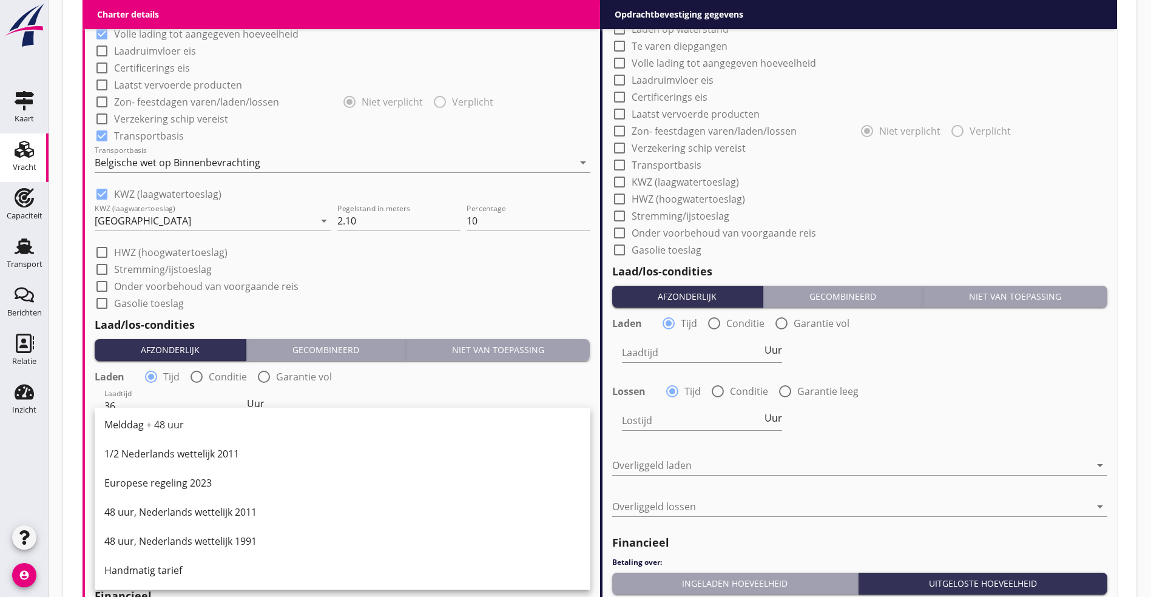
scroll to position [1300, 0]
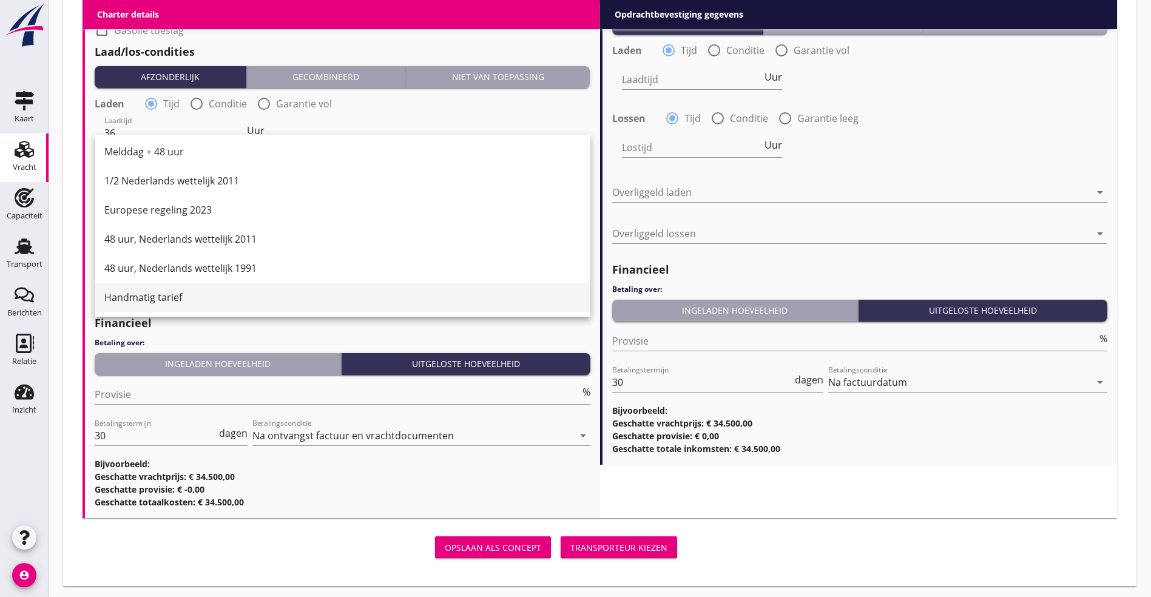
click at [152, 294] on div "Handmatig tarief" at bounding box center [342, 297] width 476 height 15
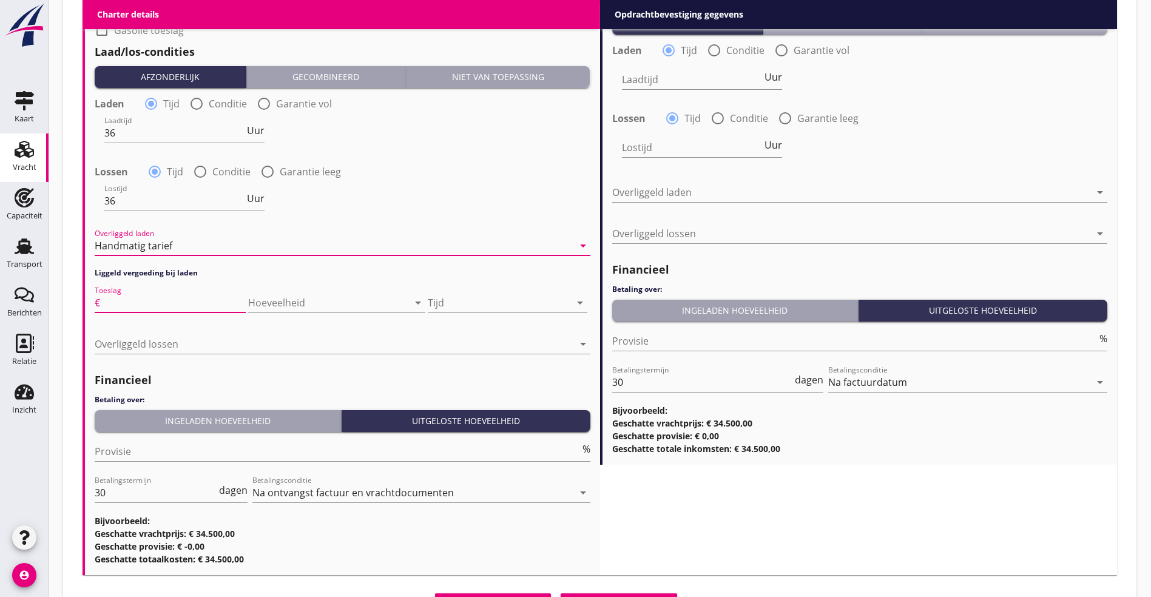
click at [128, 297] on input "Toeslag" at bounding box center [174, 302] width 143 height 19
click at [329, 238] on div "Handmatig tarief" at bounding box center [334, 245] width 479 height 19
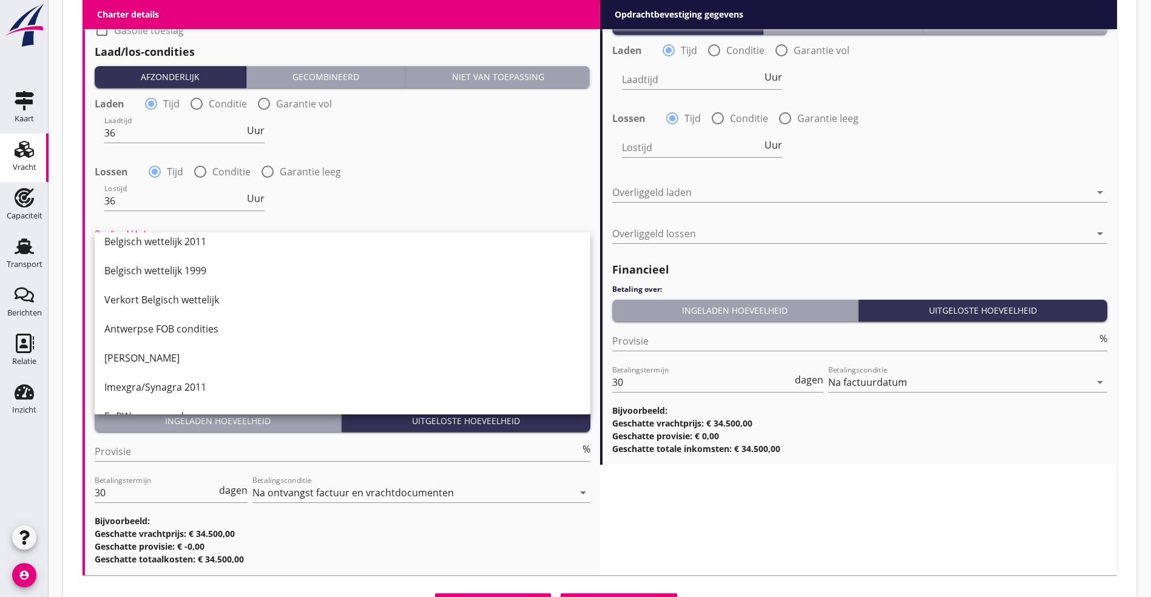
scroll to position [182, 0]
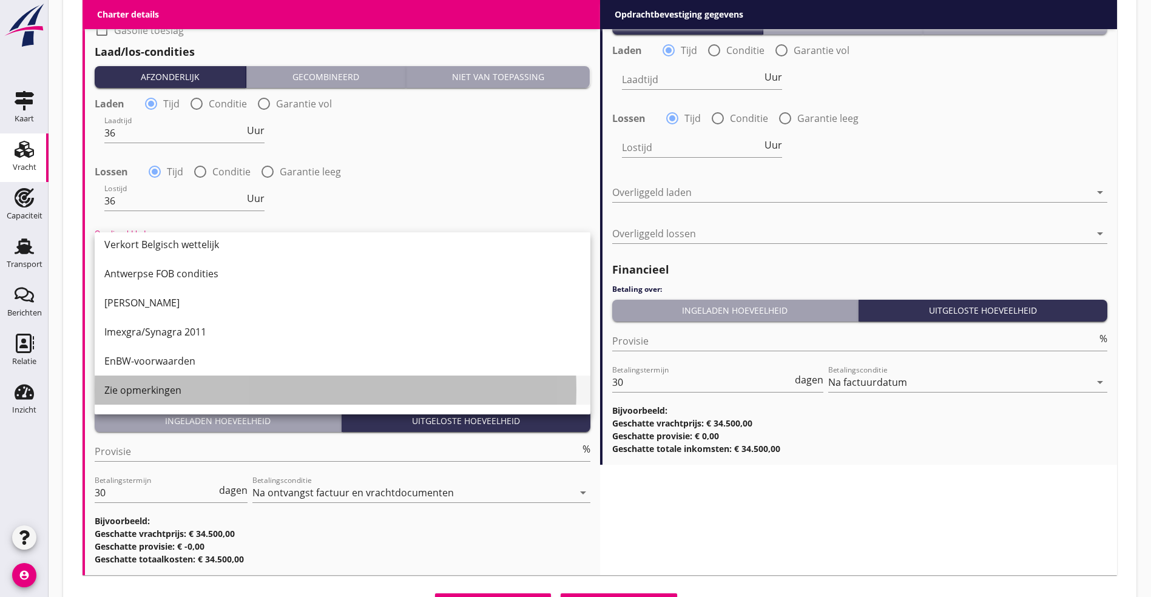
click at [154, 383] on div "Zie opmerkingen" at bounding box center [342, 390] width 476 height 15
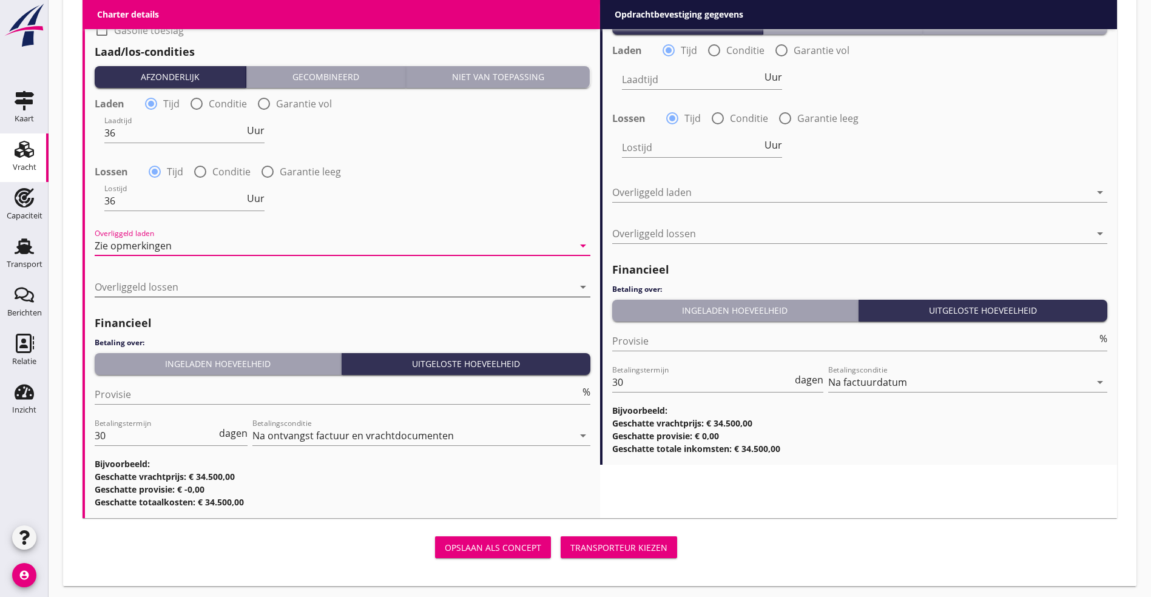
click at [205, 281] on div at bounding box center [334, 286] width 479 height 19
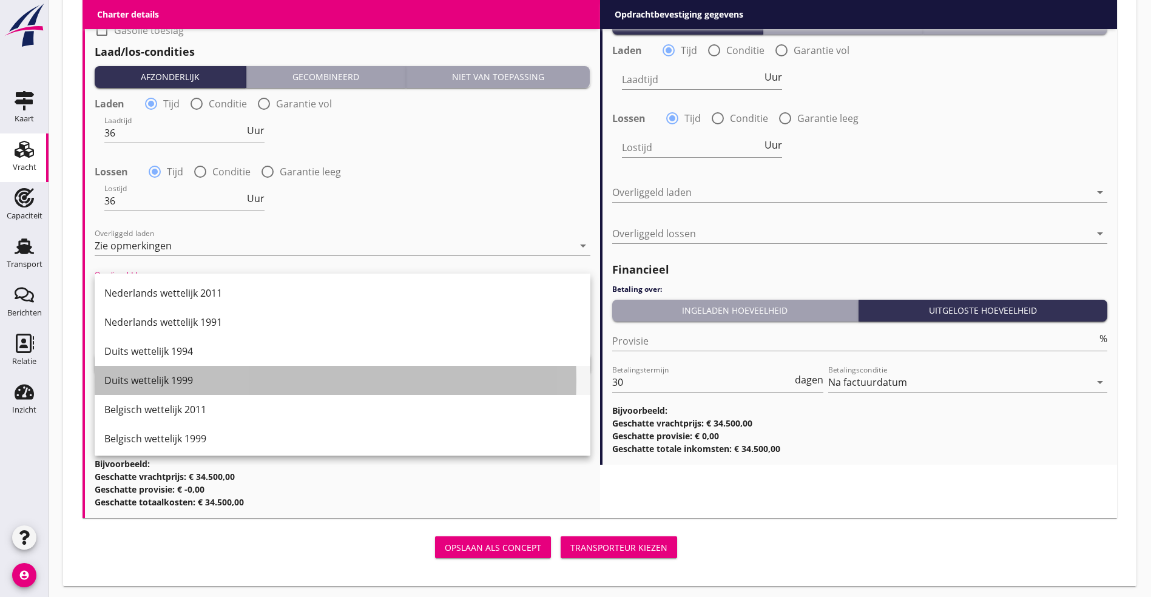
click at [183, 380] on div "Duits wettelijk 1999" at bounding box center [342, 380] width 476 height 15
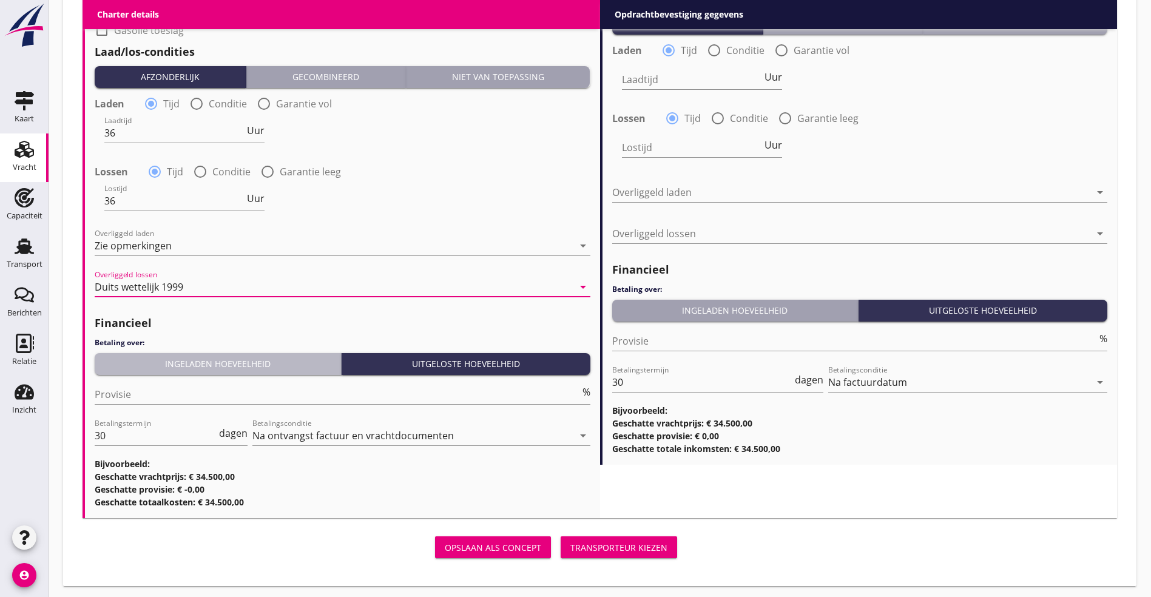
click at [237, 358] on div "Ingeladen hoeveelheid" at bounding box center [218, 363] width 237 height 13
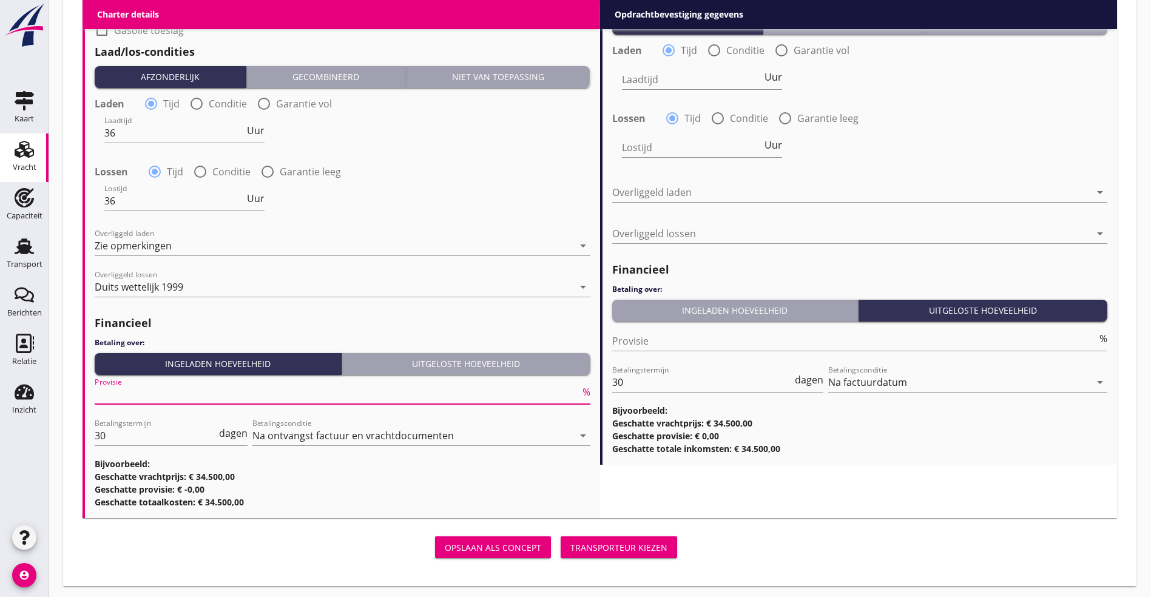
click at [198, 395] on input "Provisie" at bounding box center [337, 394] width 485 height 19
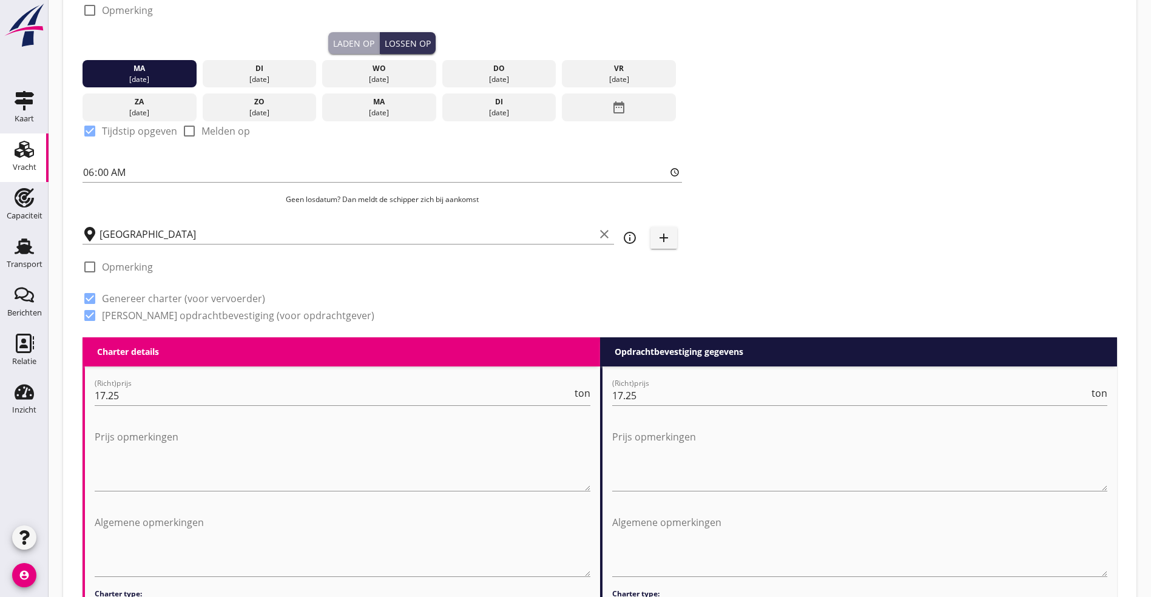
scroll to position [455, 0]
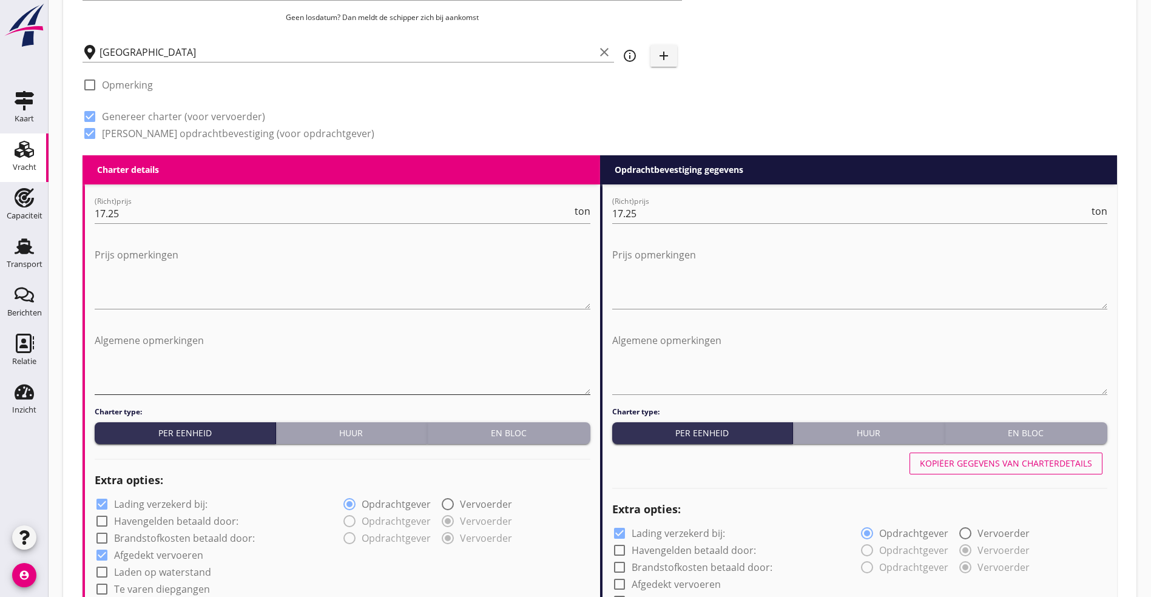
type input "5"
click at [197, 360] on textarea "Algemene opmerkingen" at bounding box center [343, 363] width 496 height 64
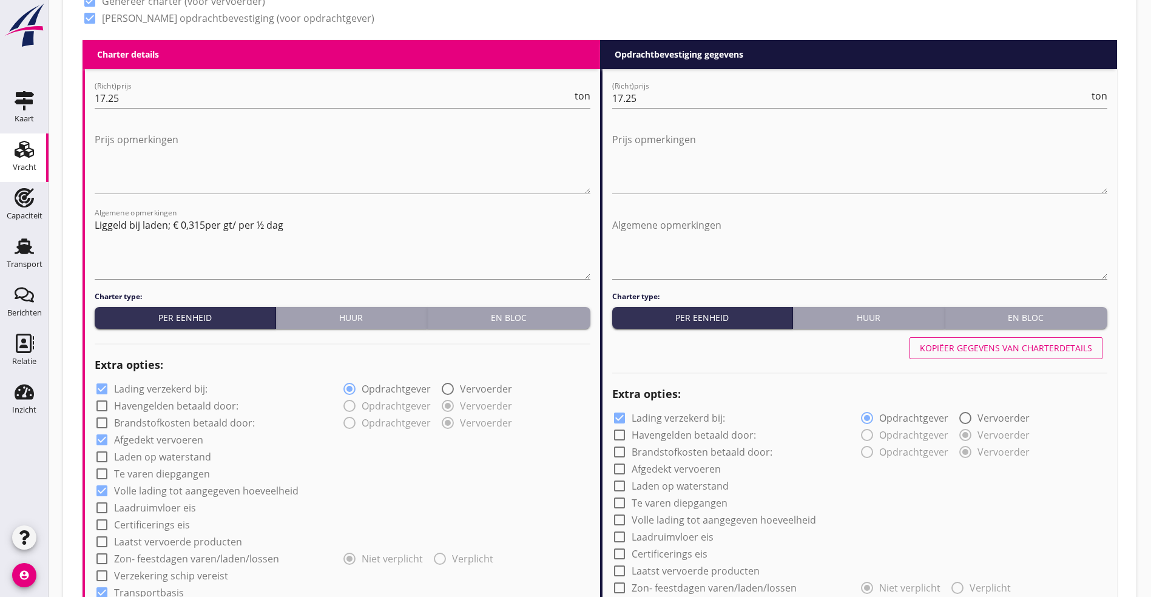
scroll to position [546, 0]
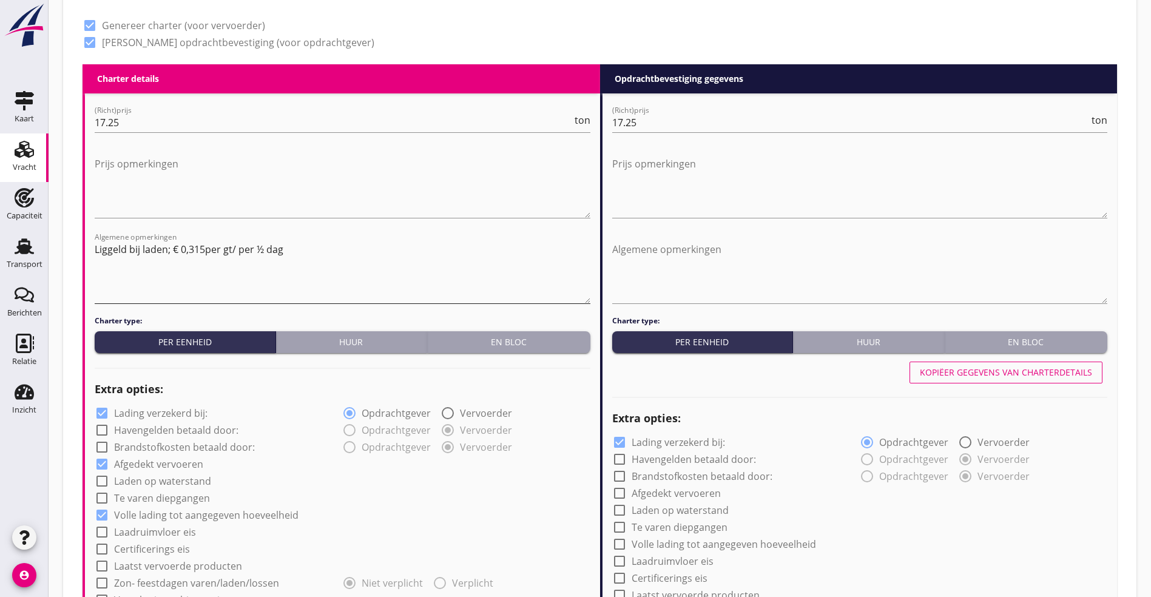
click at [288, 255] on textarea "Liggeld bij laden; € 0,315per gt/ per ½ dag" at bounding box center [343, 272] width 496 height 64
paste textarea "Laadruim schoon, droog en vrij van vorige ladingsresten. Laadruim toegedekt var…"
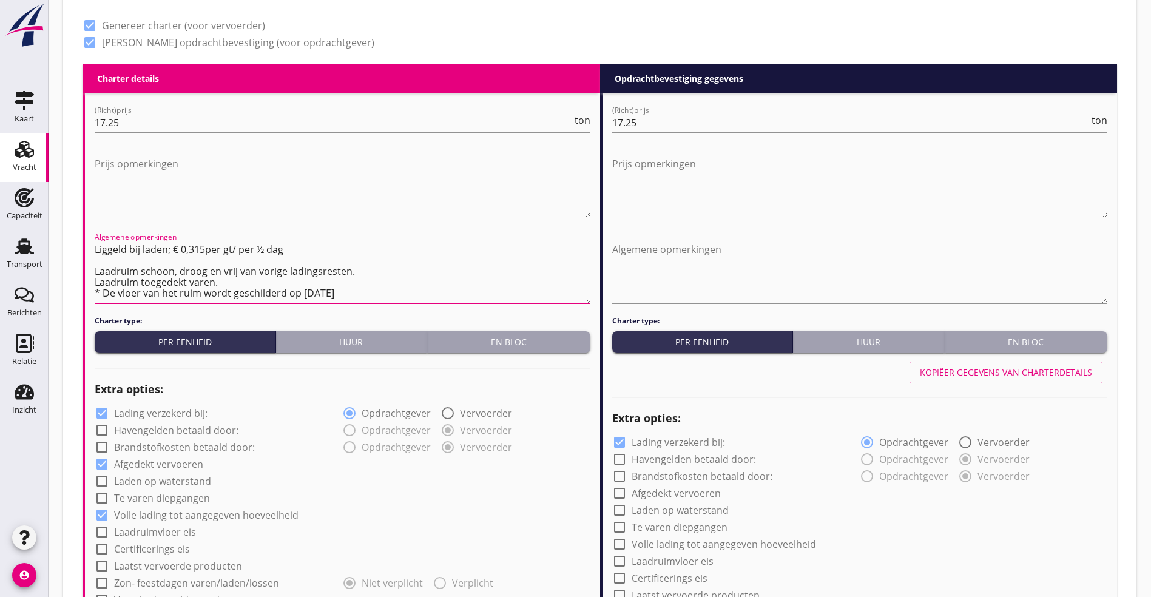
click at [381, 286] on textarea "Liggeld bij laden; € 0,315per gt/ per ½ dag Laadruim schoon, droog en vrij van …" at bounding box center [343, 272] width 496 height 64
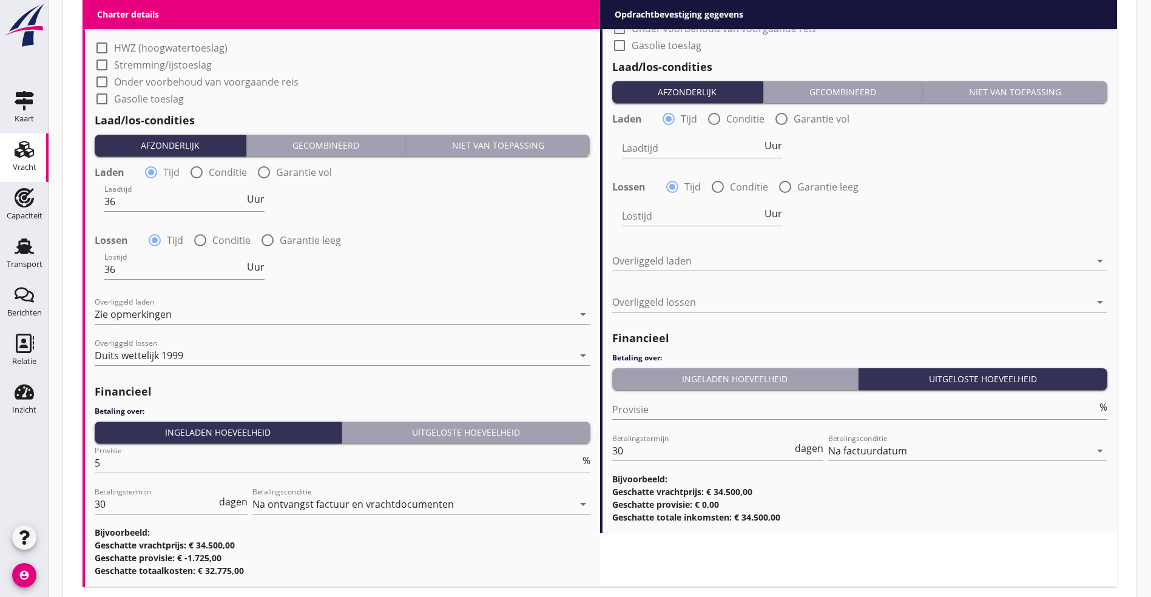
scroll to position [1300, 0]
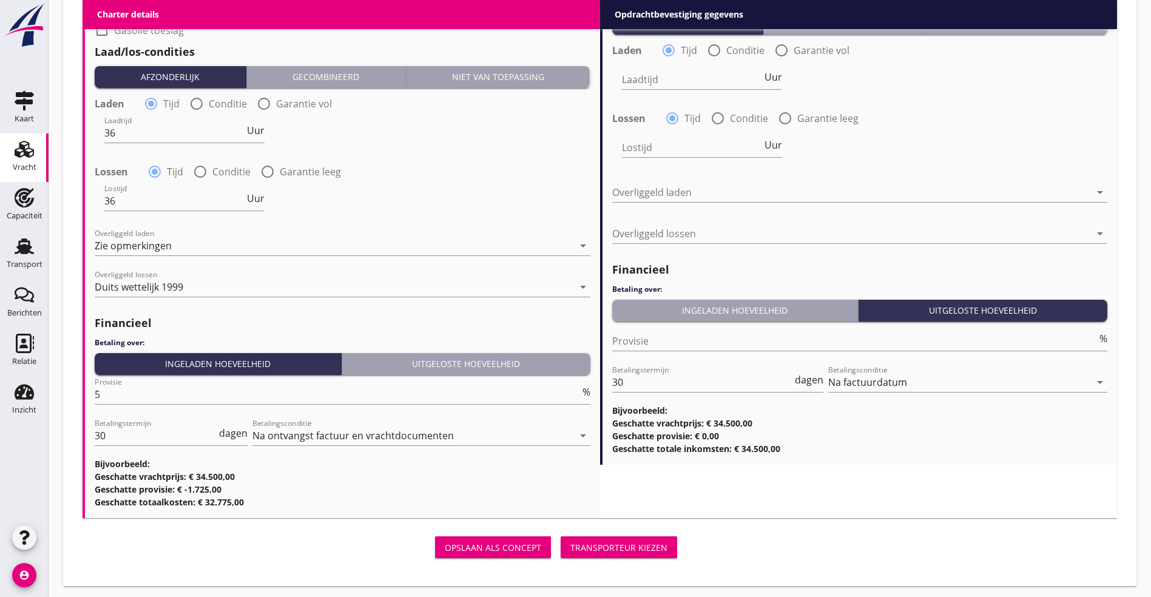
type textarea "Liggeld bij laden; € 0,315per gt/ per ½ dag Laadruim schoon, droog en vrij van …"
click at [709, 325] on div "Provisie %" at bounding box center [860, 343] width 496 height 39
drag, startPoint x: 711, startPoint y: 294, endPoint x: 711, endPoint y: 303, distance: 9.7
click at [712, 299] on div "Financieel Betaling over: Ingeladen hoeveelheid Uitgeloste hoeveelheid Provisie…" at bounding box center [860, 355] width 496 height 200
click at [711, 304] on div "Ingeladen hoeveelheid" at bounding box center [735, 310] width 237 height 13
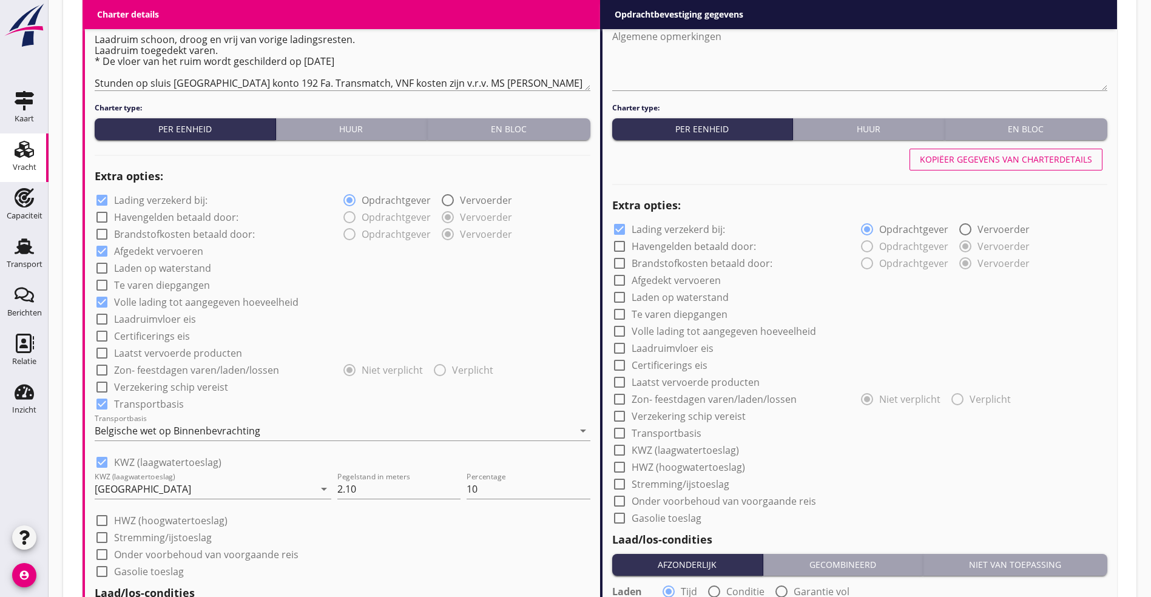
scroll to position [754, 0]
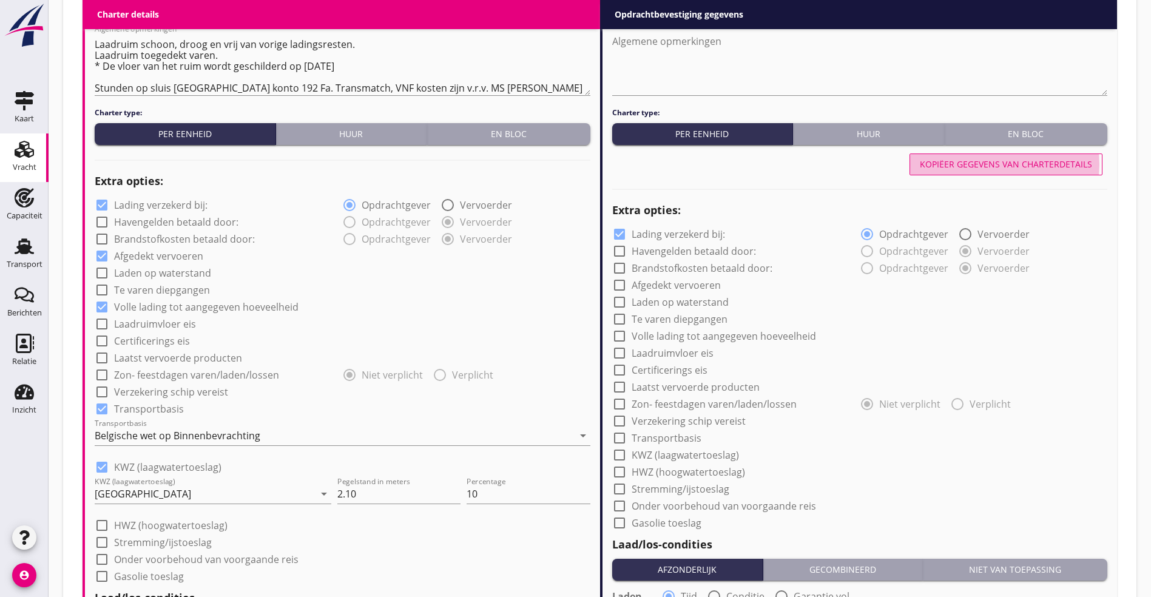
click at [965, 159] on div "Kopiëer gegevens van charterdetails" at bounding box center [1006, 164] width 172 height 13
checkbox input "true"
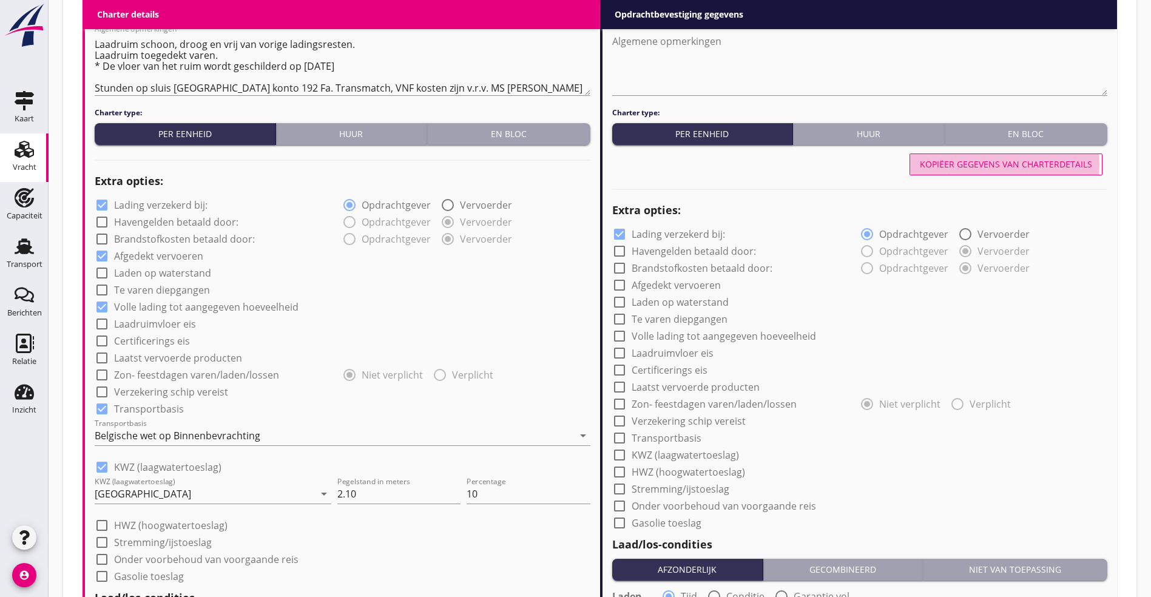
type input "36"
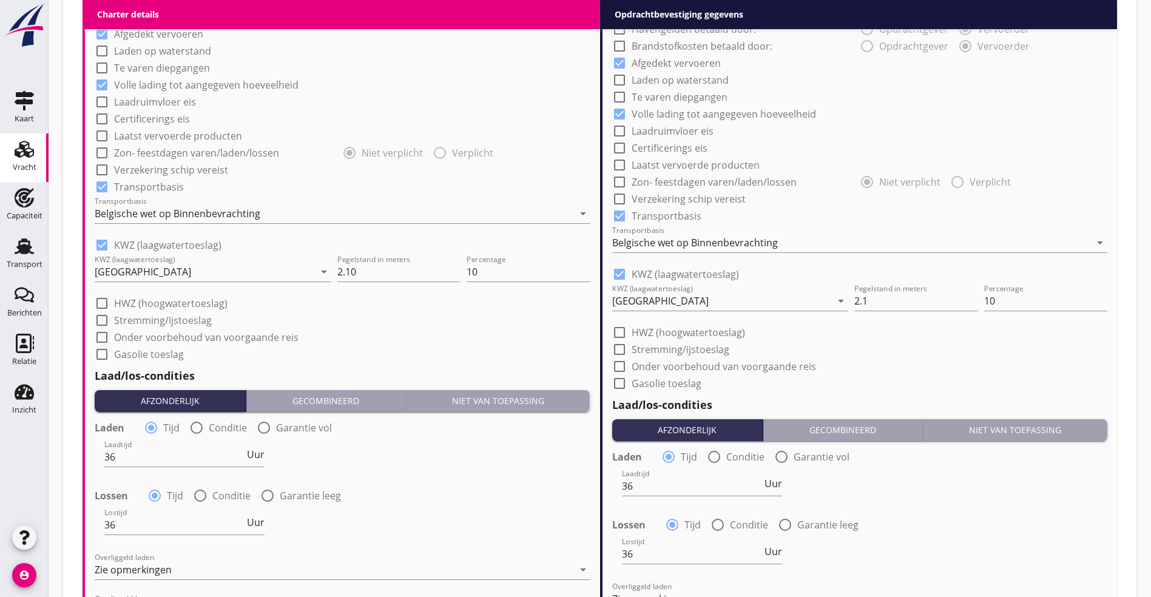
scroll to position [1329, 0]
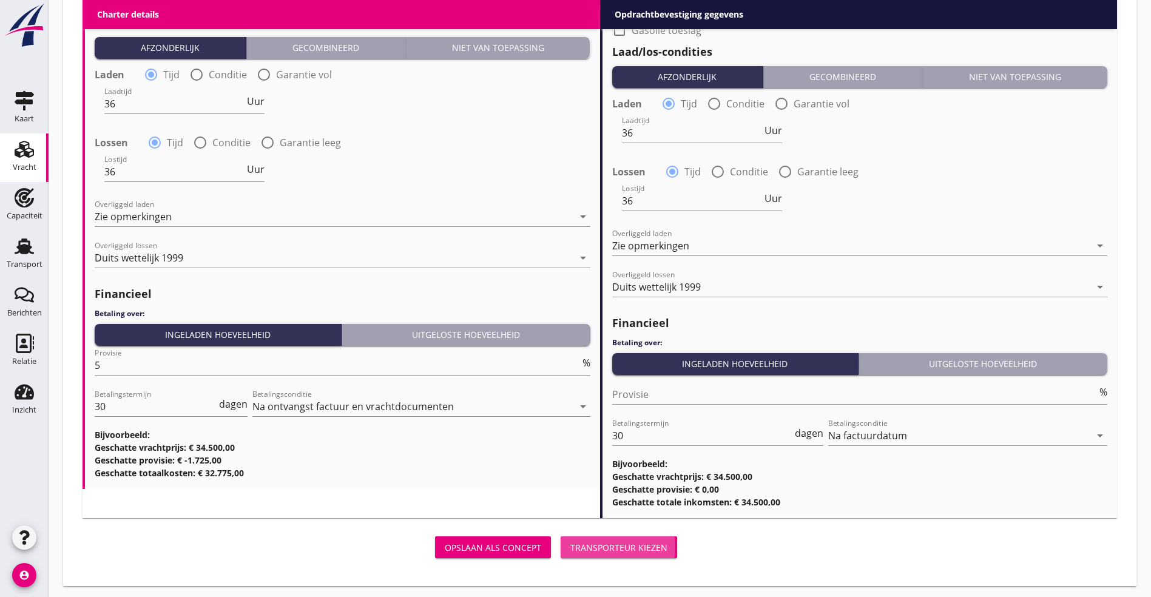
click at [570, 541] on div "Transporteur kiezen" at bounding box center [618, 547] width 97 height 13
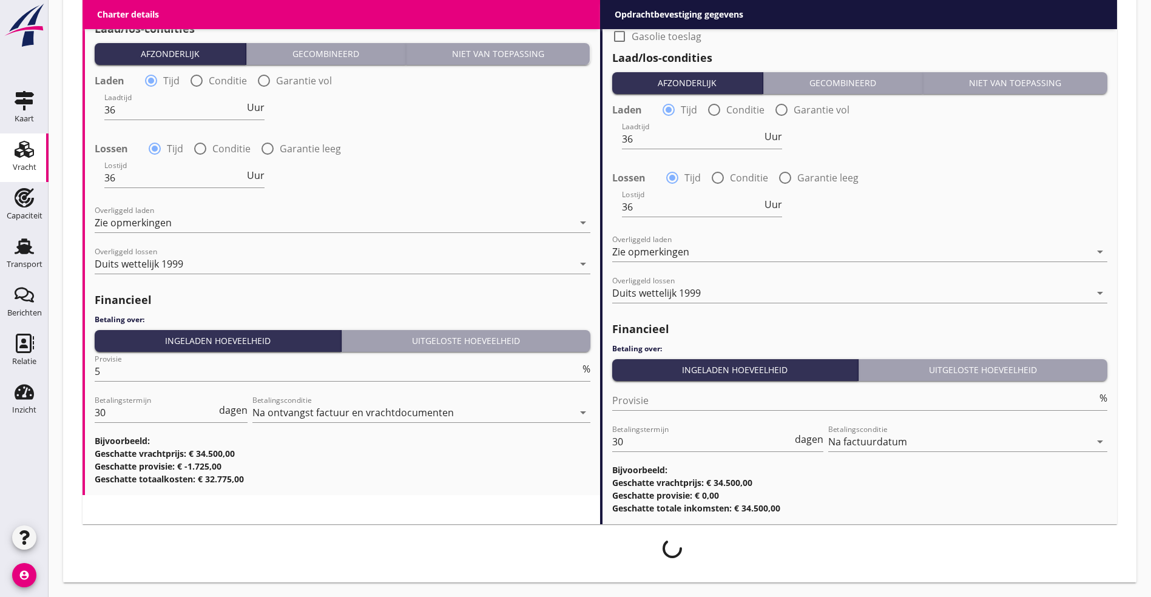
scroll to position [1320, 0]
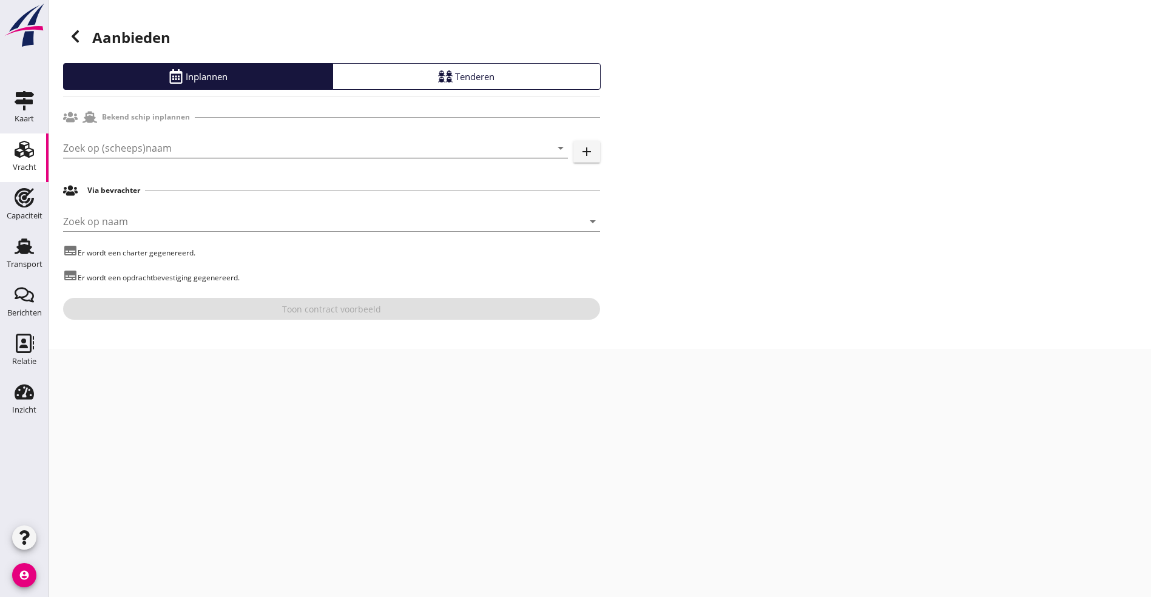
click at [239, 151] on input "Zoek op (scheeps)naam" at bounding box center [298, 147] width 471 height 19
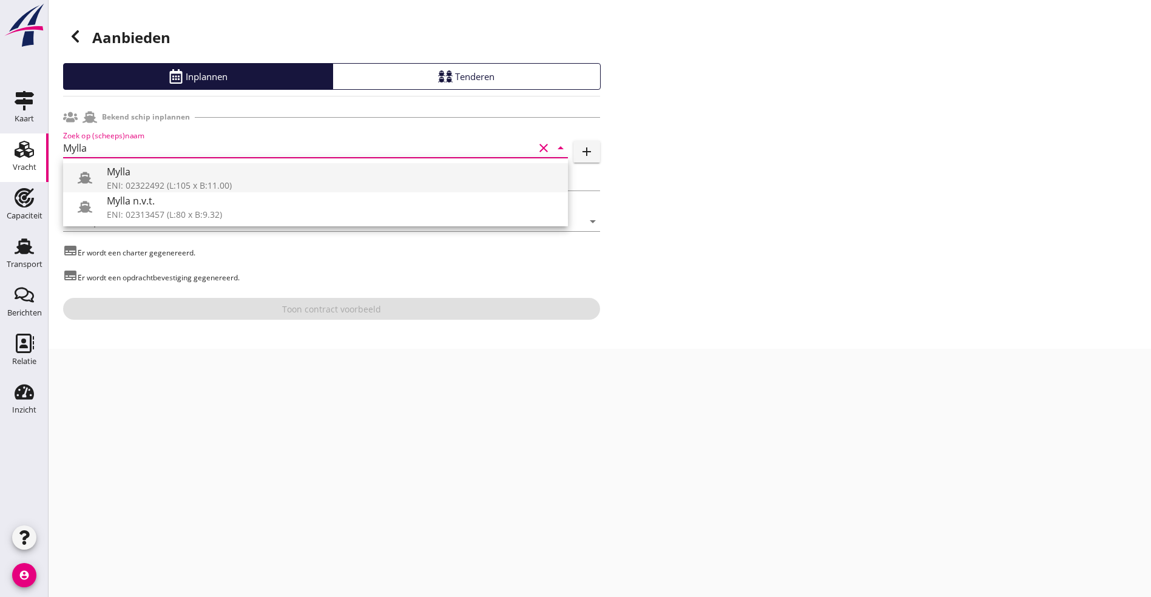
click at [213, 167] on div "Mylla" at bounding box center [332, 171] width 451 height 15
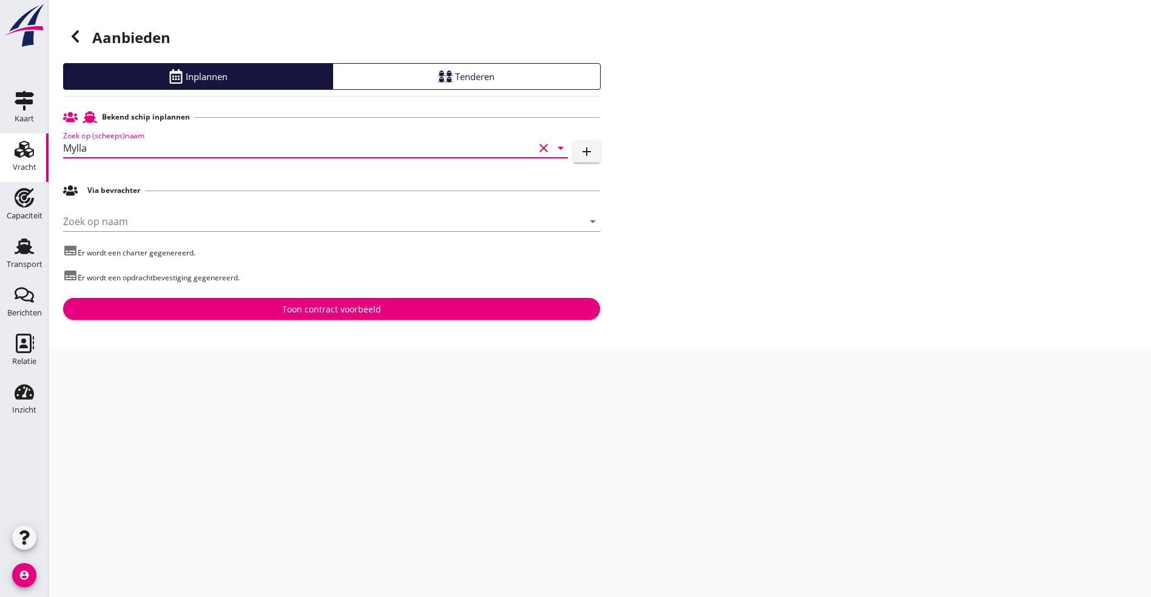
type input "Mylla"
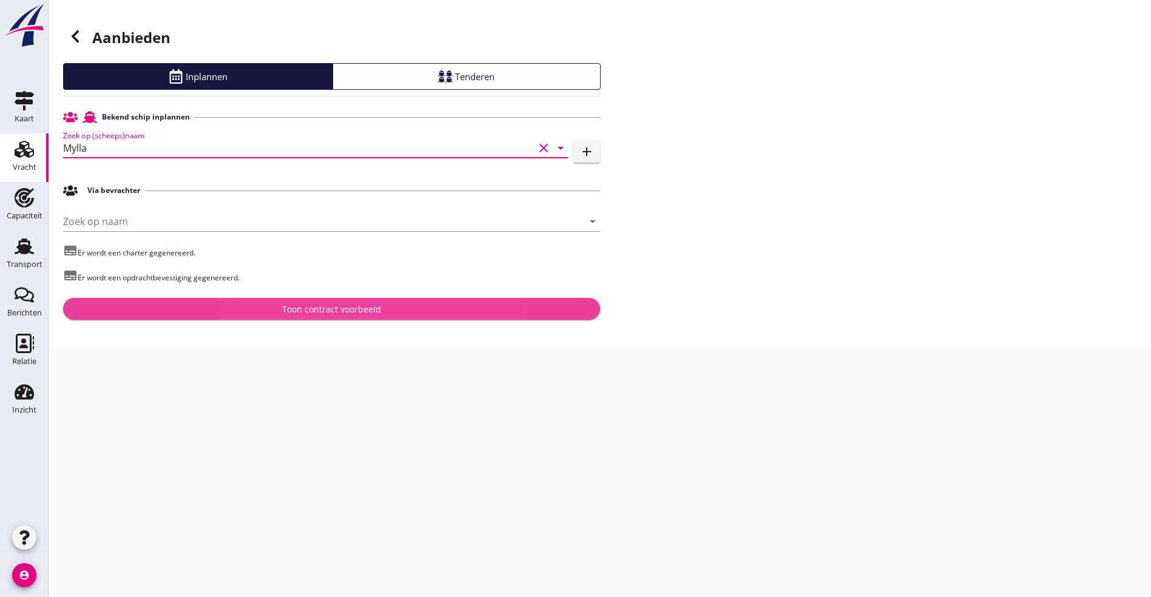
click at [290, 309] on div "Toon contract voorbeeld" at bounding box center [331, 309] width 99 height 13
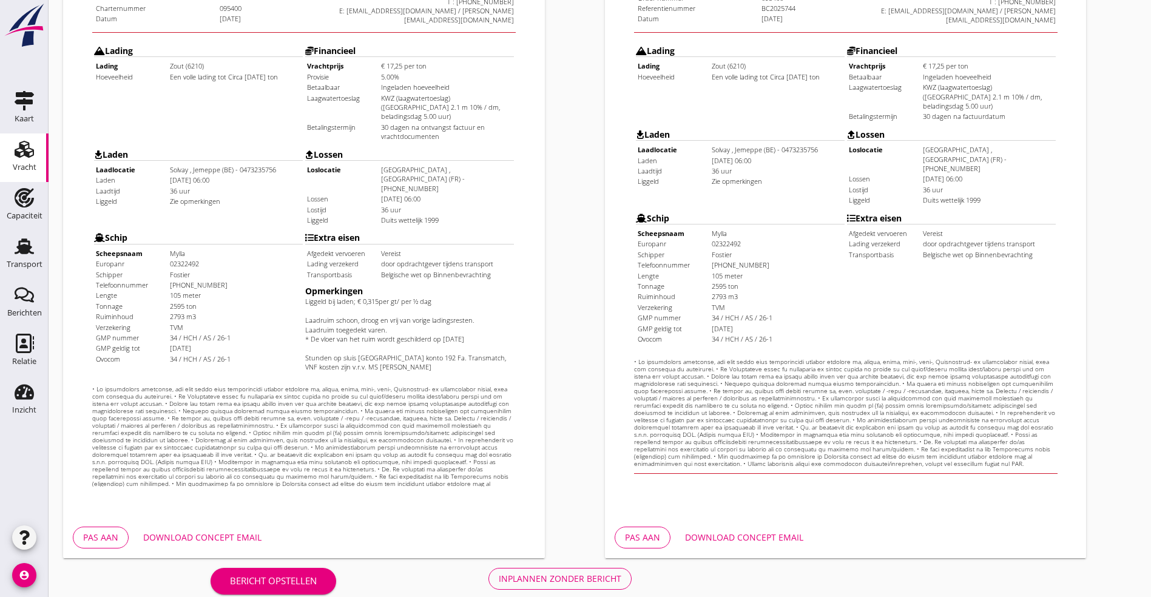
scroll to position [302, 0]
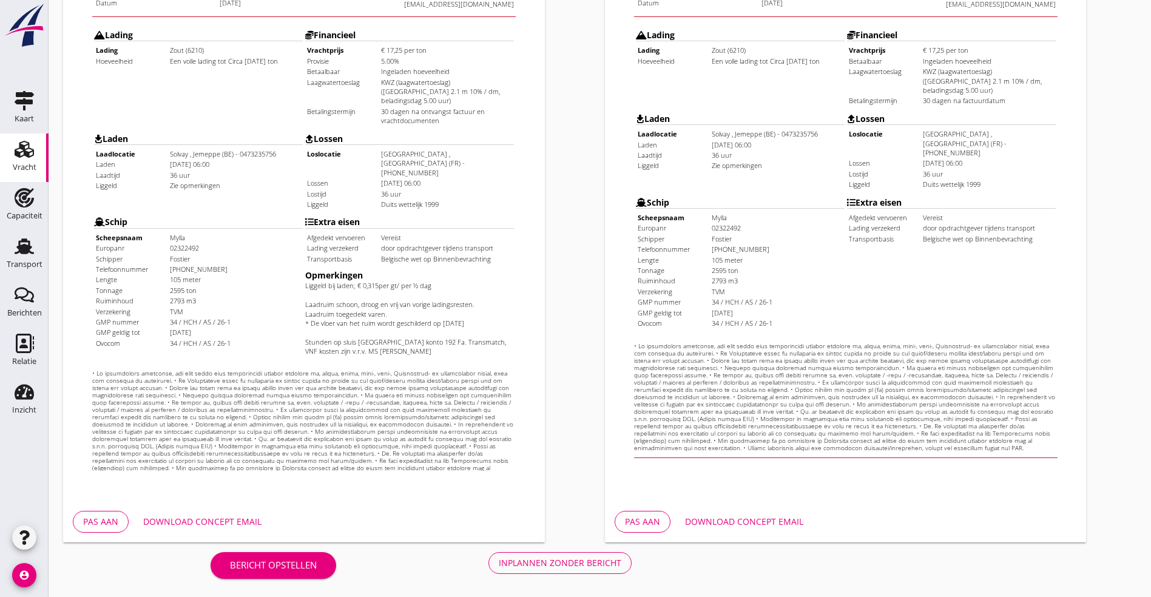
click at [228, 517] on div "Download concept email" at bounding box center [202, 521] width 118 height 13
click at [488, 570] on button "Inplannen zonder bericht" at bounding box center [559, 563] width 143 height 22
